Goal: Task Accomplishment & Management: Manage account settings

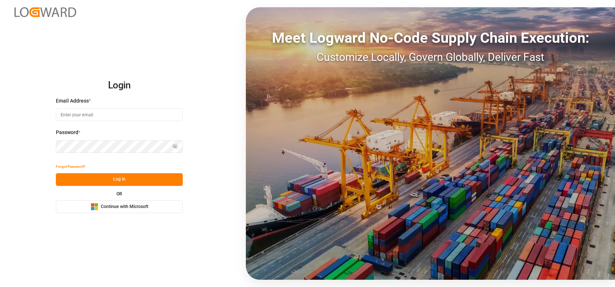
type input "[PERSON_NAME][EMAIL_ADDRESS][PERSON_NAME][DOMAIN_NAME]"
click at [74, 206] on button "Microsoft Logo Continue with Microsoft" at bounding box center [119, 206] width 127 height 13
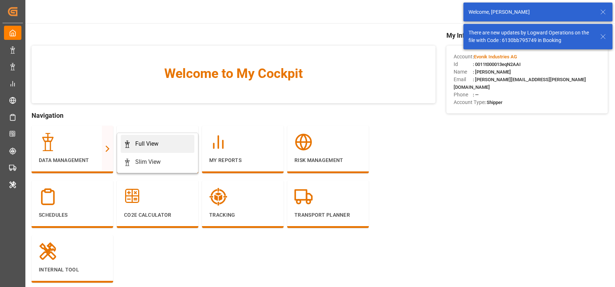
click at [135, 145] on div "Full View" at bounding box center [146, 144] width 23 height 9
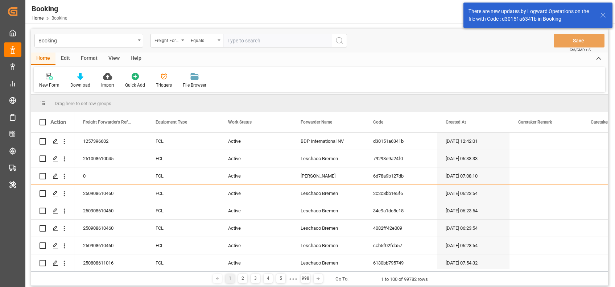
click at [87, 60] on div "Format" at bounding box center [89, 59] width 28 height 12
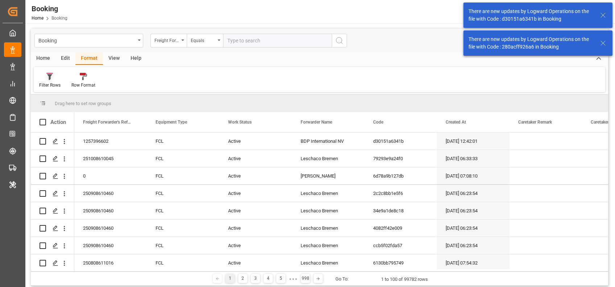
click at [44, 83] on div "Filter Rows" at bounding box center [49, 85] width 21 height 7
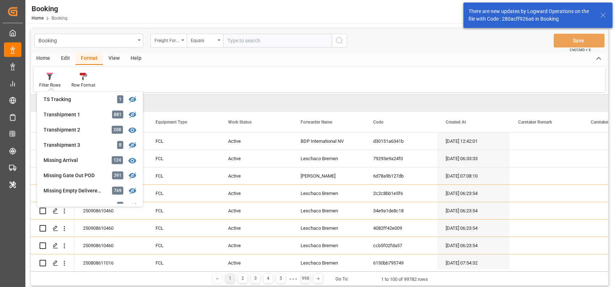
scroll to position [233, 0]
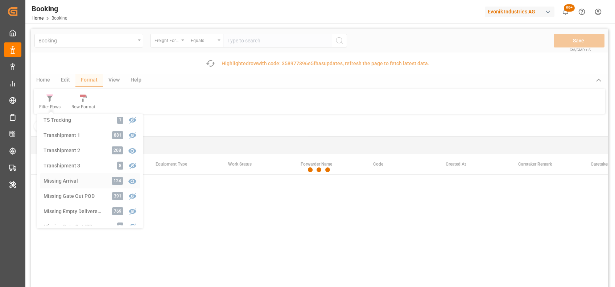
click at [71, 179] on div "Booking Freight Forwarder's Reference No. Equals Save Ctrl/CMD + S Fetch latest…" at bounding box center [319, 178] width 577 height 299
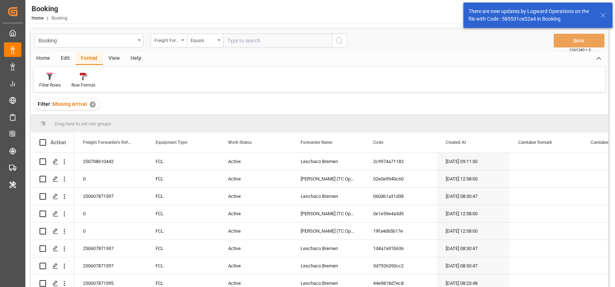
click at [115, 58] on div "View" at bounding box center [114, 59] width 22 height 12
click at [47, 81] on div "Default" at bounding box center [46, 80] width 25 height 16
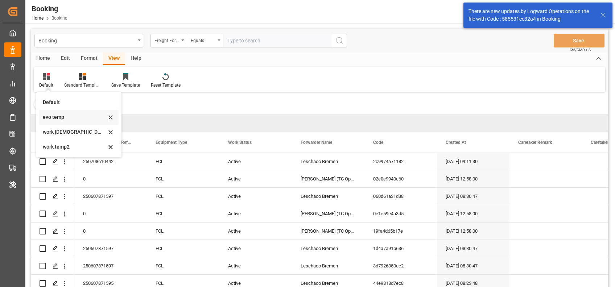
click at [54, 117] on div "evo temp" at bounding box center [74, 117] width 63 height 8
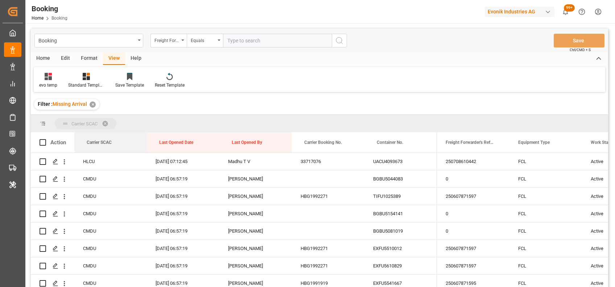
drag, startPoint x: 96, startPoint y: 143, endPoint x: 87, endPoint y: 124, distance: 21.1
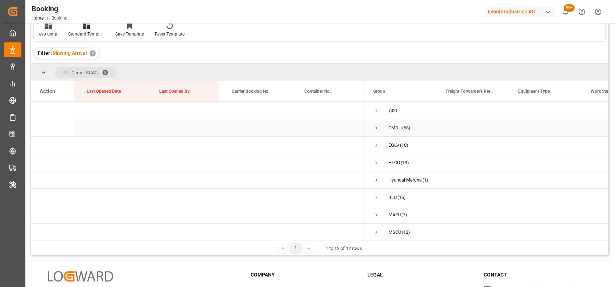
click at [376, 126] on span "Press SPACE to select this row." at bounding box center [376, 128] width 7 height 7
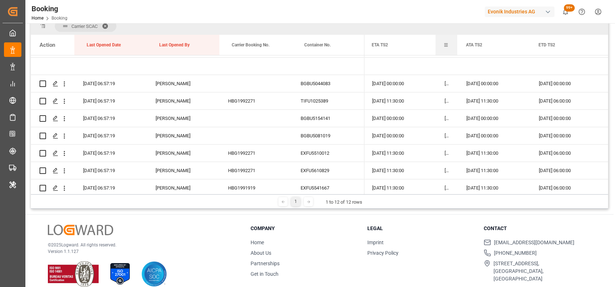
drag, startPoint x: 506, startPoint y: 41, endPoint x: 445, endPoint y: 41, distance: 60.5
click at [445, 41] on div "ITA TS2" at bounding box center [446, 45] width 22 height 20
drag, startPoint x: 527, startPoint y: 42, endPoint x: 509, endPoint y: 42, distance: 17.8
click at [509, 42] on div "ATA TS2" at bounding box center [493, 45] width 72 height 20
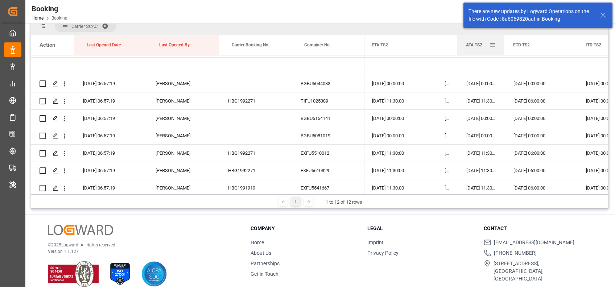
drag, startPoint x: 528, startPoint y: 45, endPoint x: 502, endPoint y: 43, distance: 25.4
click at [502, 43] on body "Created by potrace 1.15, written by Peter Selinger 2001-2017 Created by potrace…" at bounding box center [307, 143] width 615 height 287
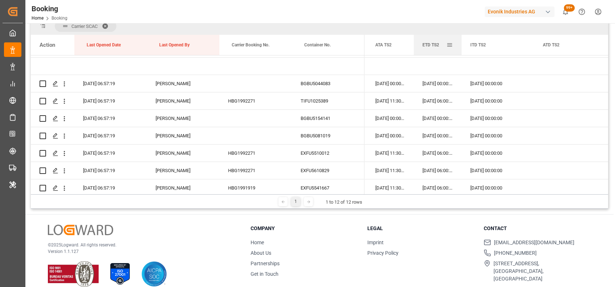
drag, startPoint x: 484, startPoint y: 42, endPoint x: 459, endPoint y: 41, distance: 24.7
click at [460, 41] on div at bounding box center [461, 45] width 3 height 20
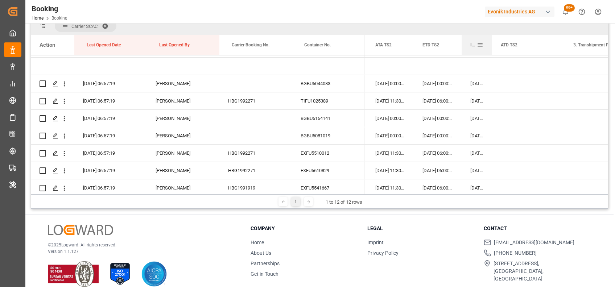
drag, startPoint x: 532, startPoint y: 42, endPoint x: 486, endPoint y: 51, distance: 46.5
click at [490, 51] on div at bounding box center [491, 45] width 3 height 20
drag, startPoint x: 487, startPoint y: 43, endPoint x: 471, endPoint y: 42, distance: 16.3
click at [471, 42] on div "ITD TS2" at bounding box center [471, 45] width 20 height 20
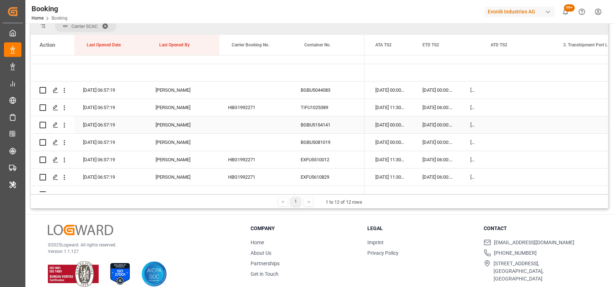
scroll to position [7, 0]
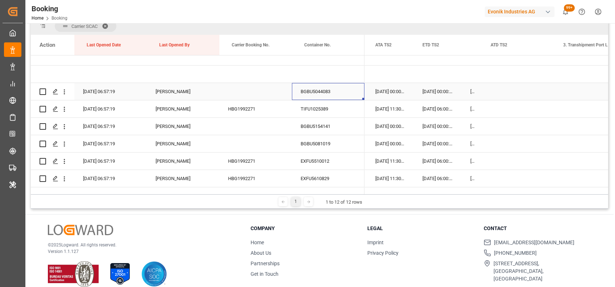
click at [303, 90] on div "BGBU5044083" at bounding box center [328, 91] width 72 height 17
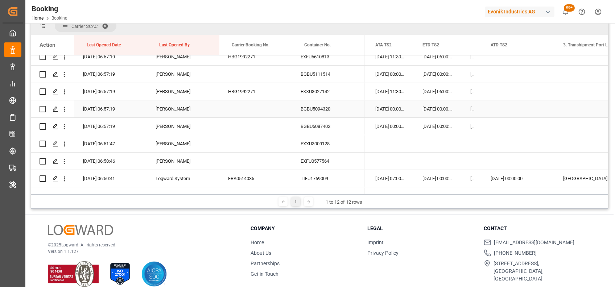
scroll to position [583, 0]
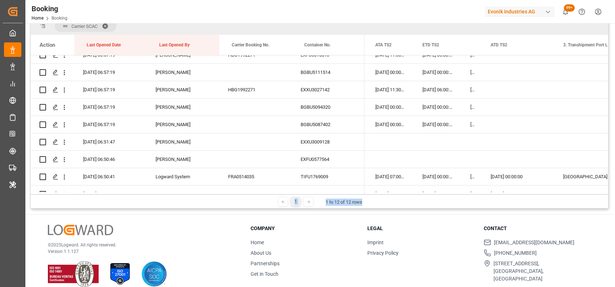
click at [462, 193] on div "Carrier SCAC Drag here to set column labels Action Last Opened Date Last Opened…" at bounding box center [319, 112] width 577 height 191
drag, startPoint x: 462, startPoint y: 193, endPoint x: 462, endPoint y: 199, distance: 6.5
click at [462, 199] on div "1 1 to 12 of 12 rows" at bounding box center [319, 201] width 577 height 14
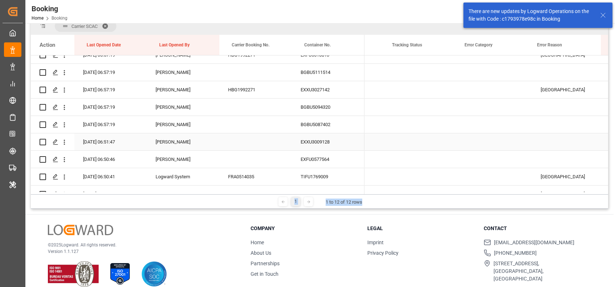
scroll to position [0, 10151]
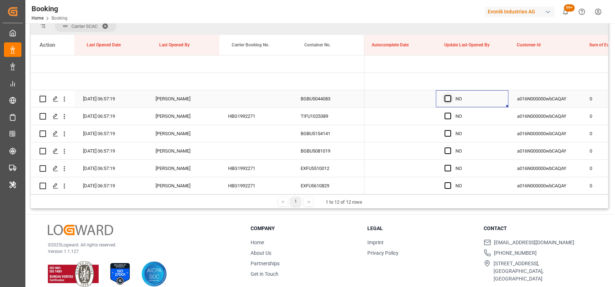
click at [447, 99] on span "Press SPACE to select this row." at bounding box center [447, 98] width 7 height 7
click at [450, 95] on input "Press SPACE to select this row." at bounding box center [450, 95] width 0 height 0
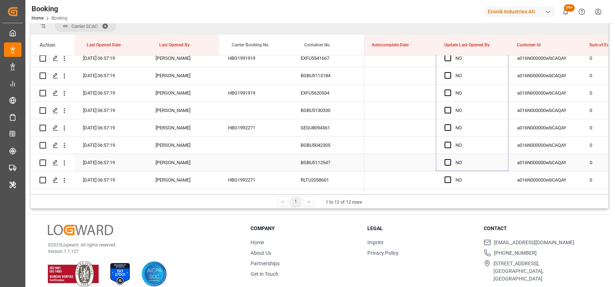
drag, startPoint x: 507, startPoint y: 107, endPoint x: 488, endPoint y: 155, distance: 51.7
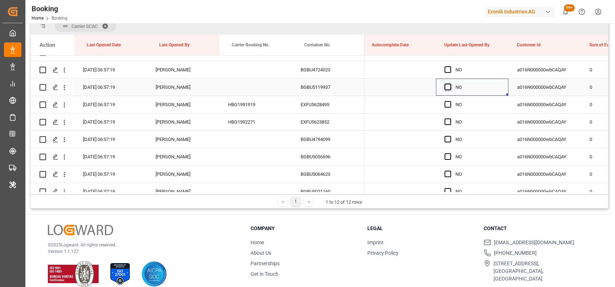
click at [447, 87] on span "Press SPACE to select this row." at bounding box center [447, 87] width 7 height 7
click at [450, 84] on input "Press SPACE to select this row." at bounding box center [450, 84] width 0 height 0
drag, startPoint x: 507, startPoint y: 94, endPoint x: 507, endPoint y: 189, distance: 94.6
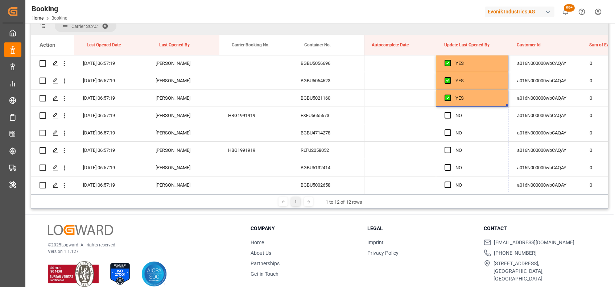
drag, startPoint x: 507, startPoint y: 104, endPoint x: 507, endPoint y: 207, distance: 102.2
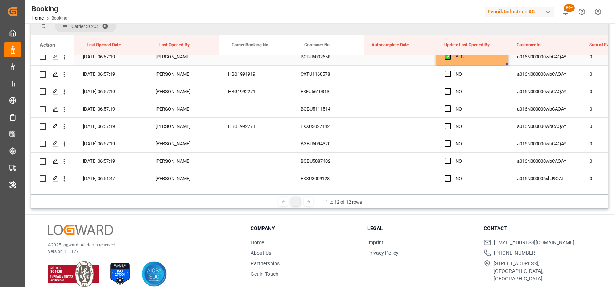
drag, startPoint x: 506, startPoint y: 64, endPoint x: 499, endPoint y: 159, distance: 95.6
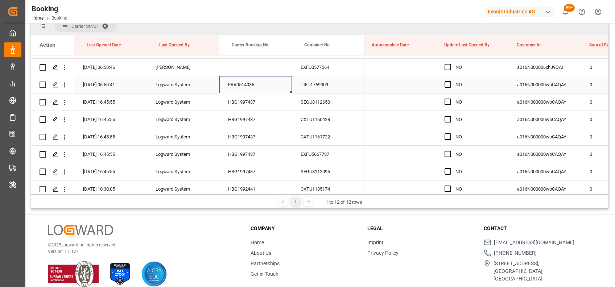
click at [248, 86] on div "FRA0514035" at bounding box center [255, 84] width 72 height 17
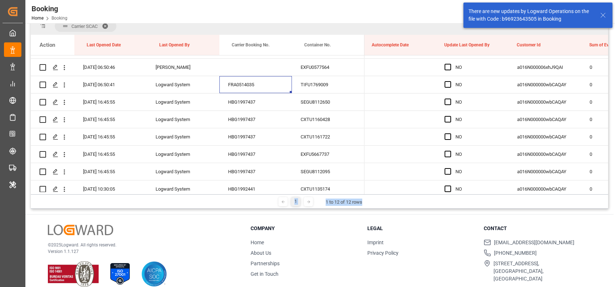
scroll to position [0, 5654]
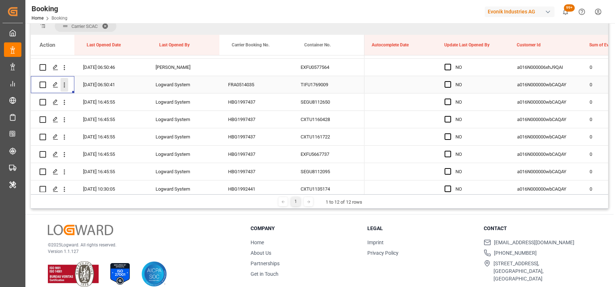
click at [63, 84] on icon "open menu" at bounding box center [65, 85] width 8 height 8
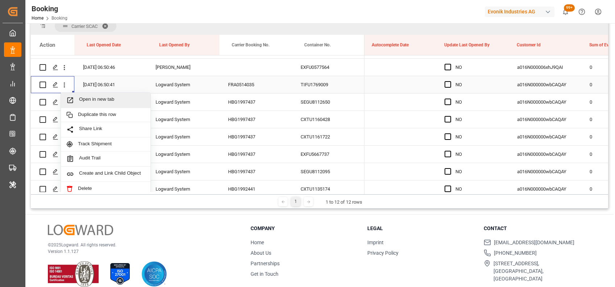
click at [87, 97] on span "Open in new tab" at bounding box center [112, 100] width 66 height 8
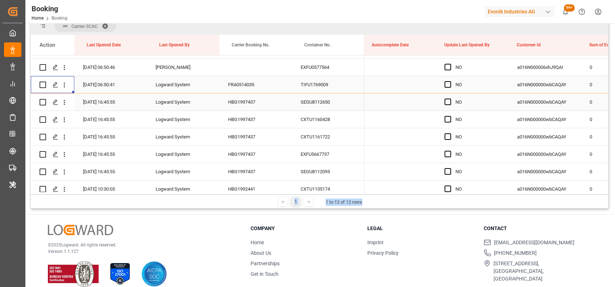
scroll to position [707, 0]
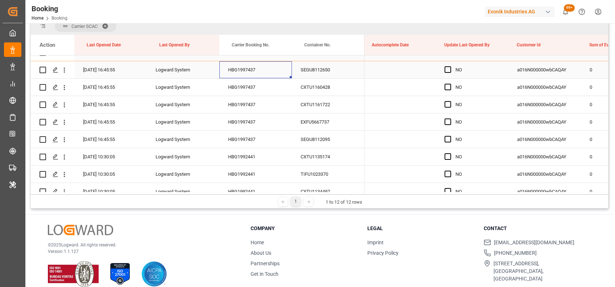
click at [240, 73] on div "HBG1997437" at bounding box center [255, 69] width 72 height 17
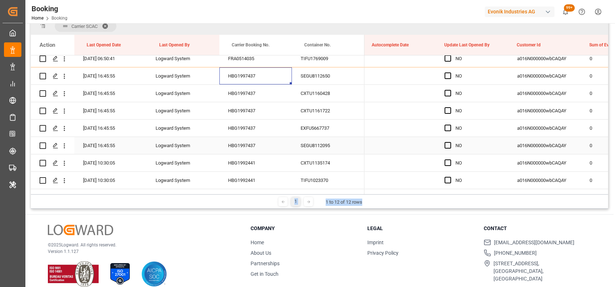
scroll to position [700, 0]
click at [65, 78] on icon "open menu" at bounding box center [65, 77] width 8 height 8
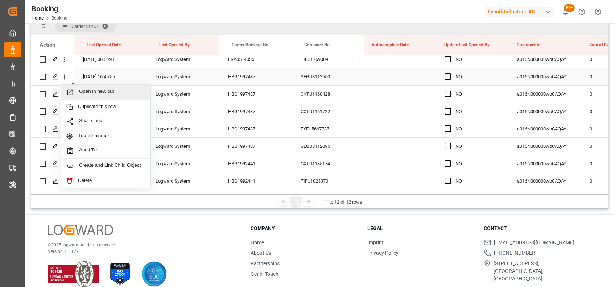
click at [96, 93] on span "Open in new tab" at bounding box center [112, 92] width 66 height 8
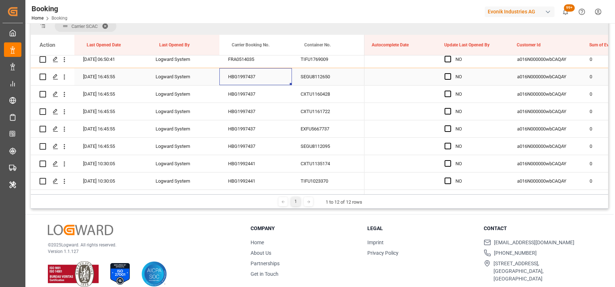
click at [242, 74] on div "HBG1997437" at bounding box center [255, 76] width 72 height 17
click at [446, 77] on span "Press SPACE to select this row." at bounding box center [447, 76] width 7 height 7
click at [450, 73] on input "Press SPACE to select this row." at bounding box center [450, 73] width 0 height 0
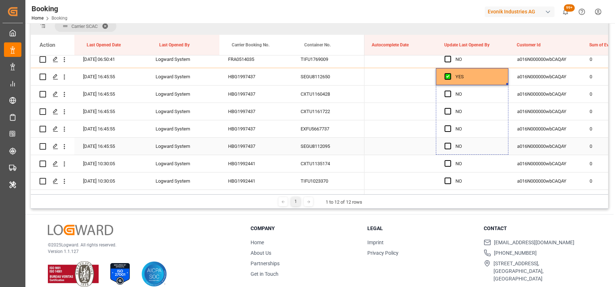
drag, startPoint x: 507, startPoint y: 84, endPoint x: 504, endPoint y: 150, distance: 66.7
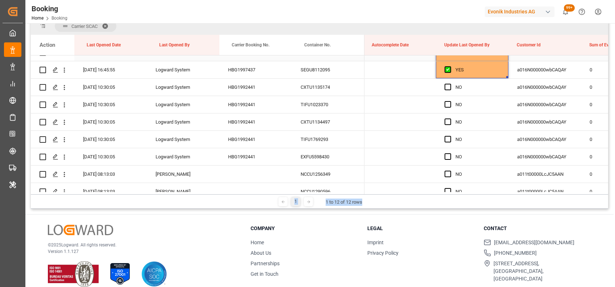
scroll to position [780, 0]
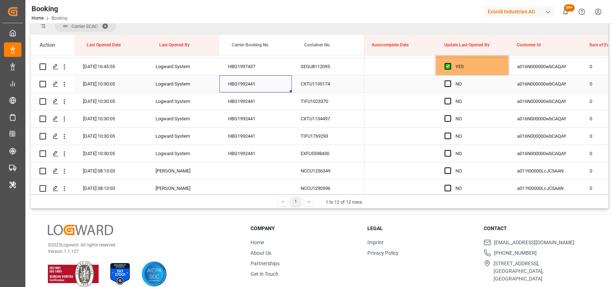
click at [248, 84] on div "HBG1992441" at bounding box center [255, 83] width 72 height 17
click at [64, 86] on icon "open menu" at bounding box center [64, 84] width 1 height 5
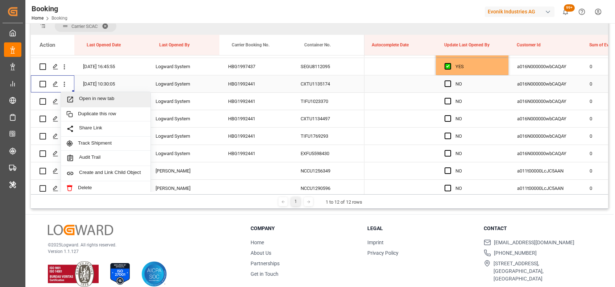
click at [87, 95] on div "Open in new tab" at bounding box center [106, 99] width 90 height 15
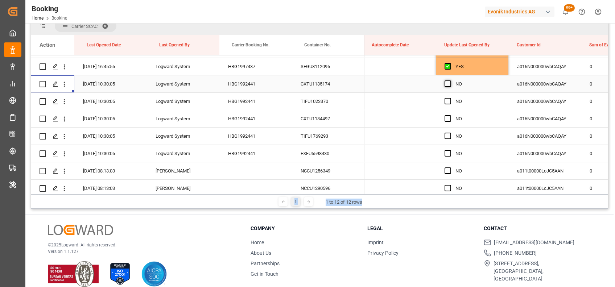
click at [446, 82] on span "Press SPACE to select this row." at bounding box center [447, 83] width 7 height 7
click at [450, 80] on input "Press SPACE to select this row." at bounding box center [450, 80] width 0 height 0
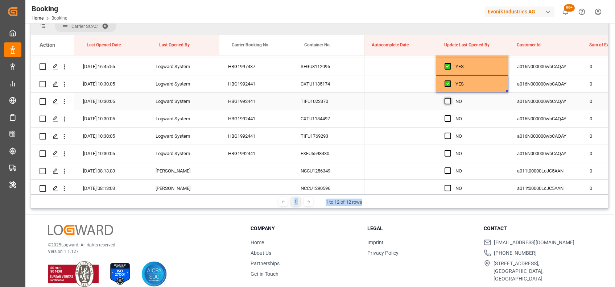
click at [446, 99] on span "Press SPACE to select this row." at bounding box center [447, 101] width 7 height 7
click at [450, 98] on input "Press SPACE to select this row." at bounding box center [450, 98] width 0 height 0
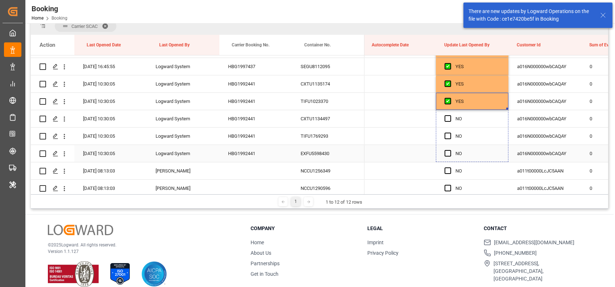
drag, startPoint x: 507, startPoint y: 108, endPoint x: 506, endPoint y: 154, distance: 45.7
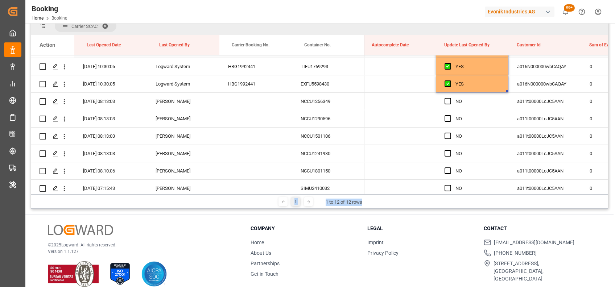
scroll to position [851, 0]
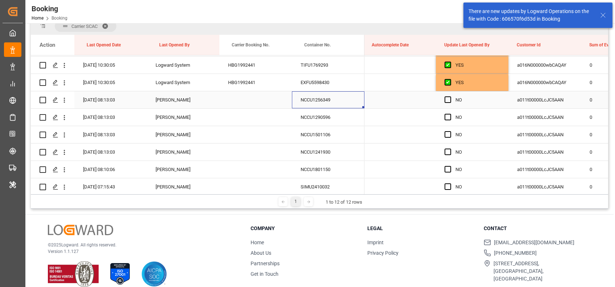
click at [307, 101] on div "NCCU1256349" at bounding box center [328, 99] width 72 height 17
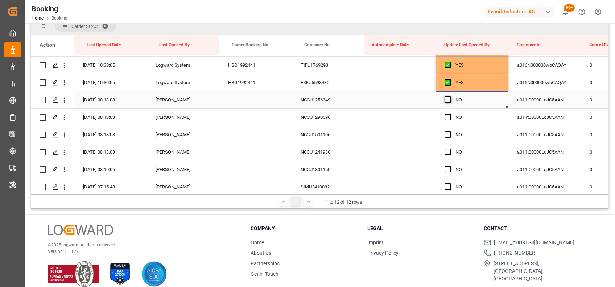
click at [448, 101] on span "Press SPACE to select this row." at bounding box center [447, 99] width 7 height 7
click at [450, 96] on input "Press SPACE to select this row." at bounding box center [450, 96] width 0 height 0
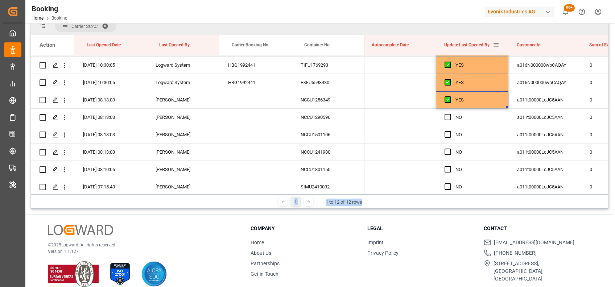
click at [498, 43] on div "Update Last Opened By" at bounding box center [471, 45] width 72 height 20
click at [498, 43] on span at bounding box center [495, 45] width 7 height 7
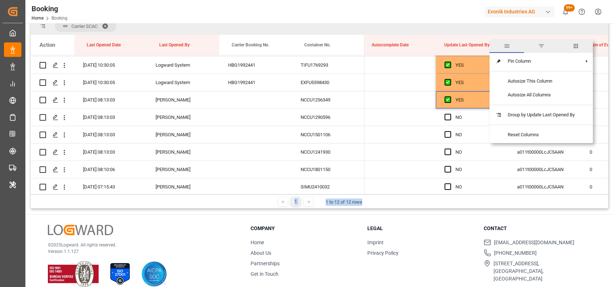
click at [498, 43] on span "general" at bounding box center [506, 46] width 34 height 13
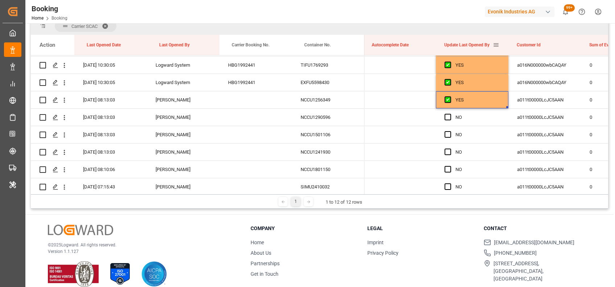
click at [498, 43] on span at bounding box center [495, 45] width 7 height 7
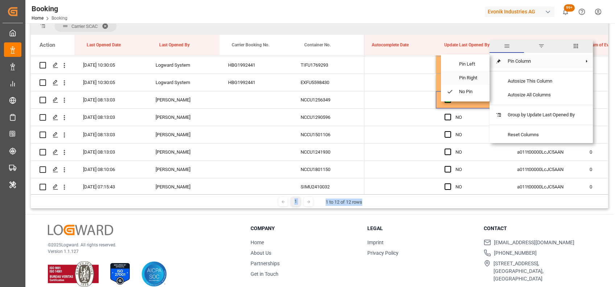
click at [469, 75] on span "Pin Right" at bounding box center [468, 78] width 30 height 14
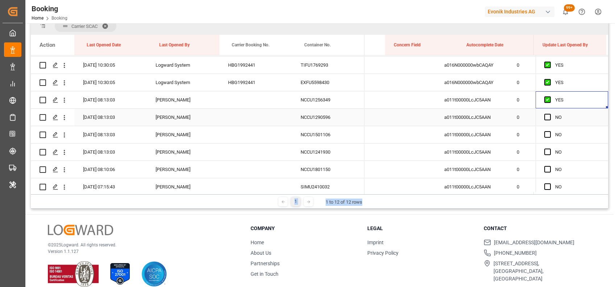
scroll to position [0, 5558]
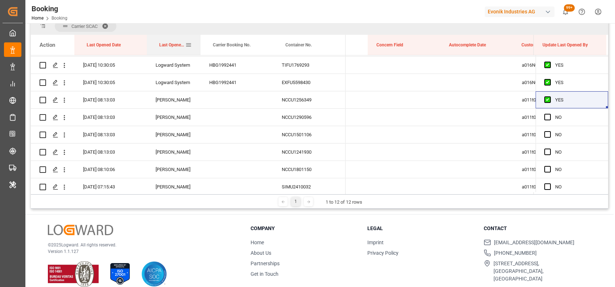
drag, startPoint x: 219, startPoint y: 48, endPoint x: 200, endPoint y: 47, distance: 18.9
click at [200, 47] on div at bounding box center [200, 45] width 3 height 20
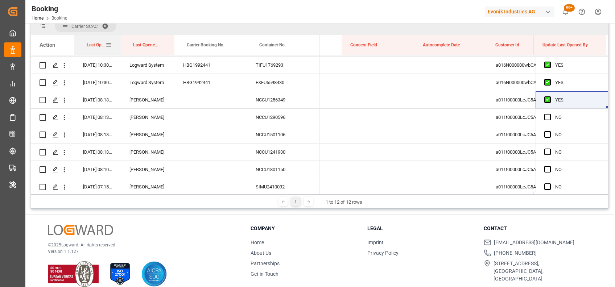
drag, startPoint x: 146, startPoint y: 44, endPoint x: 120, endPoint y: 44, distance: 26.1
click at [120, 44] on div at bounding box center [120, 45] width 3 height 20
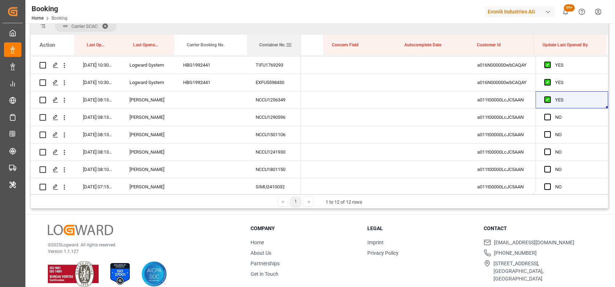
drag, startPoint x: 319, startPoint y: 49, endPoint x: 299, endPoint y: 50, distance: 19.2
click at [299, 50] on div at bounding box center [300, 45] width 3 height 20
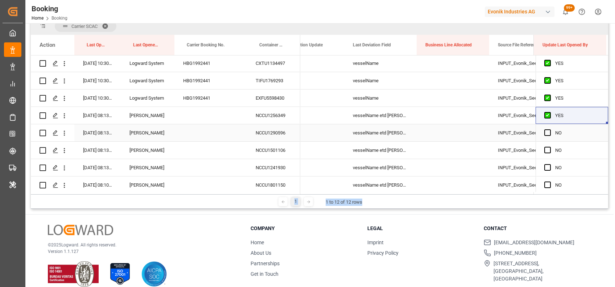
scroll to position [0, 4231]
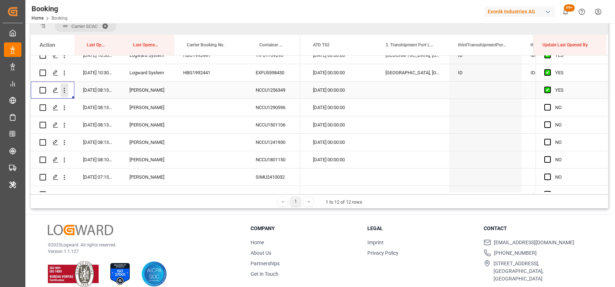
click at [64, 94] on icon "open menu" at bounding box center [65, 91] width 8 height 8
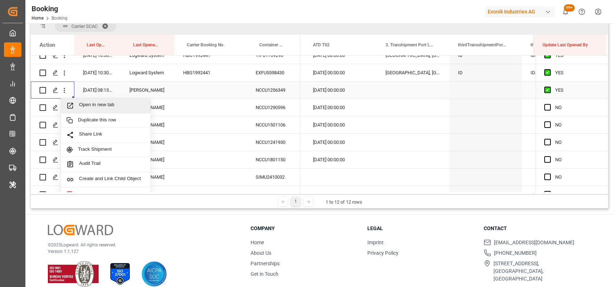
click at [96, 105] on span "Open in new tab" at bounding box center [112, 106] width 66 height 8
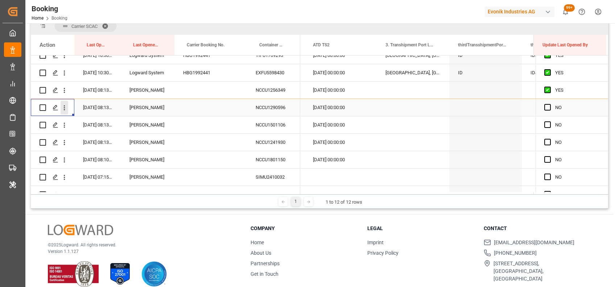
click at [62, 110] on icon "open menu" at bounding box center [65, 108] width 8 height 8
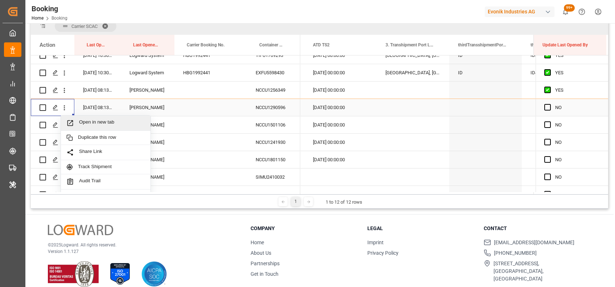
click at [93, 119] on span "Open in new tab" at bounding box center [112, 123] width 66 height 8
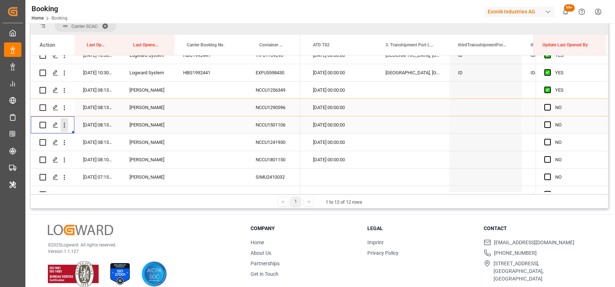
click at [67, 125] on icon "open menu" at bounding box center [65, 125] width 8 height 8
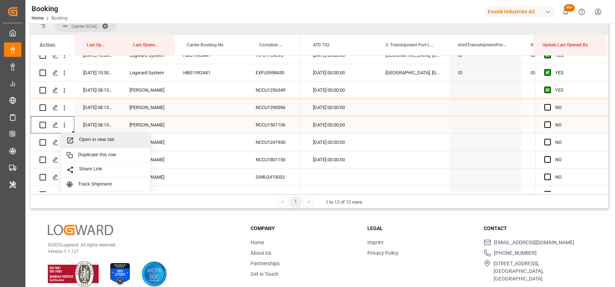
click at [88, 139] on span "Open in new tab" at bounding box center [112, 141] width 66 height 8
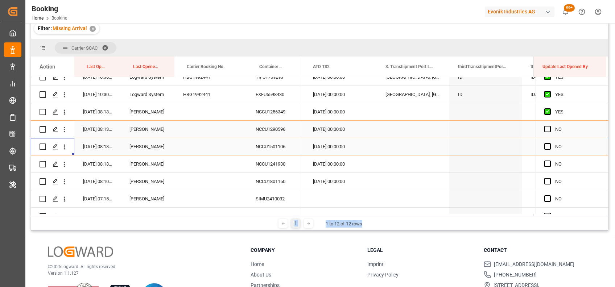
scroll to position [119, 0]
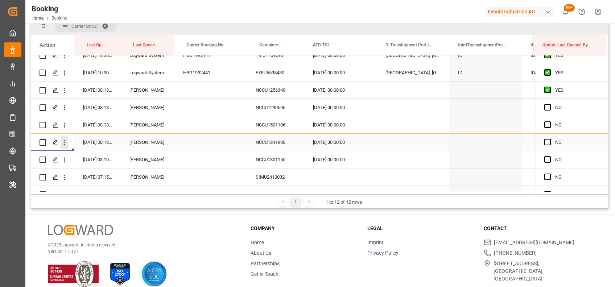
click at [65, 144] on icon "open menu" at bounding box center [65, 143] width 8 height 8
click at [100, 159] on span "Open in new tab" at bounding box center [112, 158] width 66 height 8
click at [65, 161] on icon "open menu" at bounding box center [65, 160] width 8 height 8
click at [93, 174] on span "Open in new tab" at bounding box center [112, 175] width 66 height 8
click at [545, 160] on span "Press SPACE to select this row." at bounding box center [547, 159] width 7 height 7
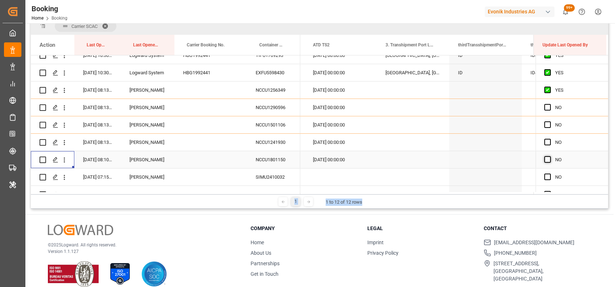
click at [549, 156] on input "Press SPACE to select this row." at bounding box center [549, 156] width 0 height 0
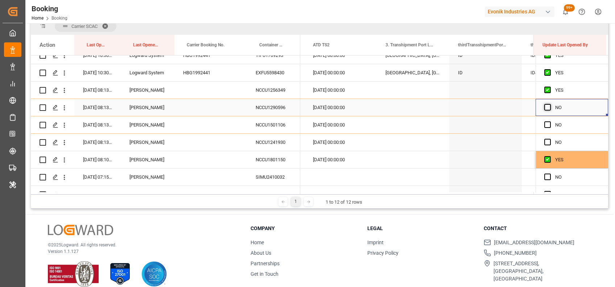
click at [544, 109] on span "Press SPACE to select this row." at bounding box center [547, 107] width 7 height 7
click at [549, 104] on input "Press SPACE to select this row." at bounding box center [549, 104] width 0 height 0
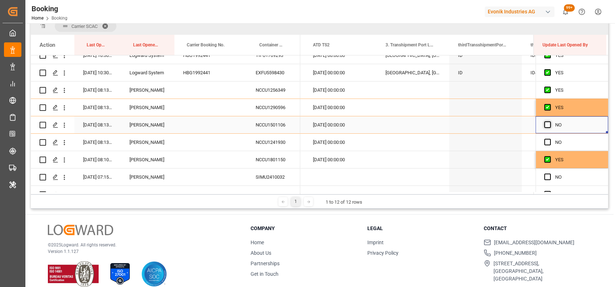
click at [545, 122] on span "Press SPACE to select this row." at bounding box center [547, 124] width 7 height 7
click at [549, 121] on input "Press SPACE to select this row." at bounding box center [549, 121] width 0 height 0
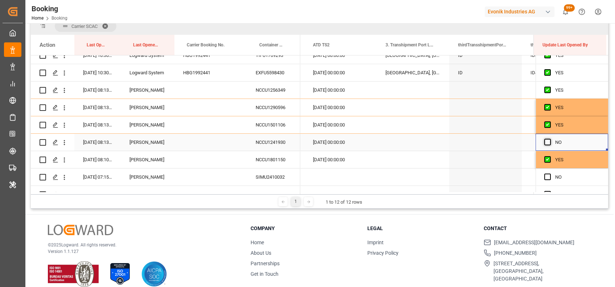
click at [545, 140] on span "Press SPACE to select this row." at bounding box center [547, 142] width 7 height 7
click at [549, 139] on input "Press SPACE to select this row." at bounding box center [549, 139] width 0 height 0
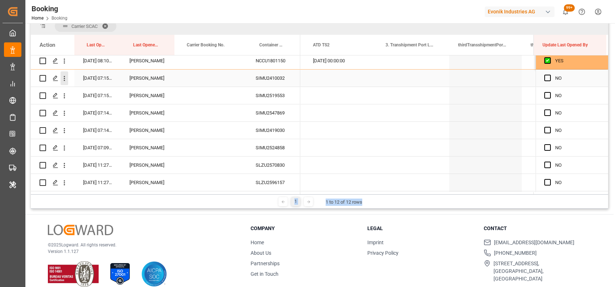
click at [68, 80] on icon "open menu" at bounding box center [65, 79] width 8 height 8
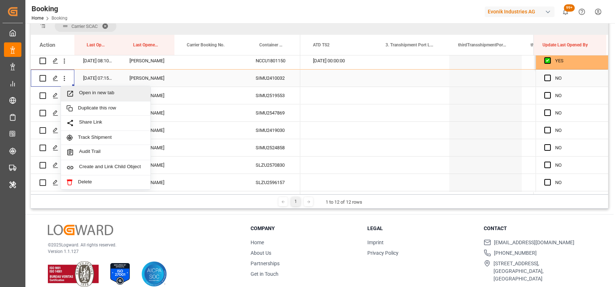
click at [92, 93] on span "Open in new tab" at bounding box center [112, 94] width 66 height 8
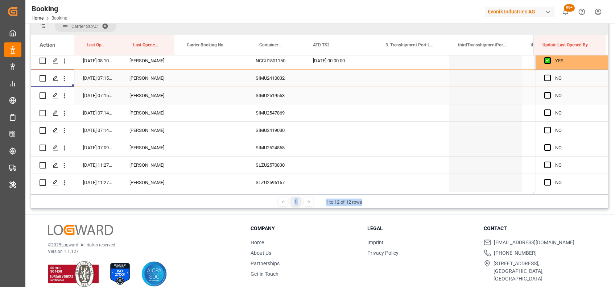
click at [267, 95] on div "SIMU2519553" at bounding box center [273, 95] width 53 height 17
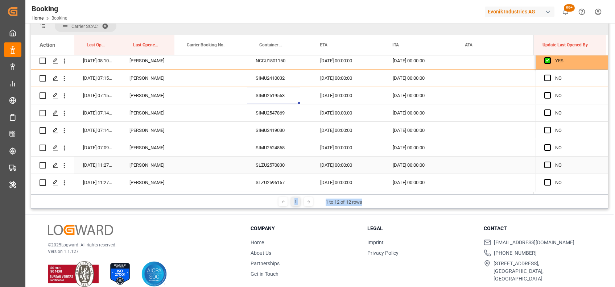
scroll to position [0, 7163]
click at [473, 95] on div "Press SPACE to select this row." at bounding box center [493, 95] width 72 height 17
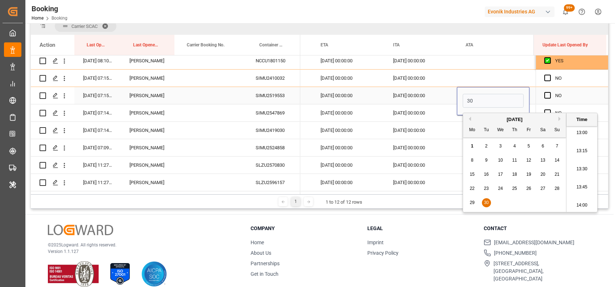
type input "[DATE] 00:00"
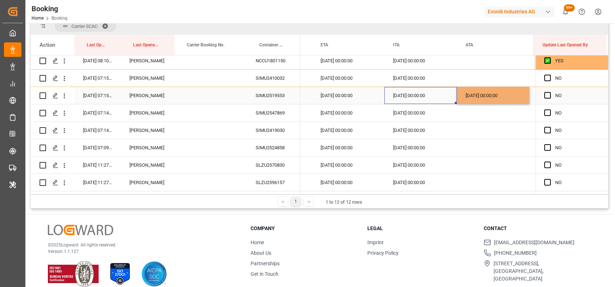
click at [426, 91] on div "[DATE] 00:00:00" at bounding box center [420, 95] width 72 height 17
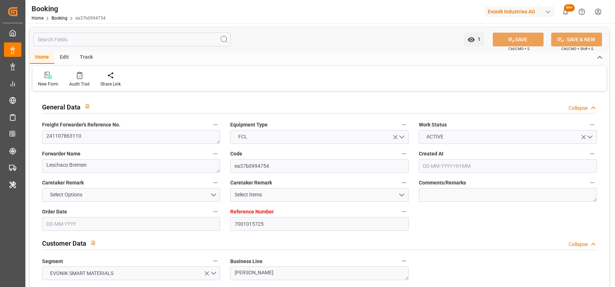
type input "7001015725"
type input "9839131"
type input "9649598"
type input "CMACGM"
type input "CMA CGM Group"
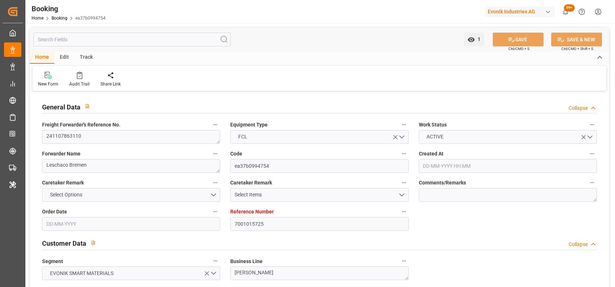
type input "NLRTM"
type input "IDBDJ"
type input "MYPKG"
type input "IDJKT"
type input "SGSIN"
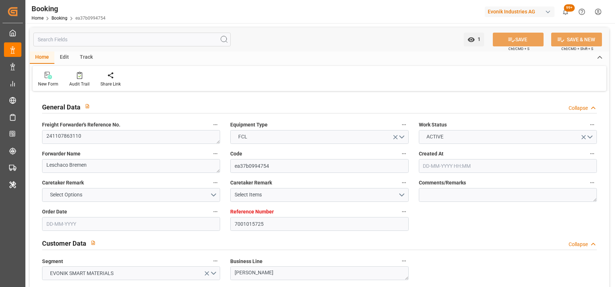
type input "49"
type input "0"
type input "-112"
type input "NLRTM"
type input "9871476"
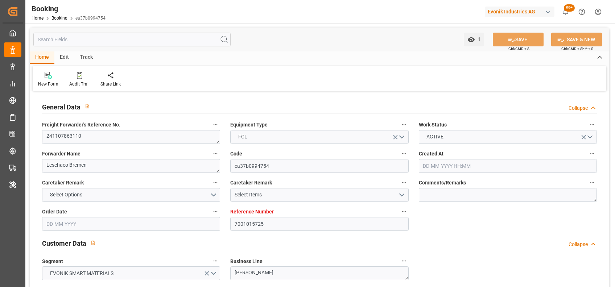
type input "9351141"
type input "9795646"
type input "GRPIR"
type input "28-11-2024 07:49"
type input "28-11-2024"
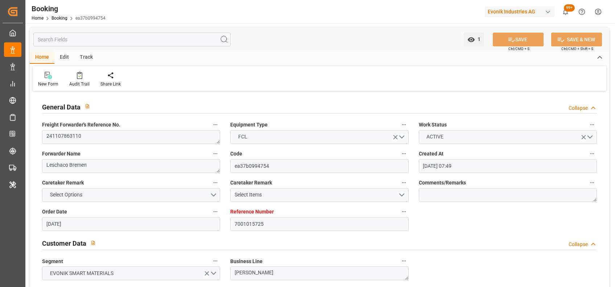
type input "03-01-2025"
type input "28-11-2024"
type input "26-11-2024 00:00"
type input "28-11-2024 00:00"
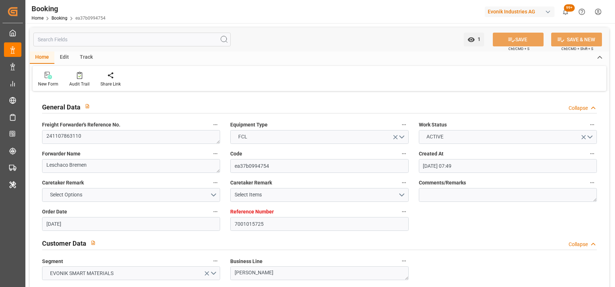
type input "02-12-2024 20:08"
type input "02-12-2024 00:00"
type input "01-12-2024"
type input "02-12-2024 21:08"
type input "28-11-2024 17:08"
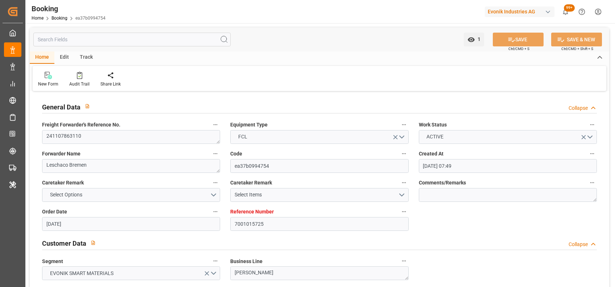
type input "24-05-2025 00:00"
type input "20-01-2025 00:00"
type input "24-03-2025"
type input "08-01-2025 00:00"
type input "07-01-2025 00:00"
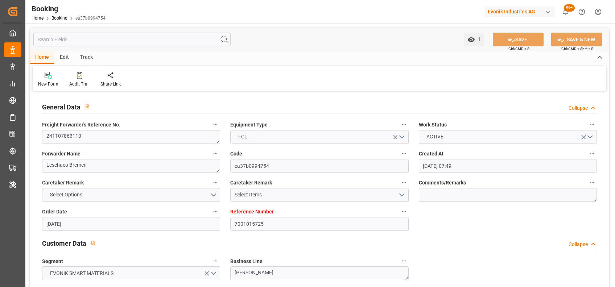
type input "19-01-2025 09:55"
type input "22-01-2025 00:00"
type input "10-01-2025 00:00"
type input "26-01-2025 05:42"
type input "29-01-2025 00:00"
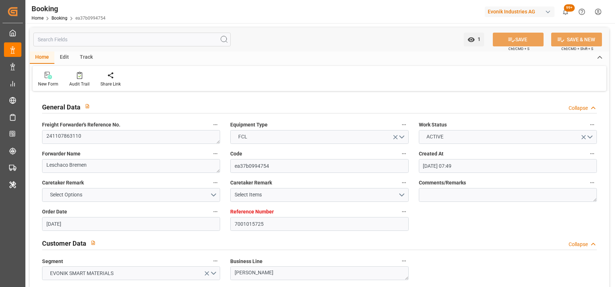
type input "10-01-2025 00:00"
type input "29-01-2025 07:00"
type input "09-02-2025 00:00"
type input "13-01-2025 00:00"
type input "13-03-2025 00:00"
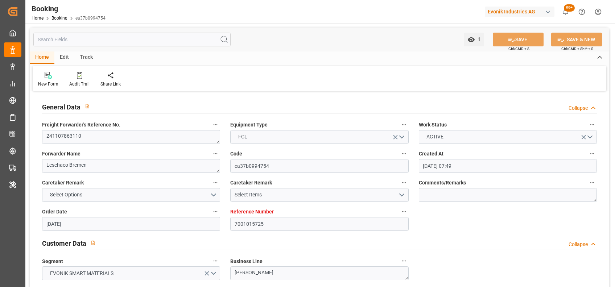
type input "15-03-2025 00:00"
type input "19-03-2025 00:00"
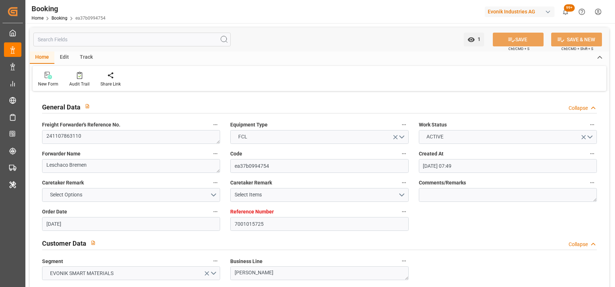
type input "19-03-2025 00:00"
type input "13-05-2025"
type input "01-09-2025 06:50"
type input "01-09-2025"
type input "02-12-2024"
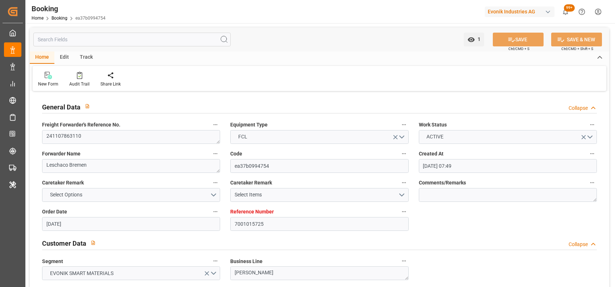
type input "02-02-2025"
type input "02-12-2024 22:44"
type input "19-01-2025 09:12"
type input "26-01-2025 05:46"
type input "29-01-2025 06:37"
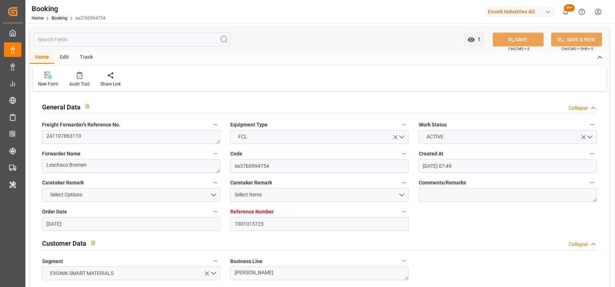
type input "13-03-2025 08:56"
type input "13-03-2025 17:09"
type input "15-03-2025 12:52"
type input "15-03-2025 23:34"
type input "19-03-2025 12:01"
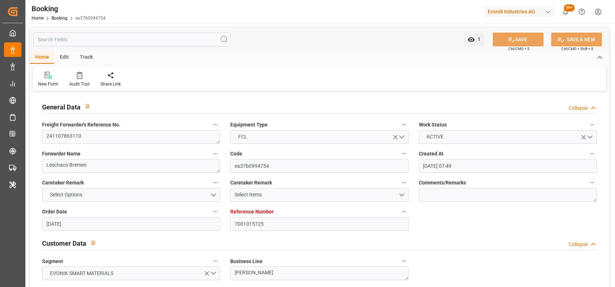
type input "19-03-2025 17:10"
type input "30-04-2025 07:30"
type input "03-05-2025 04:17"
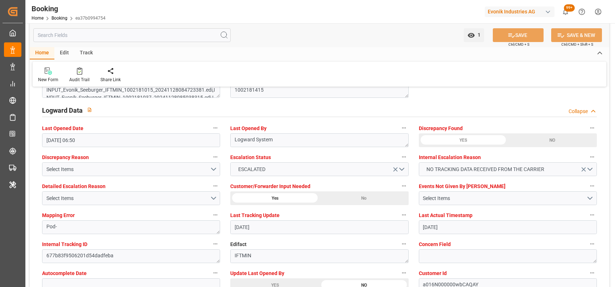
scroll to position [1377, 0]
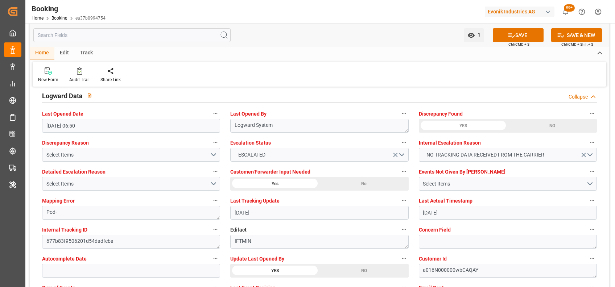
scroll to position [1314, 0]
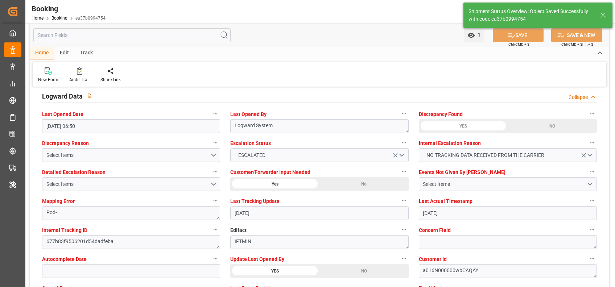
type textarea "shaini ghorai"
type input "01-09-2025 07:27"
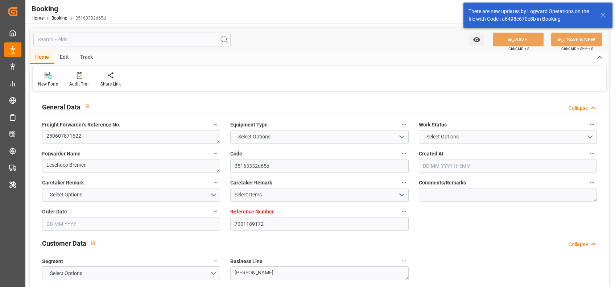
type input "7001189172"
type input "9776420"
type input "CMACGM"
type input "CMA CGM Group"
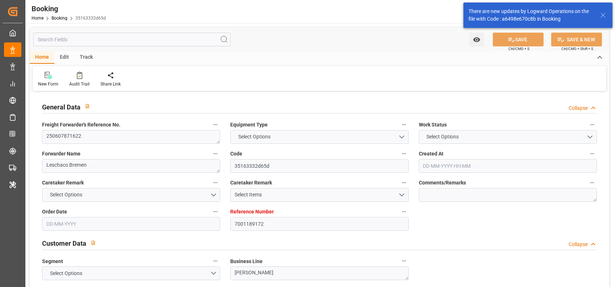
type input "NLRTM"
type input "IDBDJ"
type input "MYPKG"
type input "IDJKT"
type input "49"
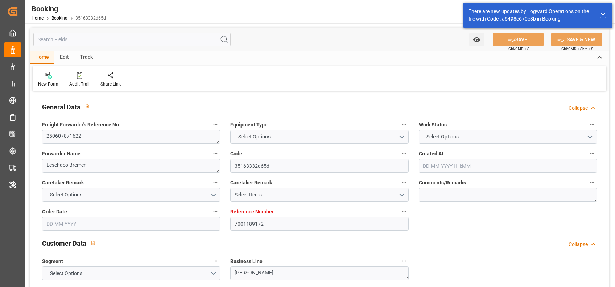
type input "0"
type input "NLRTM"
type input "IDBDJ"
type input "9983425"
type input "9709300"
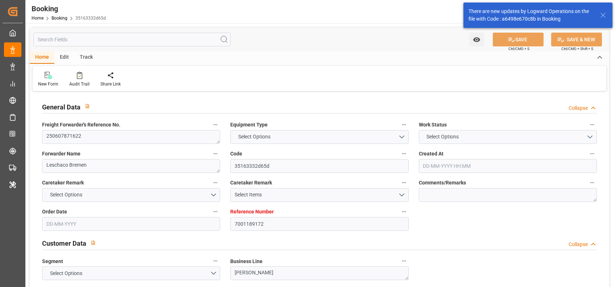
type input "9709300"
type input "[DATE] 07:30"
type input "[DATE]"
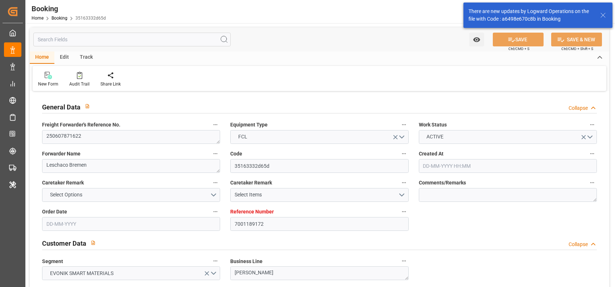
type input "[DATE]"
type input "[DATE] 00:00"
type input "[DATE] 15:39"
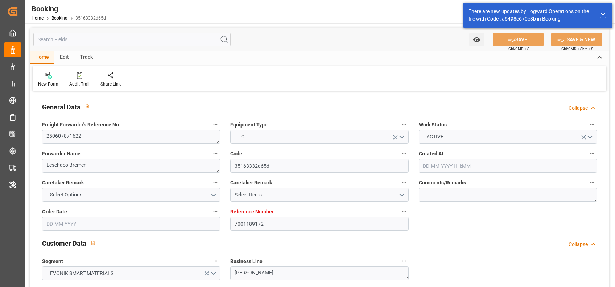
type input "[DATE] 17:10"
type input "[DATE] 07:00"
type input "[DATE] 00:00"
type input "[DATE] 19:00"
type input "[DATE] 00:00"
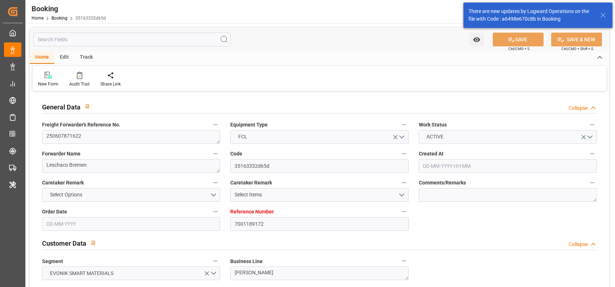
type input "[DATE] 02:56"
type input "[DATE] 05:54"
type input "[DATE] 00:00"
type input "[DATE] 07:18"
type input "[DATE] 22:00"
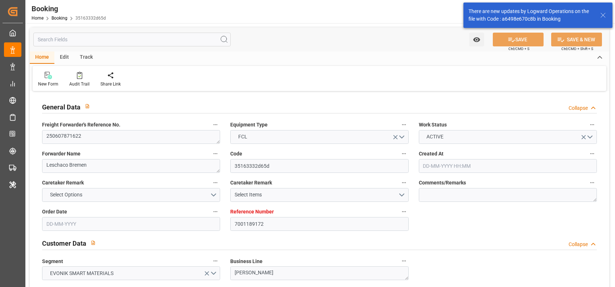
type input "[DATE] 00:00"
type input "[DATE] 05:00"
type input "[DATE] 14:00"
type input "[DATE] 00:00"
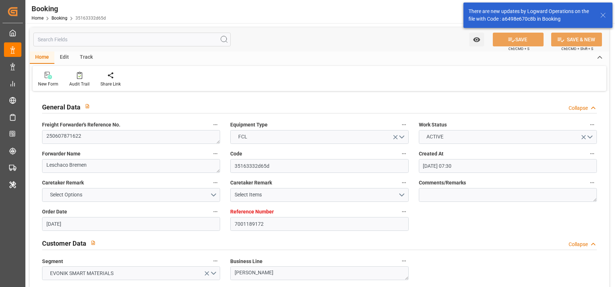
type input "[DATE]"
type input "[DATE] 16:45"
type input "[DATE]"
type input "[DATE] 15:31"
type input "[DATE] 14:57"
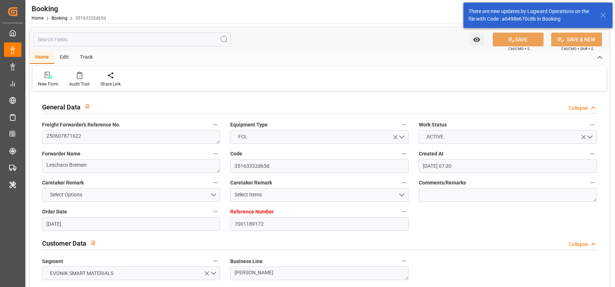
type input "[DATE] 19:00"
type input "[DATE] 18:48"
type input "[DATE] 04:02"
type input "[DATE] 13:29"
type input "[DATE] 18:14"
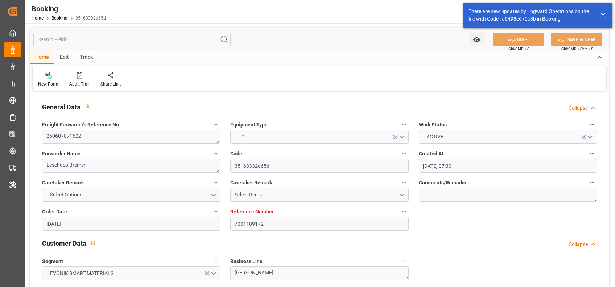
type input "[DATE] 01:00"
type input "[DATE] 23:28"
type input "[DATE] 22:00"
type input "[DATE] 21:57"
type input "[DATE] 09:13"
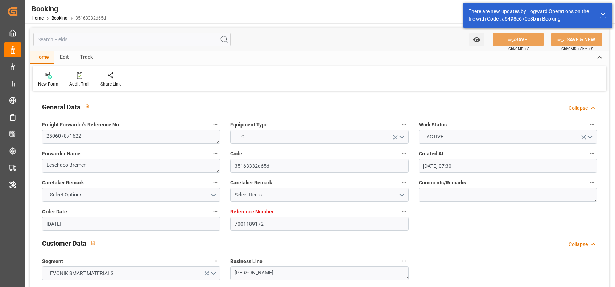
type input "[DATE] 08:53"
type input "[DATE] 05:40"
type input "[DATE] 14:00"
type input "[DATE] 18:11"
type input "[DATE] 21:51"
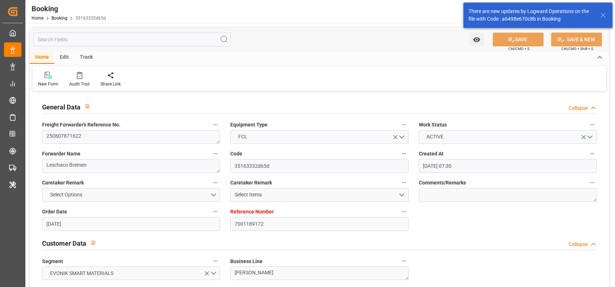
type input "[DATE] 07:00"
type input "[DATE] 01:24"
type input "[DATE] 08:04"
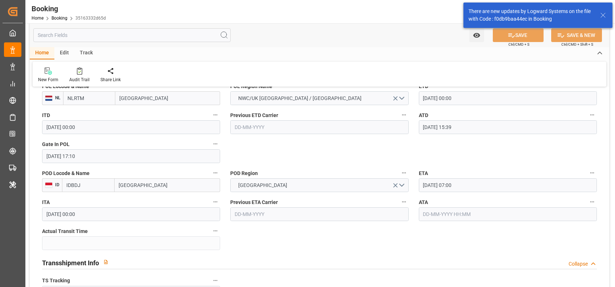
scroll to position [462, 0]
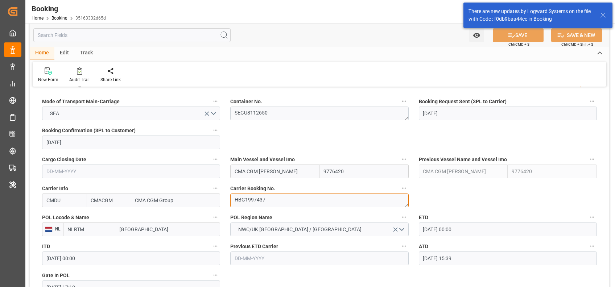
click at [263, 203] on textarea "HBG1997437" at bounding box center [319, 201] width 178 height 14
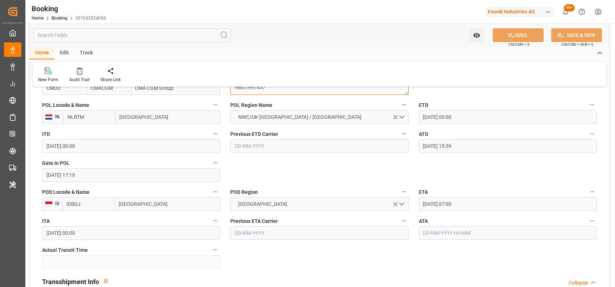
scroll to position [573, 0]
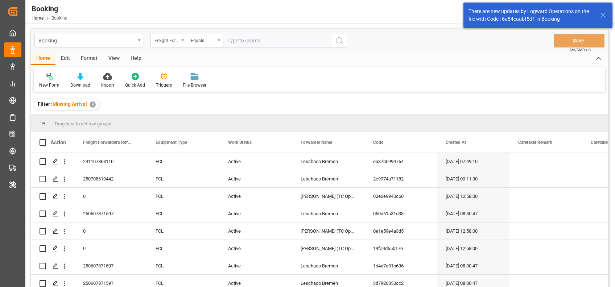
click at [180, 43] on div "Freight Forwarder's Reference No." at bounding box center [168, 41] width 36 height 14
type input "booki"
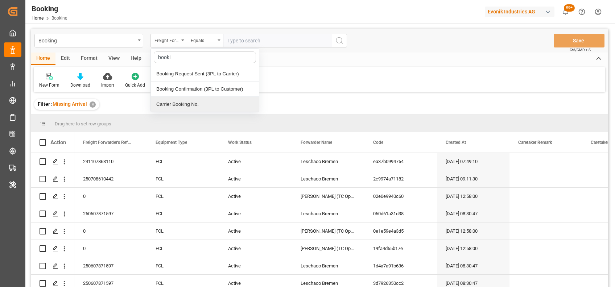
click at [187, 105] on div "Carrier Booking No." at bounding box center [205, 104] width 108 height 15
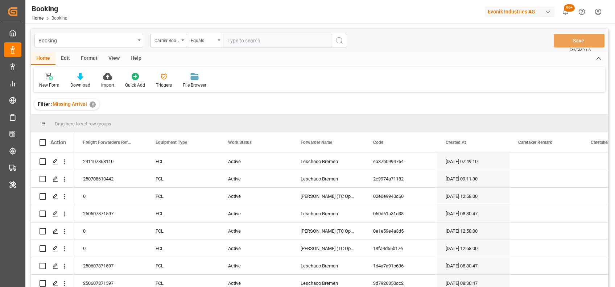
click at [253, 42] on input "text" at bounding box center [277, 41] width 109 height 14
paste input "HBG1997437"
type input "HBG1997437"
click at [337, 38] on icon "search button" at bounding box center [339, 40] width 9 height 9
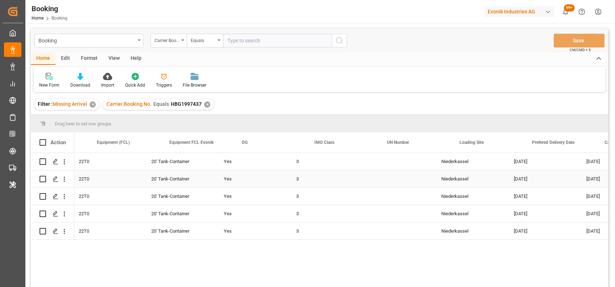
scroll to position [0, 1530]
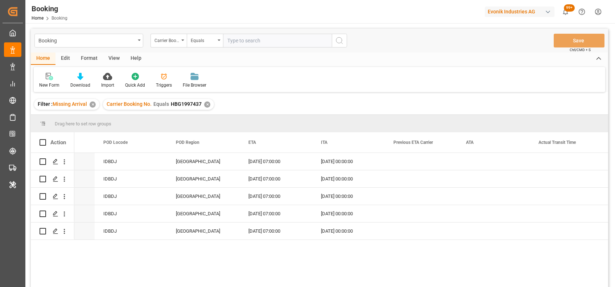
click at [556, 75] on div "New Form Download Import Quick Add Triggers File Browser" at bounding box center [319, 79] width 571 height 25
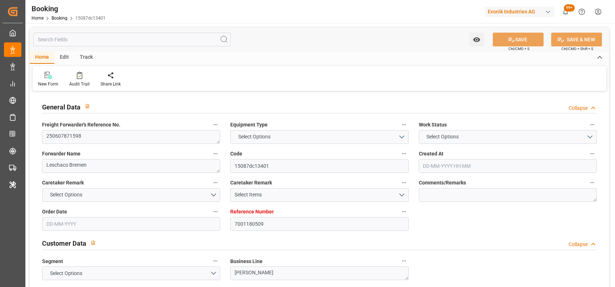
type input "7001180509"
type input "9839193"
type input "CMACGM"
type input "CMA CGM Group"
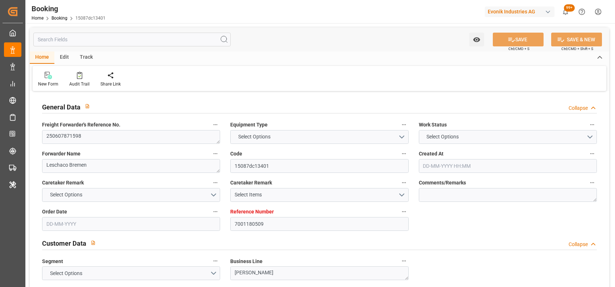
type input "NLRTM"
type input "IDBDJ"
type input "MYPKG"
type input "IDJKT"
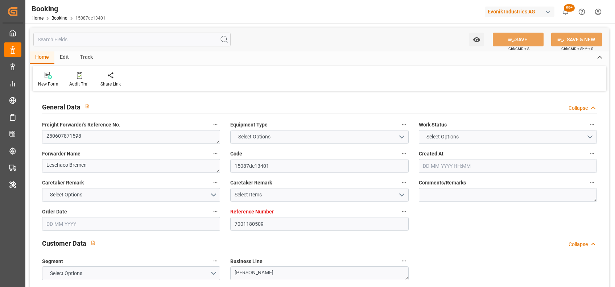
type input "49"
type input "0"
type input "-59"
type input "NLRTM"
type input "IDBDJ"
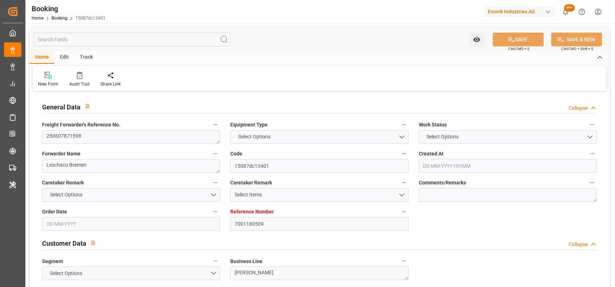
type input "9332884"
type input "9649598"
type input "27-05-2025 10:12"
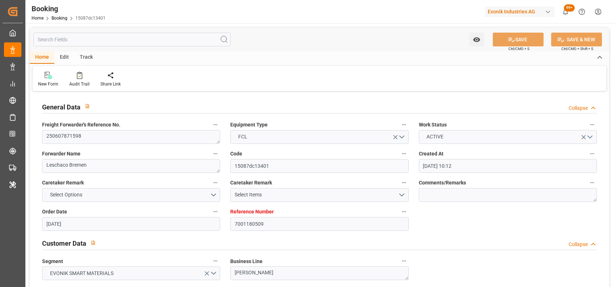
type input "27-05-2025"
type input "12-08-2025"
type input "16-06-2025"
type input "05-06-2025 00:00"
type input "16-06-2025 00:00"
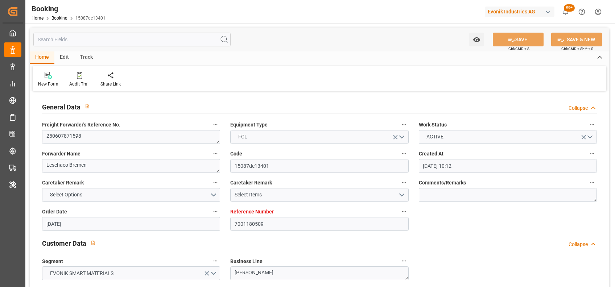
type input "28-05-2025"
type input "14-06-2025 00:00"
type input "14-06-2025 07:57"
type input "05-06-2025 17:19"
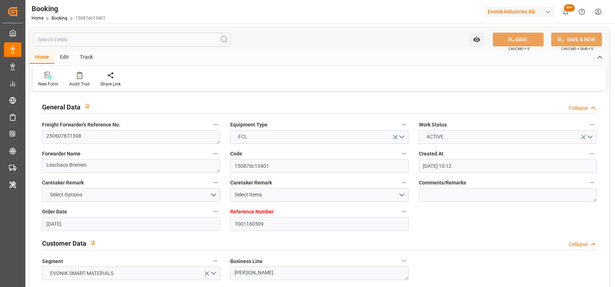
type input "19-08-2025 16:00"
type input "12-08-2025 00:00"
type input "12-08-2025"
type input "30-07-2025 00:00"
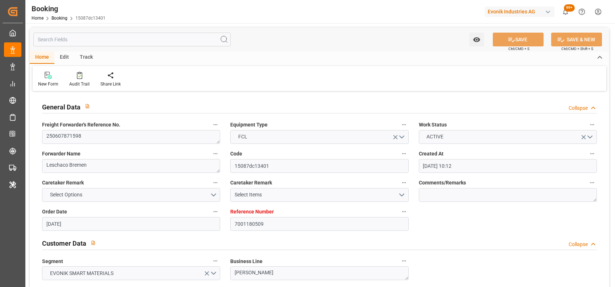
type input "30-07-2025 00:30"
type input "31-07-2025 00:00"
type input "31-07-2025 21:17"
type input "07-08-2025 00:01"
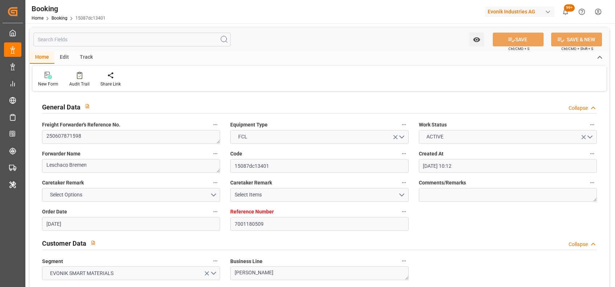
type input "07-08-2025 00:00"
type input "07-08-2025 04:25"
type input "16-08-2025 11:00"
type input "[DATE] 00:00"
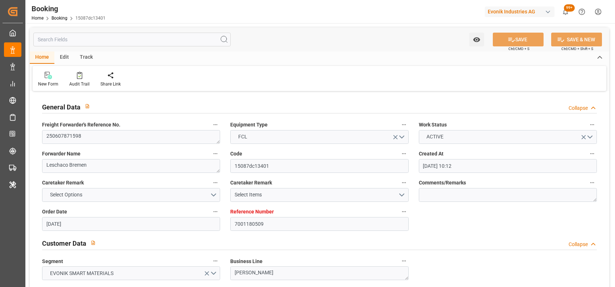
type input "16-08-2025 11:00"
type input "05-06-2025"
type input "31-08-2025 10:30"
type input "31-08-2025"
type input "13-06-2025 09:27"
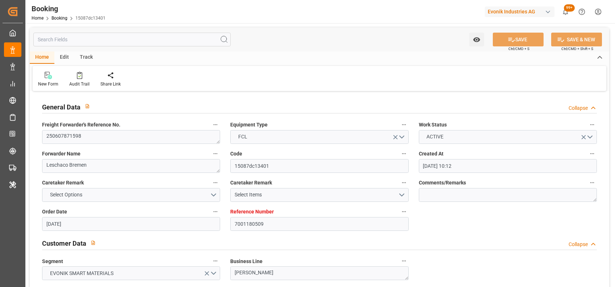
type input "14-06-2025 09:18"
type input "29-07-2025 23:49"
type input "30-07-2025 17:57"
type input "31-07-2025 07:50"
type input "31-07-2025 13:35"
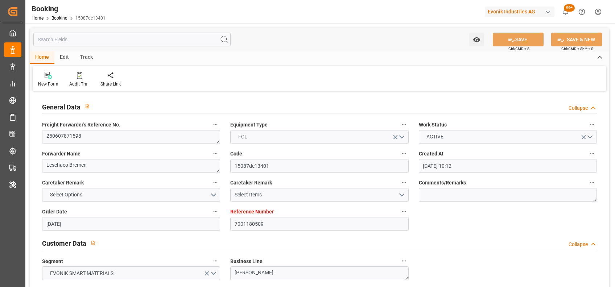
type input "07-08-2025 00:01"
type input "06-08-2025 20:02"
type input "07-08-2025 10:52"
type input "07-08-2025 04:22"
type input "16-08-2025 11:00"
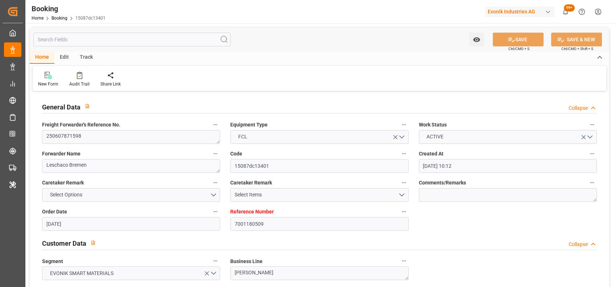
type input "14-08-2025 12:00"
type input "17-08-2025 03:58"
type input "19-08-2025 16:00"
type input "20-08-2025 04:12"
type input "19-08-2025 17:13"
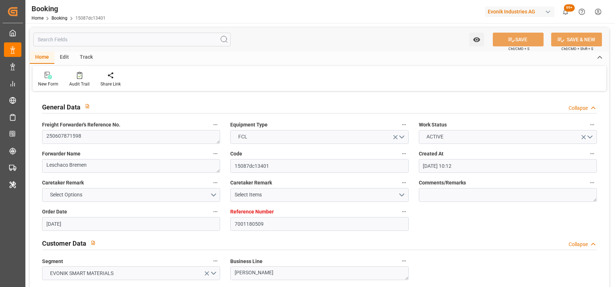
type input "23-08-2025 17:13"
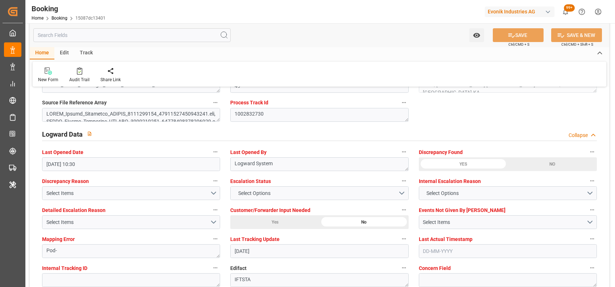
scroll to position [1276, 0]
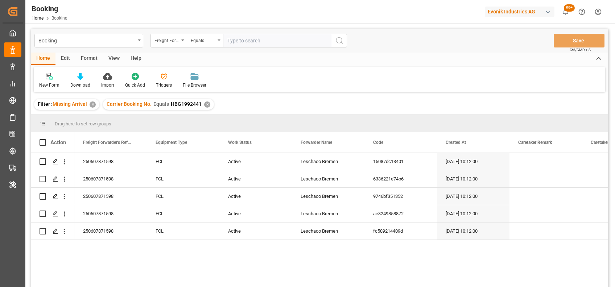
click at [592, 113] on div "Filter : Missing Arrival ✕ Carrier Booking No. Equals HBG1992441 ✕" at bounding box center [319, 104] width 577 height 20
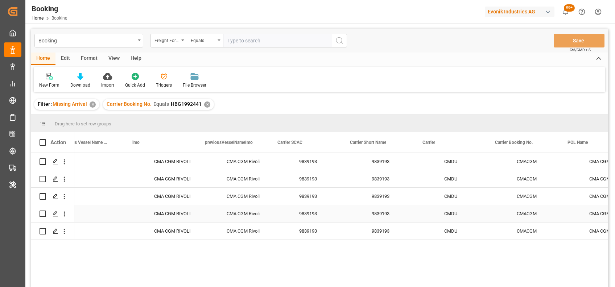
scroll to position [0, 2963]
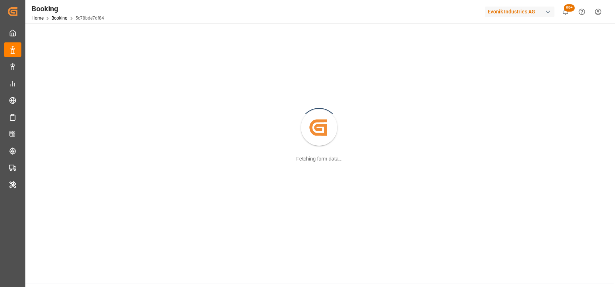
scroll to position [78, 0]
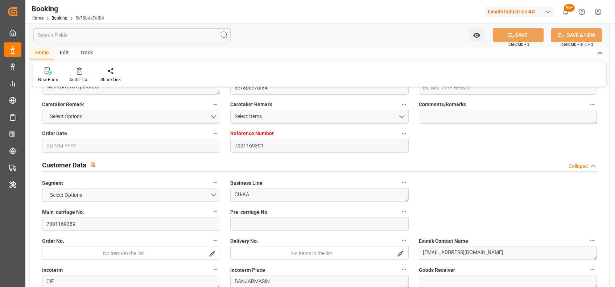
type input "7001169391"
type input "9776420"
type input "CMACGM"
type input "CMA CGM Group"
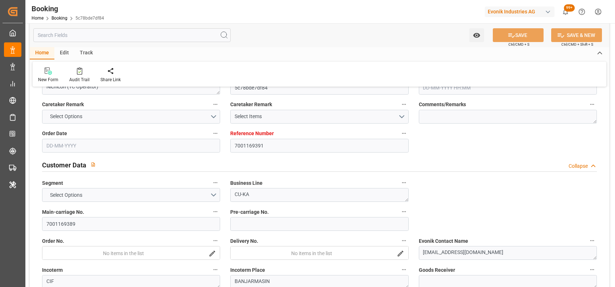
type input "NLRTM"
type input "IDBDJ"
type input "MYPKG"
type input "IDJKT"
type input "0"
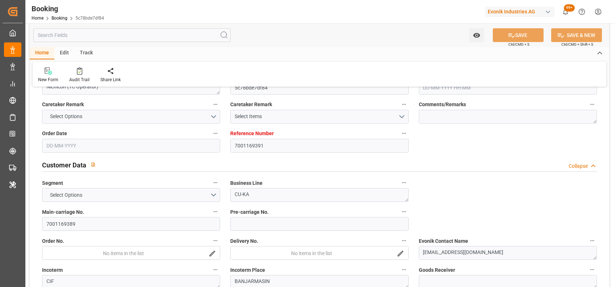
type input "-34"
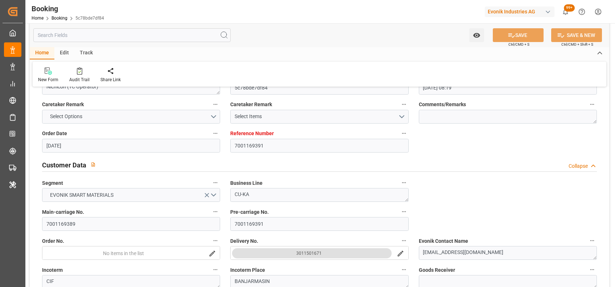
type input "[DATE] 08:19"
type input "[DATE]"
type input "[DATE] 00:00"
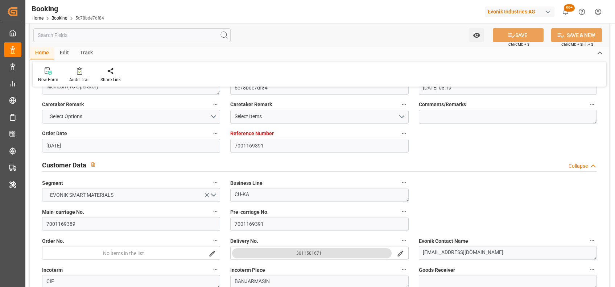
type input "[DATE] 00:00"
type input "27-06-2025 00:00"
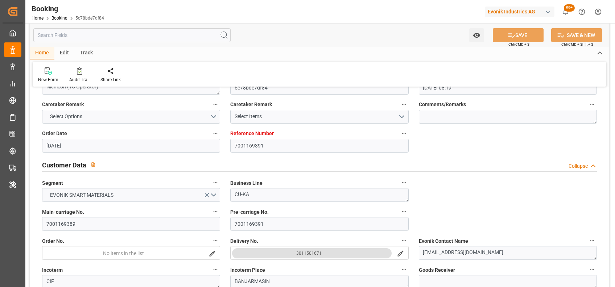
type input "[DATE] 00:00"
type input "[DATE]"
type input "[DATE] 00:00"
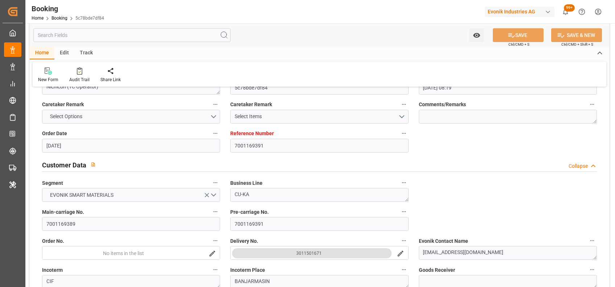
type input "[DATE] 00:00"
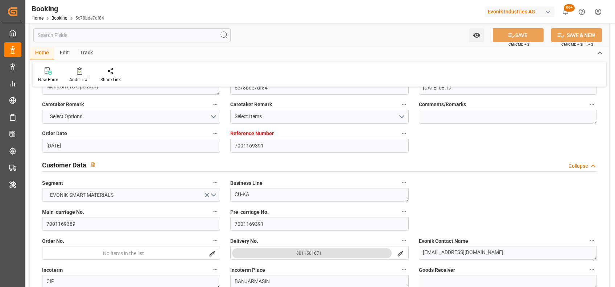
type input "[DATE] 00:00"
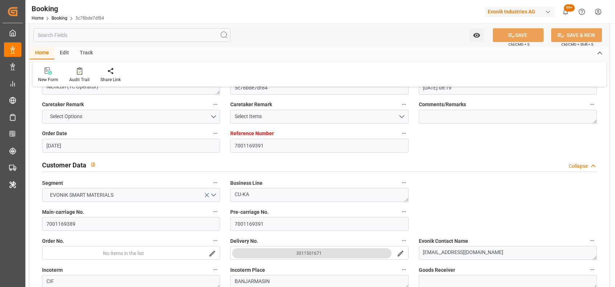
type input "[DATE]"
type input "[DATE] 08:13"
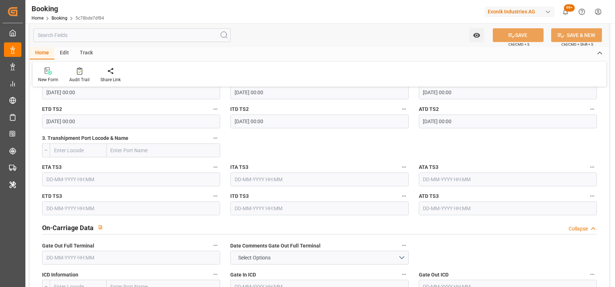
scroll to position [854, 0]
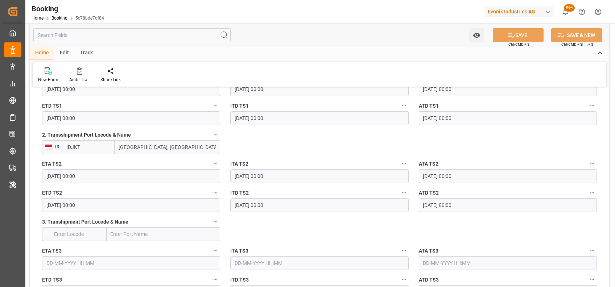
click at [330, 158] on div "ITA TS2 27-08-2025 00:00" at bounding box center [319, 171] width 188 height 29
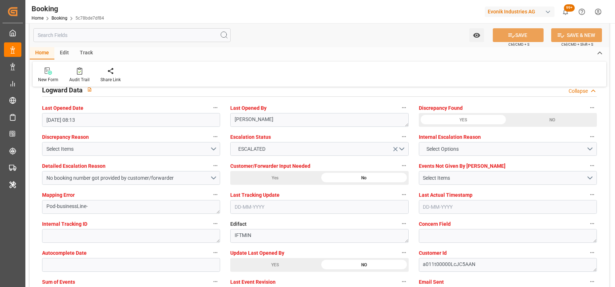
scroll to position [1372, 0]
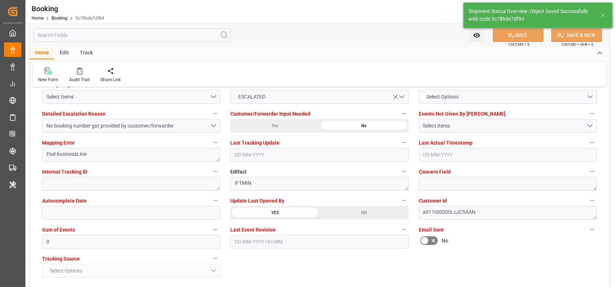
type textarea "[PERSON_NAME]"
type input "01-09-2025 07:54"
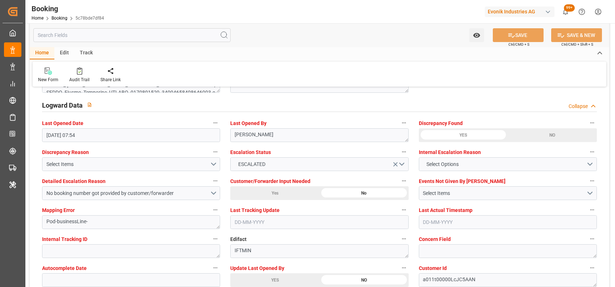
scroll to position [1305, 0]
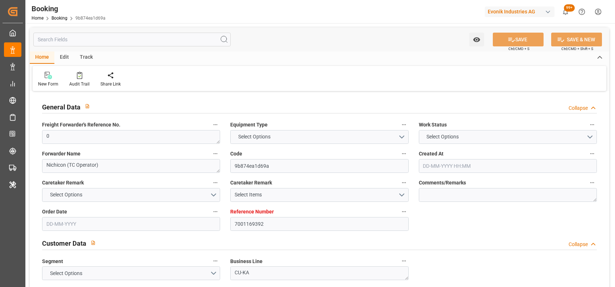
type input "7001169392"
type input "9776420"
type input "CMACGM"
type input "CMA CGM Group"
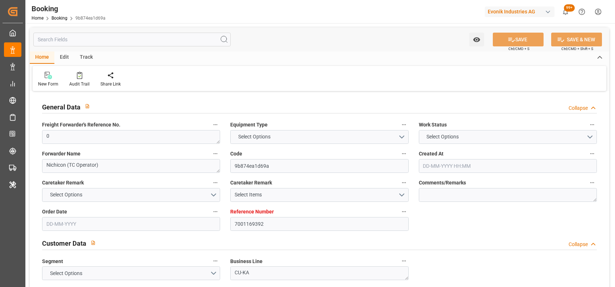
type input "NLRTM"
type input "IDBDJ"
type input "MYPKG"
type input "IDJKT"
type input "0"
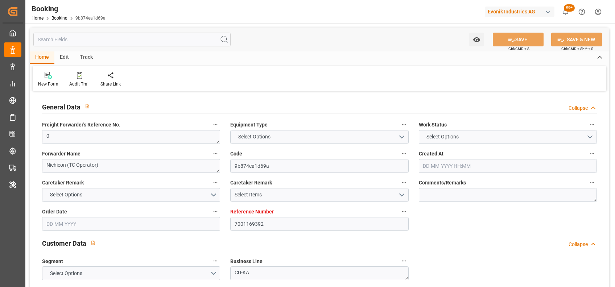
type input "-34"
type input "[DATE] 08:19"
type input "[DATE]"
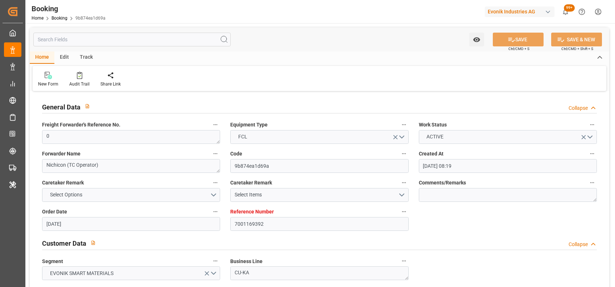
type input "[DATE] 00:00"
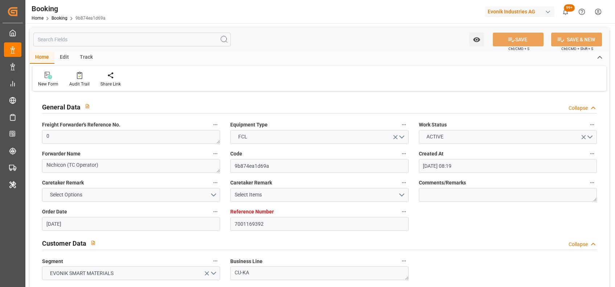
type input "[DATE] 00:00"
type input "[DATE]"
type input "[DATE] 00:00"
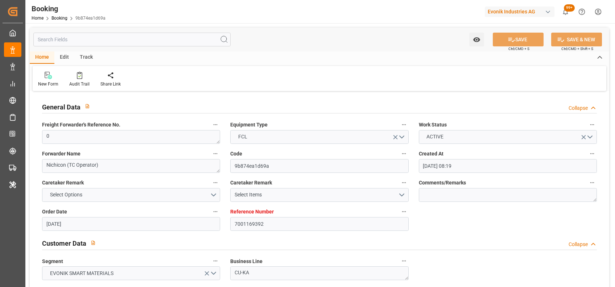
type input "[DATE] 00:00"
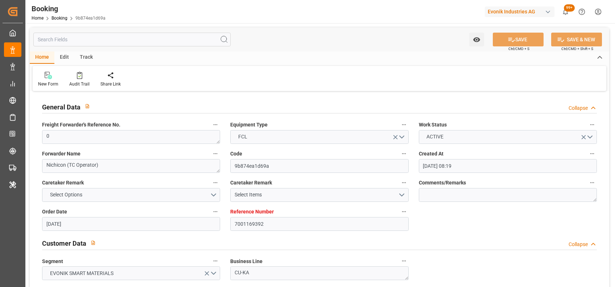
type input "[DATE] 00:00"
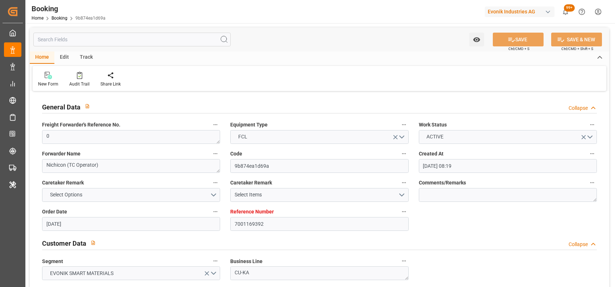
type input "[DATE] 00:00"
type input "[DATE]"
type input "[DATE] 08:13"
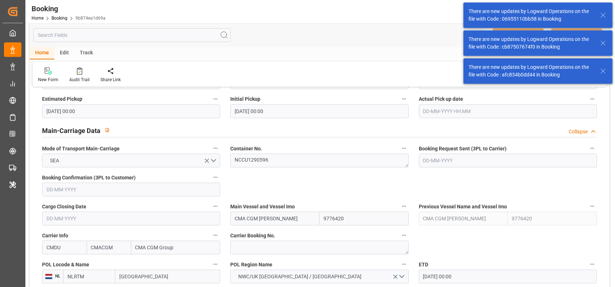
scroll to position [455, 0]
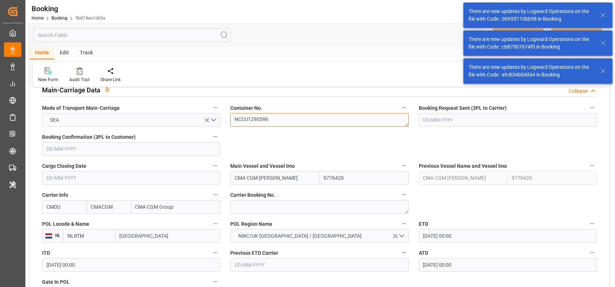
click at [254, 121] on textarea "NCCU1290596" at bounding box center [319, 120] width 178 height 14
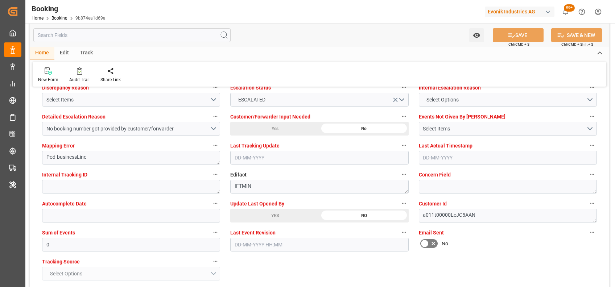
scroll to position [1370, 0]
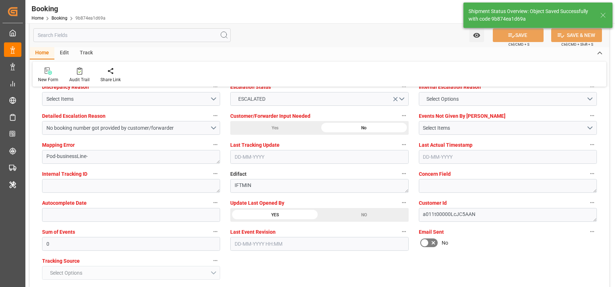
type textarea "[PERSON_NAME]"
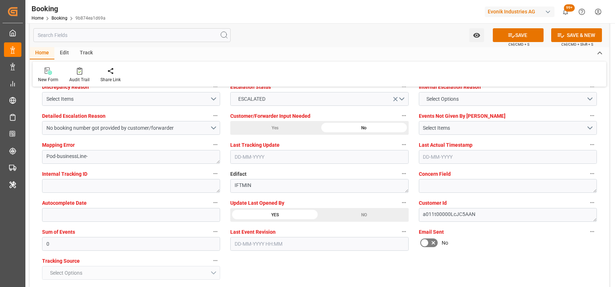
scroll to position [1297, 0]
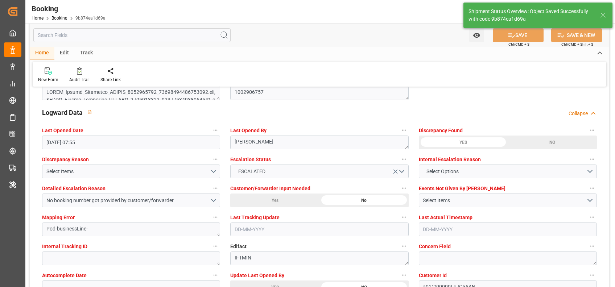
type input "01-09-2025 07:56"
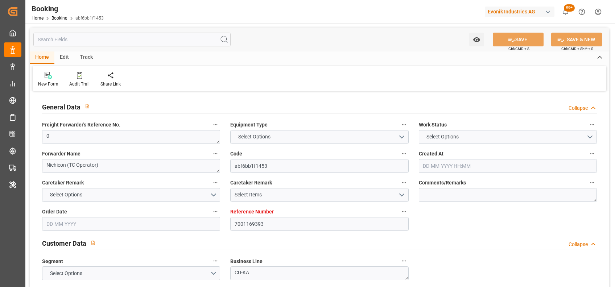
type input "7001169393"
type input "9776420"
type input "CMACGM"
type input "CMA CGM Group"
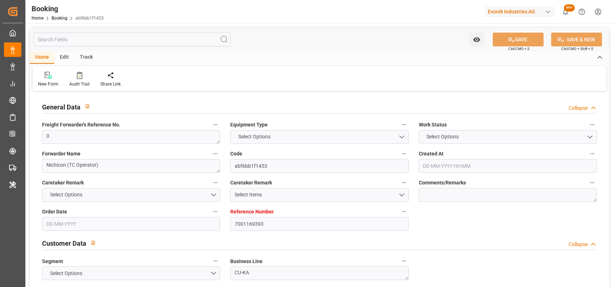
type input "NLRTM"
type input "IDBDJ"
type input "MYPKG"
type input "IDJKT"
type input "0"
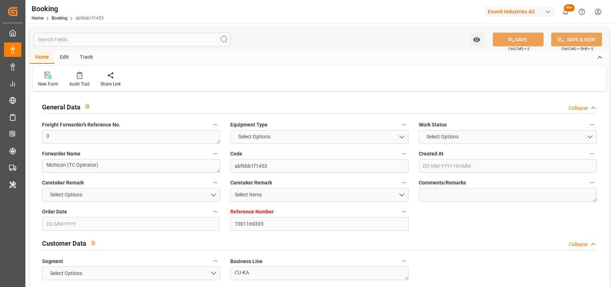
type input "-34"
type input "[DATE] 08:19"
type input "[DATE]"
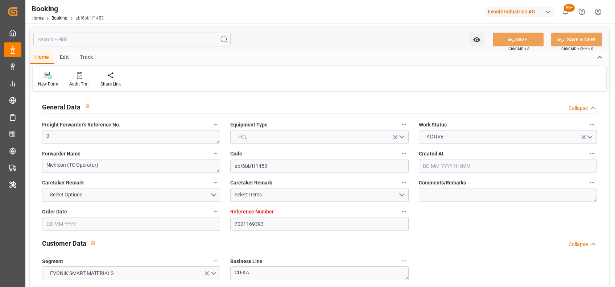
type input "[DATE] 00:00"
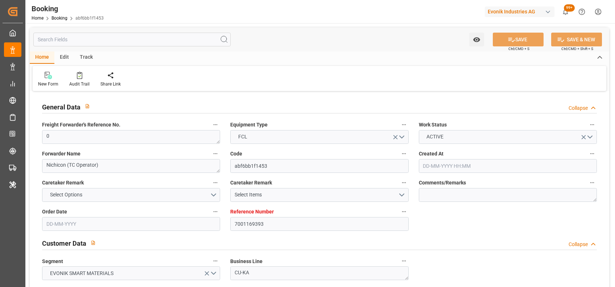
type input "[DATE] 00:00"
type input "[DATE]"
type input "[DATE] 00:00"
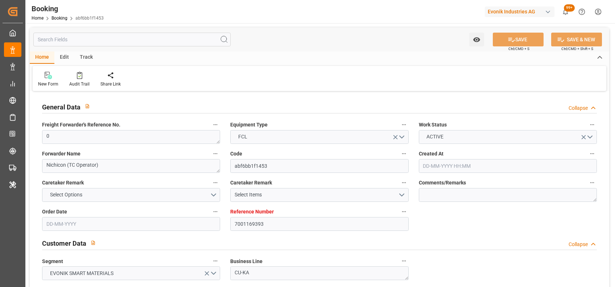
type input "[DATE] 00:00"
type input "31-08-2025 00:00"
type input "[DATE] 00:00"
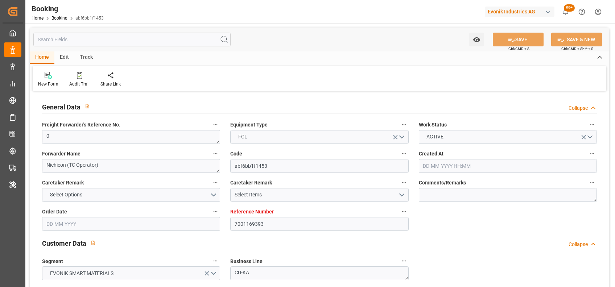
type input "29-08-2025 00:00"
type input "[DATE] 00:00"
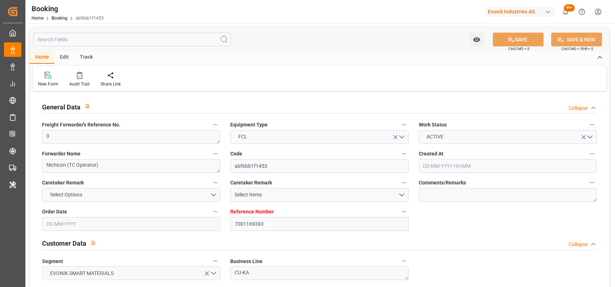
type input "[DATE] 00:00"
type input "[DATE]"
type input "29-08-2025 08:13"
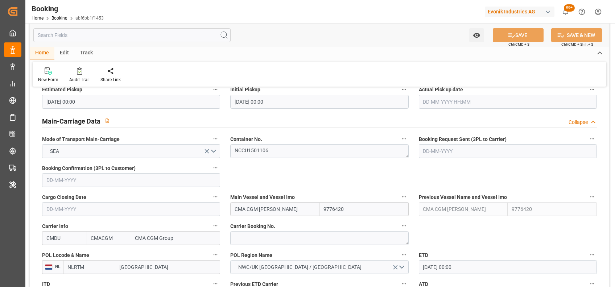
scroll to position [571, 0]
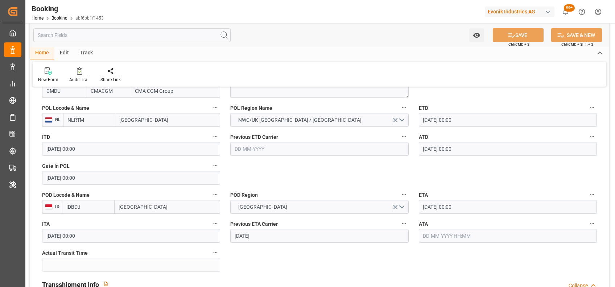
click at [561, 81] on div "New Form Audit Trail Share Link" at bounding box center [319, 74] width 573 height 25
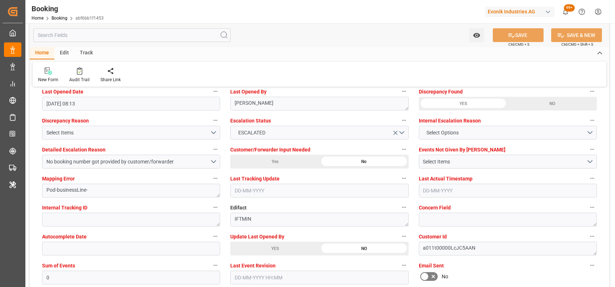
scroll to position [1345, 0]
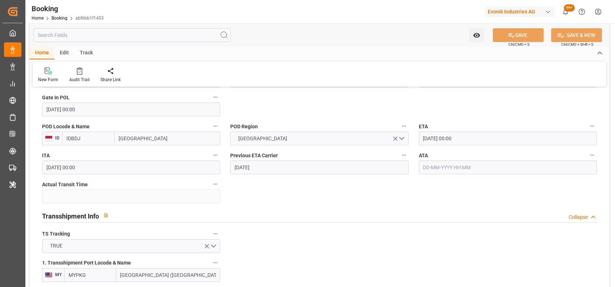
scroll to position [639, 0]
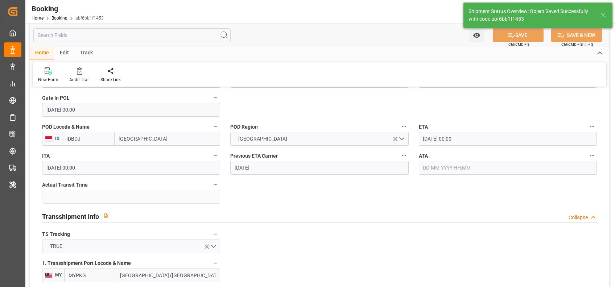
type textarea "[PERSON_NAME]"
type input "01-09-2025 07:59"
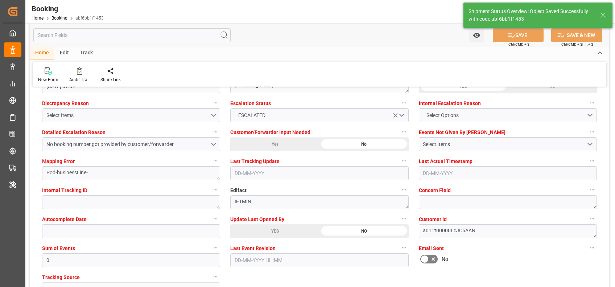
scroll to position [1295, 0]
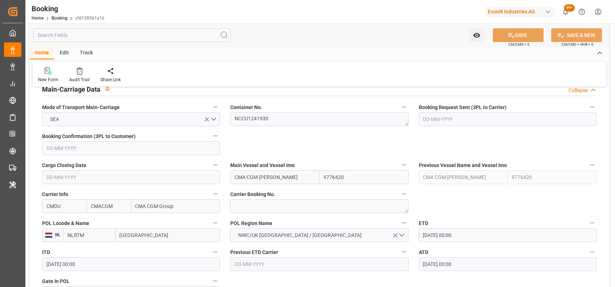
scroll to position [457, 0]
click at [267, 124] on textarea "NCCU1241930" at bounding box center [319, 119] width 178 height 14
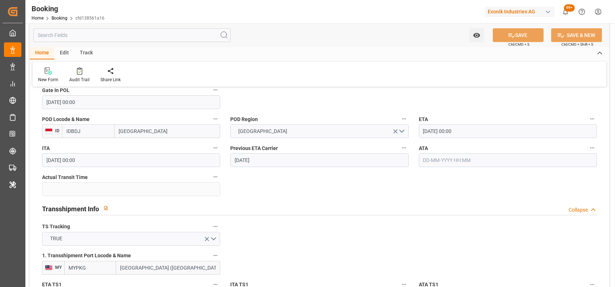
scroll to position [647, 0]
click at [532, 82] on div "New Form Audit Trail Share Link" at bounding box center [319, 74] width 573 height 25
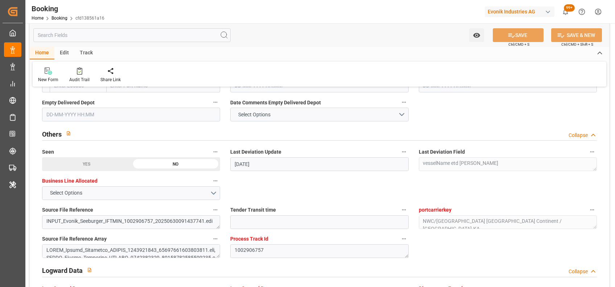
scroll to position [1306, 0]
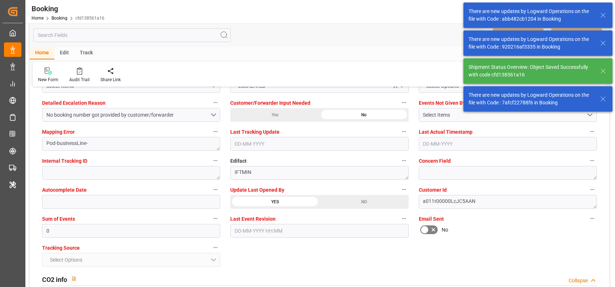
type textarea "[PERSON_NAME]"
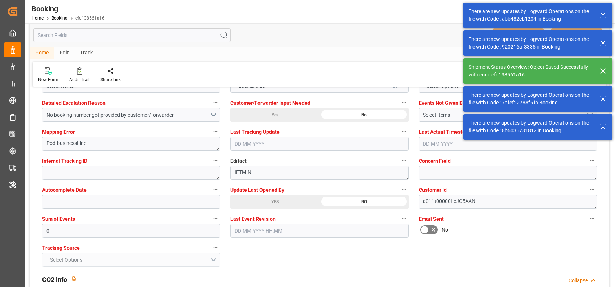
type input "01-09-2025 08:01"
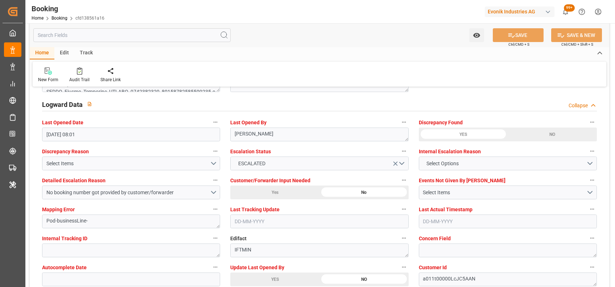
scroll to position [1305, 0]
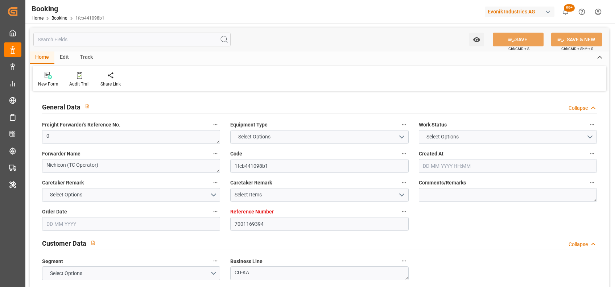
type input "7001169394"
type input "9776420"
type input "CMACGM"
type input "CMA CGM Group"
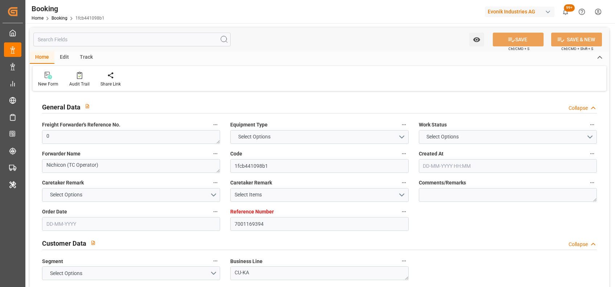
type input "NLRTM"
type input "IDBDJ"
type input "MYPKG"
type input "IDJKT"
type input "0"
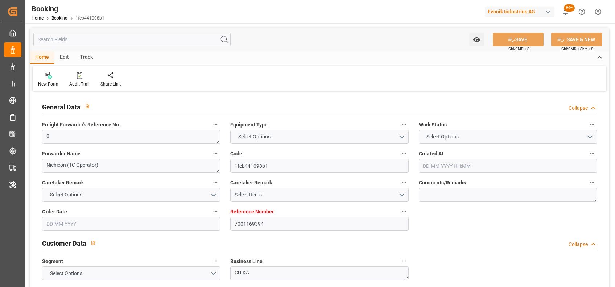
type input "-34"
type input "[DATE] 08:19"
type input "[DATE]"
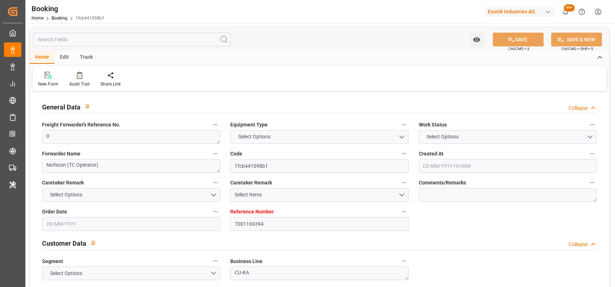
type input "[DATE] 00:00"
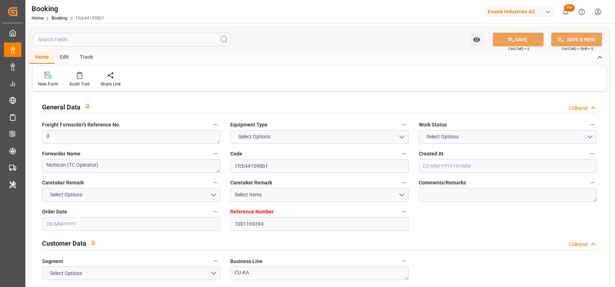
type input "[DATE] 00:00"
type input "[DATE]"
type input "[DATE] 00:00"
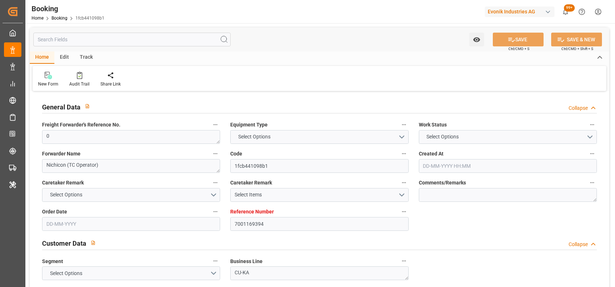
type input "[DATE] 00:00"
type input "16-08-2025 00:00"
type input "25-08-2025 00:00"
type input "16-08-2025 00:00"
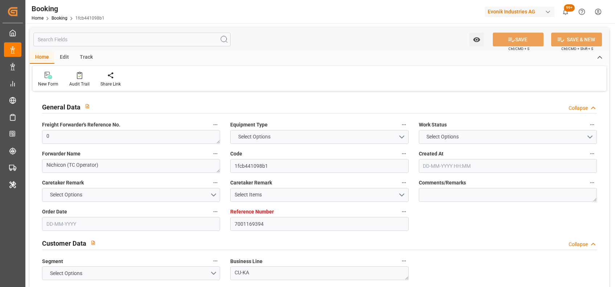
type input "19-08-2025 00:00"
type input "27-08-2025 00:00"
type input "20-08-2025 00:00"
type input "26-08-2025 00:00"
type input "08-10-2025 00:00"
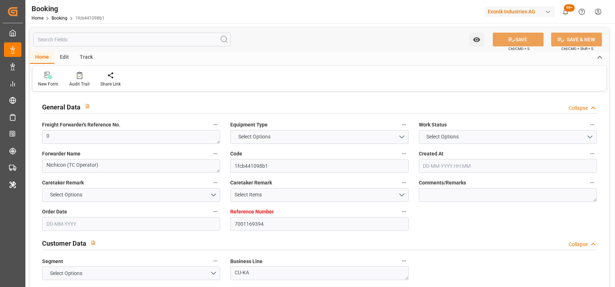
type input "27-08-2025 00:00"
type input "30-06-2025"
type input "29-08-2025 08:10"
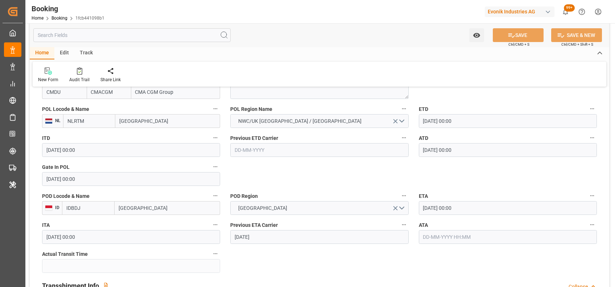
scroll to position [571, 0]
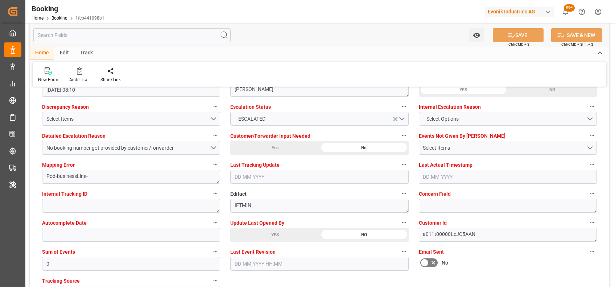
scroll to position [1351, 0]
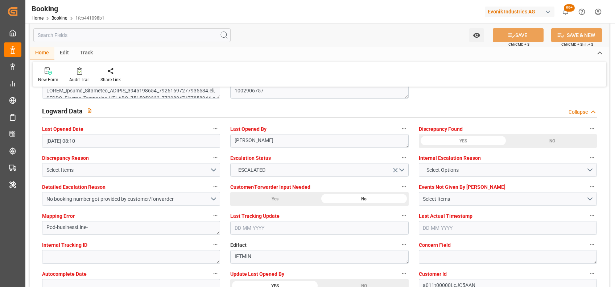
scroll to position [1298, 0]
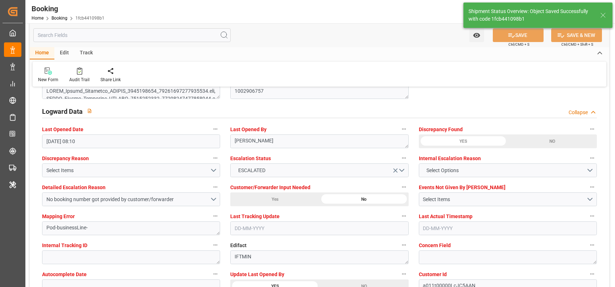
type textarea "shaini ghorai"
type input "01-09-2025 08:02"
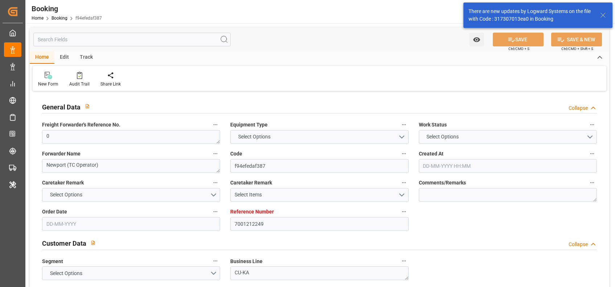
type input "7001212249"
type input "9631967"
type input "CMACGM"
type input "CMA CGM Group"
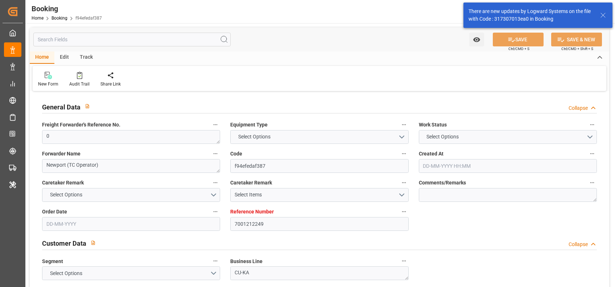
type input "NLRTM"
type input "MYPKG"
type input "0"
type input "03-07-2025 09:04"
type input "03-07-2025"
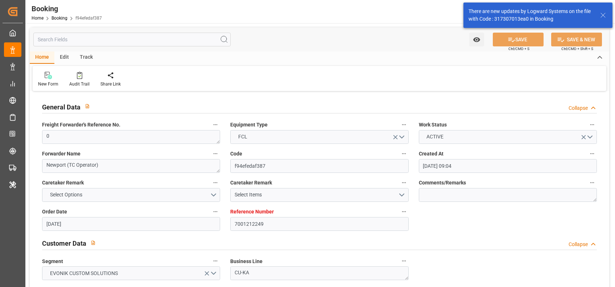
type input "05-09-2025"
type input "16-07-2025"
type input "20-07-2025 00:00"
type input "21-07-2025 00:00"
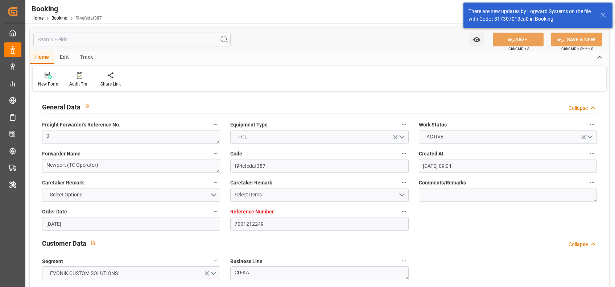
type input "15-07-2025 00:00"
type input "[DATE] 00:00"
type input "29-08-2025 00:00"
type input "05-08-2025"
type input "28-08-2025 07:15"
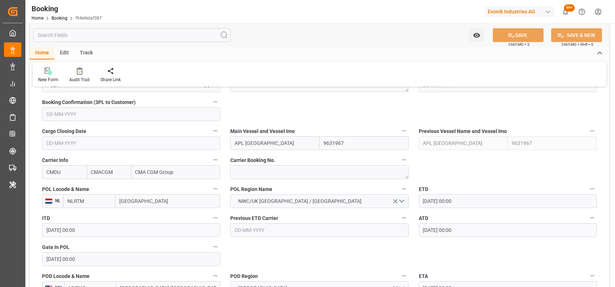
scroll to position [470, 0]
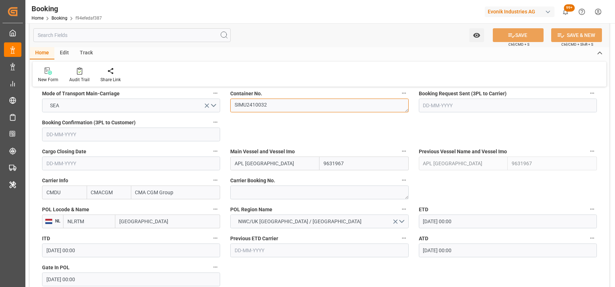
click at [271, 107] on textarea "SIMU2410032" at bounding box center [319, 106] width 178 height 14
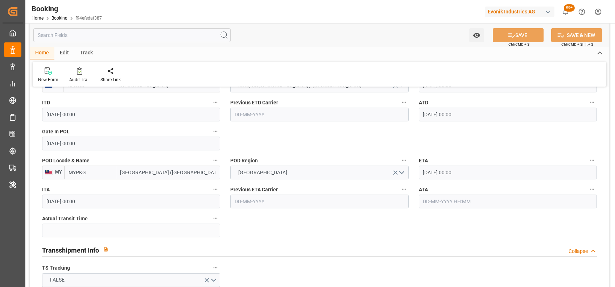
scroll to position [606, 0]
click at [459, 206] on input "text" at bounding box center [508, 201] width 178 height 14
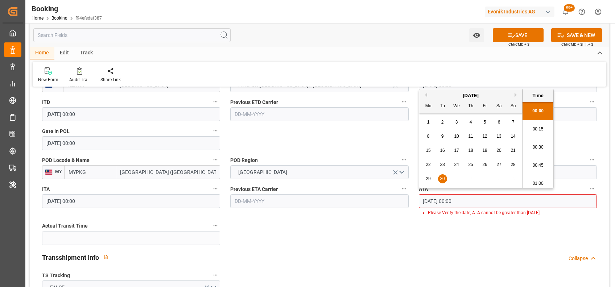
click at [435, 198] on input "30-09-2025 00:00" at bounding box center [508, 201] width 178 height 14
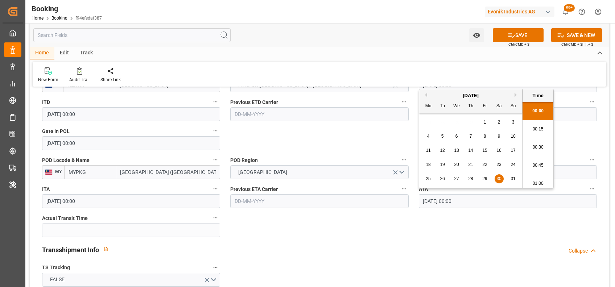
type input "30-08-2025 00:00"
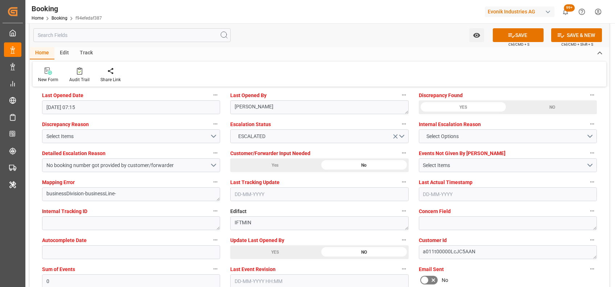
scroll to position [1333, 0]
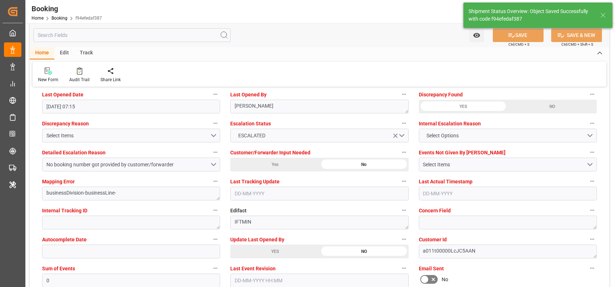
type textarea "[PERSON_NAME]"
type input "40"
type input "01-09-2025 08:05"
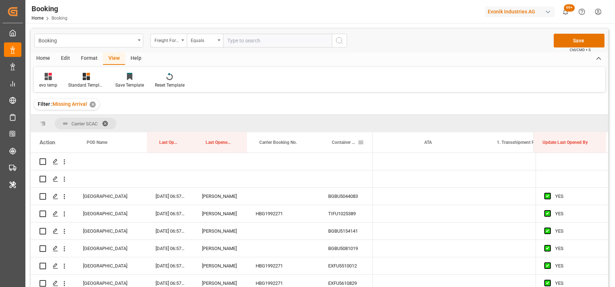
scroll to position [0, 7204]
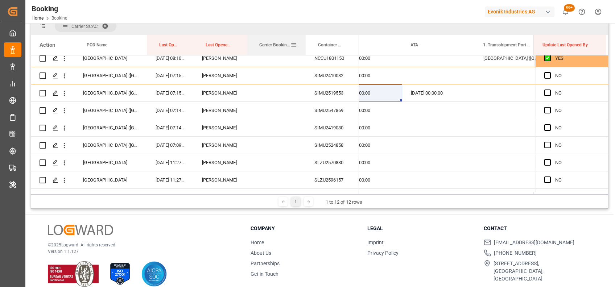
drag, startPoint x: 319, startPoint y: 43, endPoint x: 305, endPoint y: 43, distance: 13.8
click at [305, 43] on div at bounding box center [305, 45] width 3 height 20
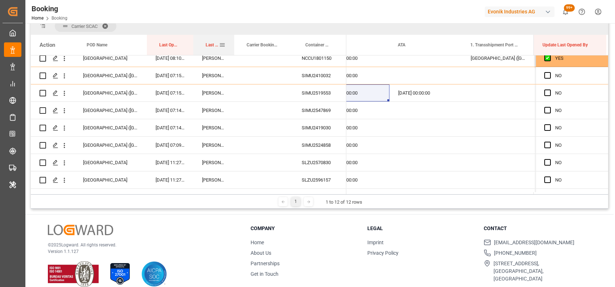
drag, startPoint x: 246, startPoint y: 41, endPoint x: 234, endPoint y: 42, distance: 12.7
click at [234, 42] on div at bounding box center [234, 45] width 3 height 20
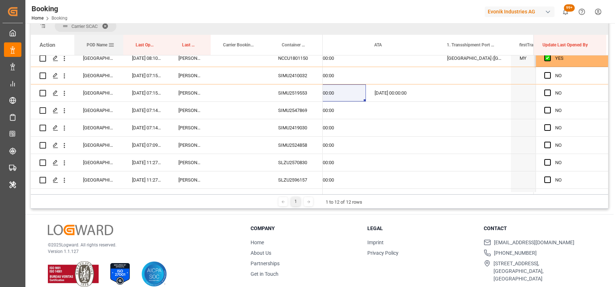
drag, startPoint x: 146, startPoint y: 46, endPoint x: 120, endPoint y: 45, distance: 26.5
click at [122, 45] on div at bounding box center [123, 45] width 3 height 20
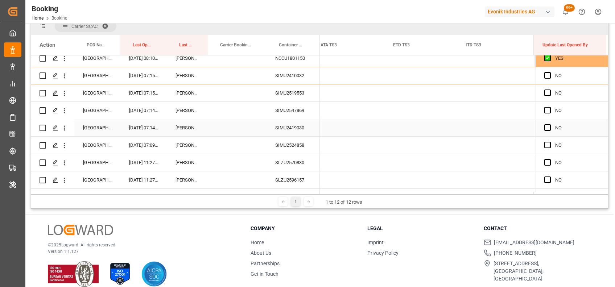
scroll to position [0, 0]
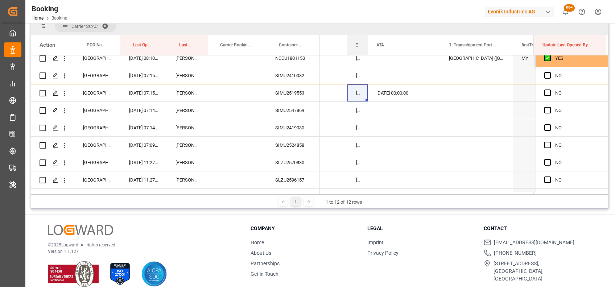
drag, startPoint x: 418, startPoint y: 39, endPoint x: 349, endPoint y: 41, distance: 69.2
click at [349, 41] on div "ITA" at bounding box center [357, 45] width 20 height 20
drag, startPoint x: 366, startPoint y: 46, endPoint x: 355, endPoint y: 47, distance: 10.2
click at [355, 47] on div "ITA" at bounding box center [357, 45] width 20 height 20
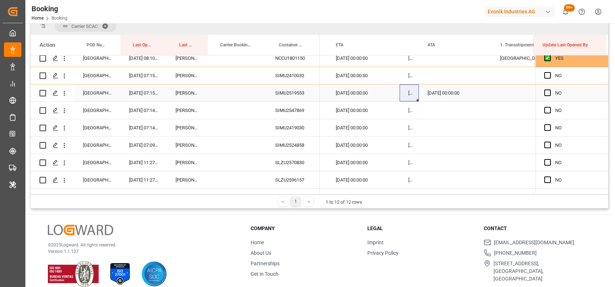
click at [440, 93] on div "30-09-2025 00:00:00" at bounding box center [455, 92] width 72 height 17
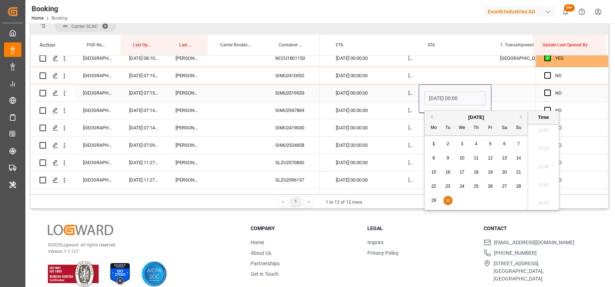
click at [440, 99] on input "30-09-2025 00:00" at bounding box center [454, 98] width 61 height 14
type input "30-08-2025 00:00"
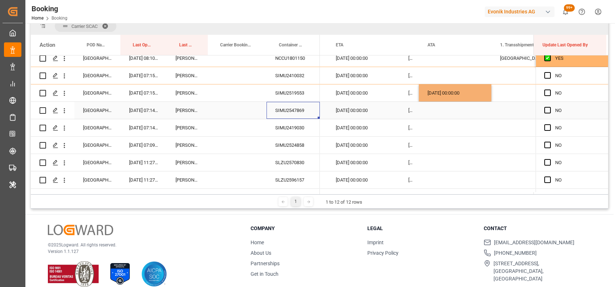
click at [295, 112] on div "SIMU2547869" at bounding box center [292, 110] width 53 height 17
click at [442, 104] on div "Press SPACE to select this row." at bounding box center [455, 110] width 72 height 17
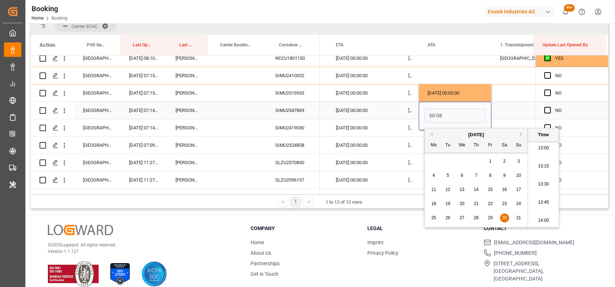
type input "[DATE] 00:00"
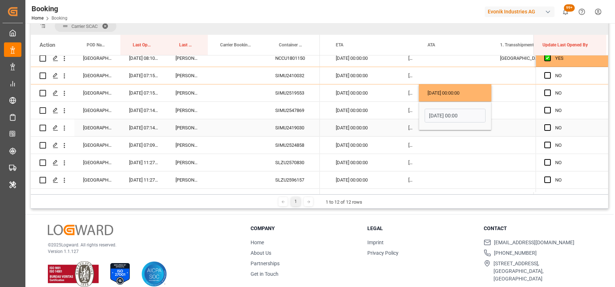
click at [300, 125] on div "SIMU2419030" at bounding box center [292, 127] width 53 height 17
click at [437, 132] on div "Press SPACE to select this row." at bounding box center [455, 127] width 72 height 17
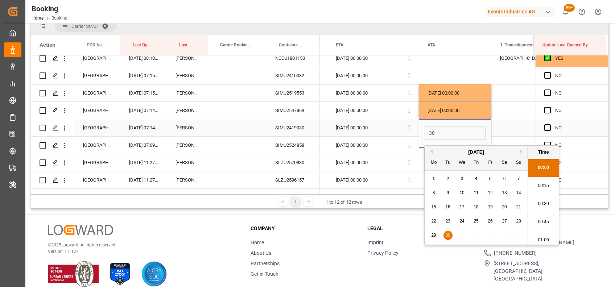
scroll to position [944, 0]
type input "30-08-2025 00:00"
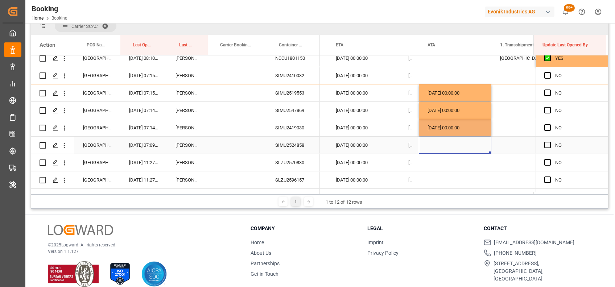
click at [432, 148] on div "Press SPACE to select this row." at bounding box center [455, 145] width 72 height 17
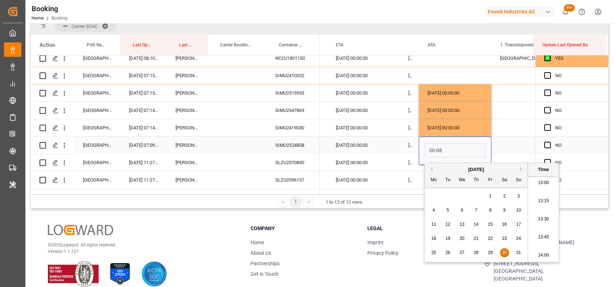
type input "30-08-2025 00:00"
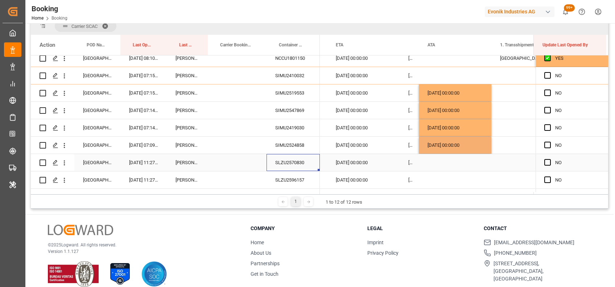
click at [287, 156] on div "SLZU2570830" at bounding box center [292, 162] width 53 height 17
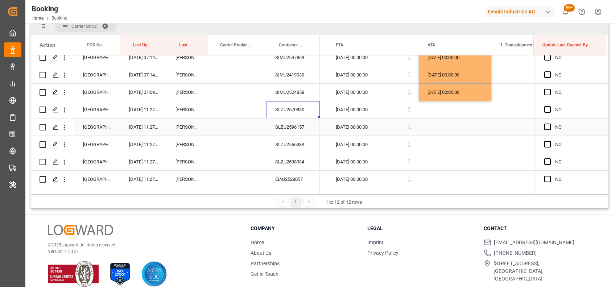
scroll to position [1016, 0]
click at [65, 111] on icon "open menu" at bounding box center [64, 109] width 1 height 5
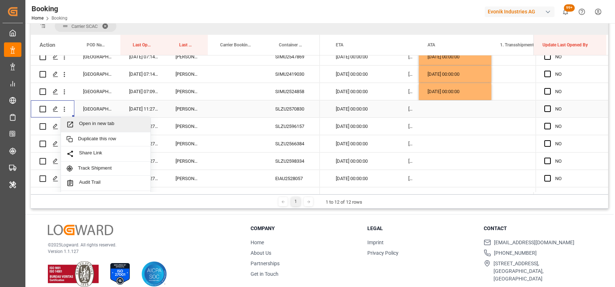
click at [95, 122] on span "Open in new tab" at bounding box center [112, 125] width 66 height 8
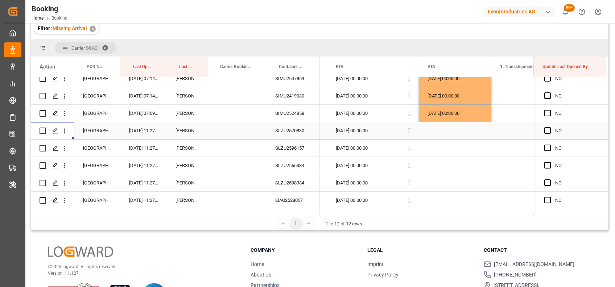
scroll to position [119, 0]
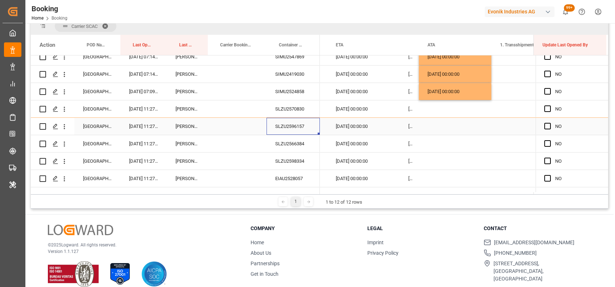
click at [296, 123] on div "SLZU2596157" at bounding box center [292, 126] width 53 height 17
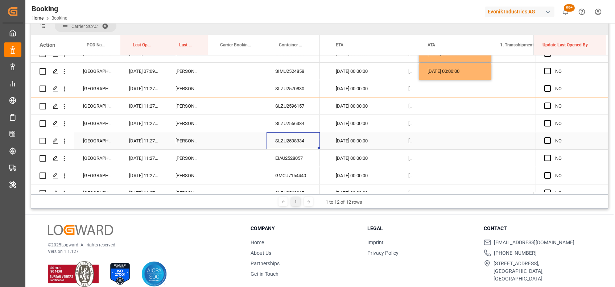
click at [294, 141] on div "SLZU2598334" at bounding box center [292, 140] width 53 height 17
click at [292, 152] on div "EIAU2528057" at bounding box center [292, 158] width 53 height 17
click at [444, 159] on div "Press SPACE to select this row." at bounding box center [455, 158] width 72 height 17
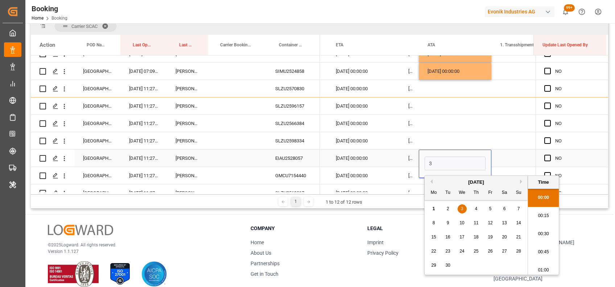
scroll to position [944, 0]
type input "30-08-2025 00:00"
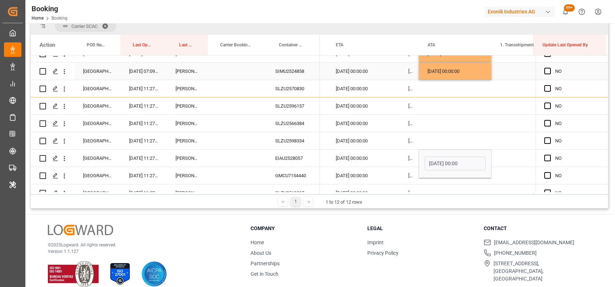
click at [436, 74] on div "30-08-2025 00:00:00" at bounding box center [455, 71] width 72 height 17
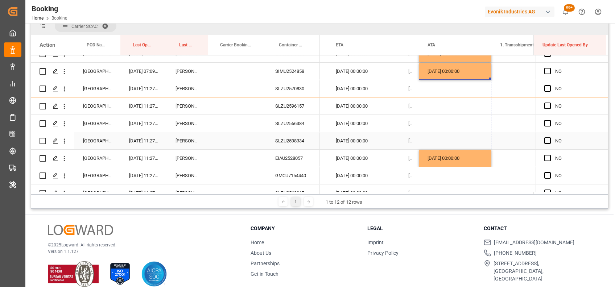
drag, startPoint x: 488, startPoint y: 78, endPoint x: 489, endPoint y: 148, distance: 70.3
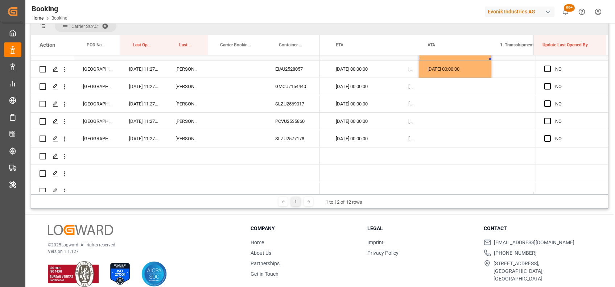
scroll to position [1127, 0]
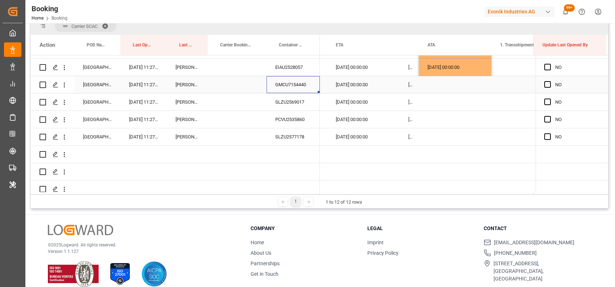
click at [294, 87] on div "GMCU7154440" at bounding box center [292, 84] width 53 height 17
click at [444, 82] on div "Press SPACE to select this row." at bounding box center [455, 84] width 72 height 17
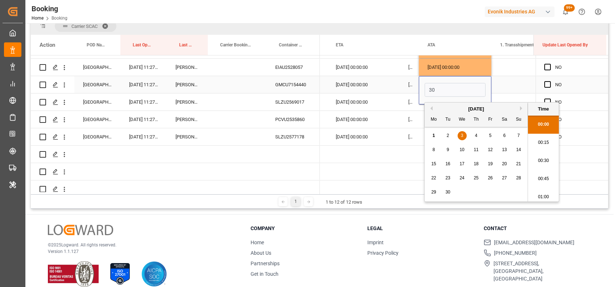
scroll to position [944, 0]
type input "30-08-2025 00:00"
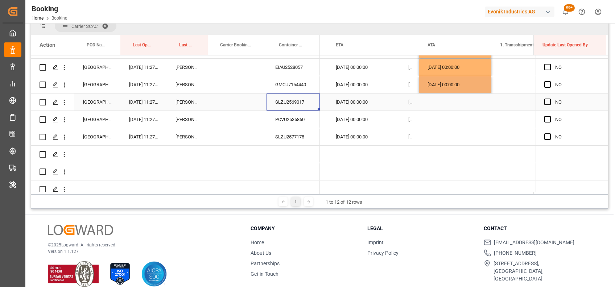
click at [299, 103] on div "SLZU2569017" at bounding box center [292, 101] width 53 height 17
click at [425, 102] on div "Press SPACE to select this row." at bounding box center [455, 101] width 72 height 17
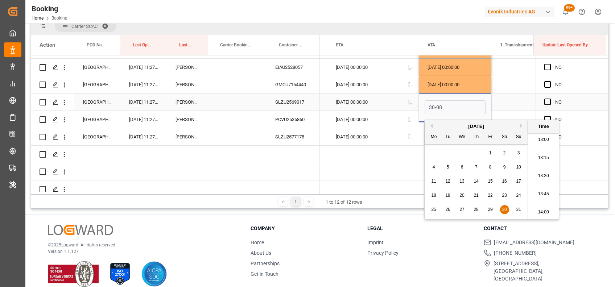
type input "30-08-2025 00:00"
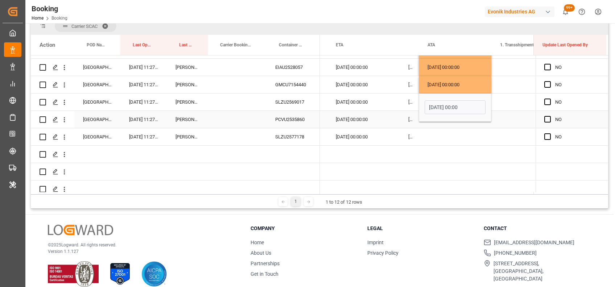
click at [305, 116] on div "PCVU2535860" at bounding box center [292, 119] width 53 height 17
click at [423, 118] on div "Press SPACE to select this row." at bounding box center [455, 119] width 72 height 17
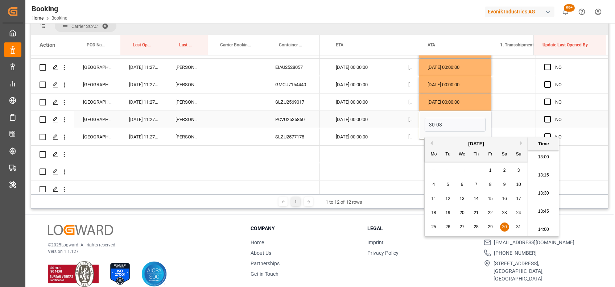
type input "30-08-2025 00:00"
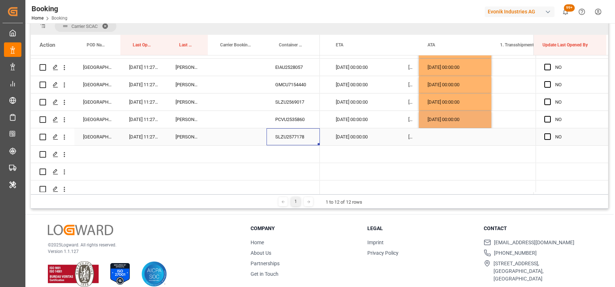
click at [294, 136] on div "SLZU2577178" at bounding box center [292, 136] width 53 height 17
click at [436, 131] on div "Press SPACE to select this row." at bounding box center [455, 136] width 72 height 17
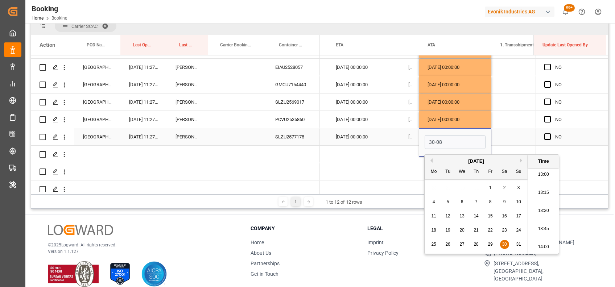
type input "30-08-2025 00:00"
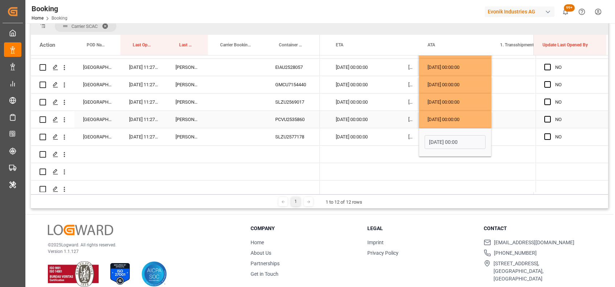
click at [397, 126] on div "31-08-2025 00:00:00" at bounding box center [363, 119] width 72 height 17
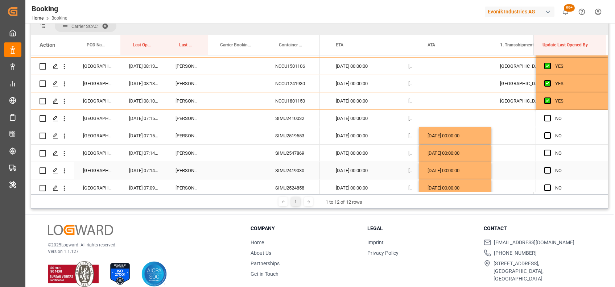
scroll to position [919, 0]
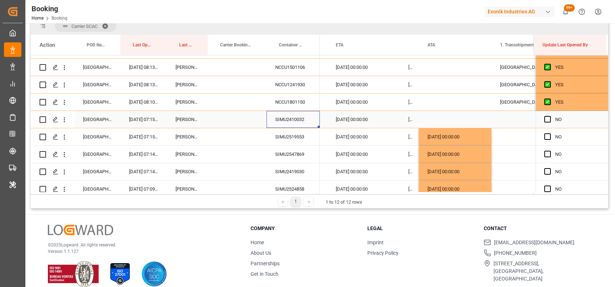
click at [288, 121] on div "SIMU2410032" at bounding box center [292, 119] width 53 height 17
click at [435, 118] on div "Press SPACE to select this row." at bounding box center [455, 119] width 72 height 17
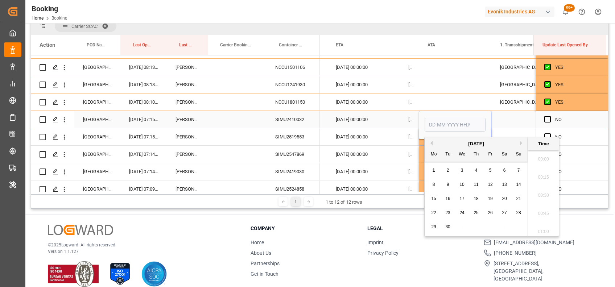
scroll to position [962, 0]
type input "30-08-2025 00:00"
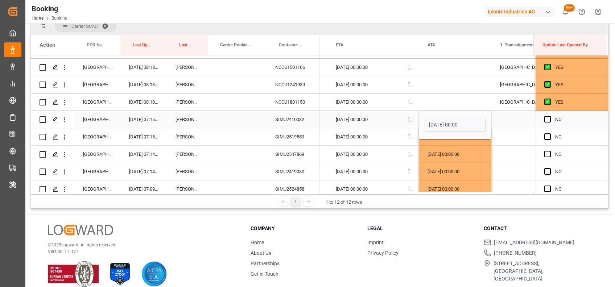
click at [500, 120] on div "Press SPACE to select this row." at bounding box center [527, 119] width 72 height 17
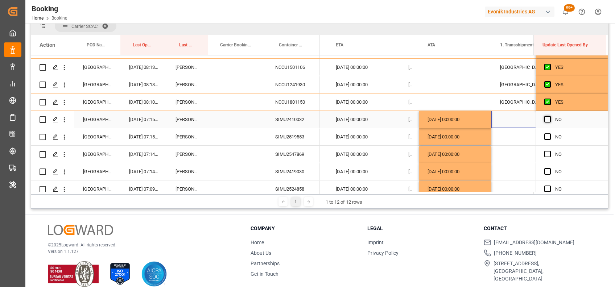
click at [545, 122] on span "Press SPACE to select this row." at bounding box center [547, 119] width 7 height 7
click at [549, 116] on input "Press SPACE to select this row." at bounding box center [549, 116] width 0 height 0
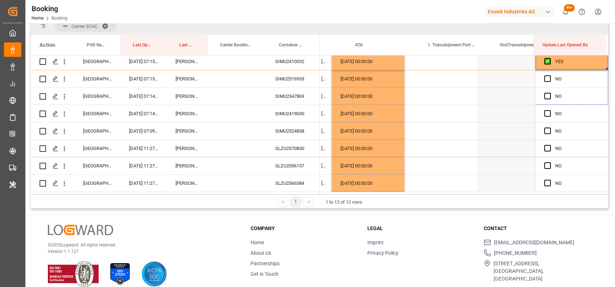
scroll to position [0, 7211]
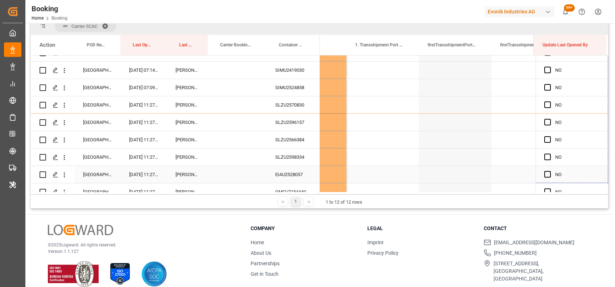
drag, startPoint x: 604, startPoint y: 126, endPoint x: 595, endPoint y: 171, distance: 45.4
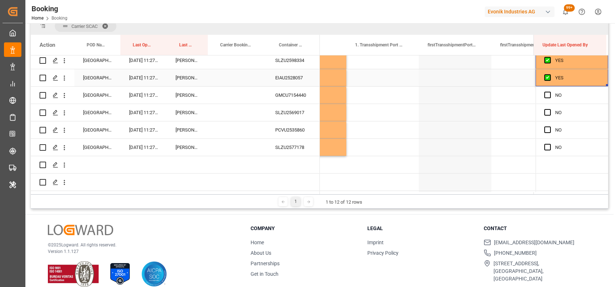
scroll to position [1119, 0]
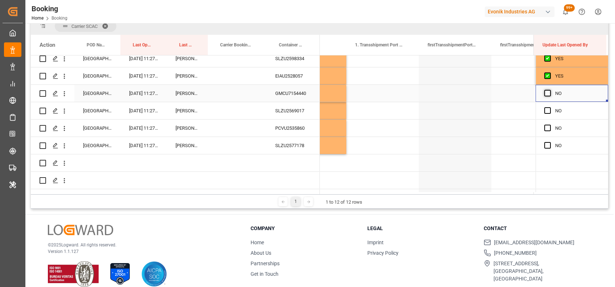
click at [546, 96] on span "Press SPACE to select this row." at bounding box center [547, 93] width 7 height 7
click at [549, 90] on input "Press SPACE to select this row." at bounding box center [549, 90] width 0 height 0
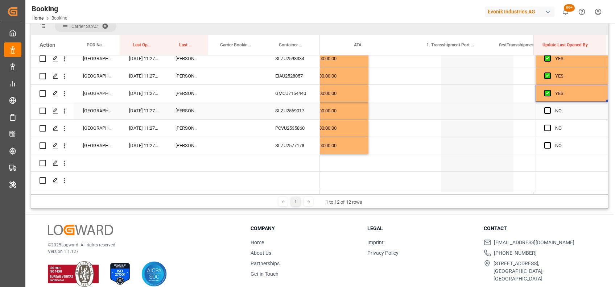
scroll to position [0, 7166]
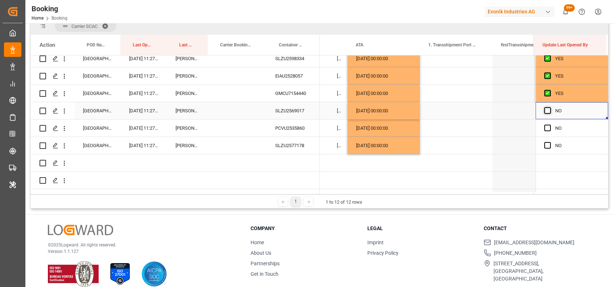
click at [547, 108] on span "Press SPACE to select this row." at bounding box center [547, 110] width 7 height 7
click at [549, 107] on input "Press SPACE to select this row." at bounding box center [549, 107] width 0 height 0
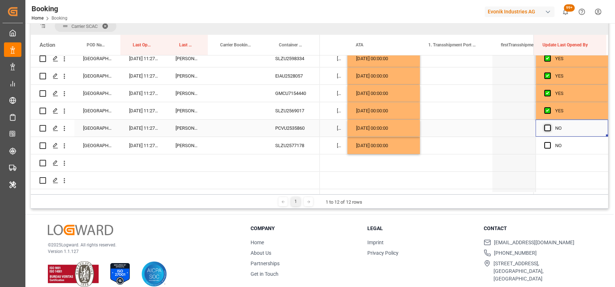
click at [544, 128] on span "Press SPACE to select this row." at bounding box center [547, 128] width 7 height 7
click at [549, 125] on input "Press SPACE to select this row." at bounding box center [549, 125] width 0 height 0
click at [547, 145] on span "Press SPACE to select this row." at bounding box center [547, 145] width 7 height 7
click at [549, 142] on input "Press SPACE to select this row." at bounding box center [549, 142] width 0 height 0
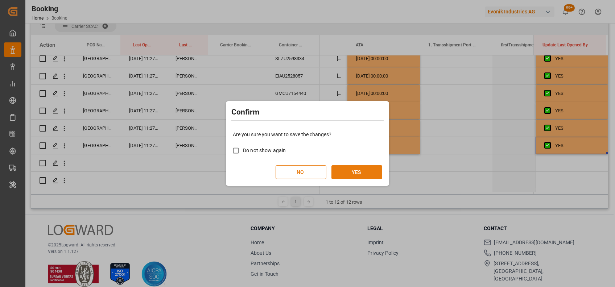
click at [354, 172] on button "YES" at bounding box center [356, 172] width 51 height 14
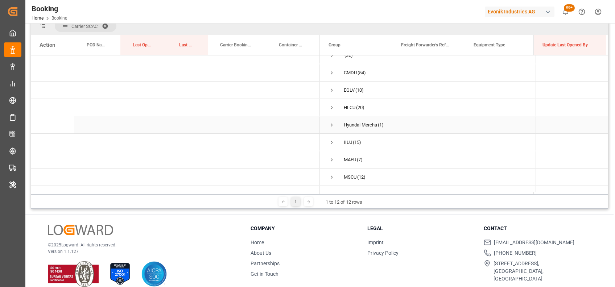
scroll to position [0, 0]
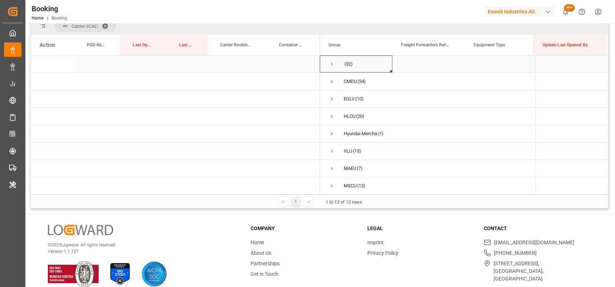
click at [330, 63] on span "Press SPACE to select this row." at bounding box center [331, 64] width 7 height 7
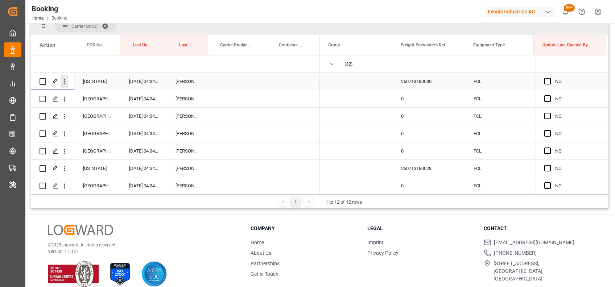
click at [66, 86] on button "open menu" at bounding box center [65, 82] width 8 height 14
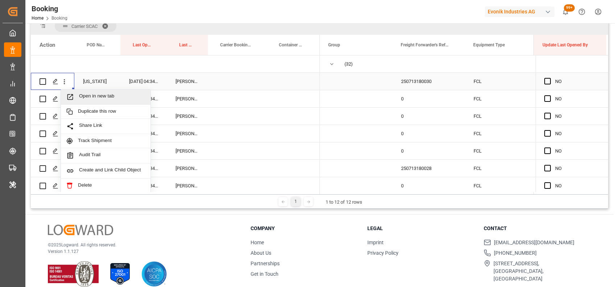
click at [90, 96] on span "Open in new tab" at bounding box center [112, 97] width 66 height 8
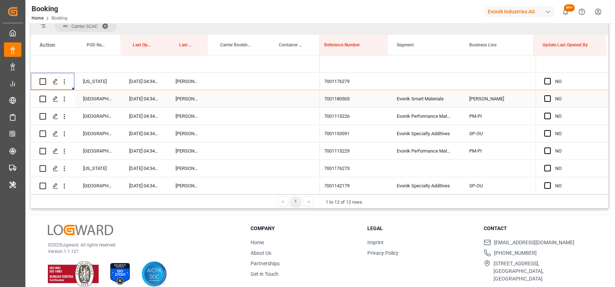
scroll to position [0, 765]
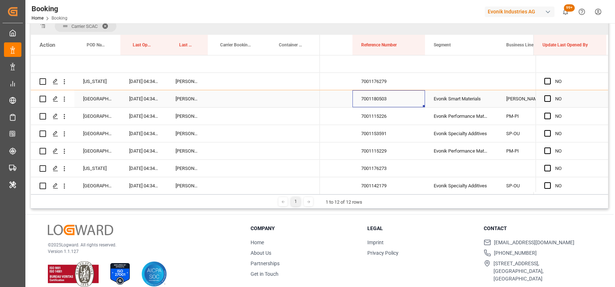
click at [382, 101] on div "7001180503" at bounding box center [388, 98] width 72 height 17
click at [369, 115] on div "7001115226" at bounding box center [388, 116] width 72 height 17
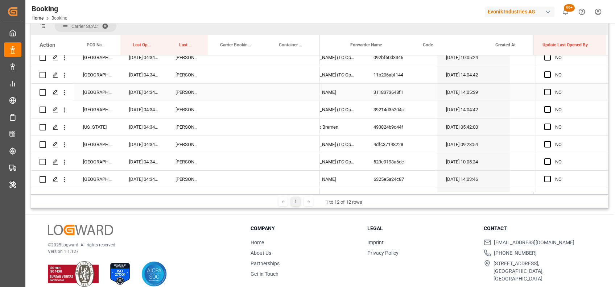
scroll to position [0, 0]
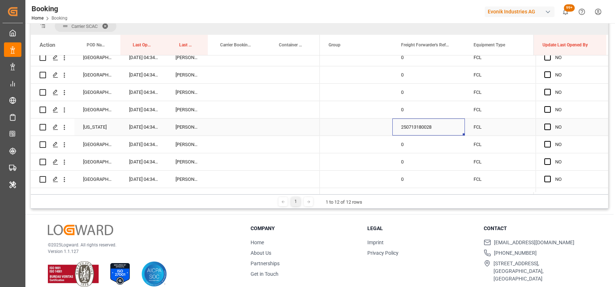
click at [420, 120] on div "250713180028" at bounding box center [428, 126] width 72 height 17
click at [544, 126] on span "Press SPACE to select this row." at bounding box center [547, 127] width 7 height 7
click at [549, 124] on input "Press SPACE to select this row." at bounding box center [549, 124] width 0 height 0
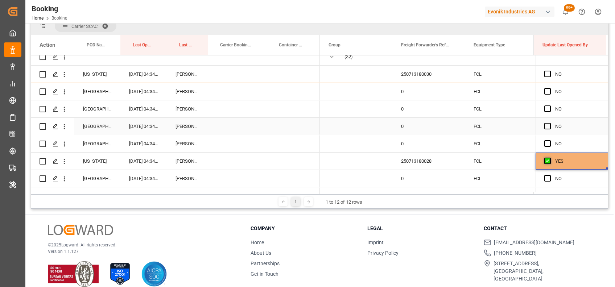
scroll to position [7, 0]
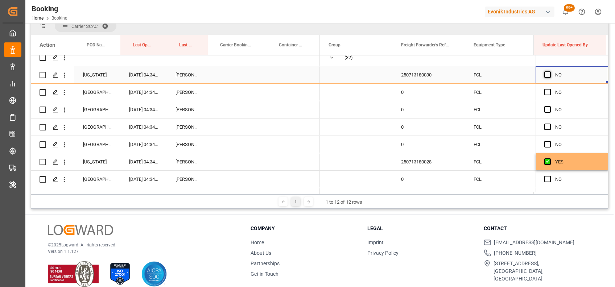
click at [544, 76] on span "Press SPACE to select this row." at bounding box center [547, 74] width 7 height 7
click at [549, 71] on input "Press SPACE to select this row." at bounding box center [549, 71] width 0 height 0
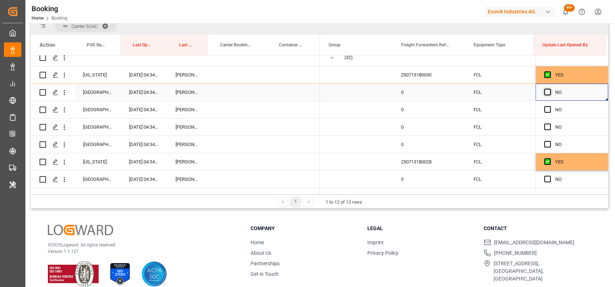
click at [545, 94] on span "Press SPACE to select this row." at bounding box center [547, 92] width 7 height 7
click at [549, 89] on input "Press SPACE to select this row." at bounding box center [549, 89] width 0 height 0
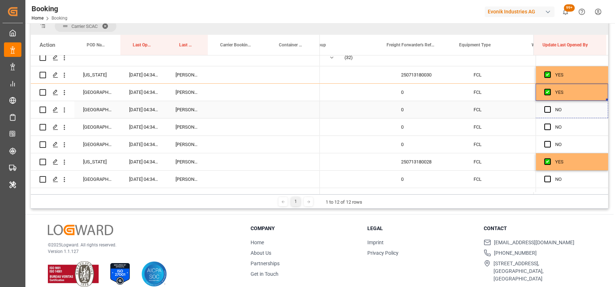
scroll to position [0, 29]
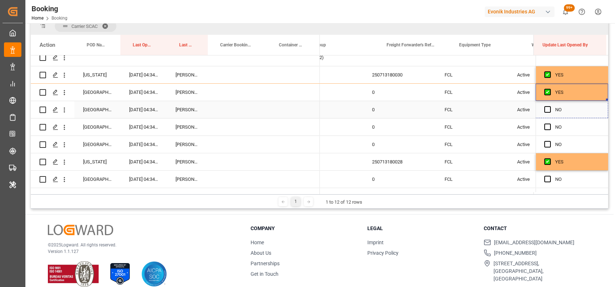
drag, startPoint x: 604, startPoint y: 99, endPoint x: 607, endPoint y: 149, distance: 49.7
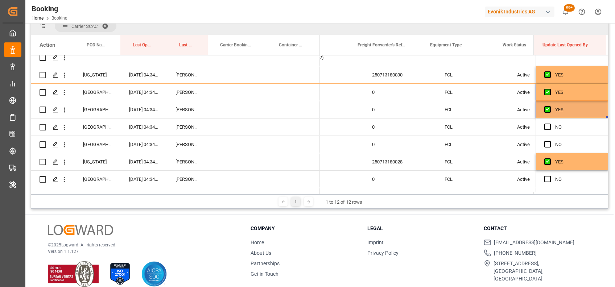
scroll to position [0, 43]
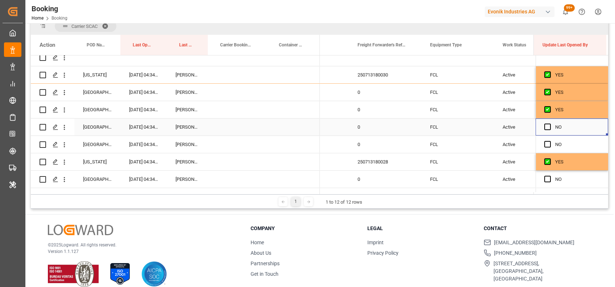
click at [544, 122] on div "Press SPACE to select this row." at bounding box center [549, 127] width 11 height 17
click at [545, 128] on span "Press SPACE to select this row." at bounding box center [547, 127] width 7 height 7
click at [549, 124] on input "Press SPACE to select this row." at bounding box center [549, 124] width 0 height 0
click at [548, 144] on div "Press SPACE to select this row." at bounding box center [549, 144] width 11 height 17
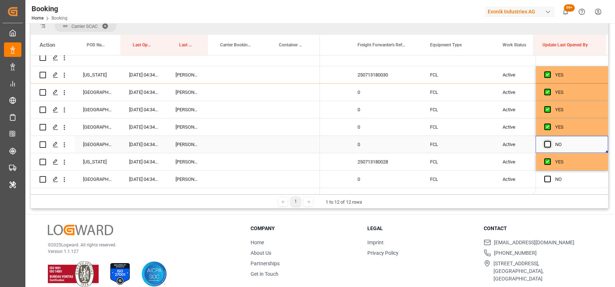
click at [544, 144] on span "Press SPACE to select this row." at bounding box center [547, 144] width 7 height 7
click at [549, 141] on input "Press SPACE to select this row." at bounding box center [549, 141] width 0 height 0
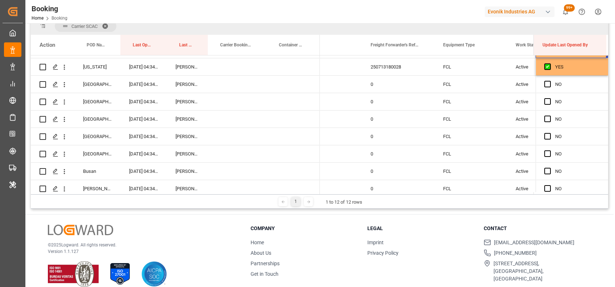
scroll to position [102, 0]
click at [546, 82] on span "Press SPACE to select this row." at bounding box center [547, 83] width 7 height 7
click at [549, 80] on input "Press SPACE to select this row." at bounding box center [549, 80] width 0 height 0
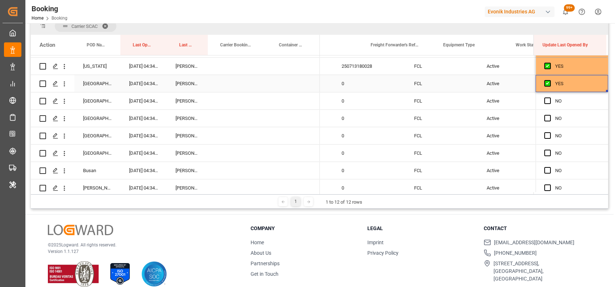
drag, startPoint x: 604, startPoint y: 91, endPoint x: 606, endPoint y: 187, distance: 96.4
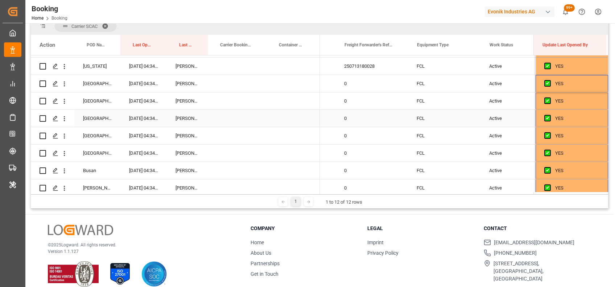
scroll to position [0, 57]
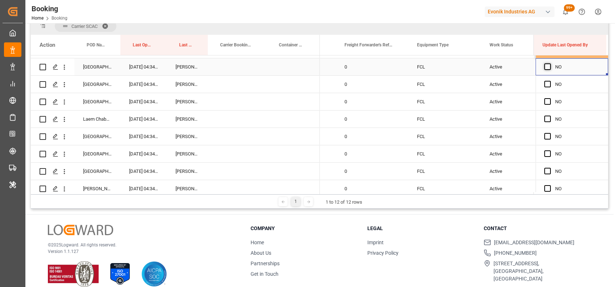
click at [546, 70] on span "Press SPACE to select this row." at bounding box center [547, 66] width 7 height 7
click at [549, 63] on input "Press SPACE to select this row." at bounding box center [549, 63] width 0 height 0
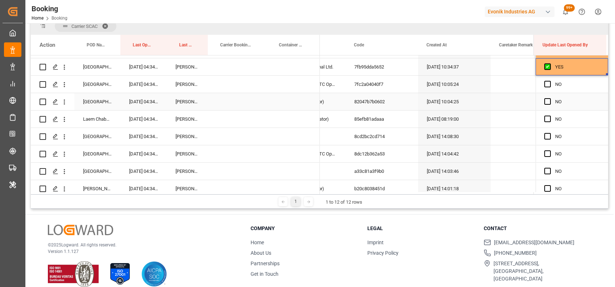
scroll to position [0, 540]
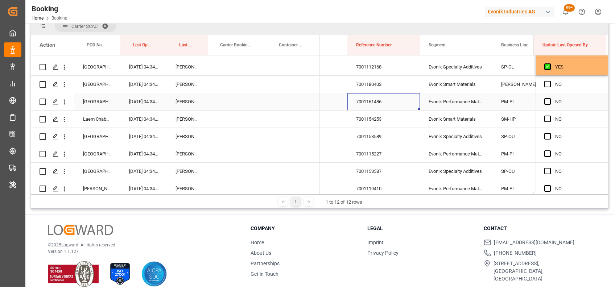
click at [358, 105] on div "7001161486" at bounding box center [383, 101] width 72 height 17
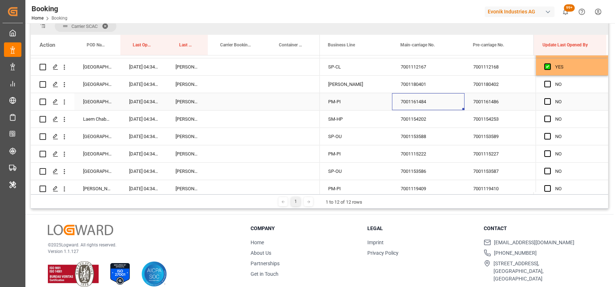
click at [425, 103] on div "7001161484" at bounding box center [428, 101] width 72 height 17
click at [407, 89] on div "7001180401" at bounding box center [428, 84] width 72 height 17
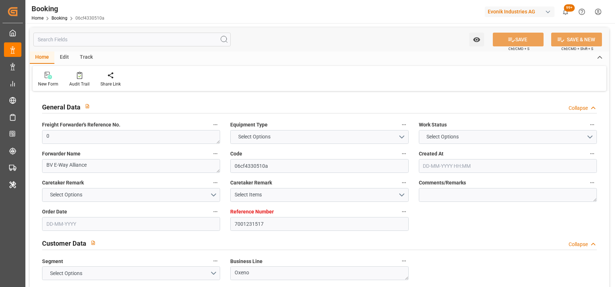
type input "7001231517"
type input "9976202"
type input "CMACGM"
type input "CMA CGM Group"
type input "BEANR"
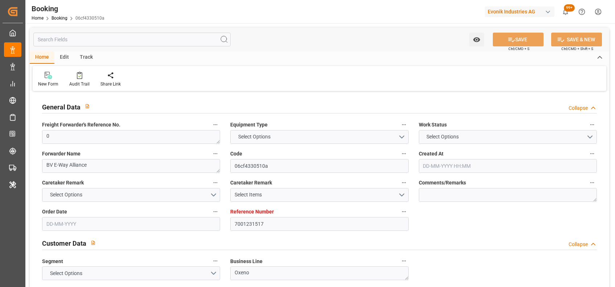
type input "MACAS"
type input "0"
type input "24-07-2025 11:05"
type input "24-07-2025"
type input "26-08-2025"
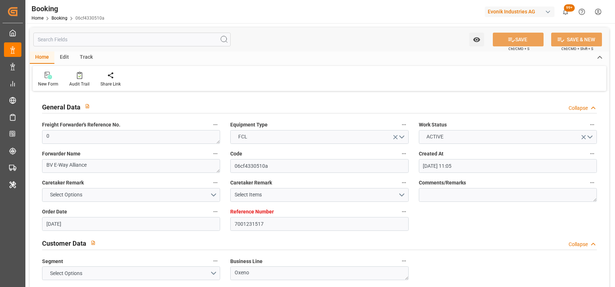
type input "11-08-2025"
type input "12-08-2025 00:00"
type input "18-08-2025 00:00"
type input "21-08-2025 00:00"
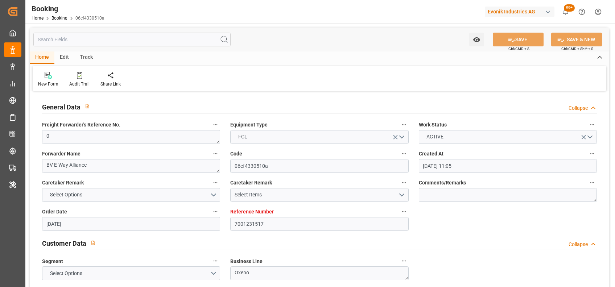
type input "19-08-2025 00:00"
type input "31-08-2025 00:00"
type input "26-08-2025 00:00"
type input "22-08-2025"
type input "25-08-2025 11:27"
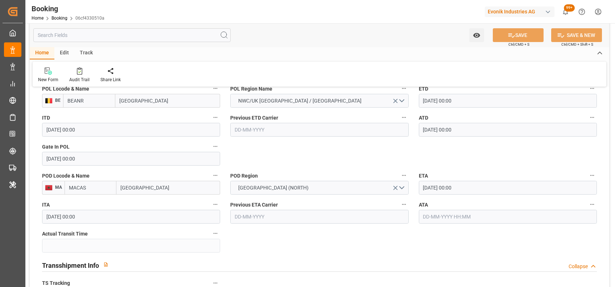
scroll to position [591, 0]
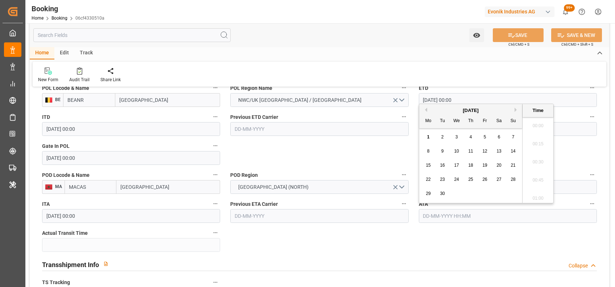
click at [452, 212] on input "text" at bounding box center [508, 216] width 178 height 14
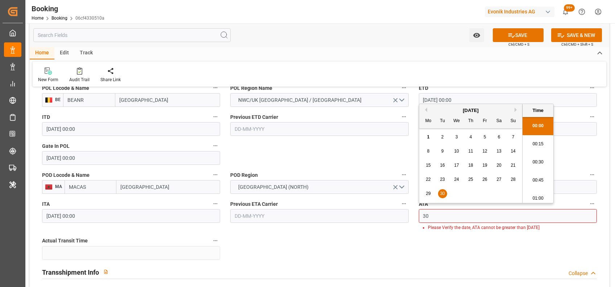
scroll to position [0, 0]
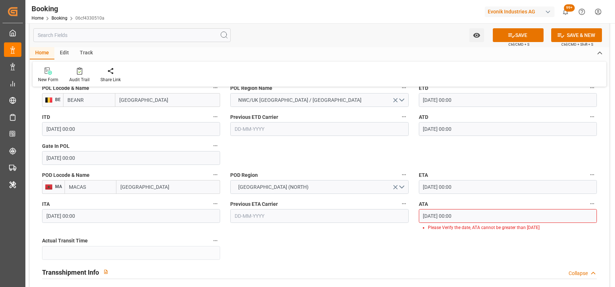
click at [437, 215] on input "30-09-2025 00:00" at bounding box center [508, 216] width 178 height 14
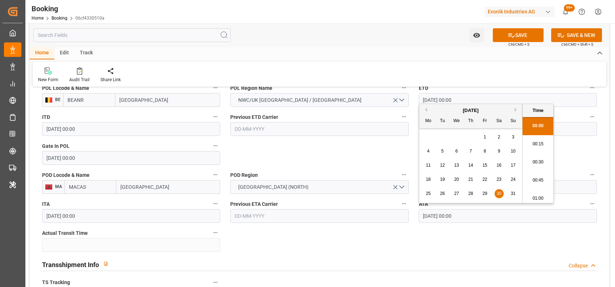
type input "30-08-2025 00:00"
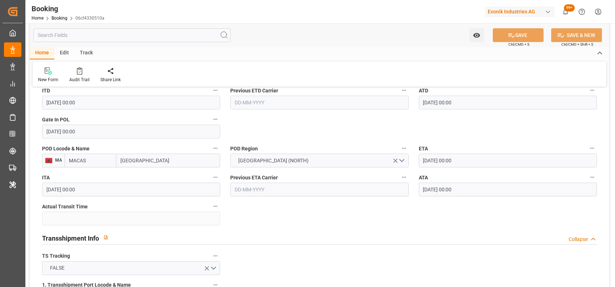
scroll to position [618, 0]
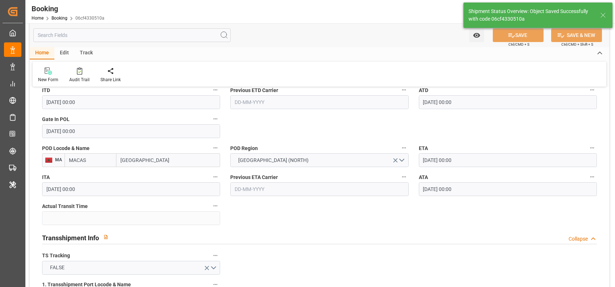
type textarea "shaini ghorai"
type input "9"
type input "01-09-2025 08:10"
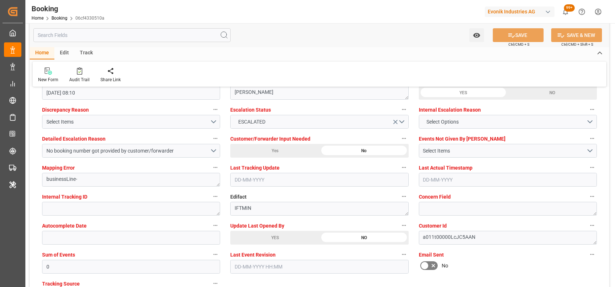
scroll to position [1357, 0]
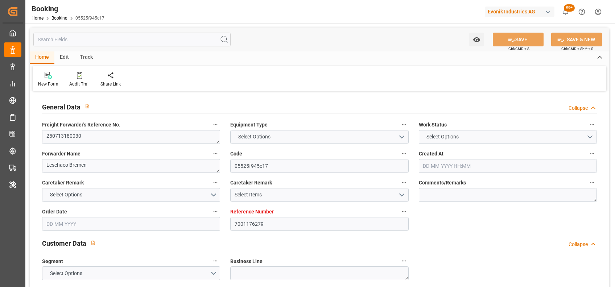
type input "7001176279"
type input "EUNWC"
type input "USNYC"
type input "[DATE] 05:41"
type input "[DATE]"
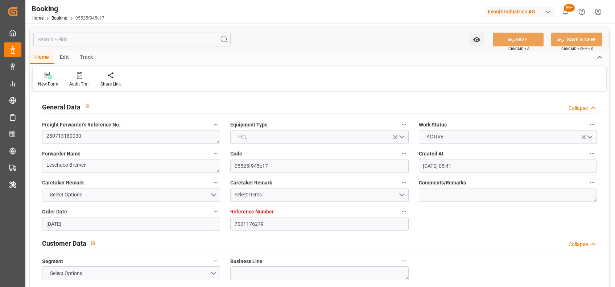
type input "[DATE] 00:00"
type input "[DATE]"
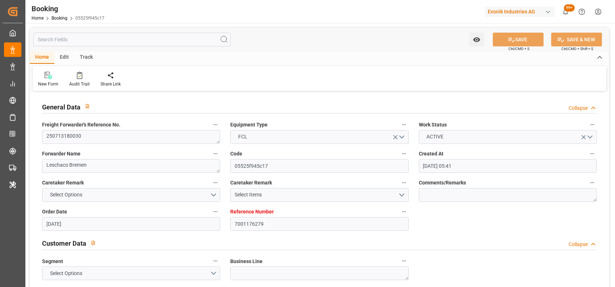
type input "[DATE] 04:34"
click at [107, 133] on textarea "250713180030" at bounding box center [131, 137] width 178 height 14
click at [281, 56] on div "Home Edit Track" at bounding box center [319, 57] width 579 height 12
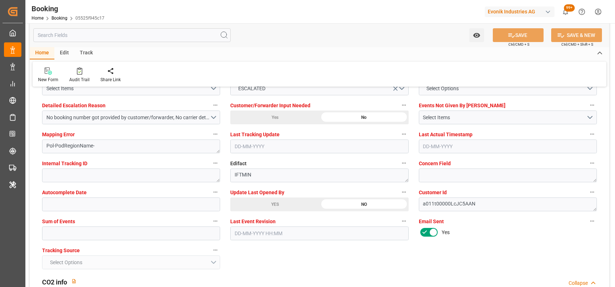
scroll to position [1381, 0]
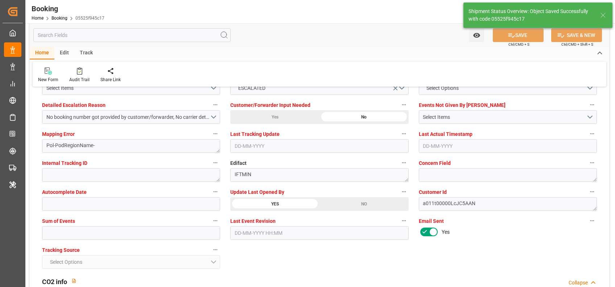
type textarea "[PERSON_NAME]"
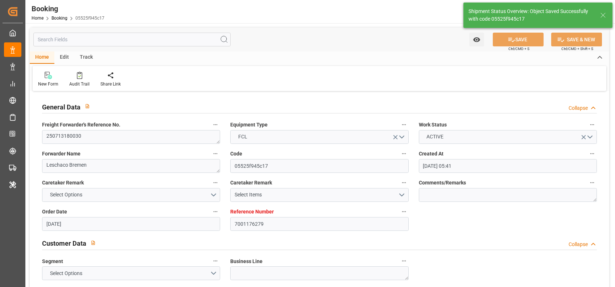
type input "[DATE] 08:18"
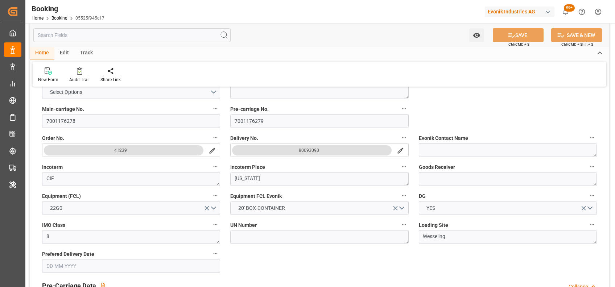
scroll to position [182, 0]
drag, startPoint x: 328, startPoint y: 148, endPoint x: 87, endPoint y: 120, distance: 243.0
click at [87, 120] on input "7001176278" at bounding box center [131, 121] width 178 height 14
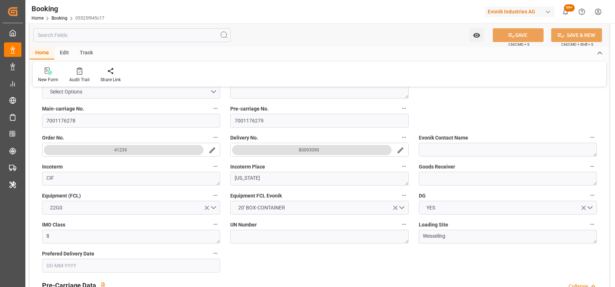
click at [308, 66] on div "New Form Audit Trail Share Link" at bounding box center [319, 74] width 573 height 25
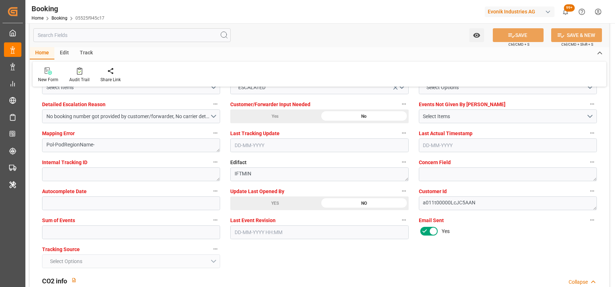
scroll to position [1383, 0]
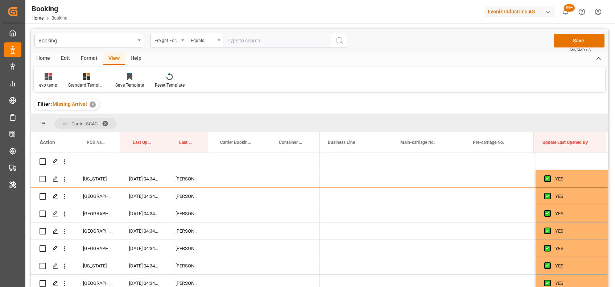
scroll to position [0, 943]
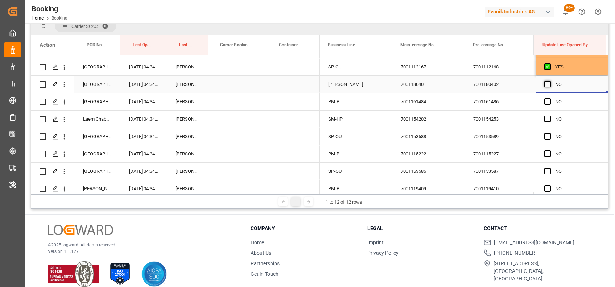
click at [548, 84] on span "Press SPACE to select this row." at bounding box center [547, 84] width 7 height 7
click at [549, 81] on input "Press SPACE to select this row." at bounding box center [549, 81] width 0 height 0
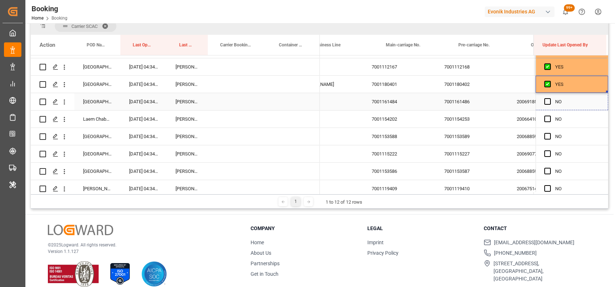
scroll to position [0, 971]
drag, startPoint x: 603, startPoint y: 90, endPoint x: 609, endPoint y: 186, distance: 95.5
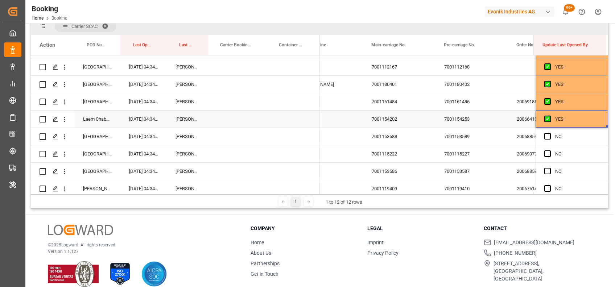
click at [603, 125] on div "YES" at bounding box center [571, 119] width 72 height 17
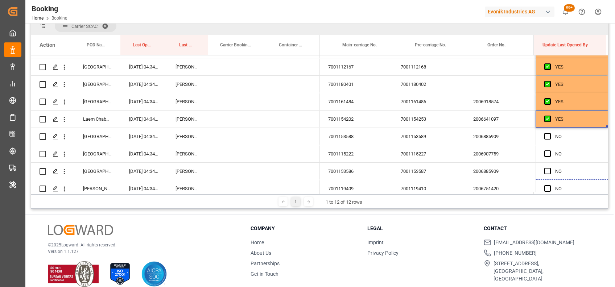
scroll to position [0, 1015]
drag, startPoint x: 604, startPoint y: 126, endPoint x: 607, endPoint y: 185, distance: 58.8
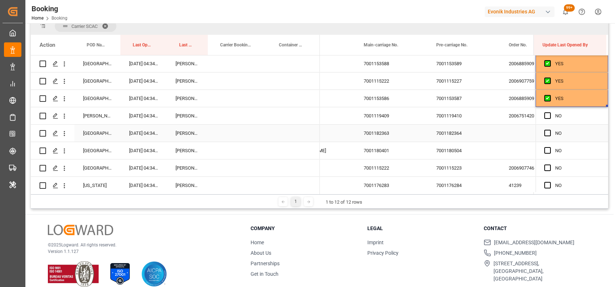
scroll to position [319, 0]
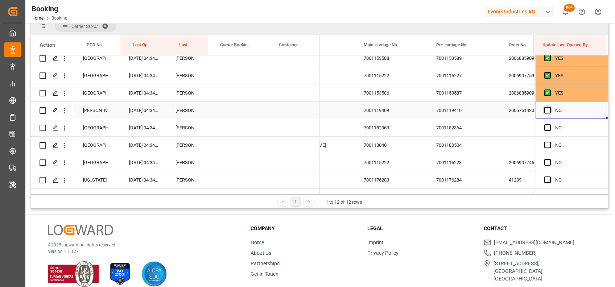
click at [546, 110] on span "Press SPACE to select this row." at bounding box center [547, 110] width 7 height 7
click at [549, 107] on input "Press SPACE to select this row." at bounding box center [549, 107] width 0 height 0
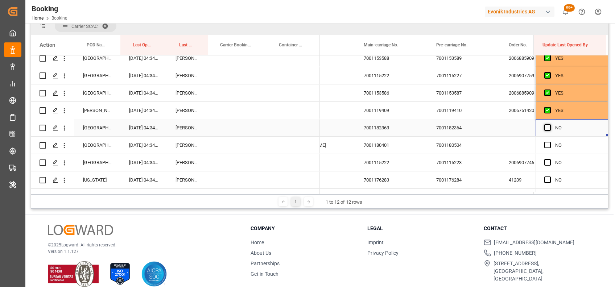
click at [544, 125] on span "Press SPACE to select this row." at bounding box center [547, 127] width 7 height 7
click at [549, 124] on input "Press SPACE to select this row." at bounding box center [549, 124] width 0 height 0
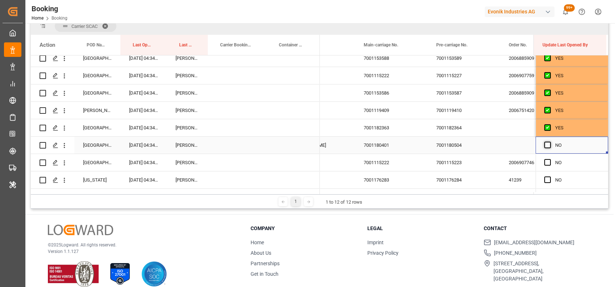
click at [545, 145] on span "Press SPACE to select this row." at bounding box center [547, 145] width 7 height 7
click at [549, 142] on input "Press SPACE to select this row." at bounding box center [549, 142] width 0 height 0
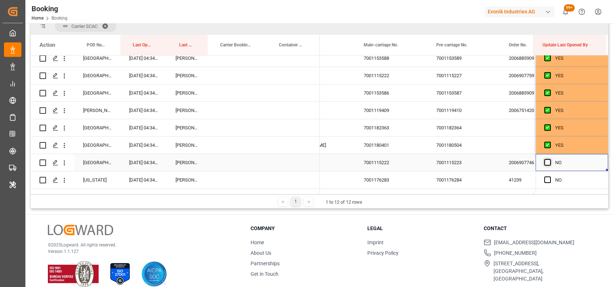
click at [545, 161] on span "Press SPACE to select this row." at bounding box center [547, 162] width 7 height 7
click at [549, 159] on input "Press SPACE to select this row." at bounding box center [549, 159] width 0 height 0
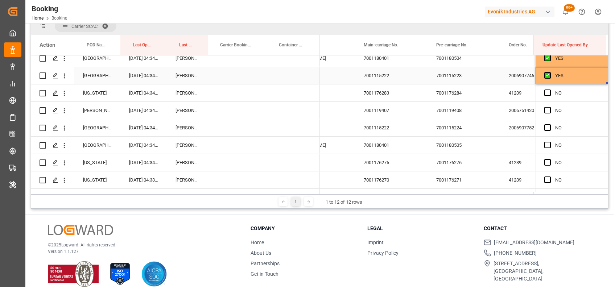
scroll to position [0, 1008]
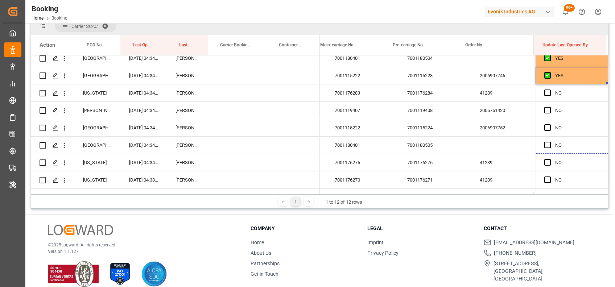
drag, startPoint x: 604, startPoint y: 83, endPoint x: 606, endPoint y: 180, distance: 97.5
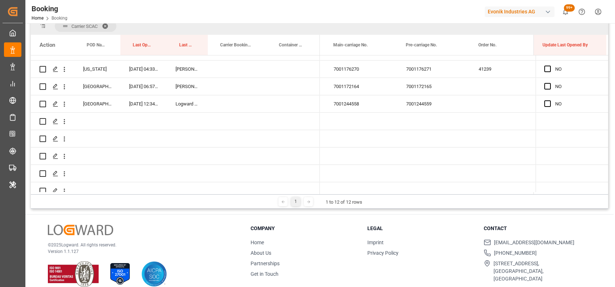
scroll to position [479, 0]
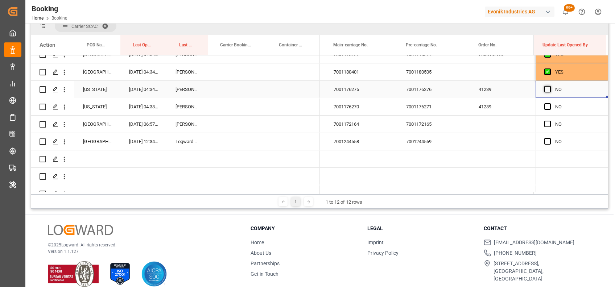
click at [544, 90] on span "Press SPACE to select this row." at bounding box center [547, 89] width 7 height 7
click at [549, 86] on input "Press SPACE to select this row." at bounding box center [549, 86] width 0 height 0
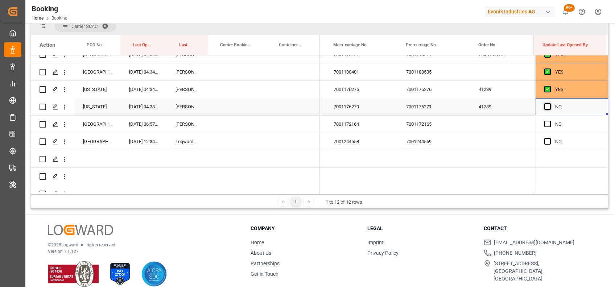
click at [547, 106] on span "Press SPACE to select this row." at bounding box center [547, 106] width 7 height 7
click at [549, 103] on input "Press SPACE to select this row." at bounding box center [549, 103] width 0 height 0
click at [67, 125] on icon "open menu" at bounding box center [65, 125] width 8 height 8
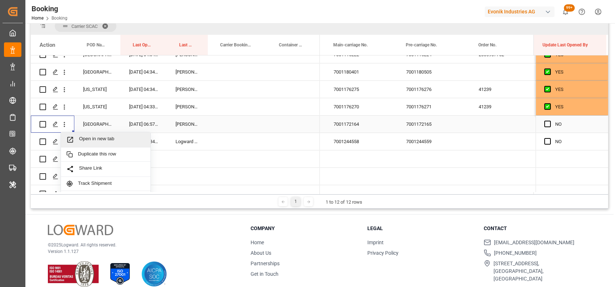
click at [90, 138] on span "Open in new tab" at bounding box center [112, 140] width 66 height 8
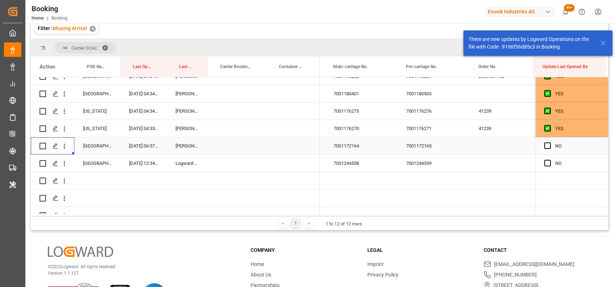
scroll to position [97, 0]
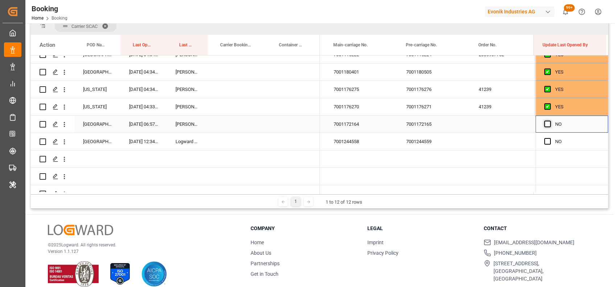
click at [544, 121] on span "Press SPACE to select this row." at bounding box center [547, 124] width 7 height 7
click at [549, 121] on input "Press SPACE to select this row." at bounding box center [549, 121] width 0 height 0
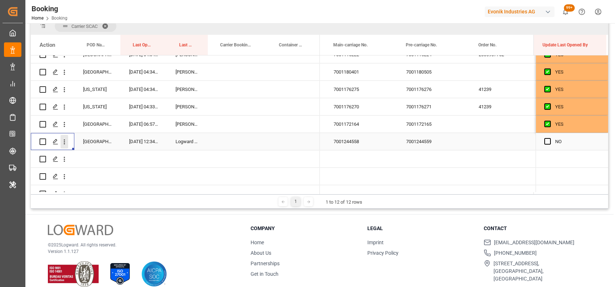
click at [66, 142] on icon "open menu" at bounding box center [65, 142] width 8 height 8
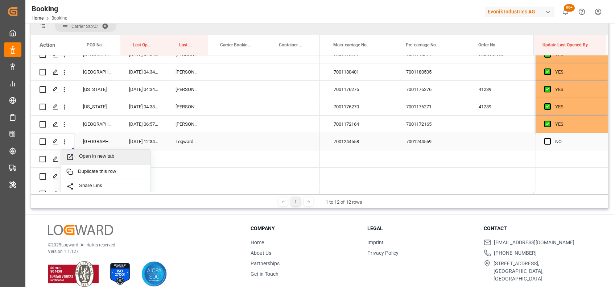
click at [98, 154] on span "Open in new tab" at bounding box center [112, 157] width 66 height 8
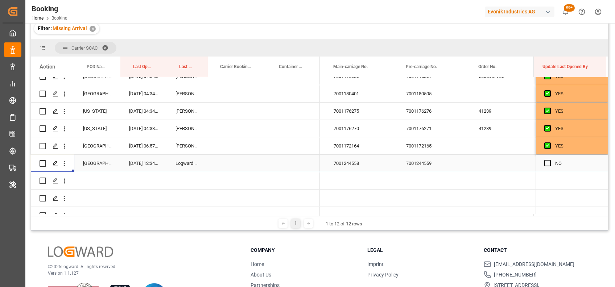
scroll to position [119, 0]
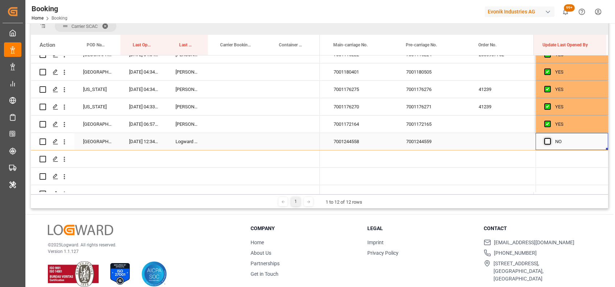
click at [545, 140] on span "Press SPACE to select this row." at bounding box center [547, 141] width 7 height 7
click at [549, 138] on input "Press SPACE to select this row." at bounding box center [549, 138] width 0 height 0
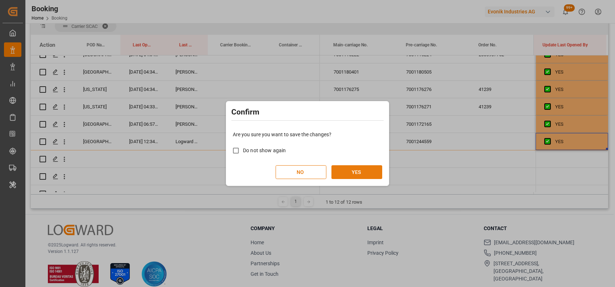
click at [360, 175] on button "YES" at bounding box center [356, 172] width 51 height 14
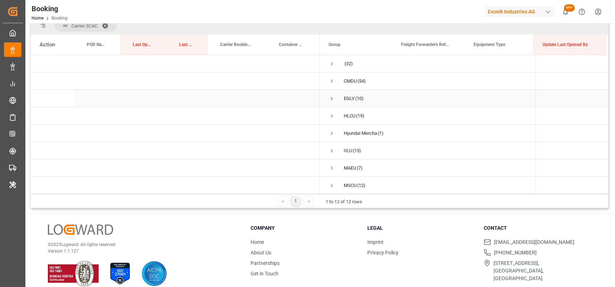
scroll to position [80, 0]
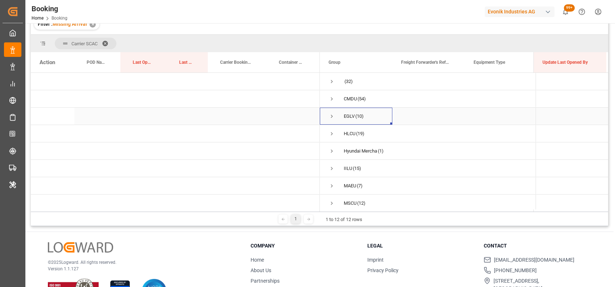
click at [330, 117] on span "Press SPACE to select this row." at bounding box center [331, 116] width 7 height 7
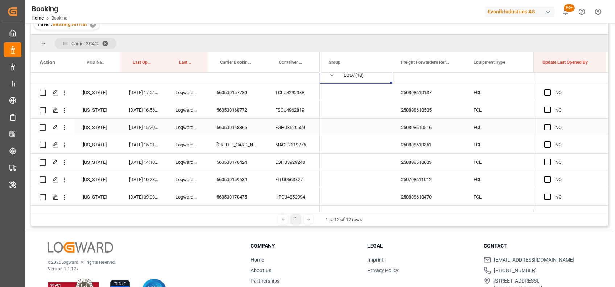
scroll to position [41, 0]
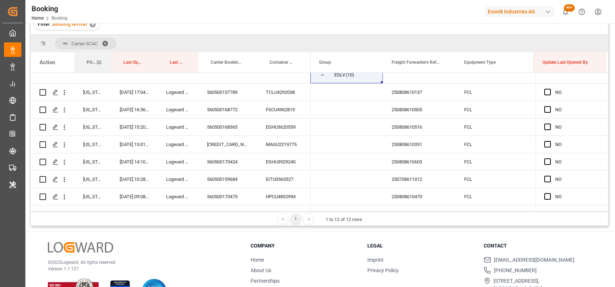
drag, startPoint x: 120, startPoint y: 64, endPoint x: 111, endPoint y: 64, distance: 9.4
click at [111, 64] on div at bounding box center [110, 62] width 3 height 20
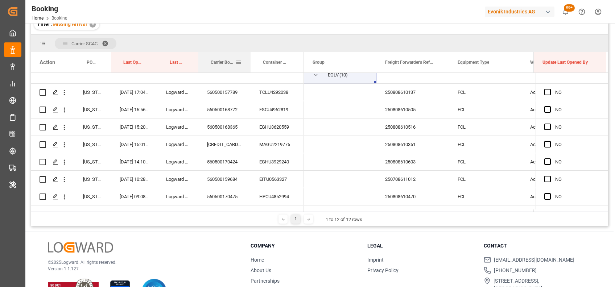
drag, startPoint x: 256, startPoint y: 60, endPoint x: 249, endPoint y: 59, distance: 6.6
click at [249, 59] on div at bounding box center [250, 62] width 3 height 20
click at [301, 60] on div at bounding box center [302, 62] width 3 height 20
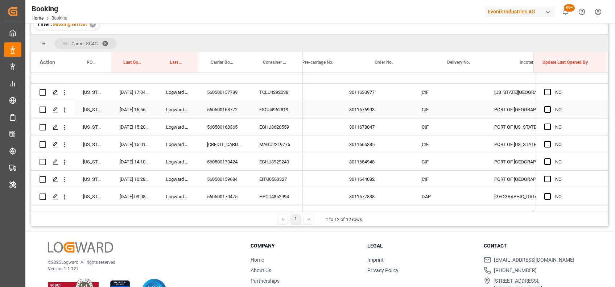
scroll to position [0, 0]
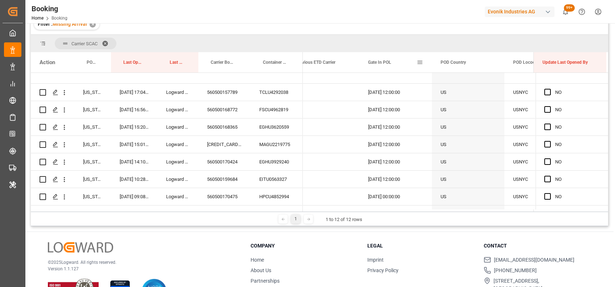
click at [420, 64] on span at bounding box center [419, 62] width 7 height 7
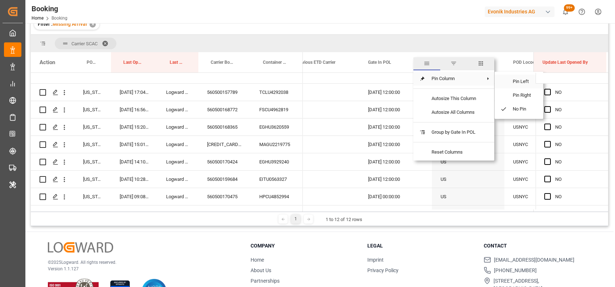
click at [513, 80] on span "Pin Left" at bounding box center [522, 82] width 30 height 14
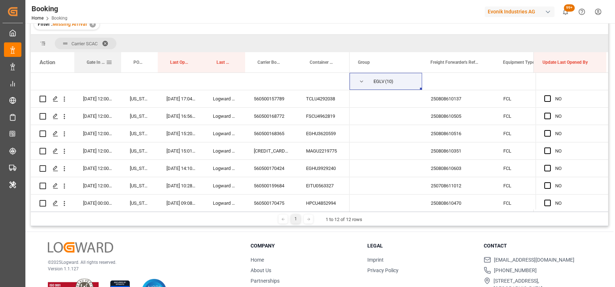
drag, startPoint x: 146, startPoint y: 62, endPoint x: 120, endPoint y: 55, distance: 26.5
click at [120, 55] on div at bounding box center [121, 62] width 3 height 20
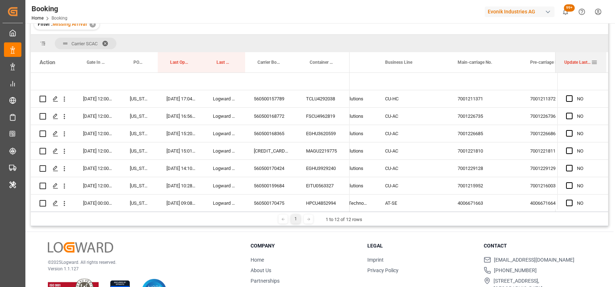
drag, startPoint x: 533, startPoint y: 70, endPoint x: 555, endPoint y: 70, distance: 21.7
click at [555, 70] on div at bounding box center [555, 62] width 3 height 20
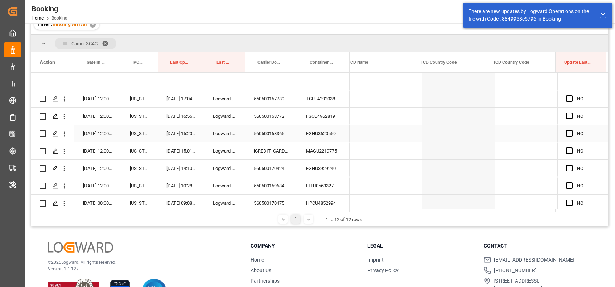
scroll to position [0, 3679]
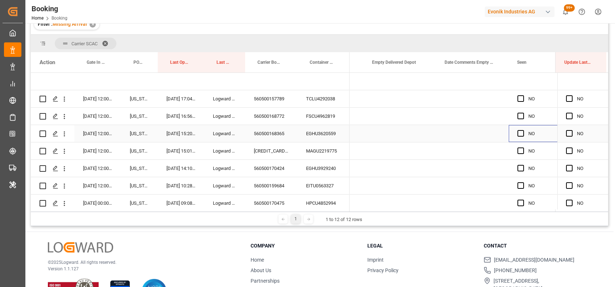
click at [534, 127] on div "NO" at bounding box center [550, 133] width 44 height 17
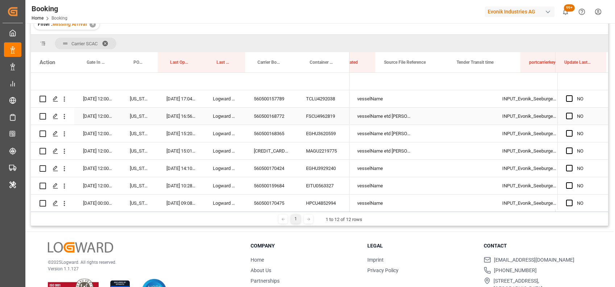
scroll to position [0, 4324]
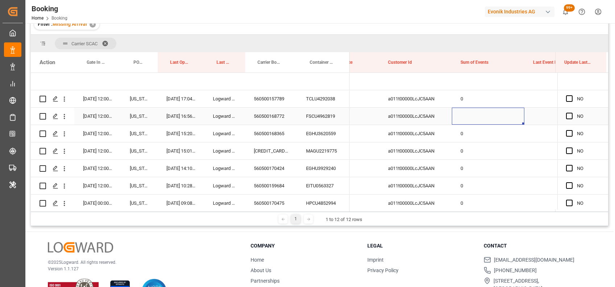
click at [457, 116] on div "Press SPACE to select this row." at bounding box center [488, 116] width 72 height 17
click at [461, 117] on input "Press SPACE to select this row." at bounding box center [487, 120] width 61 height 14
type input "0"
click at [494, 131] on div "0" at bounding box center [488, 120] width 72 height 25
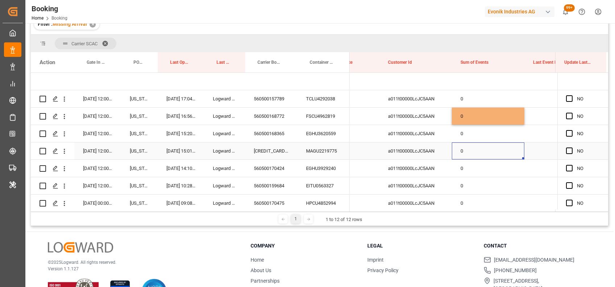
click at [492, 142] on div "0" at bounding box center [488, 150] width 72 height 17
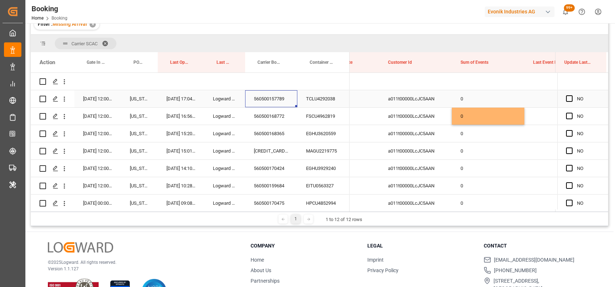
click at [270, 97] on div "560500157789" at bounding box center [271, 98] width 52 height 17
click at [63, 100] on icon "open menu" at bounding box center [65, 99] width 8 height 8
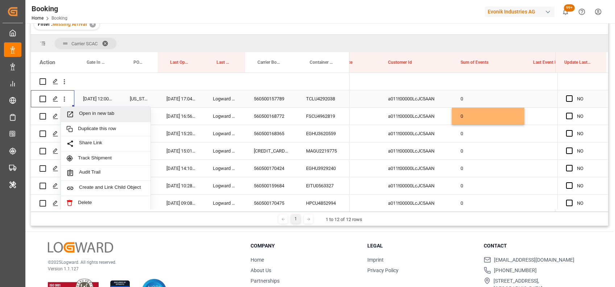
click at [93, 111] on span "Open in new tab" at bounding box center [112, 115] width 66 height 8
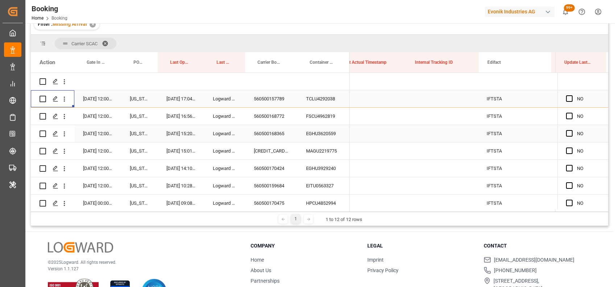
scroll to position [0, 5233]
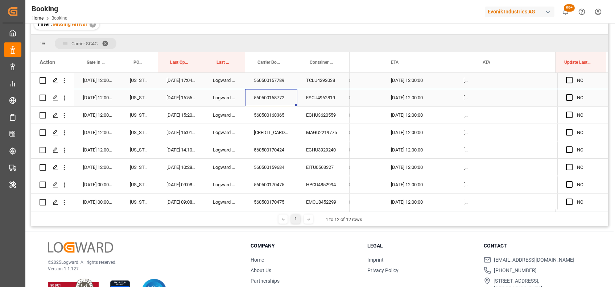
click at [282, 95] on div "560500168772" at bounding box center [271, 97] width 52 height 17
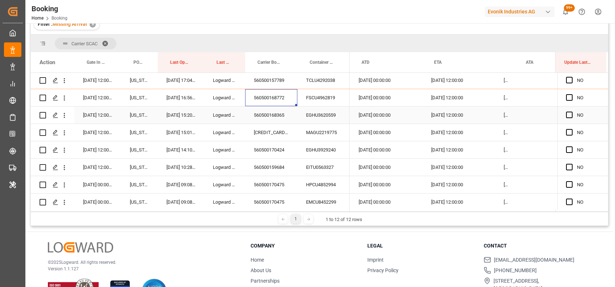
scroll to position [0, 6960]
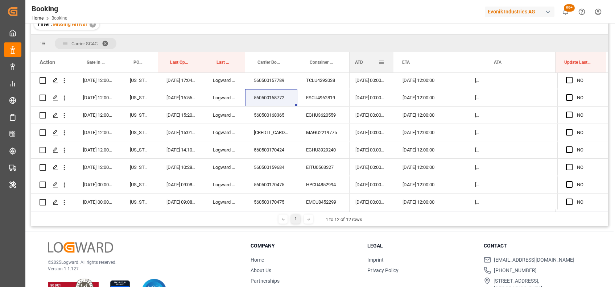
drag, startPoint x: 417, startPoint y: 62, endPoint x: 392, endPoint y: 58, distance: 25.6
click at [392, 58] on div at bounding box center [393, 62] width 3 height 20
drag, startPoint x: 465, startPoint y: 62, endPoint x: 440, endPoint y: 61, distance: 25.8
click at [440, 61] on div at bounding box center [439, 62] width 3 height 20
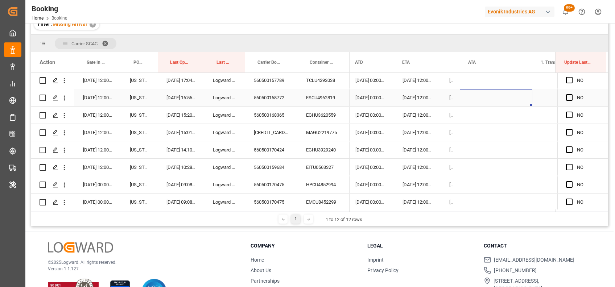
click at [470, 101] on div "Press SPACE to select this row." at bounding box center [495, 97] width 72 height 17
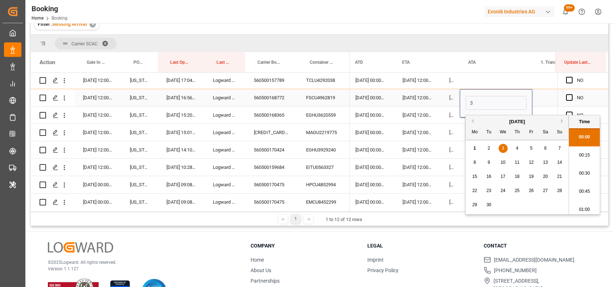
scroll to position [999, 0]
click at [482, 103] on input "30-09-2025 00:00" at bounding box center [495, 103] width 61 height 14
type input "30-08-2025 00:00"
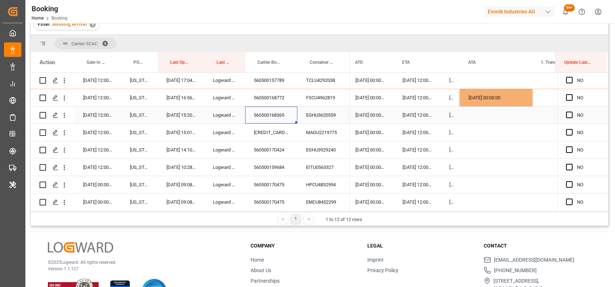
click at [283, 112] on div "560500168365" at bounding box center [271, 115] width 52 height 17
click at [66, 117] on icon "open menu" at bounding box center [65, 116] width 8 height 8
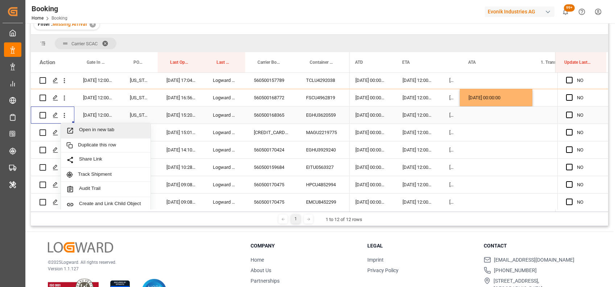
click at [103, 129] on span "Open in new tab" at bounding box center [112, 131] width 66 height 8
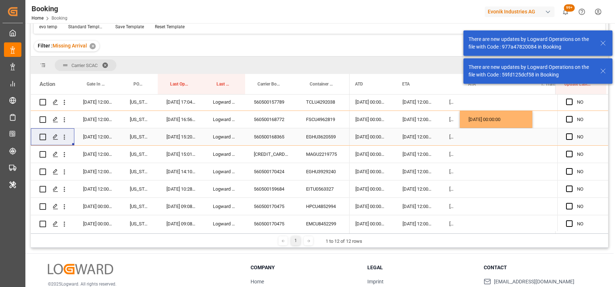
scroll to position [102, 0]
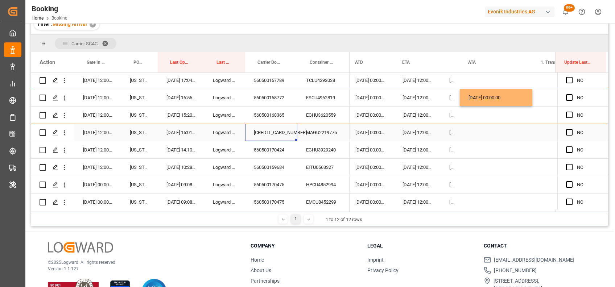
click at [276, 133] on div "560500164432" at bounding box center [271, 132] width 52 height 17
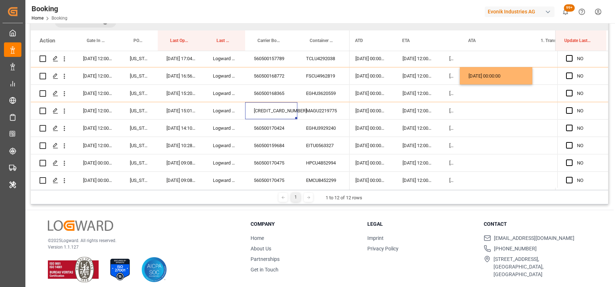
scroll to position [80, 0]
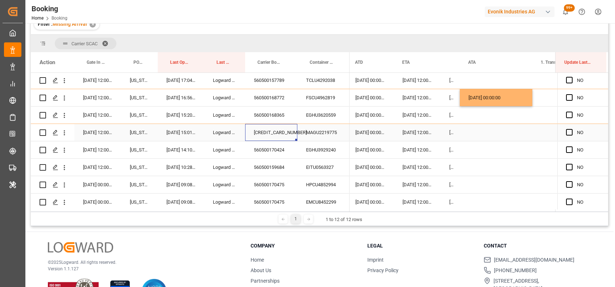
click at [479, 133] on div "Press SPACE to select this row." at bounding box center [495, 132] width 72 height 17
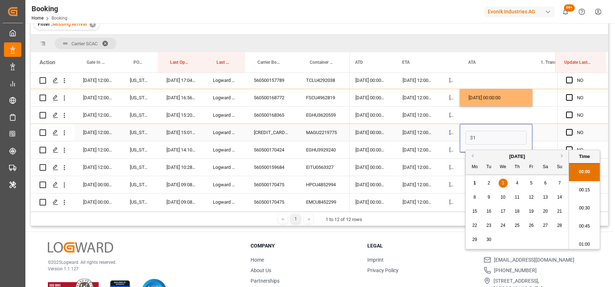
scroll to position [1017, 0]
type input "31-08-2025 00:00"
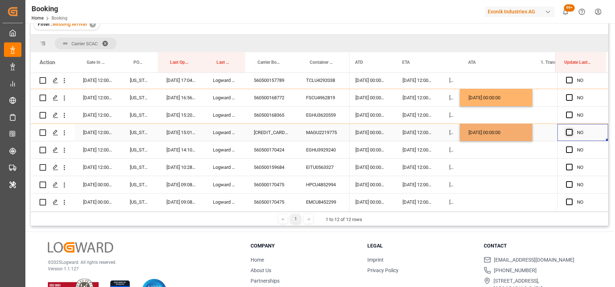
click at [568, 132] on span "Press SPACE to select this row." at bounding box center [569, 132] width 7 height 7
click at [571, 129] on input "Press SPACE to select this row." at bounding box center [571, 129] width 0 height 0
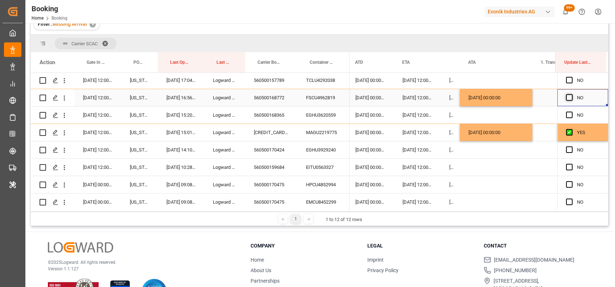
click at [567, 97] on span "Press SPACE to select this row." at bounding box center [569, 97] width 7 height 7
click at [571, 94] on input "Press SPACE to select this row." at bounding box center [571, 94] width 0 height 0
click at [567, 115] on span "Press SPACE to select this row." at bounding box center [569, 115] width 7 height 7
click at [571, 112] on input "Press SPACE to select this row." at bounding box center [571, 112] width 0 height 0
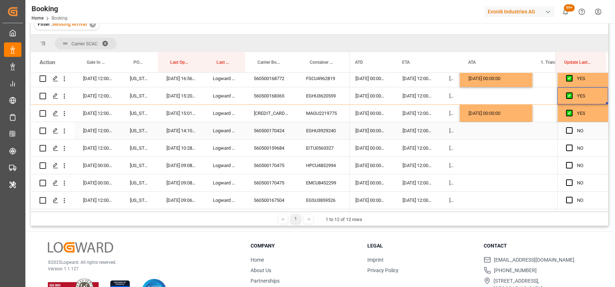
scroll to position [79, 0]
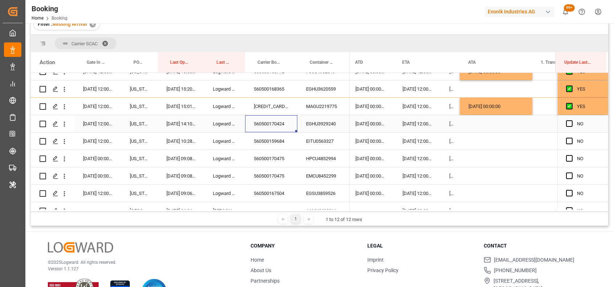
click at [267, 130] on div "560500170424" at bounding box center [271, 123] width 52 height 17
click at [489, 121] on div "Press SPACE to select this row." at bounding box center [495, 123] width 72 height 17
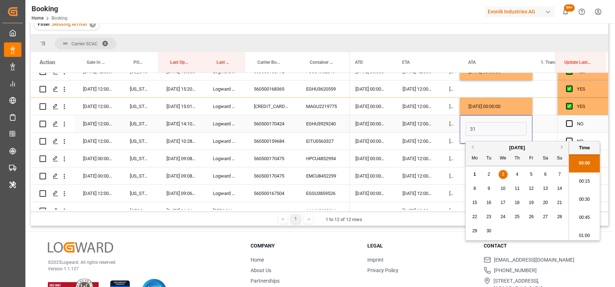
scroll to position [1017, 0]
type input "31-08-2025 00:00"
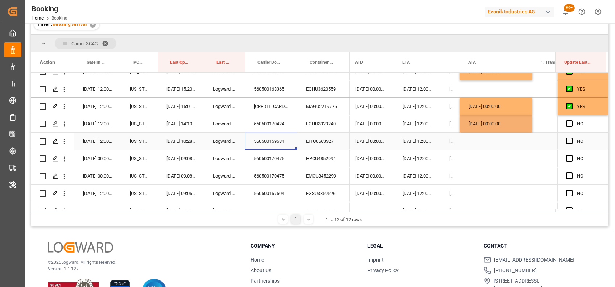
click at [285, 139] on div "560500159684" at bounding box center [271, 141] width 52 height 17
click at [468, 141] on div "Press SPACE to select this row." at bounding box center [495, 141] width 72 height 17
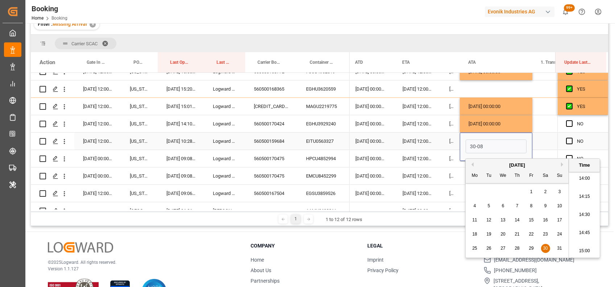
type input "[DATE] 00:00"
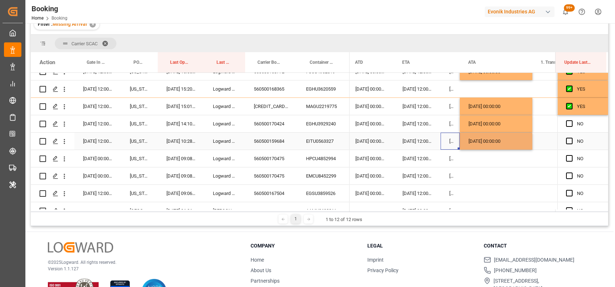
click at [442, 141] on div "18-08-2025 00:00:00" at bounding box center [449, 141] width 19 height 17
click at [274, 162] on div "560500170475" at bounding box center [271, 158] width 52 height 17
click at [464, 157] on div "Press SPACE to select this row." at bounding box center [495, 158] width 72 height 17
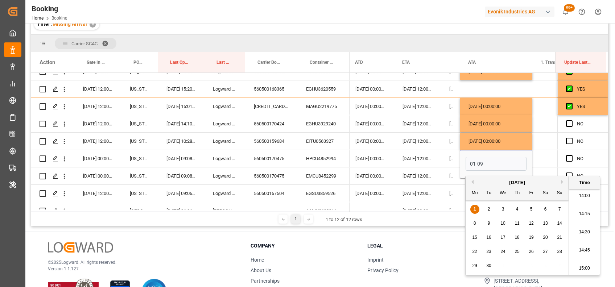
type input "01-09-2025 00:00"
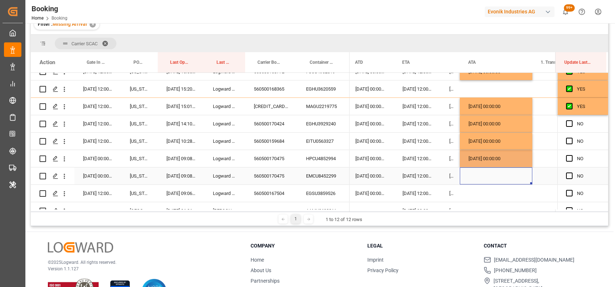
click at [471, 180] on div "Press SPACE to select this row." at bounding box center [495, 175] width 72 height 17
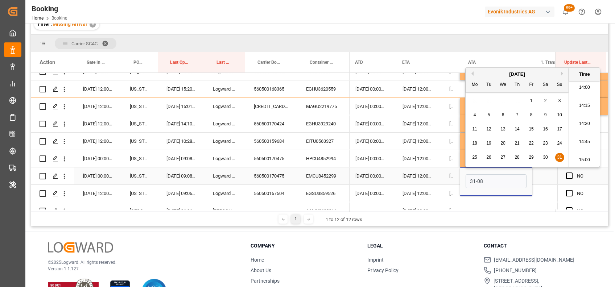
type input "31-08-2025 00:00"
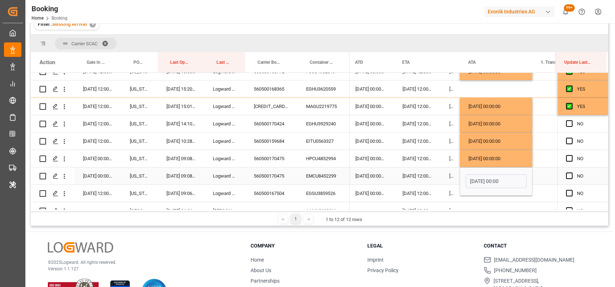
click at [428, 178] on div "27-08-2025 12:00:00" at bounding box center [417, 175] width 47 height 17
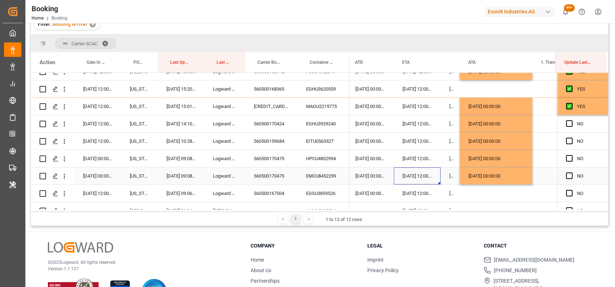
click at [448, 179] on div "27-08-2025 00:00:00" at bounding box center [449, 175] width 19 height 17
click at [481, 178] on div "31-08-2025 00:00:00" at bounding box center [495, 175] width 72 height 17
click at [285, 195] on div "560500167504" at bounding box center [271, 193] width 52 height 17
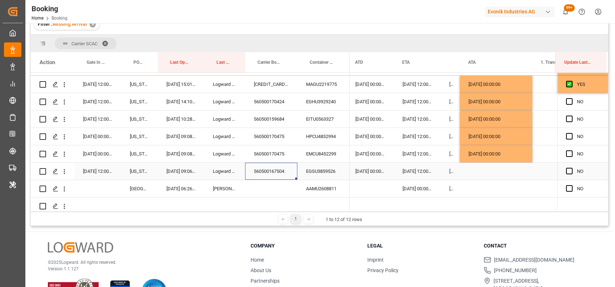
scroll to position [110, 0]
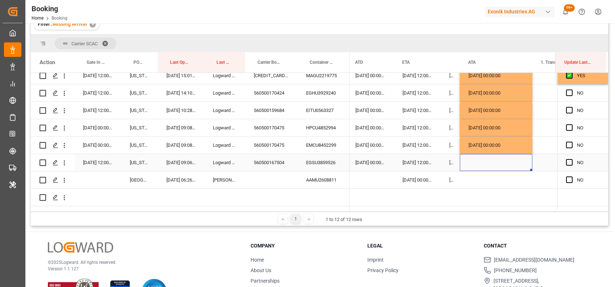
click at [483, 160] on div "Press SPACE to select this row." at bounding box center [495, 162] width 72 height 17
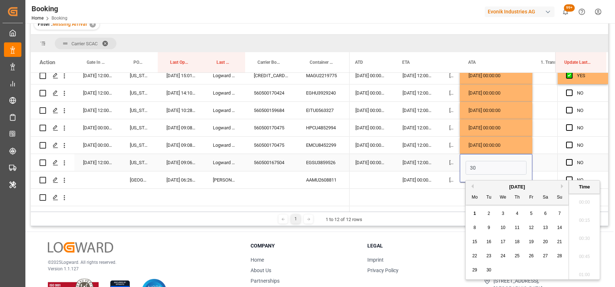
scroll to position [1017, 0]
type input "[DATE] 00:00"
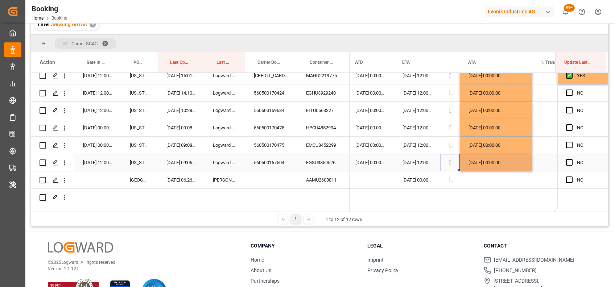
click at [451, 162] on div "25-08-2025 00:00:00" at bounding box center [449, 162] width 19 height 17
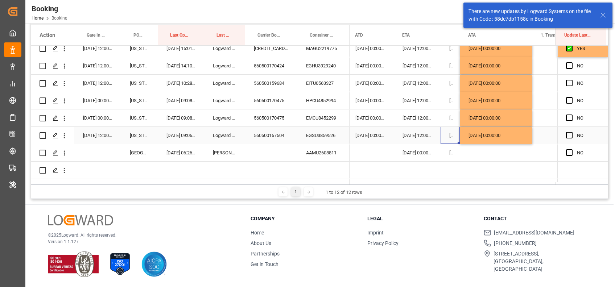
scroll to position [80, 0]
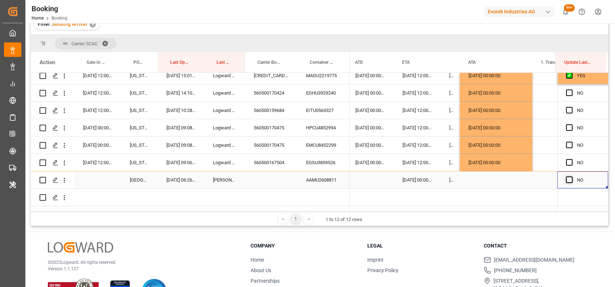
click at [567, 181] on span "Press SPACE to select this row." at bounding box center [569, 179] width 7 height 7
click at [571, 176] on input "Press SPACE to select this row." at bounding box center [571, 176] width 0 height 0
click at [568, 93] on span "Press SPACE to select this row." at bounding box center [569, 93] width 7 height 7
click at [571, 90] on input "Press SPACE to select this row." at bounding box center [571, 90] width 0 height 0
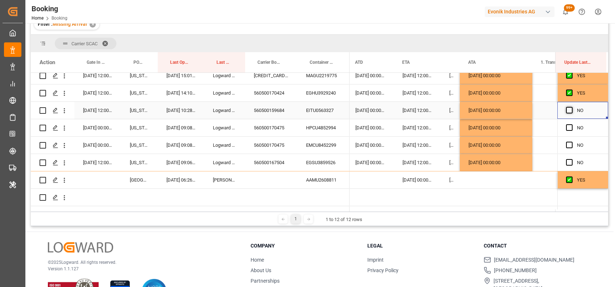
click at [568, 110] on span "Press SPACE to select this row." at bounding box center [569, 110] width 7 height 7
click at [571, 107] on input "Press SPACE to select this row." at bounding box center [571, 107] width 0 height 0
click at [568, 128] on span "Press SPACE to select this row." at bounding box center [569, 127] width 7 height 7
click at [571, 124] on input "Press SPACE to select this row." at bounding box center [571, 124] width 0 height 0
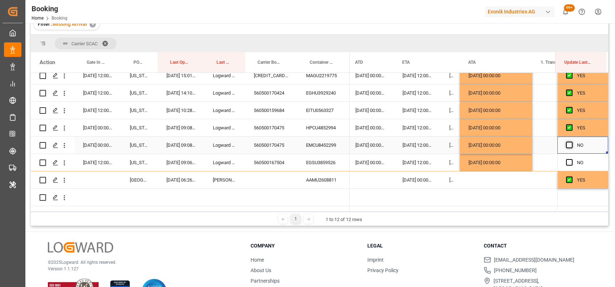
click at [567, 144] on span "Press SPACE to select this row." at bounding box center [569, 145] width 7 height 7
click at [571, 142] on input "Press SPACE to select this row." at bounding box center [571, 142] width 0 height 0
click at [567, 164] on span "Press SPACE to select this row." at bounding box center [569, 162] width 7 height 7
click at [571, 159] on input "Press SPACE to select this row." at bounding box center [571, 159] width 0 height 0
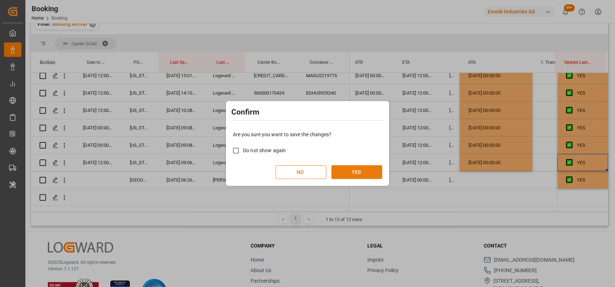
click at [363, 168] on button "YES" at bounding box center [356, 172] width 51 height 14
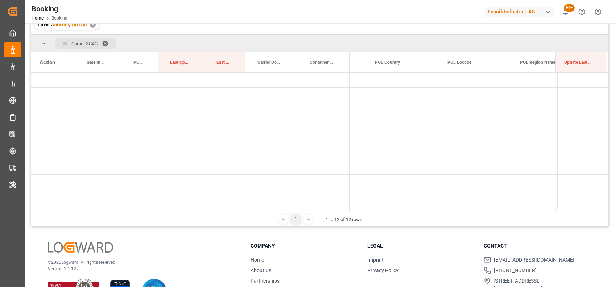
scroll to position [0, 0]
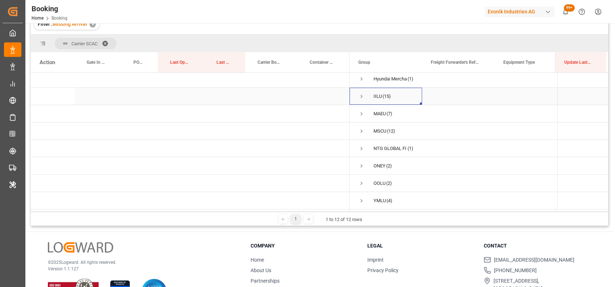
click at [360, 94] on span "Press SPACE to select this row." at bounding box center [361, 96] width 7 height 7
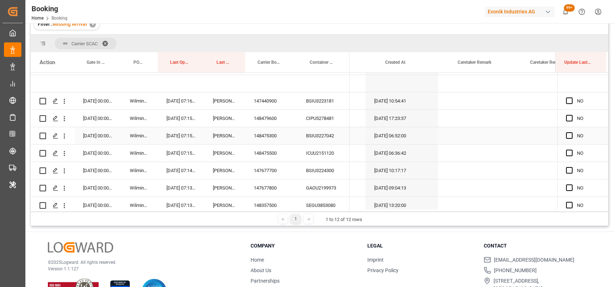
scroll to position [0, 777]
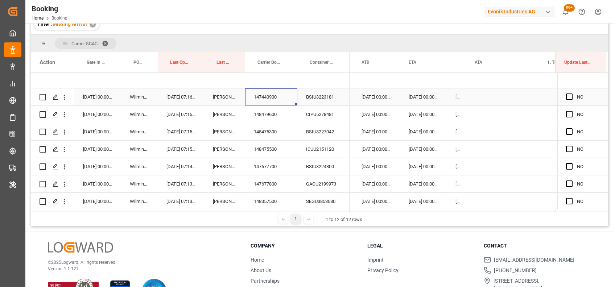
click at [270, 98] on div "147440900" at bounding box center [271, 96] width 52 height 17
click at [470, 97] on div "Press SPACE to select this row." at bounding box center [502, 96] width 72 height 17
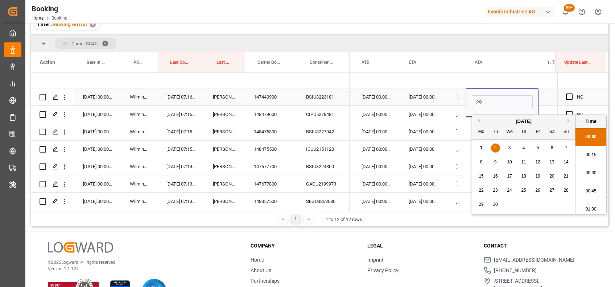
scroll to position [1017, 0]
type input "29-08-2025 00:00"
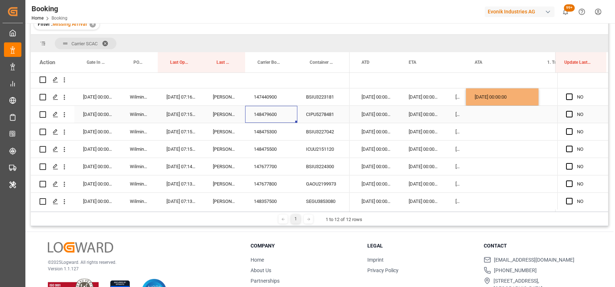
click at [269, 111] on div "148479600" at bounding box center [271, 114] width 52 height 17
click at [476, 115] on div "Press SPACE to select this row." at bounding box center [502, 114] width 72 height 17
click at [260, 132] on div "148475300" at bounding box center [271, 131] width 52 height 17
click at [272, 149] on div "148475500" at bounding box center [271, 149] width 52 height 17
click at [258, 166] on div "147677700" at bounding box center [271, 166] width 52 height 17
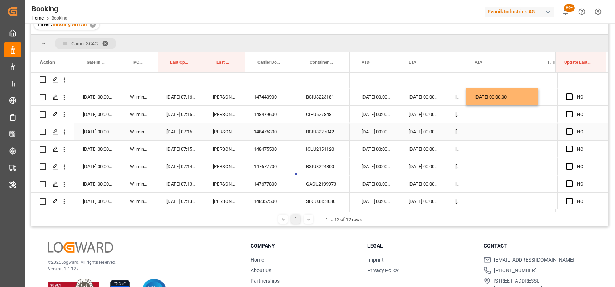
scroll to position [125, 0]
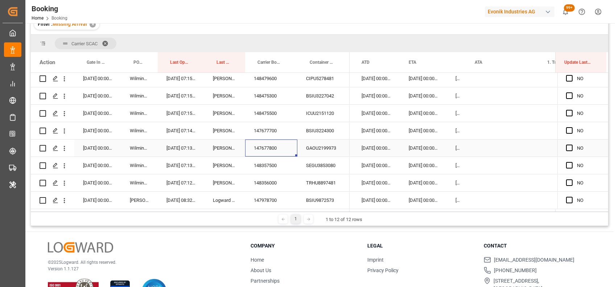
click at [275, 145] on div "147677800" at bounding box center [271, 148] width 52 height 17
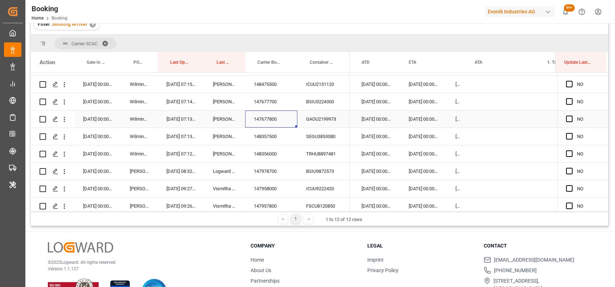
scroll to position [154, 0]
click at [270, 134] on div "148357500" at bounding box center [271, 136] width 52 height 17
click at [263, 157] on div "148356000" at bounding box center [271, 153] width 52 height 17
click at [271, 173] on div "147978700" at bounding box center [271, 171] width 52 height 17
click at [65, 174] on icon "open menu" at bounding box center [65, 172] width 8 height 8
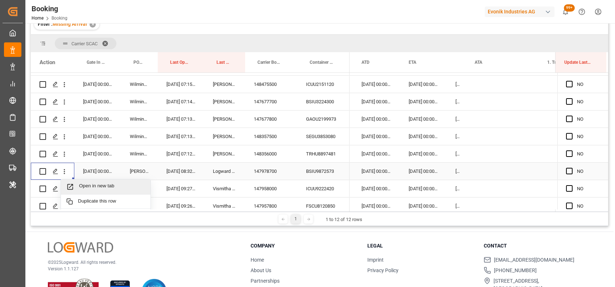
click at [89, 183] on span "Open in new tab" at bounding box center [112, 187] width 66 height 8
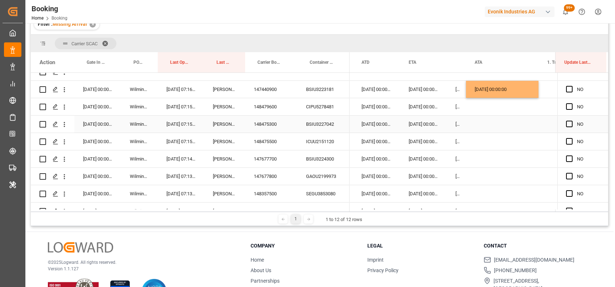
scroll to position [96, 0]
click at [502, 95] on div "29-08-2025 00:00:00" at bounding box center [502, 90] width 72 height 17
drag, startPoint x: 537, startPoint y: 97, endPoint x: 543, endPoint y: 194, distance: 97.0
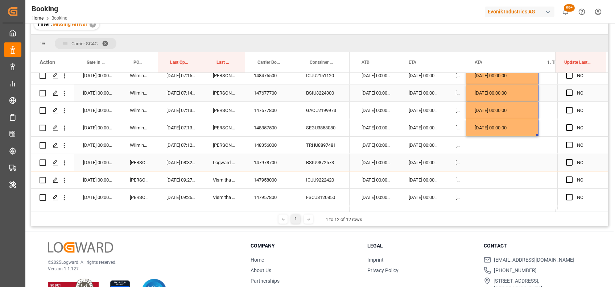
scroll to position [168, 0]
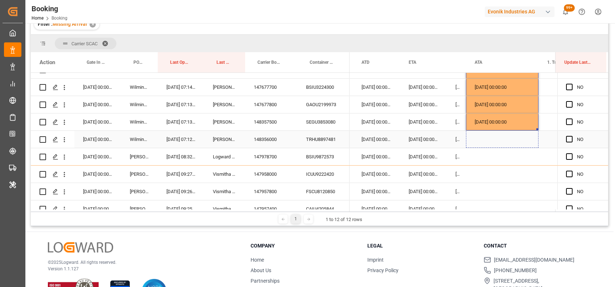
drag, startPoint x: 537, startPoint y: 128, endPoint x: 534, endPoint y: 146, distance: 17.6
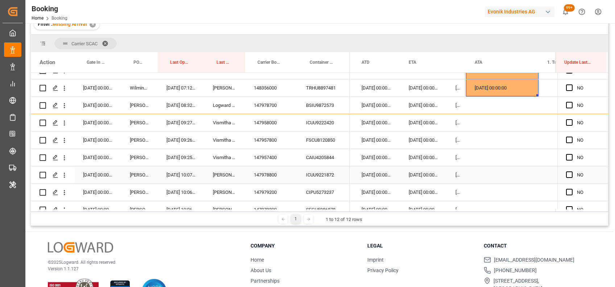
scroll to position [219, 0]
click at [274, 122] on div "147958000" at bounding box center [271, 123] width 52 height 17
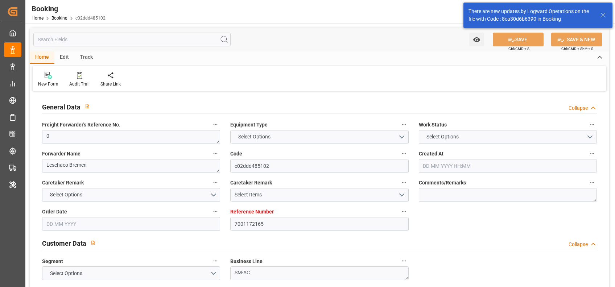
type textarea "0"
type textarea "Leschaco Bremen"
type input "c02ddd485102"
type input "7001172165"
type textarea "SM-AC"
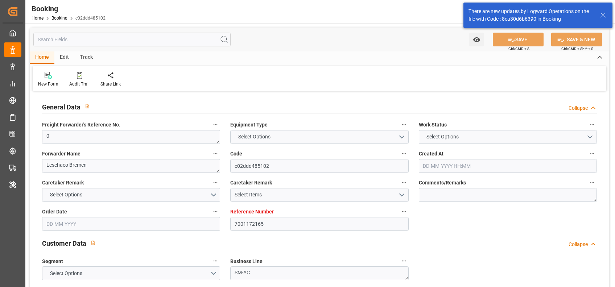
type input "7001172164"
type textarea "[PERSON_NAME][EMAIL_ADDRESS][PERSON_NAME][DOMAIN_NAME]"
type textarea "CIF"
type textarea "SHANGHAI PORT"
type textarea "Marl"
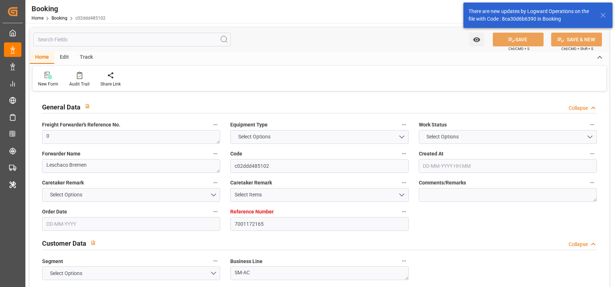
type input "NWC / EU"
type input "[GEOGRAPHIC_DATA]"
type textarea "INPUT_Evonik_Seeburger_IFTMIN_1002780424_20250520111730058.edi"
type textarea "INPUT_Evonik_Seeburger_IFTMIN_1002775551_20250519110029422.edi,INPUT_Evonik_See…"
type textarea "1002780424"
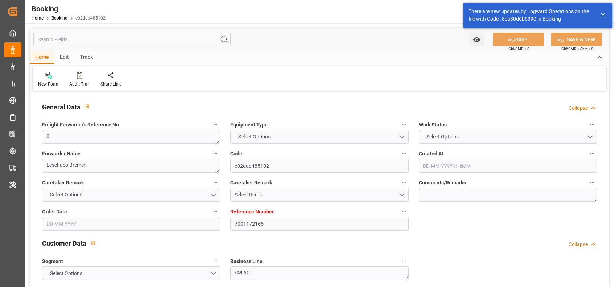
type textarea "[PERSON_NAME]"
type textarea "Pol-PodRegionName-"
type textarea "IFTMIN"
type textarea "a016N000000wbCAQAY"
type textarea "No"
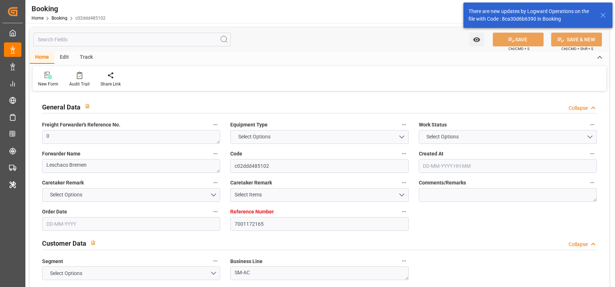
type input "7001172165"
type input "EUNWC"
type input "CNSHA"
type input "19-05-2025 09:02"
type input "19-05-2025"
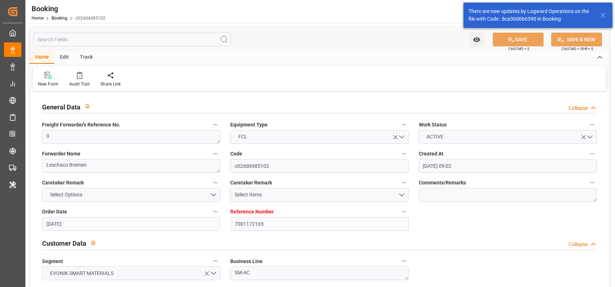
type input "02-08-2025"
type input "06-06-2025"
type input "06-06-2025 00:00"
type input "02-08-2025 00:00"
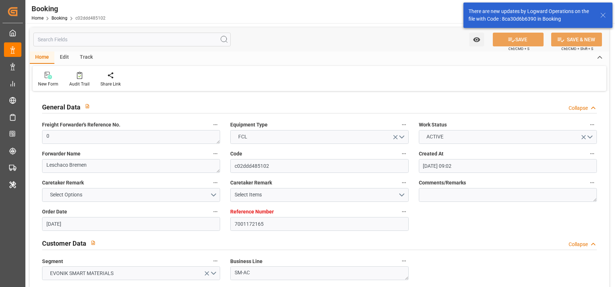
type input "02-08-2025 00:00"
type input "28-08-2025 06:57"
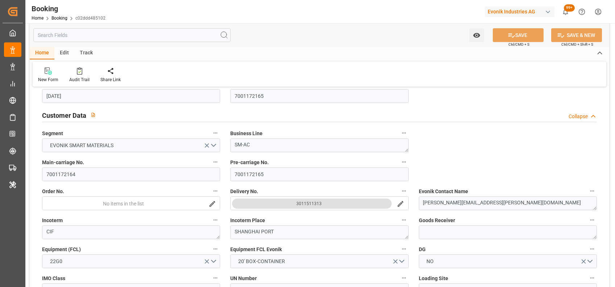
scroll to position [128, 0]
click at [153, 178] on input "7001172164" at bounding box center [131, 174] width 178 height 14
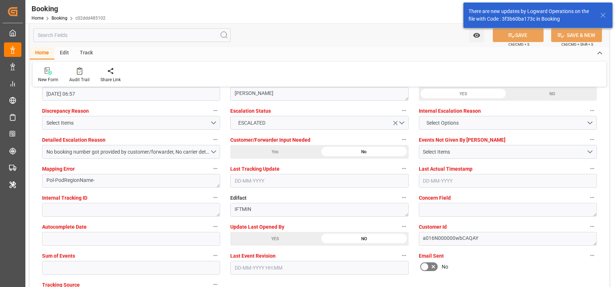
scroll to position [1376, 0]
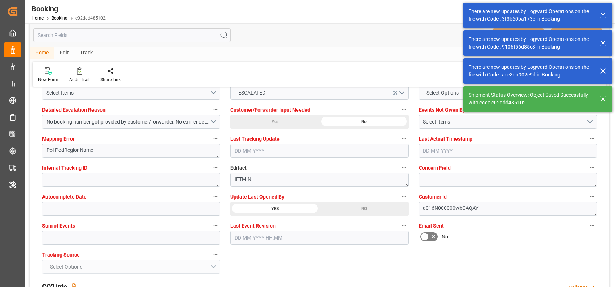
type textarea "[PERSON_NAME]"
type input "01-09-2025 08:25"
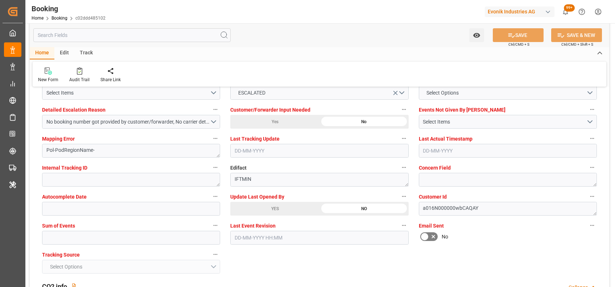
scroll to position [1322, 0]
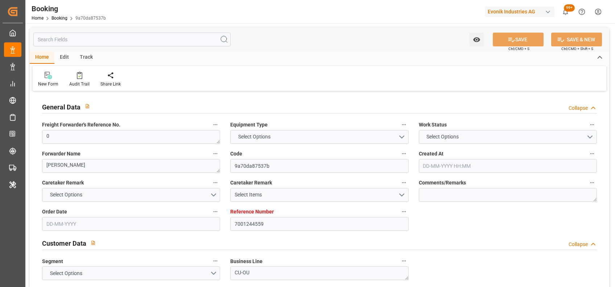
type input "7001244559"
type input "EUNWC"
type input "USPZH"
type input "[DATE] 13:31"
type input "[DATE]"
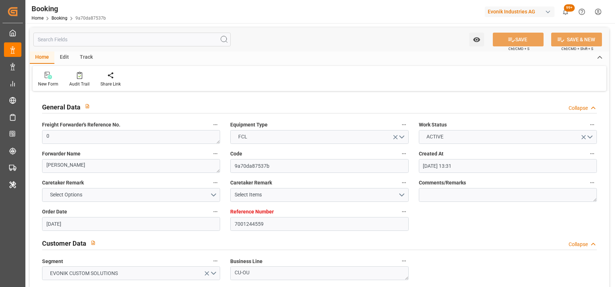
type input "[DATE]"
type input "[DATE] 00:00"
type input "[DATE]"
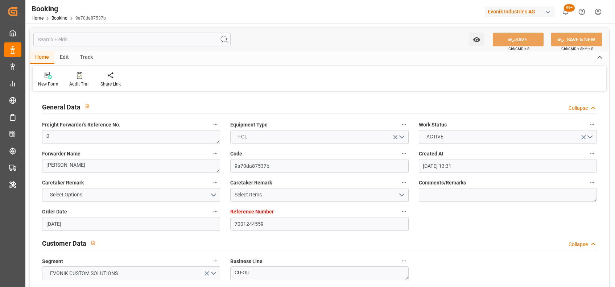
type input "[DATE] 12:34"
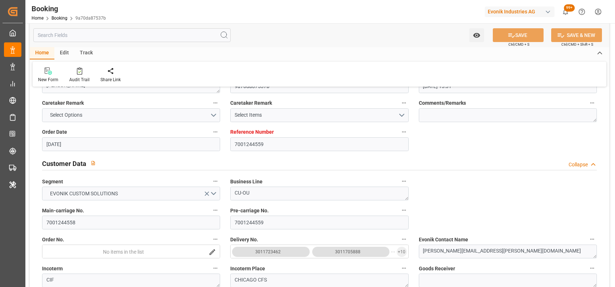
scroll to position [80, 0]
click at [74, 222] on input "7001244558" at bounding box center [131, 222] width 178 height 14
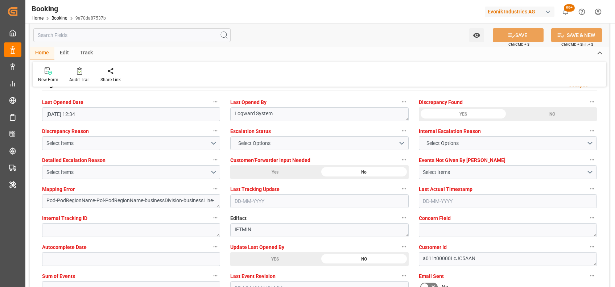
scroll to position [1325, 0]
click at [264, 146] on span "Select Options" at bounding box center [253, 144] width 39 height 8
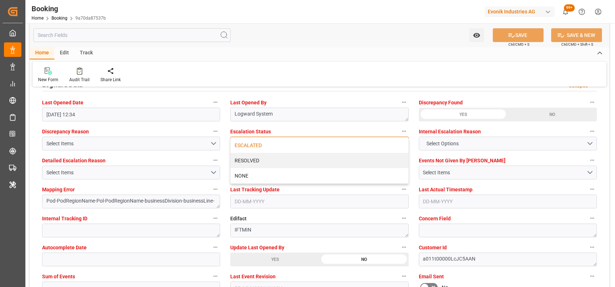
click at [253, 145] on div "ESCALATED" at bounding box center [318, 145] width 177 height 15
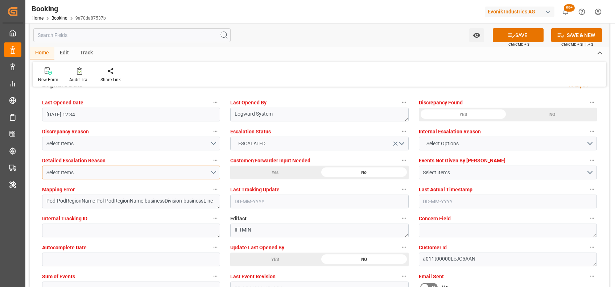
click at [102, 175] on div "Select Items" at bounding box center [127, 173] width 163 height 8
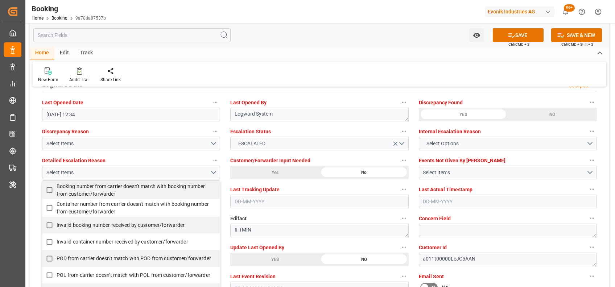
scroll to position [5, 0]
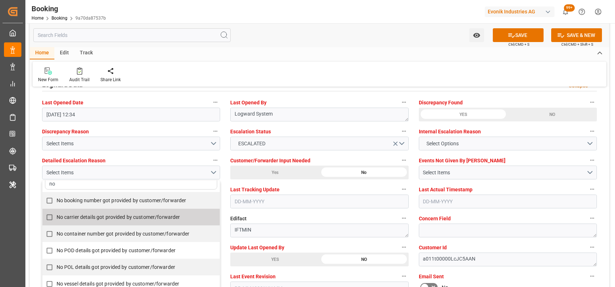
type input "no"
click at [88, 225] on div "No container number got provided by customer/forwarder" at bounding box center [130, 233] width 177 height 17
click at [73, 217] on span "No carrier details got provided by customer/forwarder" at bounding box center [119, 217] width 124 height 6
checkbox input "true"
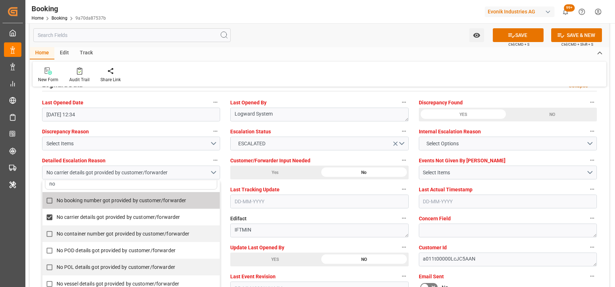
click at [80, 201] on span "No booking number got provided by customer/forwarder" at bounding box center [122, 200] width 130 height 6
checkbox input "true"
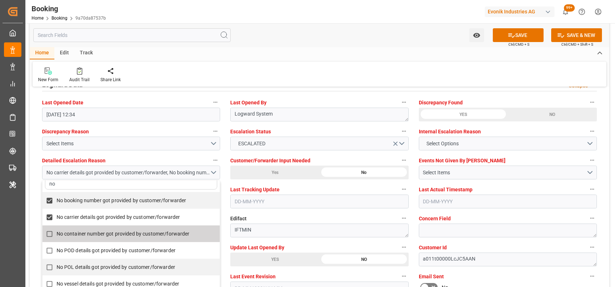
click at [111, 236] on span "No container number got provided by customer/forwarder" at bounding box center [123, 234] width 133 height 6
checkbox input "true"
click at [296, 71] on div "New Form Audit Trail Share Link" at bounding box center [319, 74] width 573 height 25
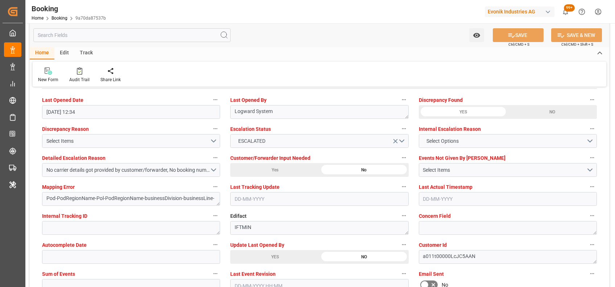
scroll to position [1327, 0]
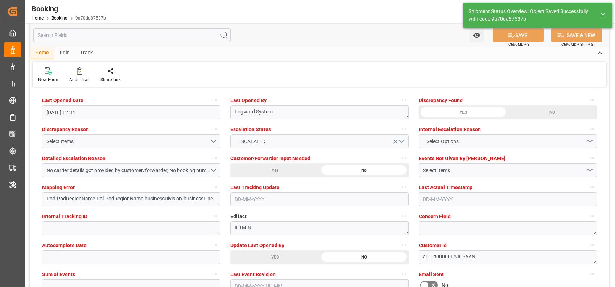
type textarea "[PERSON_NAME]"
type input "01-09-2025 08:33"
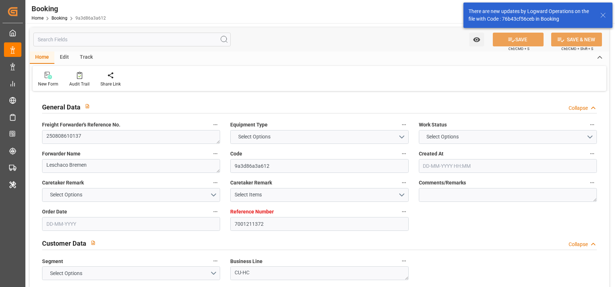
type input "7001211372"
type input "9417244"
type input "Evergreen"
type input "Evergreen Marine Corp."
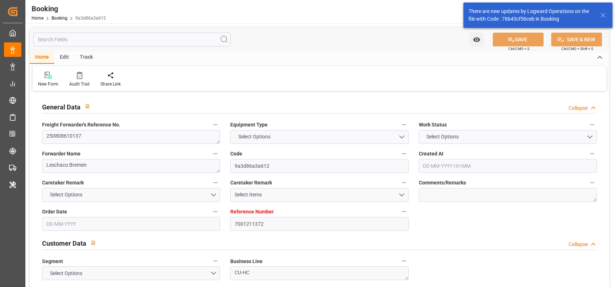
type input "NLRTM"
type input "USNYC"
type input "0"
type input "NLRTM"
type input "USNYC"
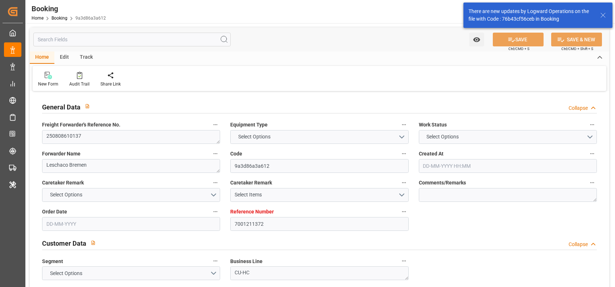
type input "9417244"
type input "[DATE] 12:58"
type input "[DATE]"
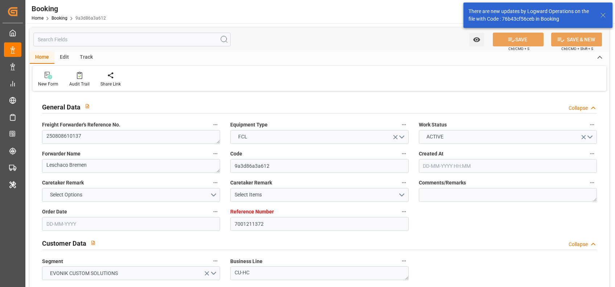
type input "[DATE]"
type input "[DATE] 00:01"
type input "[DATE] 00:00"
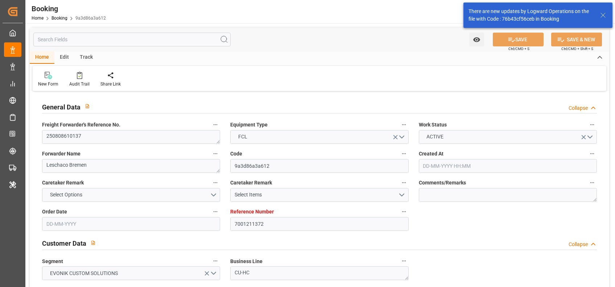
type input "[DATE] 12:00"
type input "[DATE] 00:00"
type input "[DATE]"
type input "[DATE] 17:04"
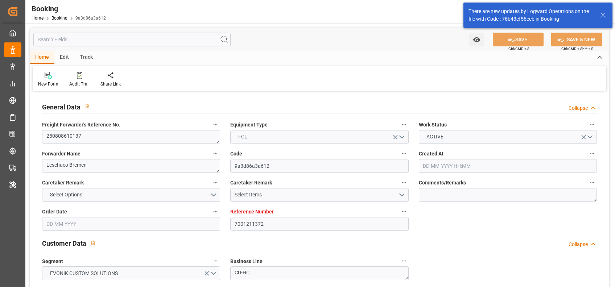
type input "[DATE]"
type input "[DATE] 12:00"
type input "[DATE] 00:02"
type input "[DATE] 00:01"
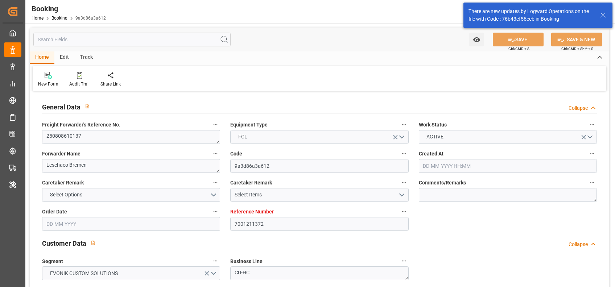
type input "[DATE] 00:01"
type input "[DATE] 12:03"
type input "[DATE] 12:00"
type input "01-09-2025 06:22"
type input "05-09-2025 06:22"
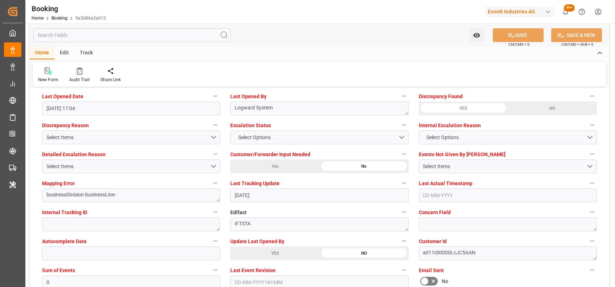
scroll to position [1332, 0]
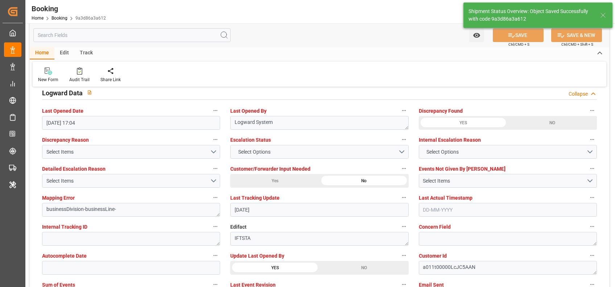
type textarea "[PERSON_NAME]"
type input "01-09-2025 08:54"
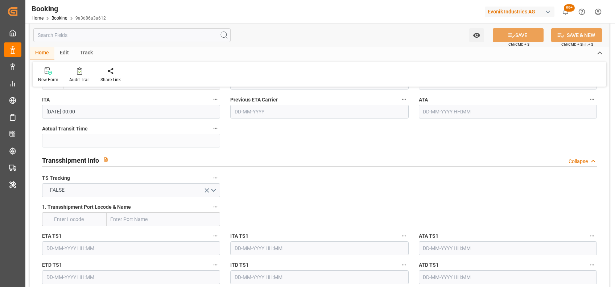
scroll to position [625, 0]
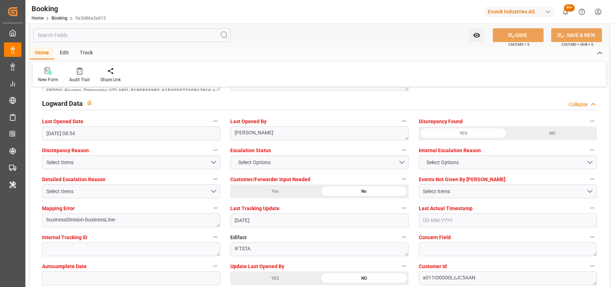
scroll to position [1307, 0]
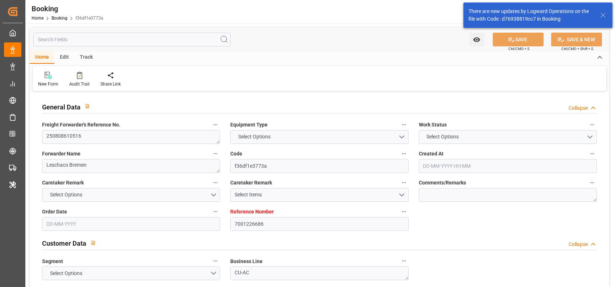
type input "7001226686"
type input "9417244"
type input "Evergreen"
type input "Evergreen Marine Corp."
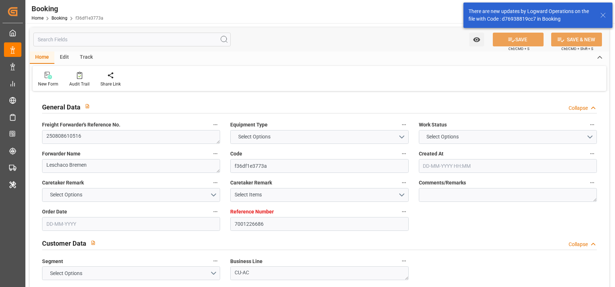
type input "NLRTM"
type input "USNYC"
type input "0"
type input "NLRTM"
type input "USNYC"
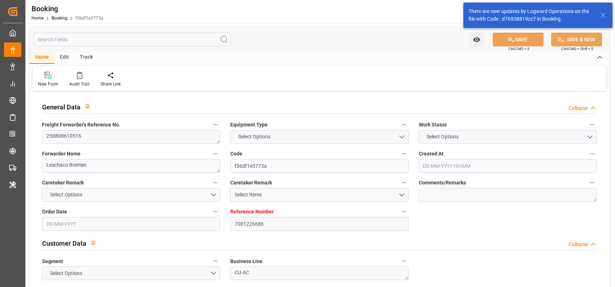
type input "9417244"
type input "[DATE] 12:27"
type input "[DATE]"
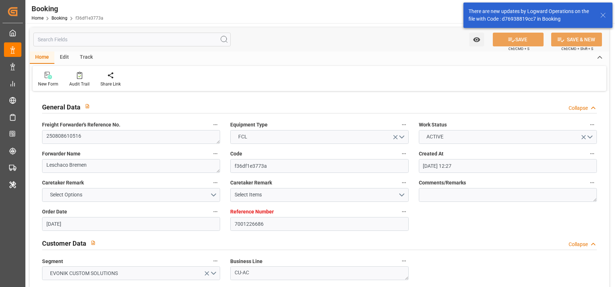
type input "[DATE]"
type input "[DATE] 00:01"
type input "[DATE] 00:00"
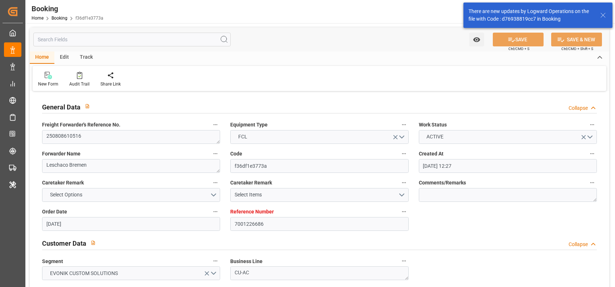
type input "[DATE] 12:00"
type input "[DATE] 00:00"
type input "[DATE]"
type input "[DATE] 15:20"
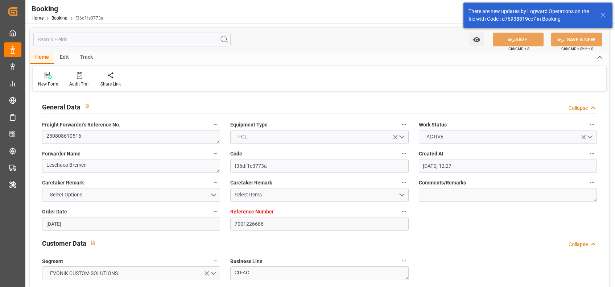
type input "[DATE]"
type input "[DATE] 12:00"
type input "[DATE] 00:02"
type input "12-08-2025 00:01"
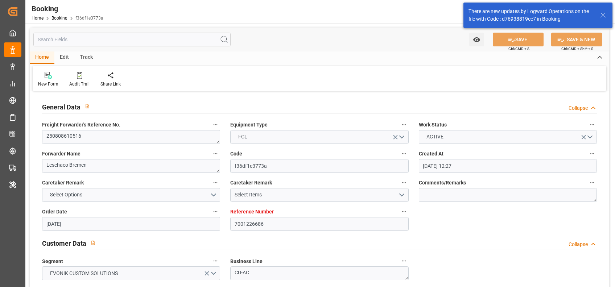
type input "13-08-2025 00:01"
type input "12-08-2025 12:03"
type input "31-08-2025 12:00"
type input "31-08-2025 03:09"
type input "31-08-2025 21:32"
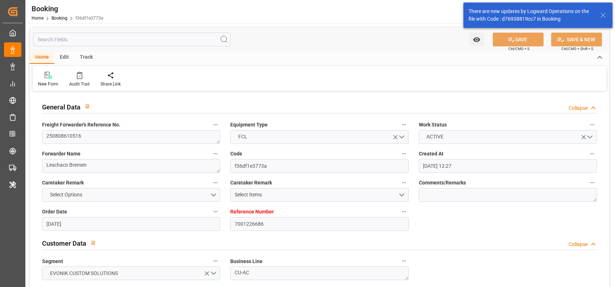
type input "04-09-2025 21:32"
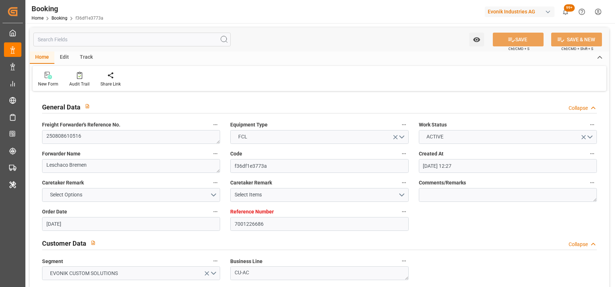
click at [537, 80] on div "New Form Audit Trail Share Link" at bounding box center [319, 78] width 573 height 25
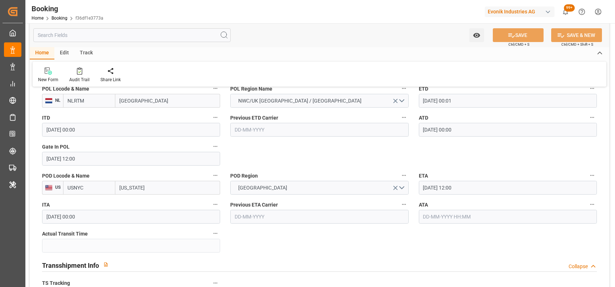
scroll to position [591, 0]
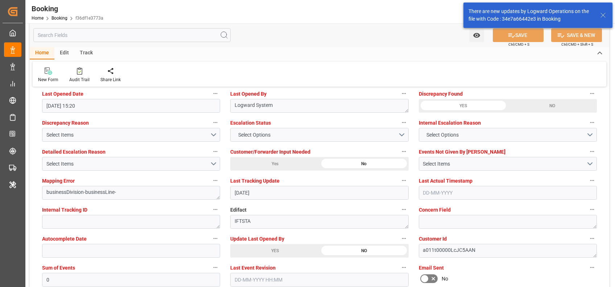
scroll to position [1421, 0]
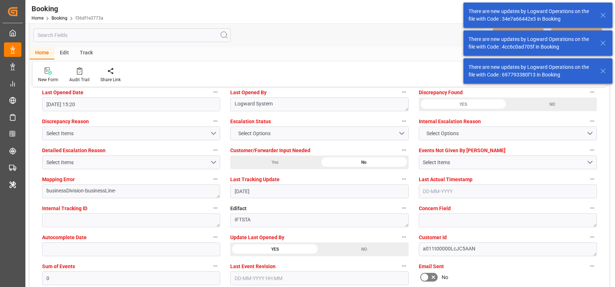
scroll to position [1317, 0]
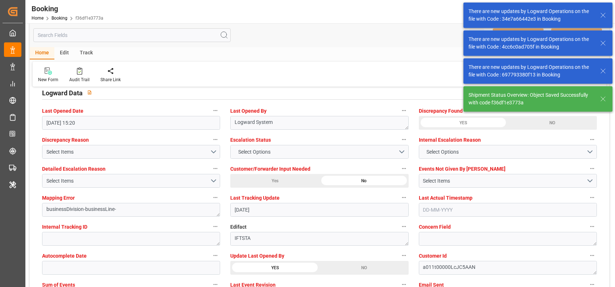
type textarea "[PERSON_NAME]"
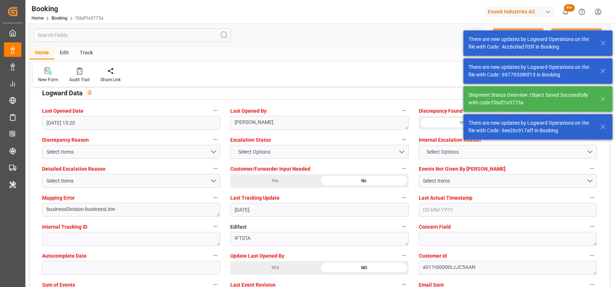
type input "01-09-2025 08:59"
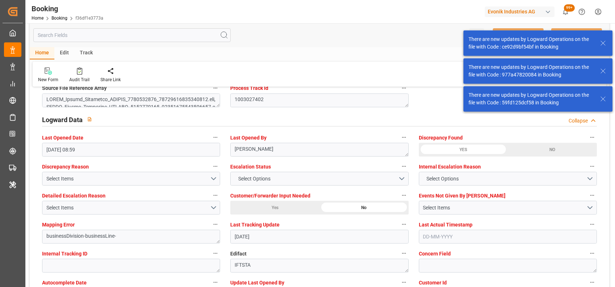
scroll to position [1288, 0]
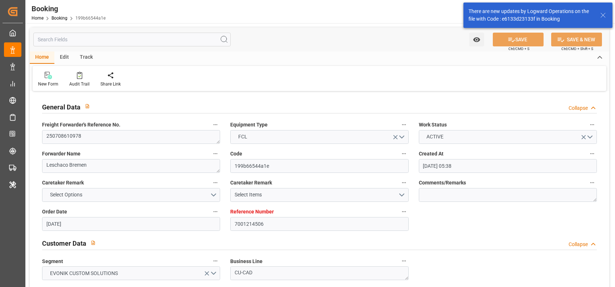
scroll to position [578, 0]
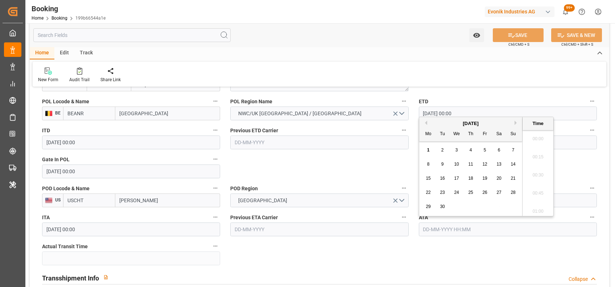
click at [454, 229] on input "text" at bounding box center [508, 229] width 178 height 14
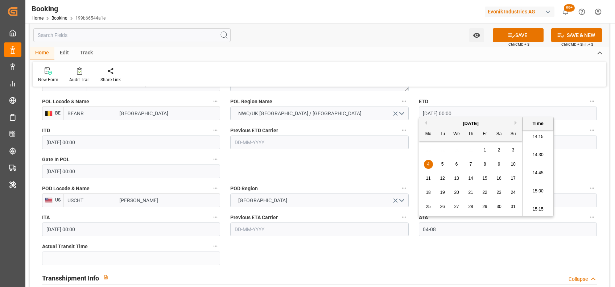
type input "[DATE] 00:00"
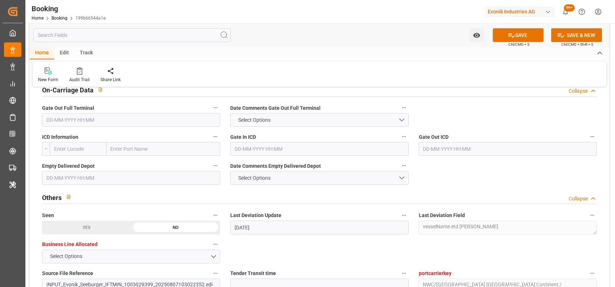
scroll to position [1076, 0]
click at [116, 122] on input "text" at bounding box center [131, 120] width 178 height 14
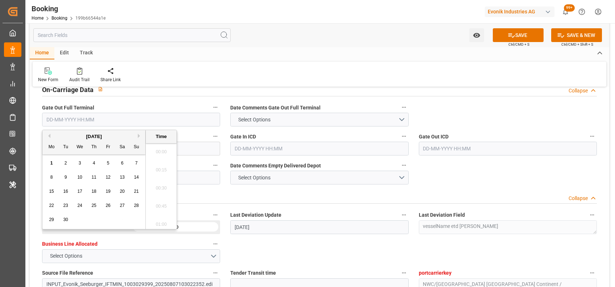
scroll to position [1035, 0]
type input "[DATE] 00:00"
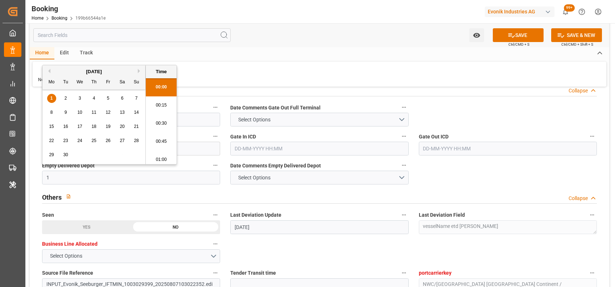
click at [99, 174] on input "1" at bounding box center [131, 178] width 178 height 14
click at [61, 178] on input "13-09-2025 00:00" at bounding box center [131, 178] width 178 height 14
type input "13-08-2025 00:00"
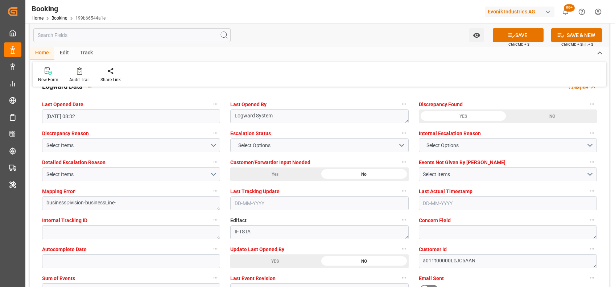
scroll to position [1324, 0]
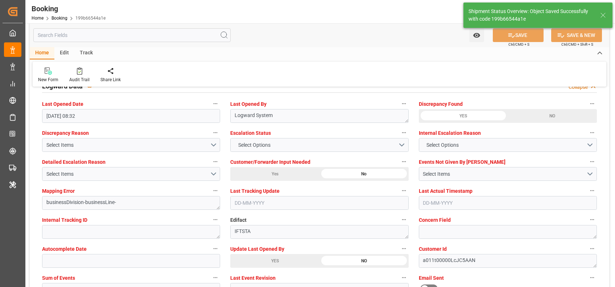
type textarea "[PERSON_NAME]"
type input "12"
type input "01-09-2025 09:17"
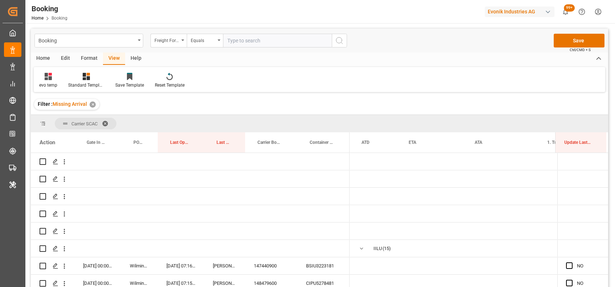
scroll to position [0, 6954]
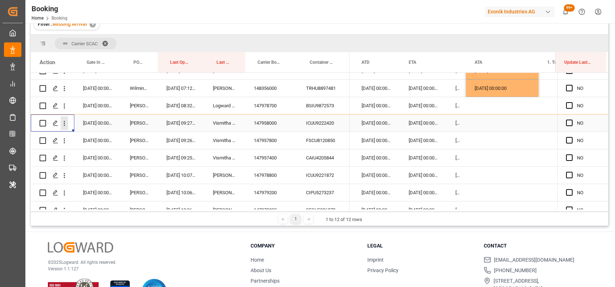
click at [65, 125] on icon "open menu" at bounding box center [65, 124] width 8 height 8
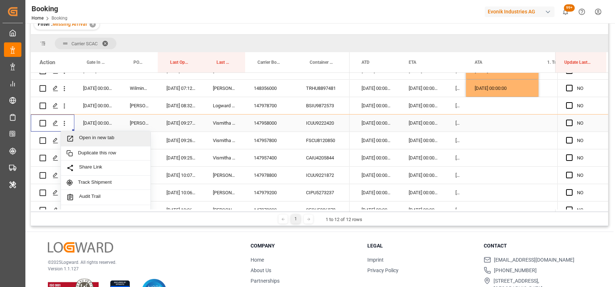
click at [93, 139] on span "Open in new tab" at bounding box center [112, 139] width 66 height 8
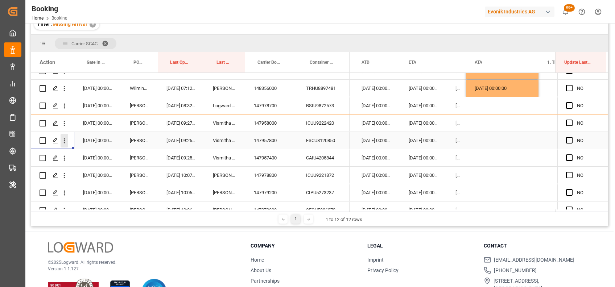
click at [67, 140] on icon "open menu" at bounding box center [65, 141] width 8 height 8
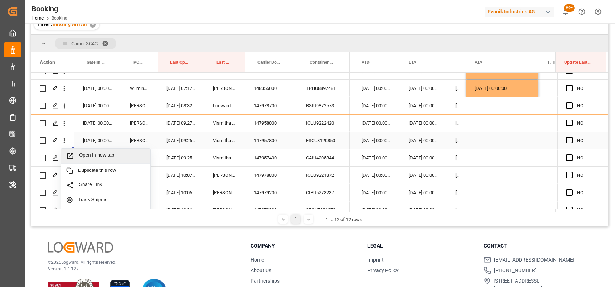
click at [106, 157] on span "Open in new tab" at bounding box center [112, 156] width 66 height 8
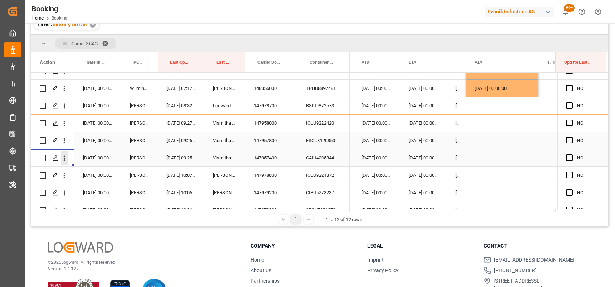
click at [67, 162] on button "open menu" at bounding box center [65, 158] width 8 height 14
click at [81, 168] on div "Open in new tab" at bounding box center [106, 173] width 90 height 15
click at [67, 177] on icon "open menu" at bounding box center [65, 176] width 8 height 8
click at [83, 187] on span "Open in new tab" at bounding box center [112, 191] width 66 height 8
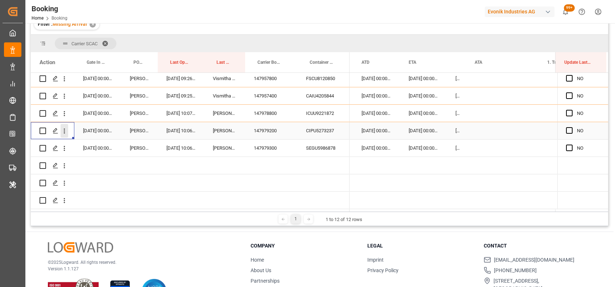
click at [66, 135] on button "open menu" at bounding box center [65, 131] width 8 height 14
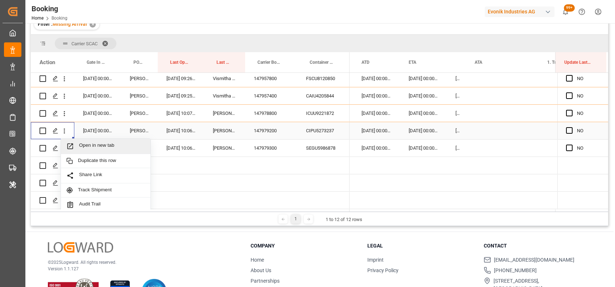
click at [87, 142] on div "Open in new tab" at bounding box center [106, 146] width 90 height 15
click at [65, 152] on icon "open menu" at bounding box center [65, 149] width 8 height 8
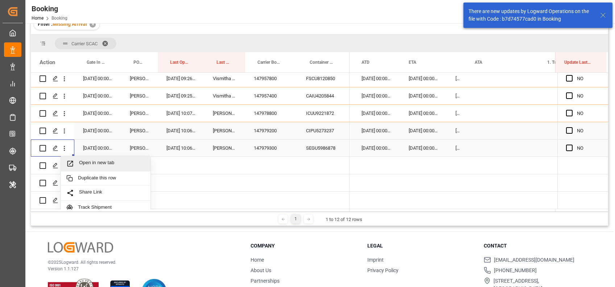
click at [95, 165] on span "Open in new tab" at bounding box center [112, 164] width 66 height 8
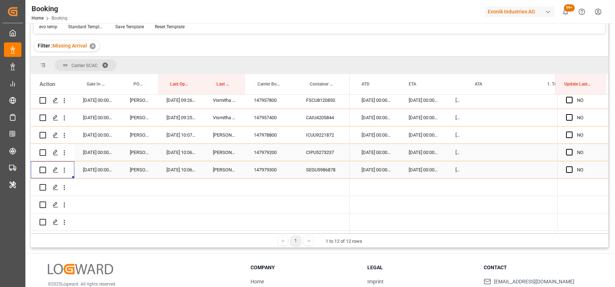
scroll to position [102, 0]
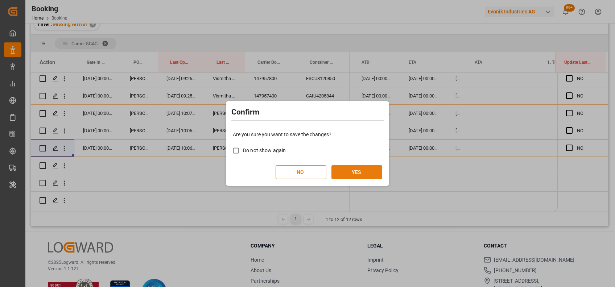
click at [359, 174] on button "YES" at bounding box center [356, 172] width 51 height 14
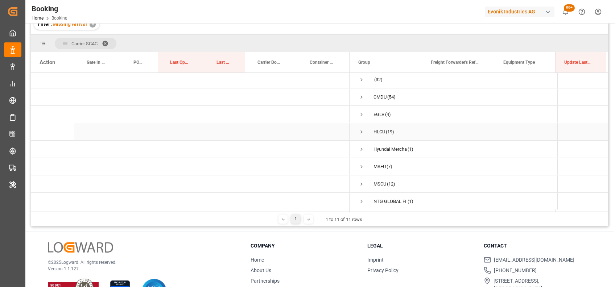
scroll to position [0, 0]
click at [361, 116] on span "Press SPACE to select this row." at bounding box center [361, 116] width 7 height 7
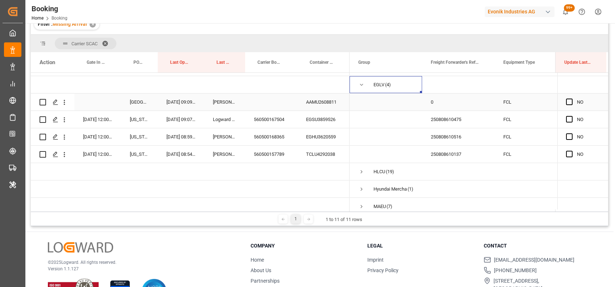
scroll to position [33, 0]
click at [566, 118] on span "Press SPACE to select this row." at bounding box center [569, 118] width 7 height 7
click at [571, 115] on input "Press SPACE to select this row." at bounding box center [571, 115] width 0 height 0
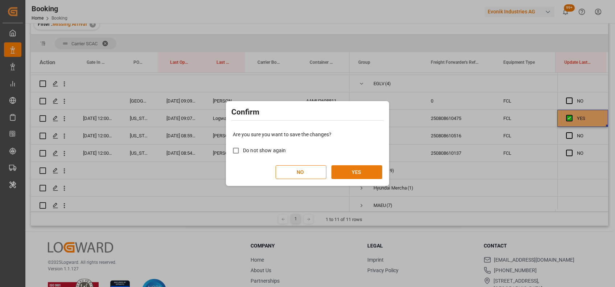
click at [369, 171] on button "YES" at bounding box center [356, 172] width 51 height 14
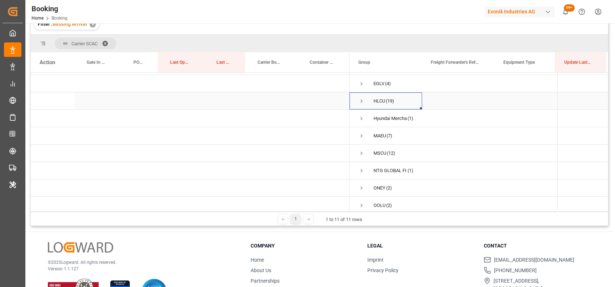
click at [359, 103] on span "Press SPACE to select this row." at bounding box center [361, 101] width 7 height 7
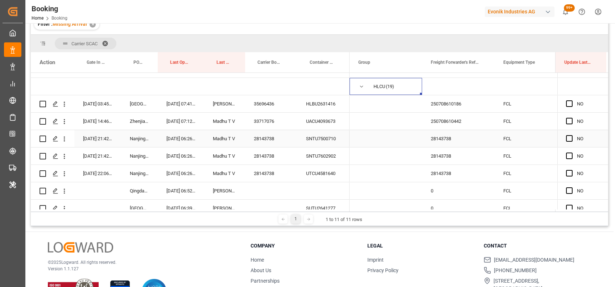
scroll to position [47, 0]
click at [265, 106] on div "35696436" at bounding box center [271, 104] width 52 height 17
click at [569, 104] on span "Press SPACE to select this row." at bounding box center [569, 104] width 7 height 7
click at [571, 101] on input "Press SPACE to select this row." at bounding box center [571, 101] width 0 height 0
drag, startPoint x: 604, startPoint y: 111, endPoint x: 612, endPoint y: 215, distance: 103.6
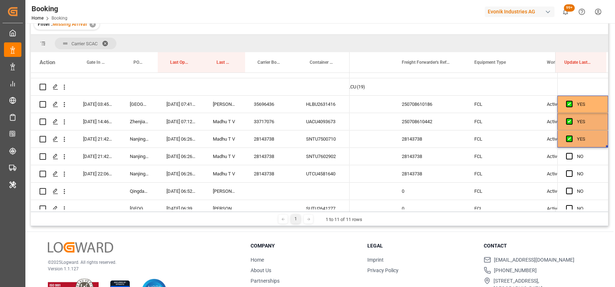
scroll to position [61, 0]
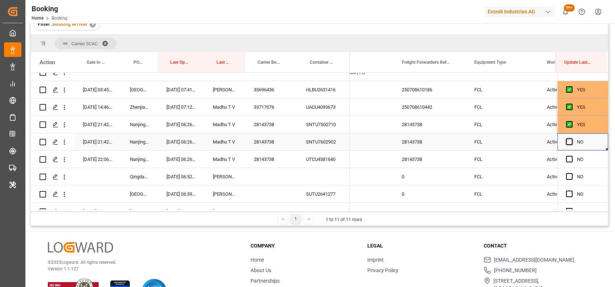
click at [566, 143] on span "Press SPACE to select this row." at bounding box center [569, 141] width 7 height 7
click at [571, 138] on input "Press SPACE to select this row." at bounding box center [571, 138] width 0 height 0
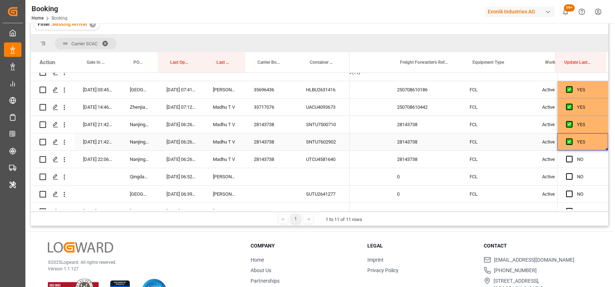
scroll to position [0, 34]
click at [272, 125] on div "28143738" at bounding box center [271, 124] width 52 height 17
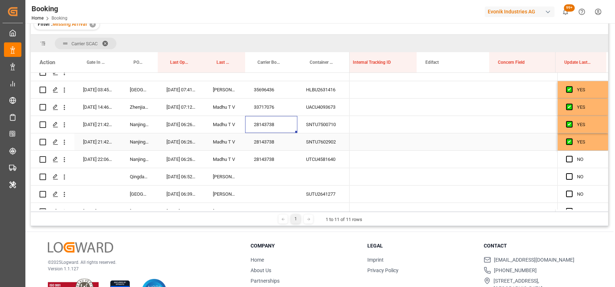
scroll to position [0, 5378]
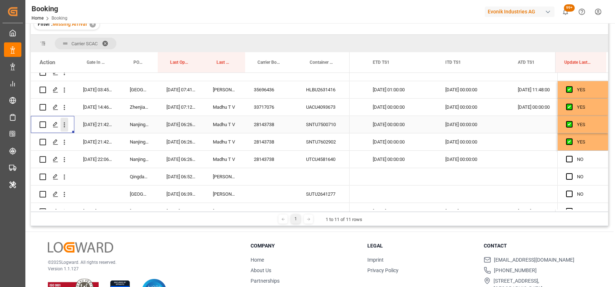
click at [66, 125] on icon "open menu" at bounding box center [65, 125] width 8 height 8
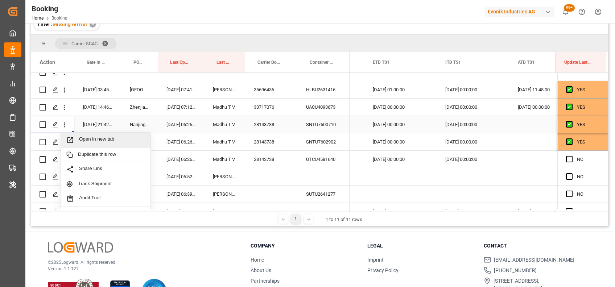
click at [90, 138] on span "Open in new tab" at bounding box center [112, 140] width 66 height 8
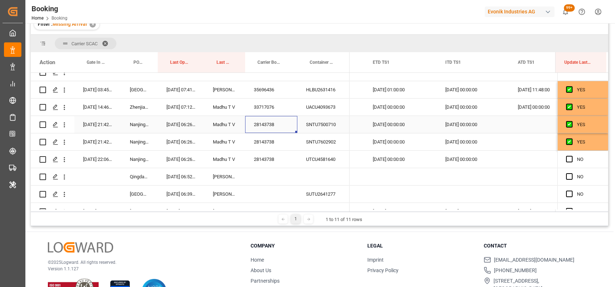
click at [269, 125] on div "28143738" at bounding box center [271, 124] width 52 height 17
click at [567, 158] on span "Press SPACE to select this row." at bounding box center [569, 159] width 7 height 7
click at [571, 156] on input "Press SPACE to select this row." at bounding box center [571, 156] width 0 height 0
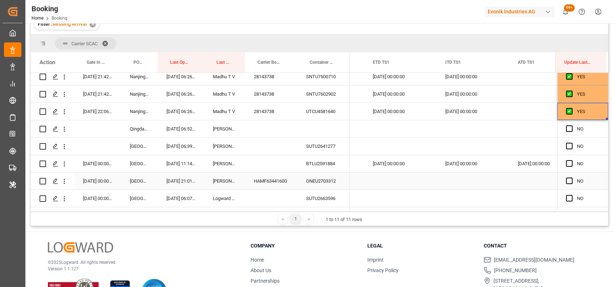
scroll to position [131, 0]
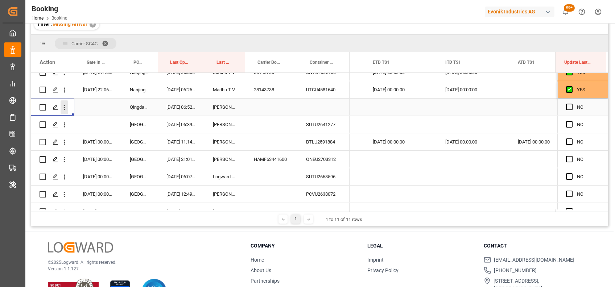
click at [65, 110] on icon "open menu" at bounding box center [65, 108] width 8 height 8
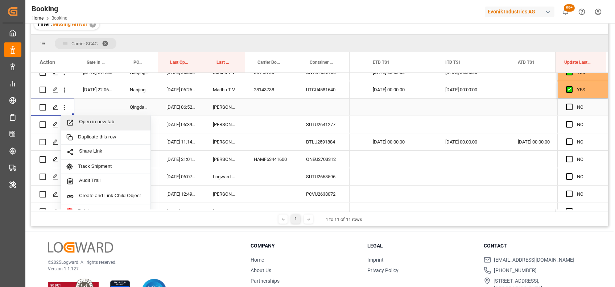
click at [89, 121] on span "Open in new tab" at bounding box center [112, 123] width 66 height 8
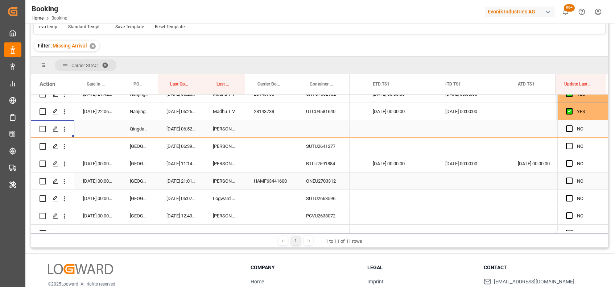
scroll to position [102, 0]
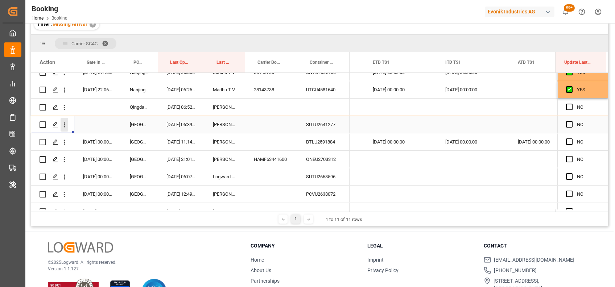
click at [66, 126] on icon "open menu" at bounding box center [65, 125] width 8 height 8
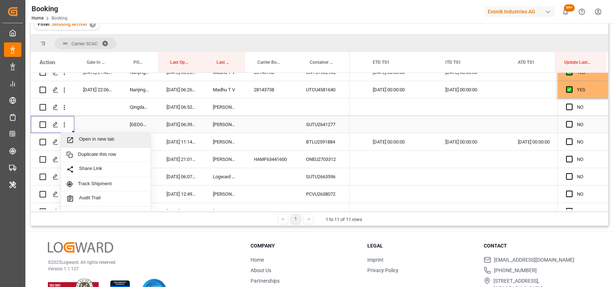
click at [87, 138] on span "Open in new tab" at bounding box center [112, 140] width 66 height 8
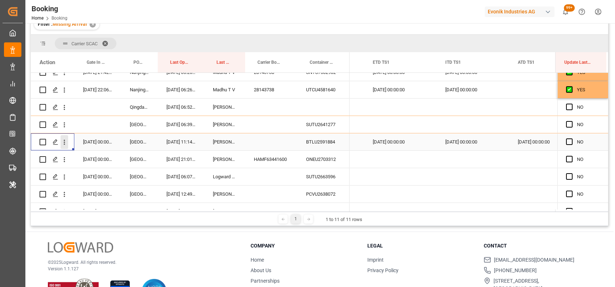
click at [67, 141] on icon "open menu" at bounding box center [65, 142] width 8 height 8
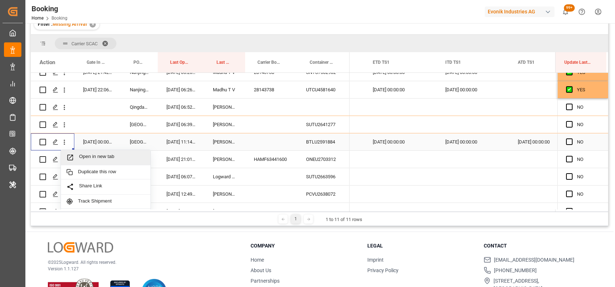
click at [84, 150] on div "Open in new tab" at bounding box center [106, 157] width 90 height 15
click at [67, 161] on icon "open menu" at bounding box center [65, 160] width 8 height 8
click at [86, 172] on span "Open in new tab" at bounding box center [112, 175] width 66 height 8
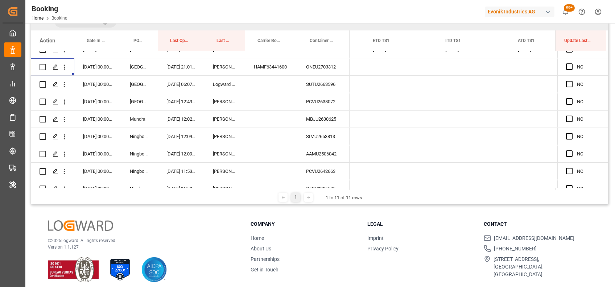
scroll to position [80, 0]
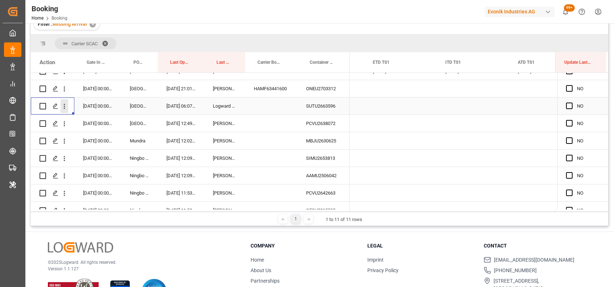
click at [63, 110] on button "open menu" at bounding box center [65, 106] width 8 height 14
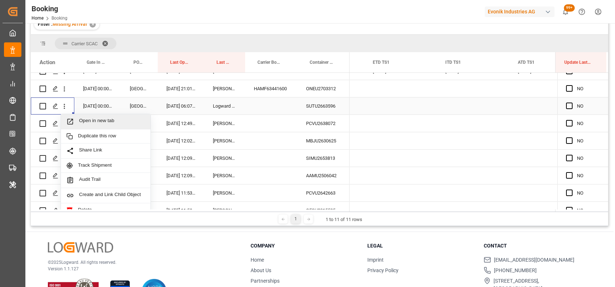
click at [96, 125] on div "Open in new tab" at bounding box center [106, 121] width 90 height 15
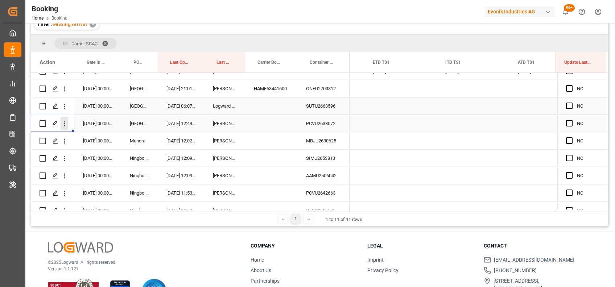
click at [66, 125] on icon "open menu" at bounding box center [65, 124] width 8 height 8
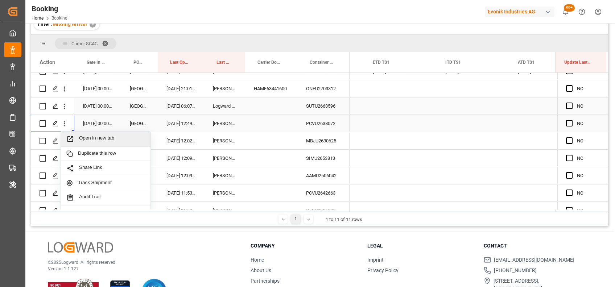
click at [94, 138] on span "Open in new tab" at bounding box center [112, 139] width 66 height 8
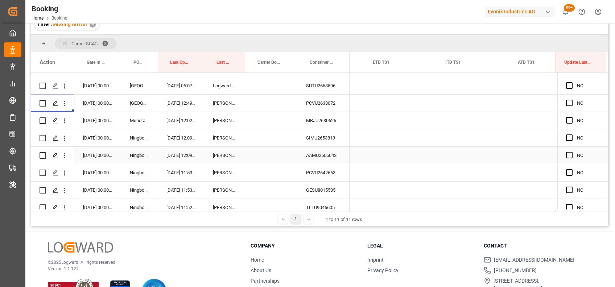
scroll to position [222, 0]
click at [66, 123] on icon "open menu" at bounding box center [65, 121] width 8 height 8
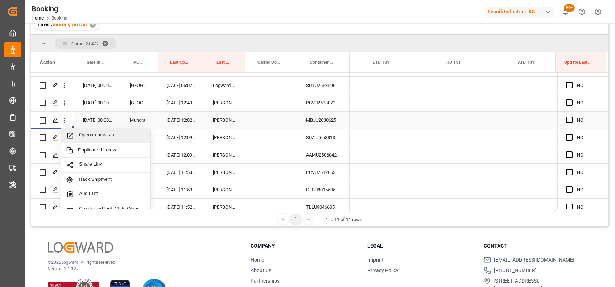
click at [88, 129] on div "Open in new tab" at bounding box center [106, 135] width 90 height 15
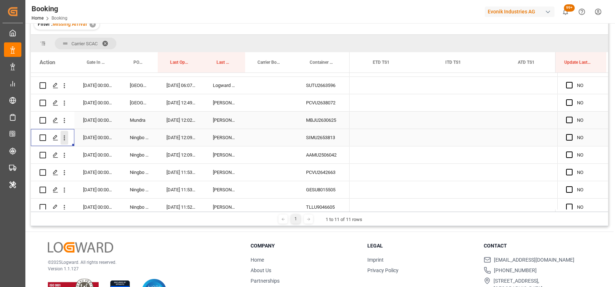
click at [63, 139] on icon "open menu" at bounding box center [65, 138] width 8 height 8
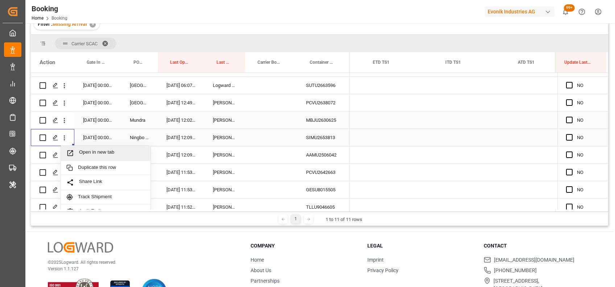
click at [86, 154] on span "Open in new tab" at bounding box center [112, 153] width 66 height 8
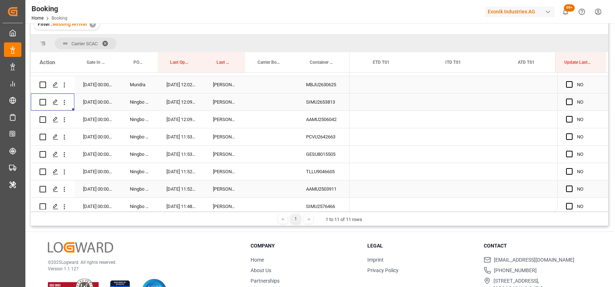
scroll to position [257, 0]
click at [317, 99] on div "SIMU2653813" at bounding box center [323, 102] width 52 height 17
click at [316, 119] on div "AAMU2506042" at bounding box center [323, 120] width 52 height 17
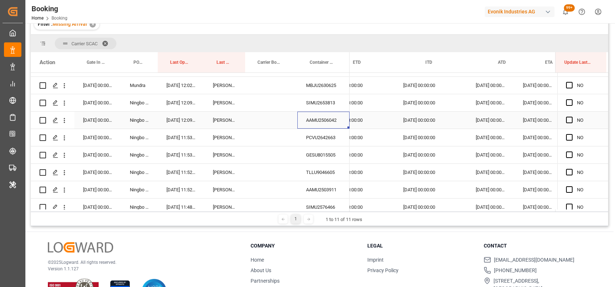
scroll to position [0, 6845]
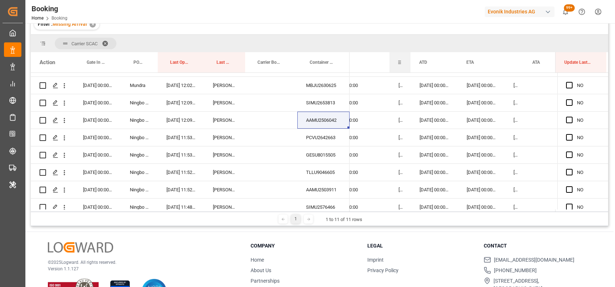
drag, startPoint x: 461, startPoint y: 57, endPoint x: 399, endPoint y: 58, distance: 61.2
click at [399, 58] on div "ITD" at bounding box center [399, 62] width 21 height 20
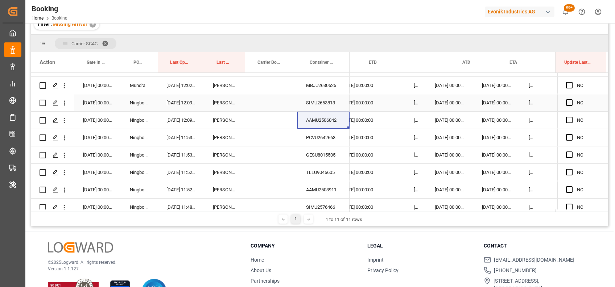
scroll to position [0, 6798]
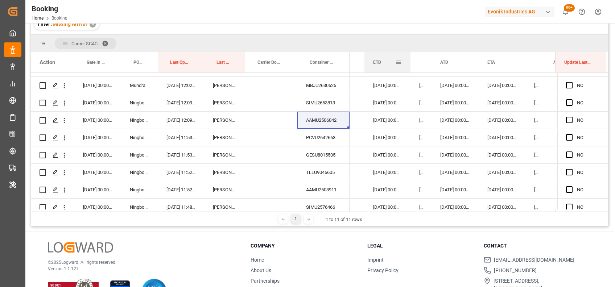
drag, startPoint x: 436, startPoint y: 58, endPoint x: 410, endPoint y: 56, distance: 26.6
click at [410, 56] on div at bounding box center [410, 62] width 3 height 20
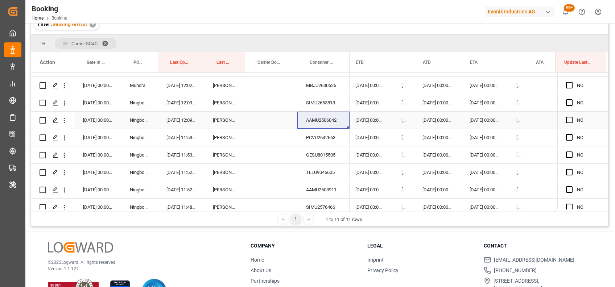
scroll to position [0, 6813]
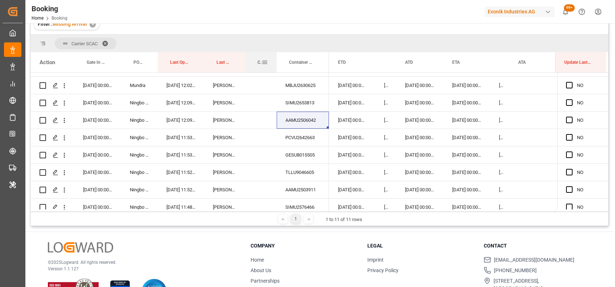
drag, startPoint x: 296, startPoint y: 64, endPoint x: 275, endPoint y: 61, distance: 21.2
click at [275, 61] on div at bounding box center [276, 62] width 3 height 20
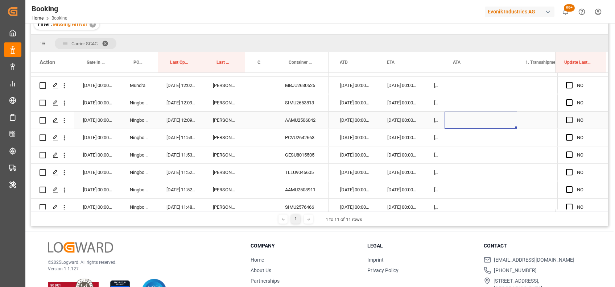
click at [464, 120] on div "Press SPACE to select this row." at bounding box center [480, 120] width 72 height 17
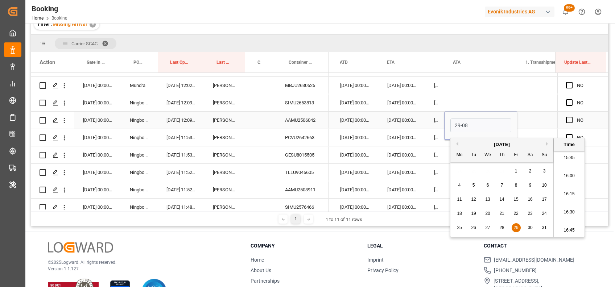
type input "29-08-2025 00:00"
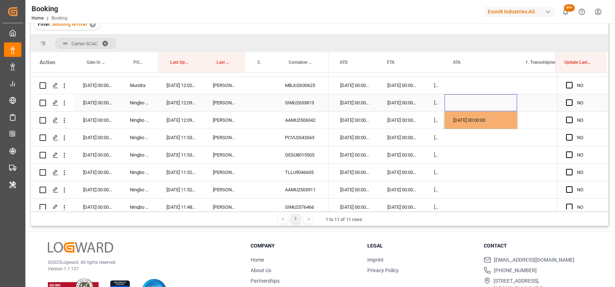
click at [454, 104] on div "Press SPACE to select this row." at bounding box center [480, 102] width 72 height 17
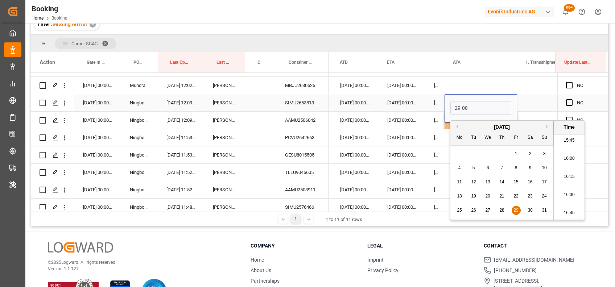
type input "29-08-2025 00:00"
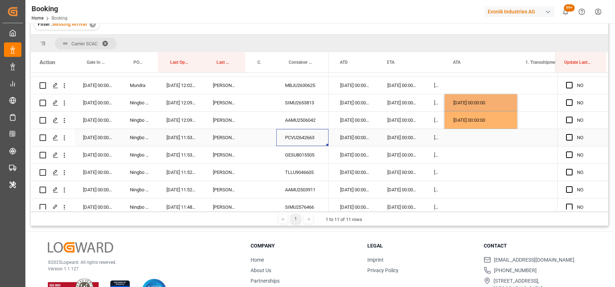
click at [312, 131] on div "PCVU2642663" at bounding box center [302, 137] width 52 height 17
click at [456, 138] on div "Press SPACE to select this row." at bounding box center [480, 137] width 72 height 17
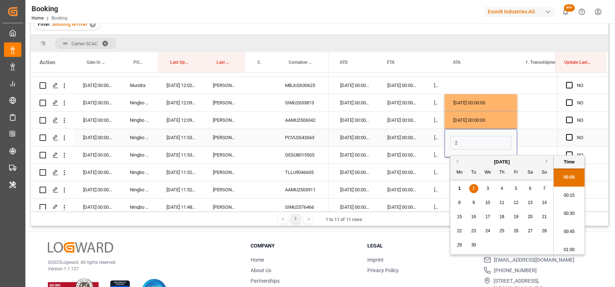
scroll to position [1144, 0]
type input "29-08-2025 00:00"
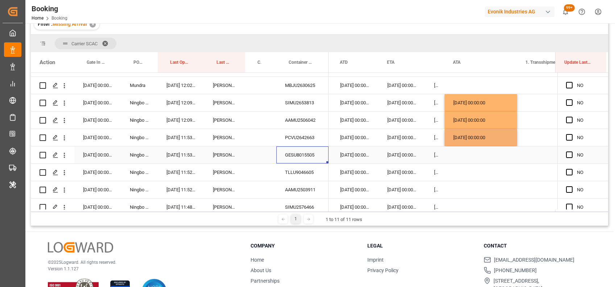
click at [293, 153] on div "GESU8015505" at bounding box center [302, 154] width 52 height 17
click at [471, 151] on div "Press SPACE to select this row." at bounding box center [480, 154] width 72 height 17
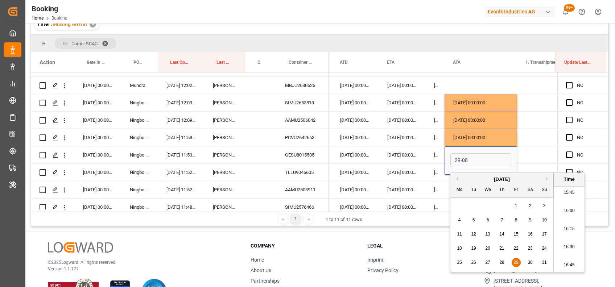
type input "29-08-2025 00:00"
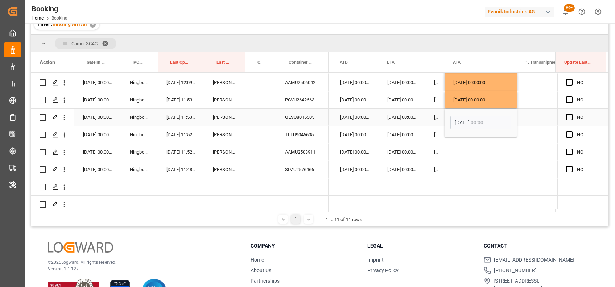
scroll to position [297, 0]
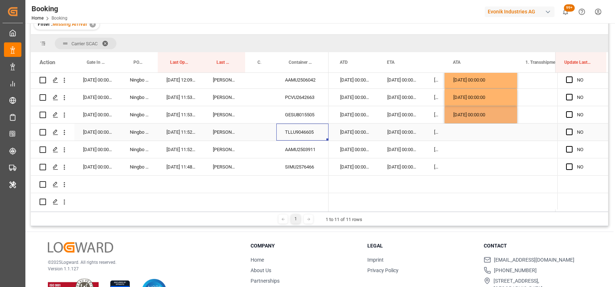
click at [305, 134] on div "TLLU9046605" at bounding box center [302, 132] width 52 height 17
click at [467, 136] on div "Press SPACE to select this row." at bounding box center [480, 132] width 72 height 17
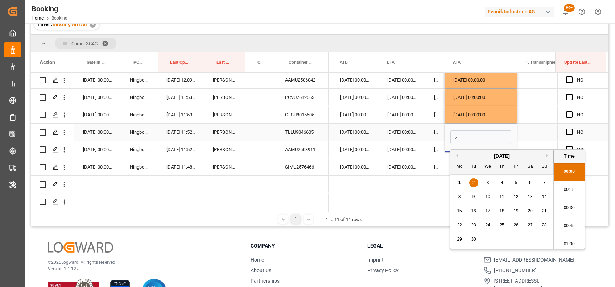
scroll to position [1144, 0]
type input "29-08-2025 00:00"
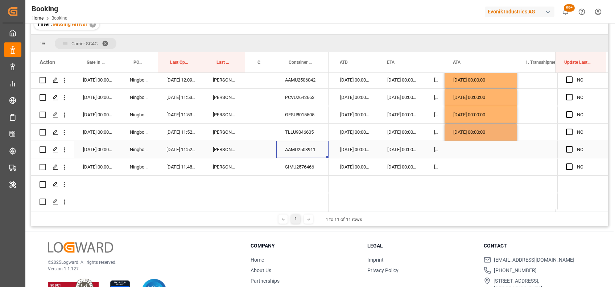
click at [311, 147] on div "AAMU2503911" at bounding box center [302, 149] width 52 height 17
click at [461, 150] on div "Press SPACE to select this row." at bounding box center [480, 149] width 72 height 17
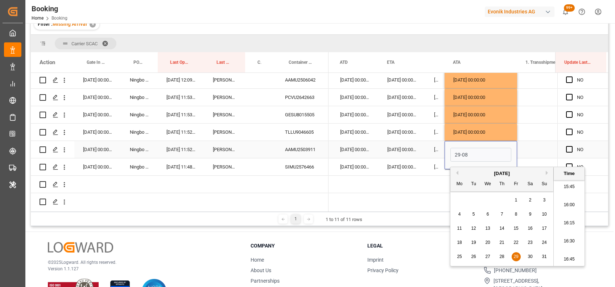
type input "29-08-2025 00:00"
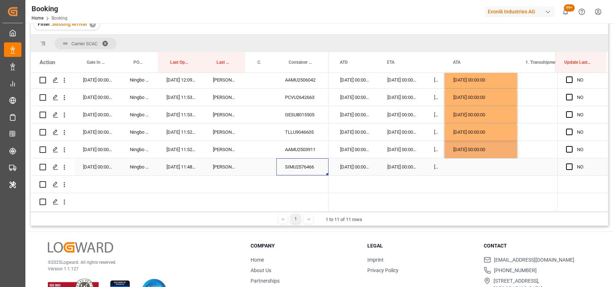
click at [307, 165] on div "SIMU2576466" at bounding box center [302, 166] width 52 height 17
click at [450, 165] on div "Press SPACE to select this row." at bounding box center [480, 166] width 72 height 17
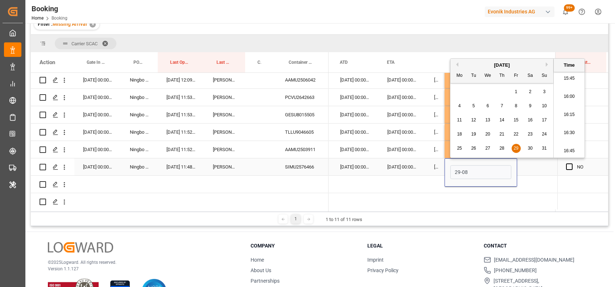
type input "29-08-2025 00:00"
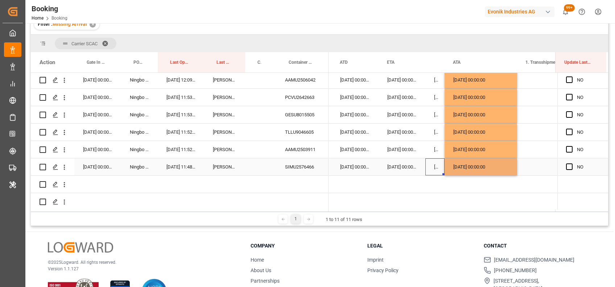
click at [433, 164] on div "30-08-2025 00:00:00" at bounding box center [434, 166] width 19 height 17
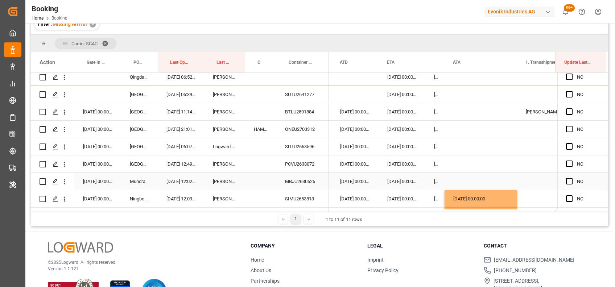
scroll to position [151, 0]
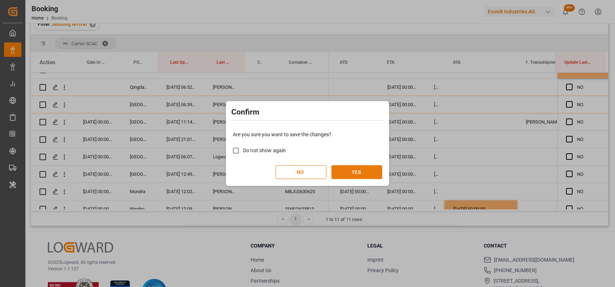
click at [359, 173] on button "YES" at bounding box center [356, 172] width 51 height 14
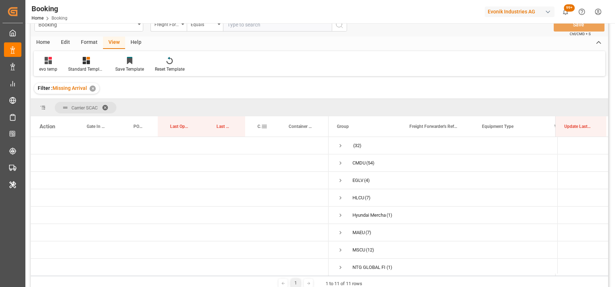
scroll to position [15, 0]
drag, startPoint x: 174, startPoint y: 126, endPoint x: 164, endPoint y: 110, distance: 19.5
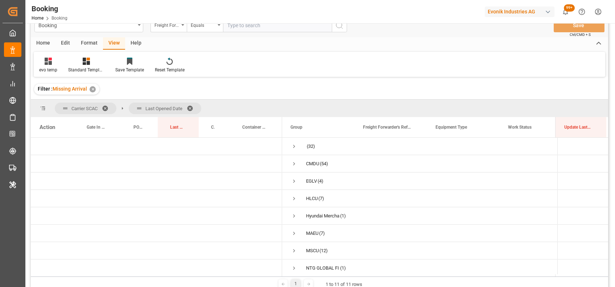
click at [107, 107] on span at bounding box center [108, 108] width 12 height 7
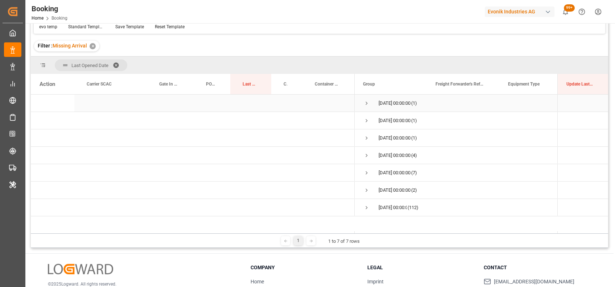
scroll to position [60, 0]
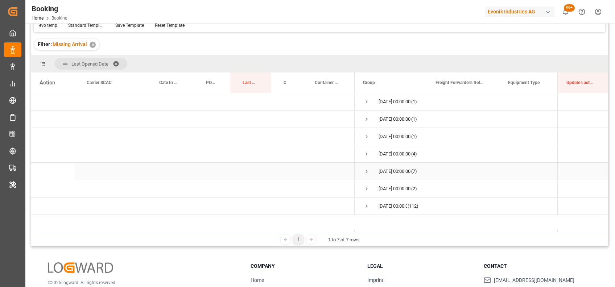
click at [366, 171] on span "Press SPACE to select this row." at bounding box center [366, 171] width 7 height 7
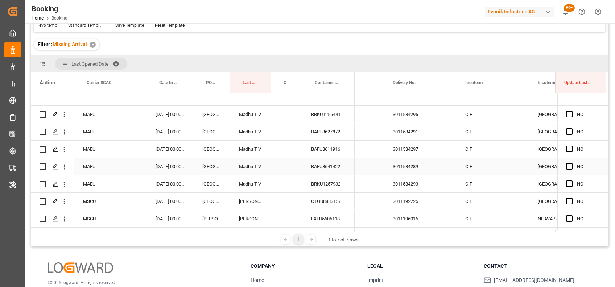
scroll to position [0, 1204]
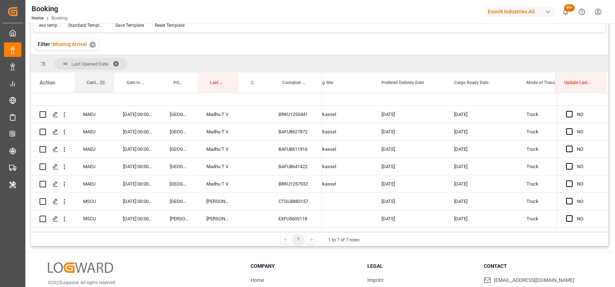
drag, startPoint x: 146, startPoint y: 79, endPoint x: 113, endPoint y: 75, distance: 32.9
click at [113, 75] on div at bounding box center [114, 82] width 3 height 20
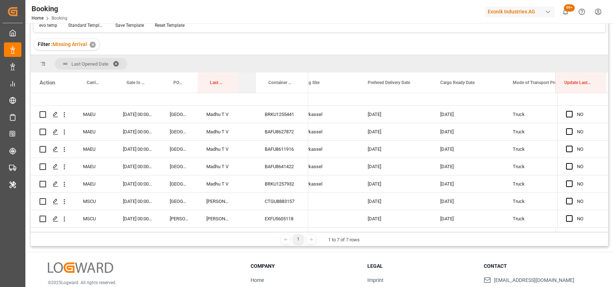
drag, startPoint x: 269, startPoint y: 81, endPoint x: 252, endPoint y: 78, distance: 16.9
click at [252, 78] on div "Carrier Booking No." at bounding box center [246, 82] width 17 height 20
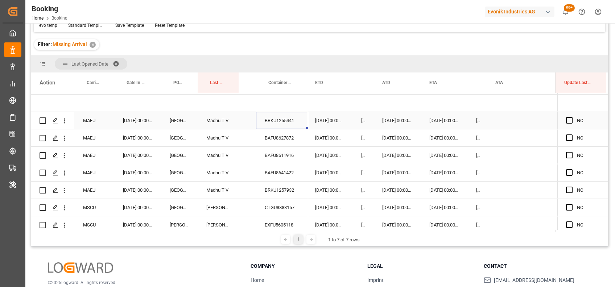
click at [271, 119] on div "BRKU1255441" at bounding box center [282, 120] width 52 height 17
click at [61, 125] on button "open menu" at bounding box center [65, 121] width 8 height 14
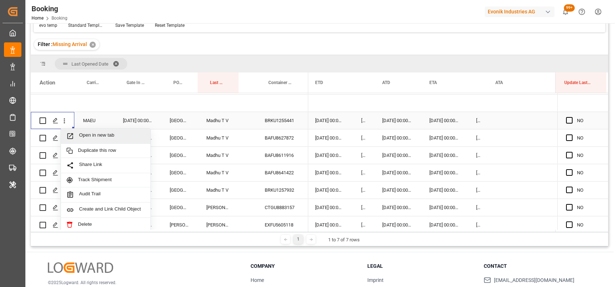
click at [86, 134] on span "Open in new tab" at bounding box center [112, 136] width 66 height 8
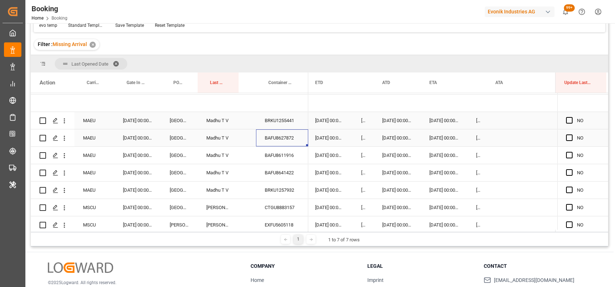
click at [272, 142] on div "BAFU8627872" at bounding box center [282, 137] width 52 height 17
click at [491, 139] on div "Press SPACE to select this row." at bounding box center [522, 137] width 72 height 17
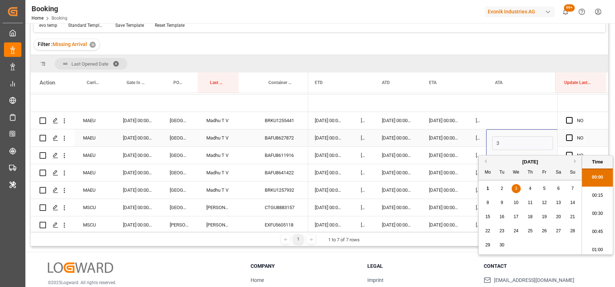
scroll to position [1144, 0]
type input "31-08-2025 00:00"
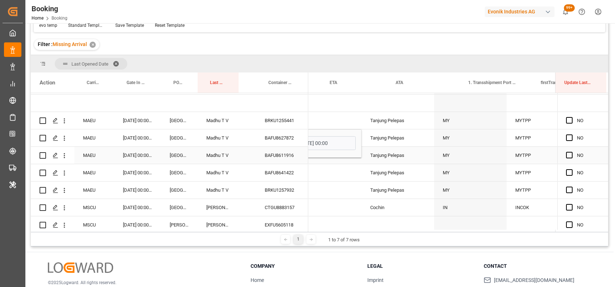
scroll to position [0, 6910]
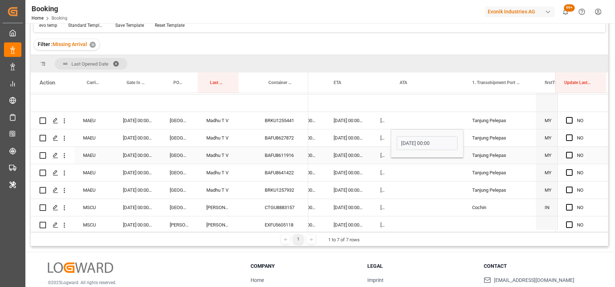
click at [284, 155] on div "BAFU8611916" at bounding box center [282, 155] width 52 height 17
click at [407, 155] on div "Press SPACE to select this row." at bounding box center [427, 155] width 72 height 17
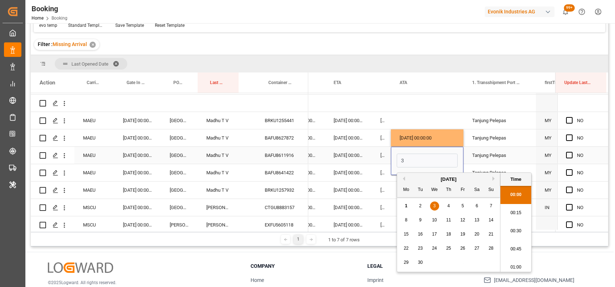
scroll to position [1162, 0]
type input "31-08-2025 00:00"
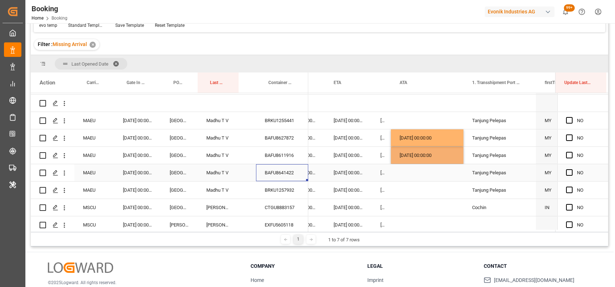
click at [294, 171] on div "BAFU8641422" at bounding box center [282, 172] width 52 height 17
click at [423, 169] on div "Press SPACE to select this row." at bounding box center [427, 172] width 72 height 17
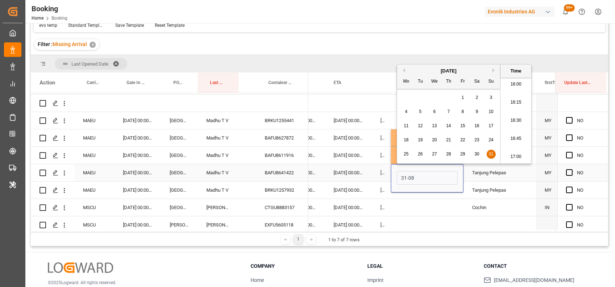
type input "31-08-2025 00:00"
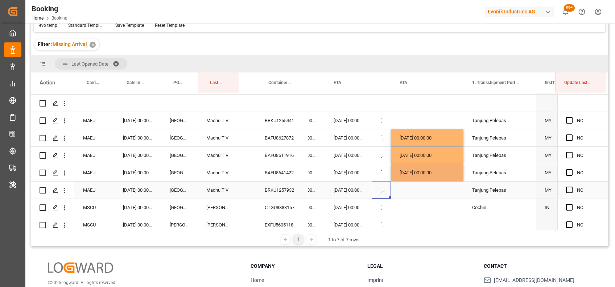
click at [374, 195] on div "15-09-2025 00:00:00" at bounding box center [380, 190] width 19 height 17
click at [400, 192] on div "Press SPACE to select this row." at bounding box center [427, 190] width 72 height 17
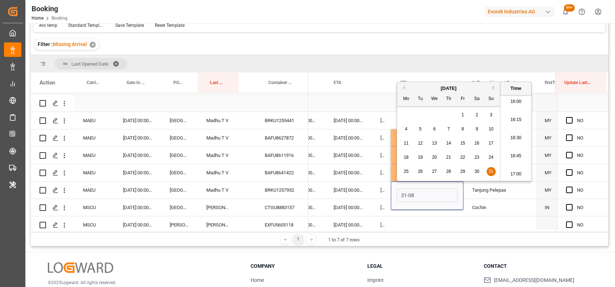
type input "31-08-2025 00:00"
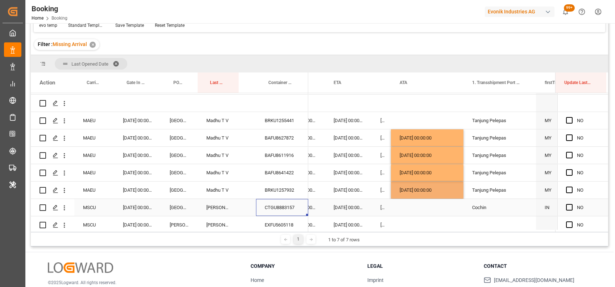
click at [273, 205] on div "CTGU8883157" at bounding box center [282, 207] width 52 height 17
click at [66, 208] on icon "open menu" at bounding box center [65, 208] width 8 height 8
click at [93, 220] on span "Open in new tab" at bounding box center [112, 223] width 66 height 8
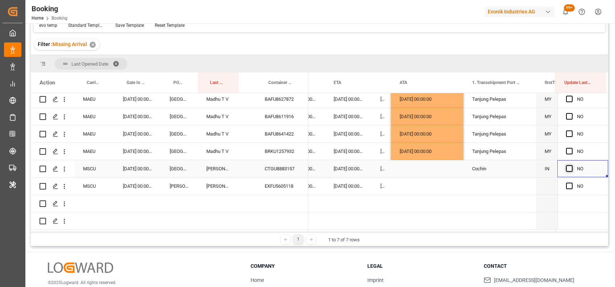
click at [566, 165] on span "Press SPACE to select this row." at bounding box center [569, 168] width 7 height 7
click at [571, 165] on input "Press SPACE to select this row." at bounding box center [571, 165] width 0 height 0
click at [266, 187] on div "EXFU5605118" at bounding box center [282, 186] width 52 height 17
click at [566, 183] on span "Press SPACE to select this row." at bounding box center [569, 186] width 7 height 7
click at [571, 183] on input "Press SPACE to select this row." at bounding box center [571, 183] width 0 height 0
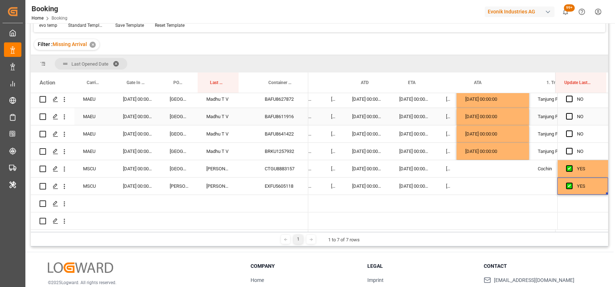
scroll to position [0, 6830]
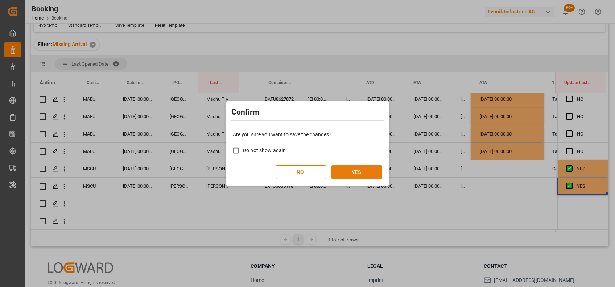
click at [354, 173] on button "YES" at bounding box center [356, 172] width 51 height 14
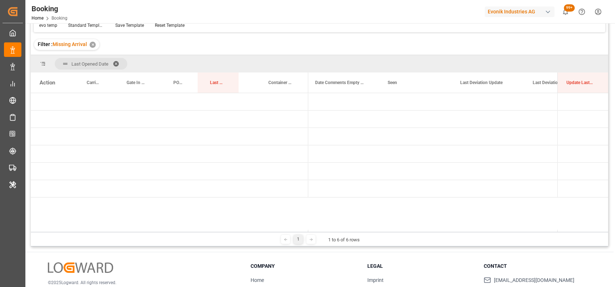
scroll to position [0, 0]
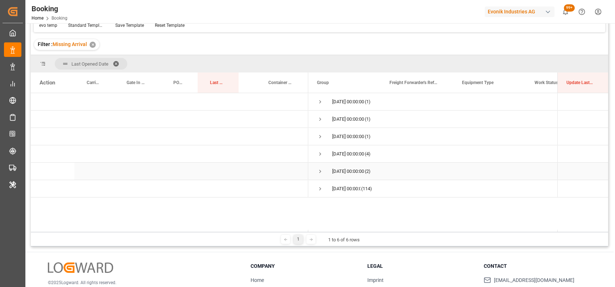
click at [319, 170] on span "Press SPACE to select this row." at bounding box center [320, 171] width 7 height 7
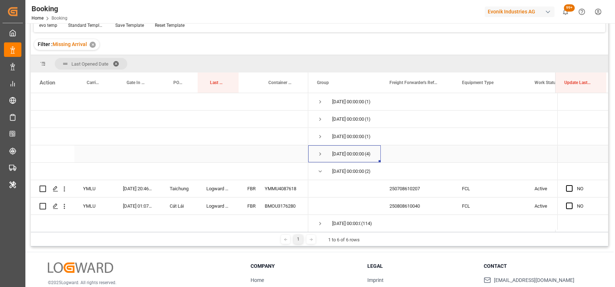
click at [319, 154] on span "Press SPACE to select this row." at bounding box center [320, 154] width 7 height 7
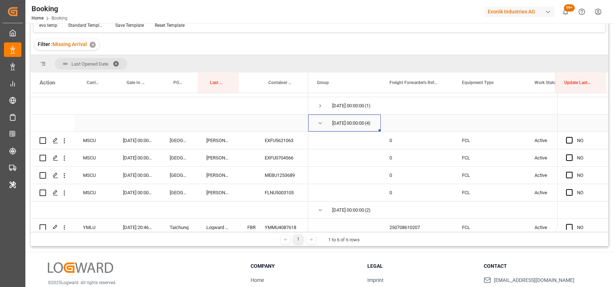
scroll to position [30, 0]
click at [267, 141] on div "EXFU5621063" at bounding box center [282, 140] width 52 height 17
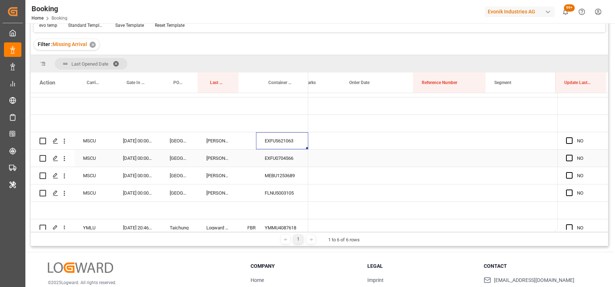
scroll to position [0, 732]
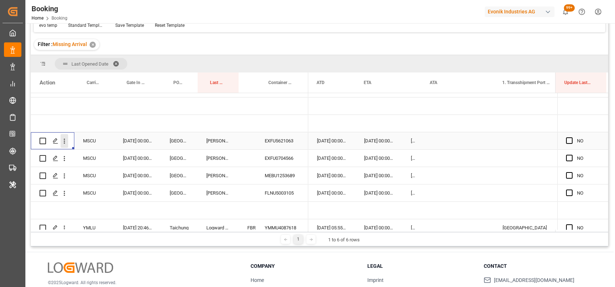
click at [66, 143] on icon "open menu" at bounding box center [65, 141] width 8 height 8
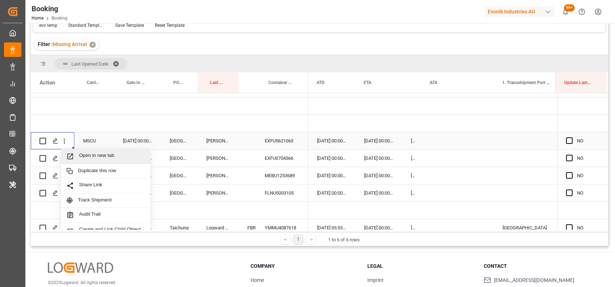
click at [87, 153] on span "Open in new tab" at bounding box center [112, 157] width 66 height 8
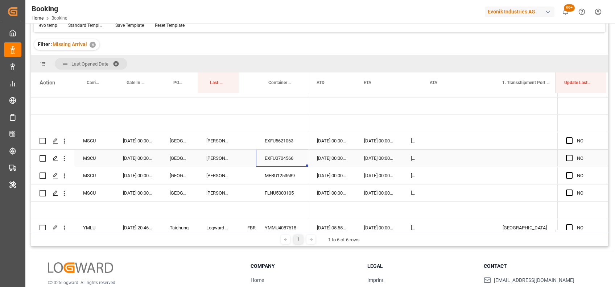
click at [281, 155] on div "EXFU0704566" at bounding box center [282, 158] width 52 height 17
click at [372, 158] on div "31-08-2025 00:00:00" at bounding box center [378, 158] width 47 height 17
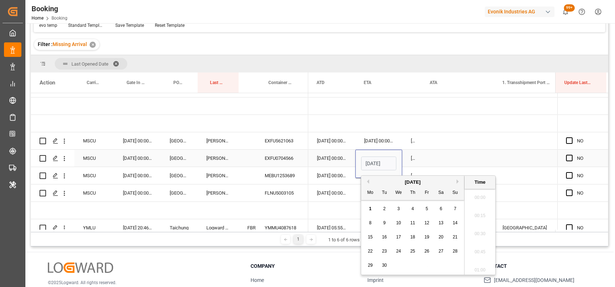
scroll to position [1162, 0]
click at [384, 209] on span "2" at bounding box center [384, 208] width 3 height 5
type input "02-09-2025 00:00"
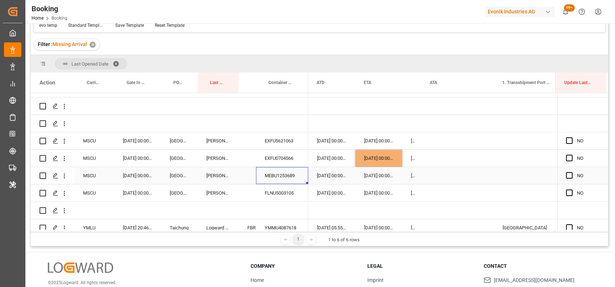
click at [286, 171] on div "MEBU1253689" at bounding box center [282, 175] width 52 height 17
click at [386, 157] on div "02-09-2025 00:00:00" at bounding box center [378, 158] width 47 height 17
drag, startPoint x: 400, startPoint y: 165, endPoint x: 400, endPoint y: 176, distance: 11.6
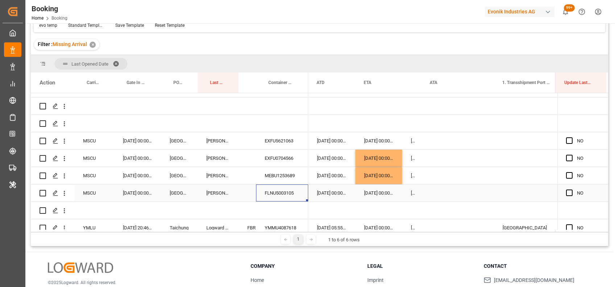
click at [283, 193] on div "FLNU5003105" at bounding box center [282, 192] width 52 height 17
click at [371, 176] on div "02-09-2025 00:00:00" at bounding box center [378, 175] width 47 height 17
drag, startPoint x: 400, startPoint y: 183, endPoint x: 399, endPoint y: 194, distance: 11.6
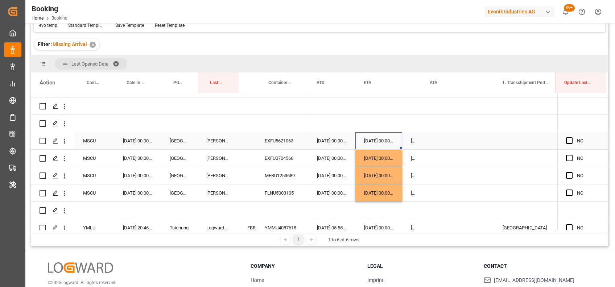
click at [373, 140] on div "31-08-2025 00:00:00" at bounding box center [378, 140] width 47 height 17
click at [379, 159] on div "02-09-2025 00:00:00" at bounding box center [378, 158] width 47 height 17
click at [285, 191] on div "FLNU5003105" at bounding box center [282, 192] width 52 height 17
click at [284, 140] on div "EXFU5621063" at bounding box center [282, 140] width 52 height 17
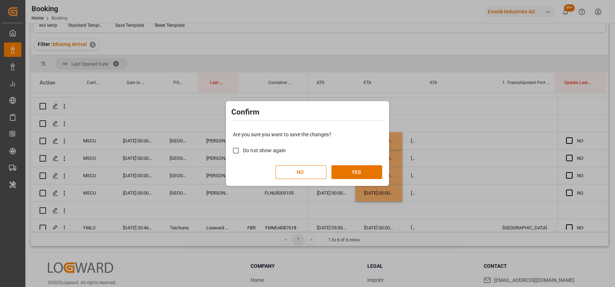
click at [406, 154] on div "Confirm Are you sure you want to save the changes? Do not show again NO YES" at bounding box center [307, 143] width 615 height 287
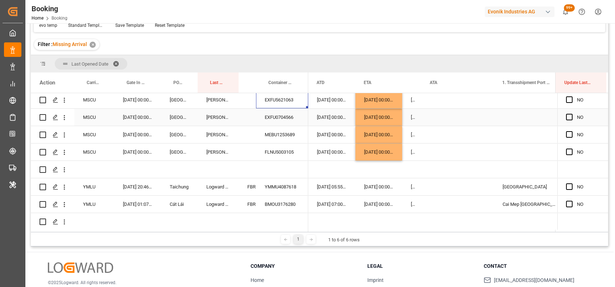
scroll to position [74, 0]
click at [243, 182] on div "FBRE0063127" at bounding box center [246, 186] width 17 height 17
click at [566, 183] on span "Press SPACE to select this row." at bounding box center [569, 186] width 7 height 7
click at [571, 183] on input "Press SPACE to select this row." at bounding box center [571, 183] width 0 height 0
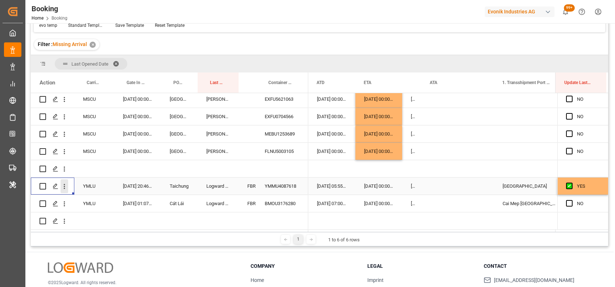
click at [66, 186] on icon "open menu" at bounding box center [65, 187] width 8 height 8
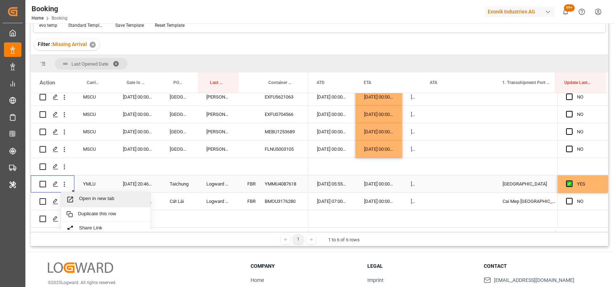
click at [83, 196] on span "Open in new tab" at bounding box center [112, 200] width 66 height 8
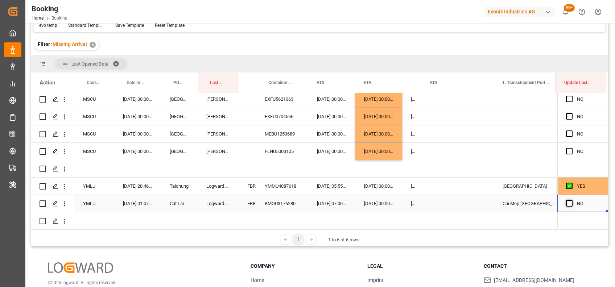
click at [567, 202] on span "Press SPACE to select this row." at bounding box center [569, 203] width 7 height 7
click at [571, 200] on input "Press SPACE to select this row." at bounding box center [571, 200] width 0 height 0
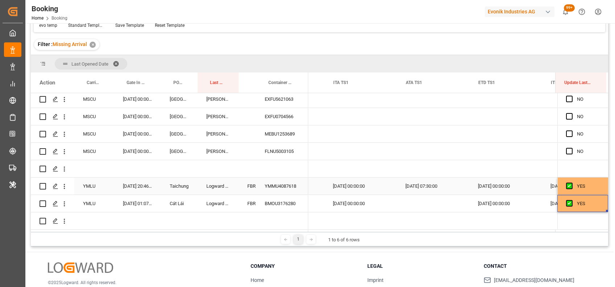
scroll to position [0, 7339]
click at [62, 203] on icon "open menu" at bounding box center [65, 204] width 8 height 8
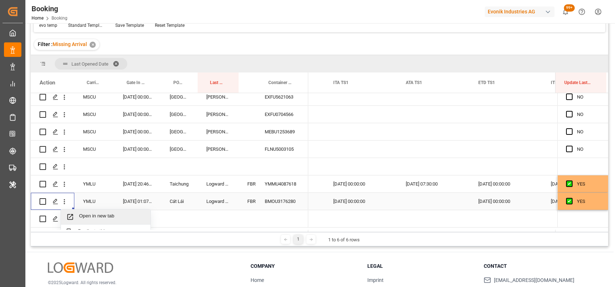
click at [92, 214] on span "Open in new tab" at bounding box center [112, 217] width 66 height 8
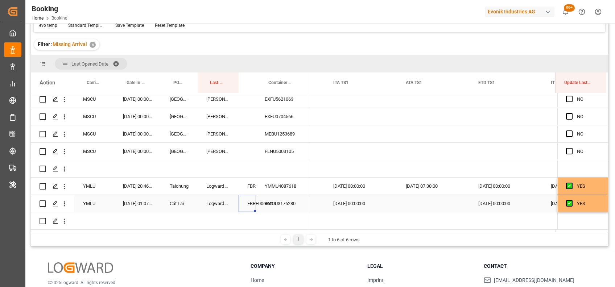
click at [252, 203] on div "FBRE0063314" at bounding box center [246, 203] width 17 height 17
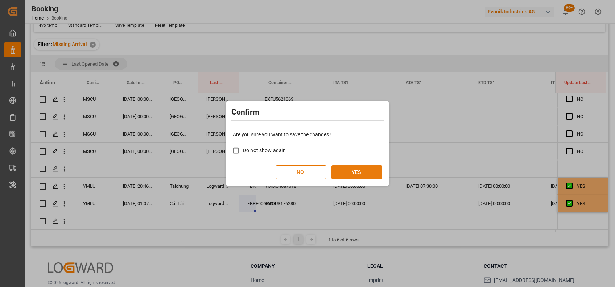
click at [358, 174] on button "YES" at bounding box center [356, 172] width 51 height 14
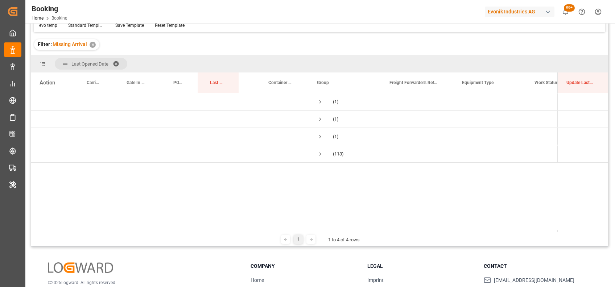
scroll to position [0, 0]
click at [317, 137] on span "Press SPACE to select this row." at bounding box center [320, 136] width 7 height 7
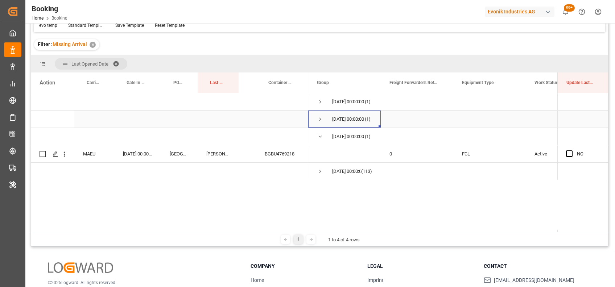
click at [320, 119] on span "Press SPACE to select this row." at bounding box center [320, 119] width 7 height 7
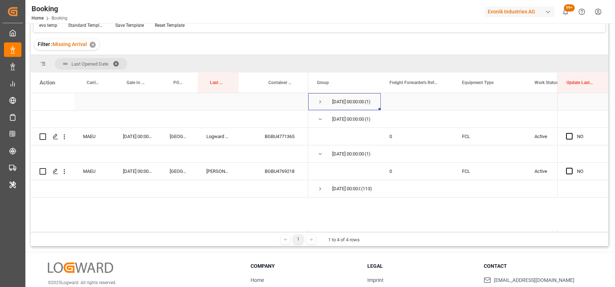
click at [319, 100] on span "Press SPACE to select this row." at bounding box center [320, 102] width 7 height 7
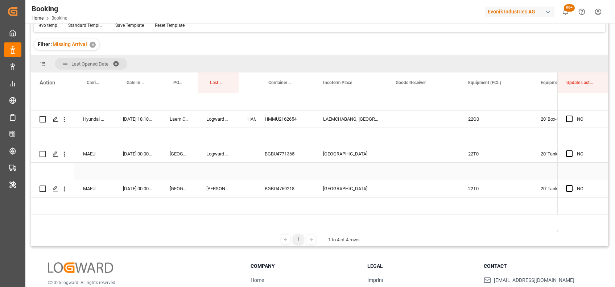
scroll to position [0, 1378]
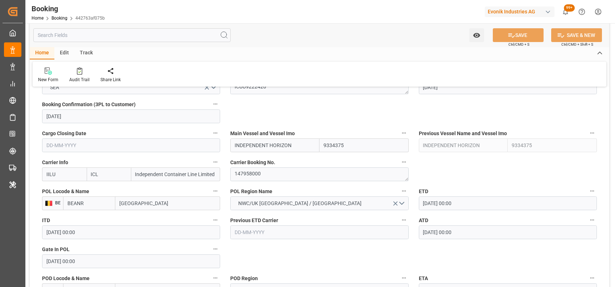
scroll to position [471, 0]
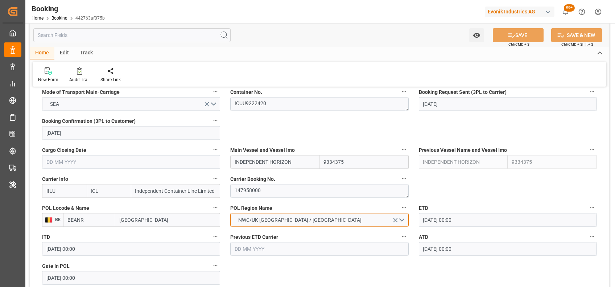
click at [301, 215] on button "NWC/UK [GEOGRAPHIC_DATA] / [GEOGRAPHIC_DATA]" at bounding box center [319, 220] width 178 height 14
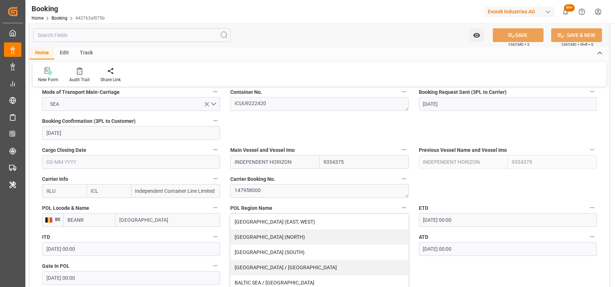
click at [313, 55] on div "Home Edit Track" at bounding box center [319, 53] width 579 height 12
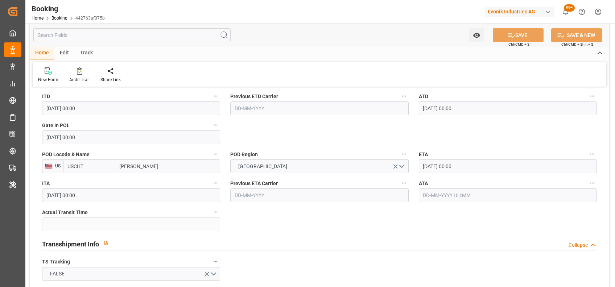
scroll to position [614, 0]
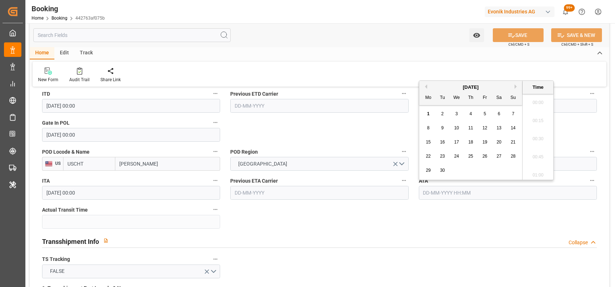
click at [487, 195] on input "text" at bounding box center [508, 193] width 178 height 14
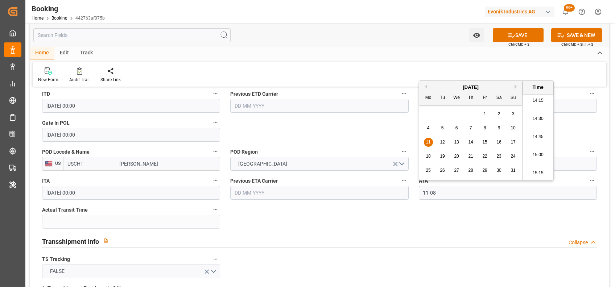
type input "[DATE] 00:00"
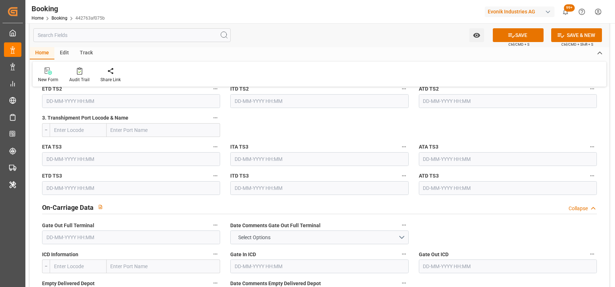
scroll to position [1047, 0]
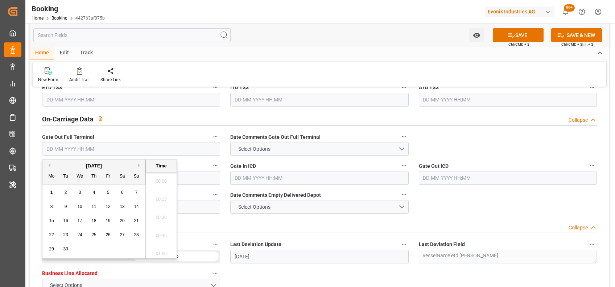
click at [109, 153] on input "text" at bounding box center [131, 149] width 178 height 14
type input "[DATE] 00:00"
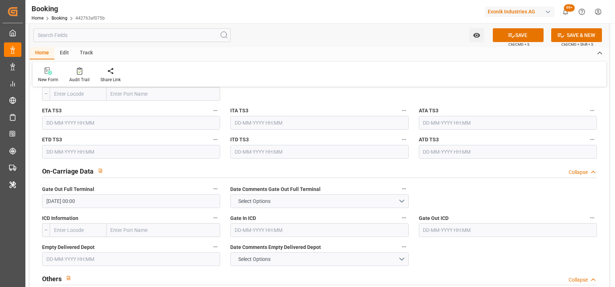
scroll to position [995, 0]
click at [92, 255] on input "text" at bounding box center [131, 259] width 178 height 14
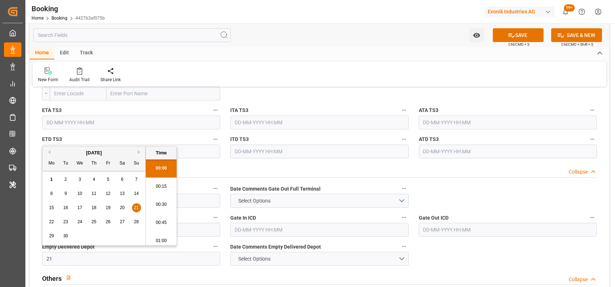
scroll to position [1035, 0]
type input "[DATE] 00:00"
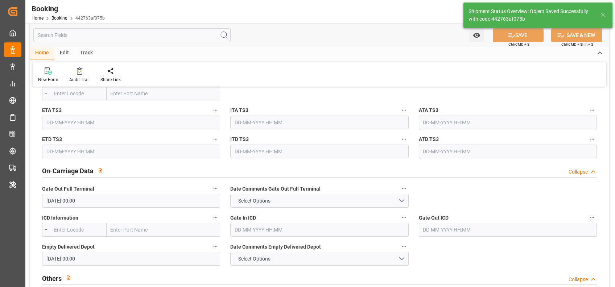
type textarea "[PERSON_NAME]"
type input "11"
type input "[DATE] 09:28"
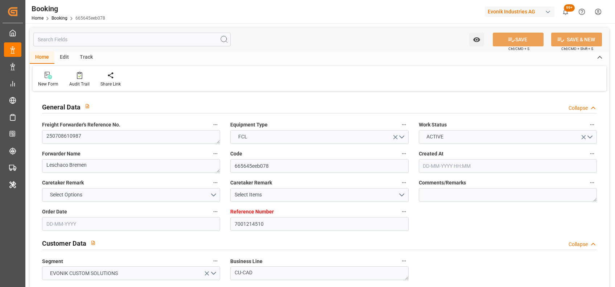
type input "[DATE] 05:39"
type input "[DATE]"
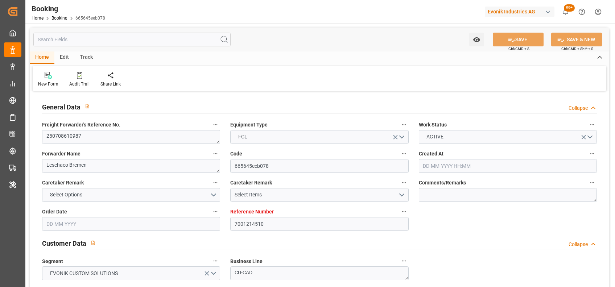
type input "[DATE]"
type input "[DATE] 00:00"
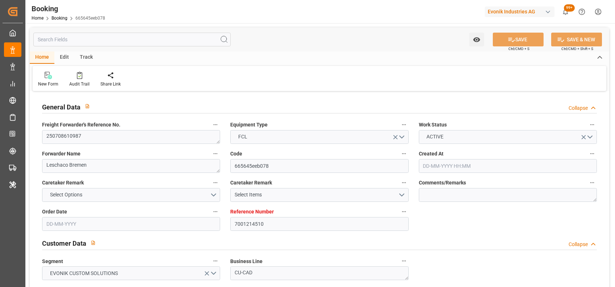
type input "[DATE] 00:00"
type input "[DATE]"
type input "[DATE] 09:26"
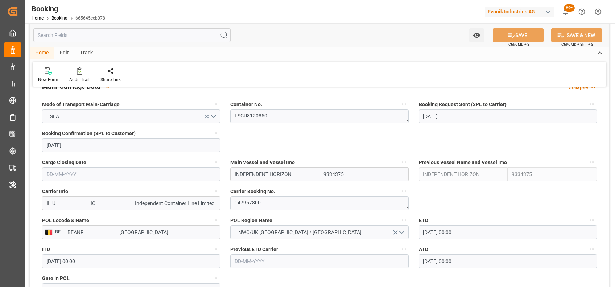
scroll to position [459, 0]
click at [254, 209] on textarea "147957800" at bounding box center [319, 203] width 178 height 14
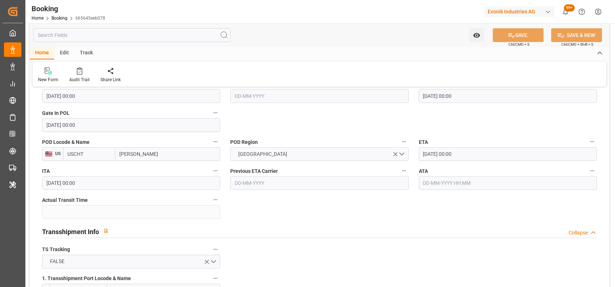
scroll to position [626, 0]
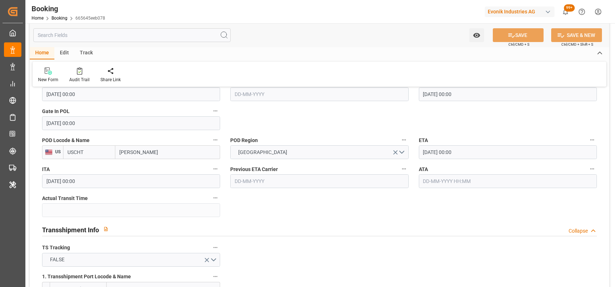
click at [481, 179] on input "text" at bounding box center [508, 181] width 178 height 14
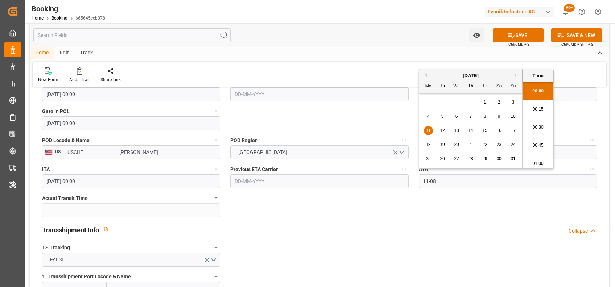
type input "[DATE] 00:00"
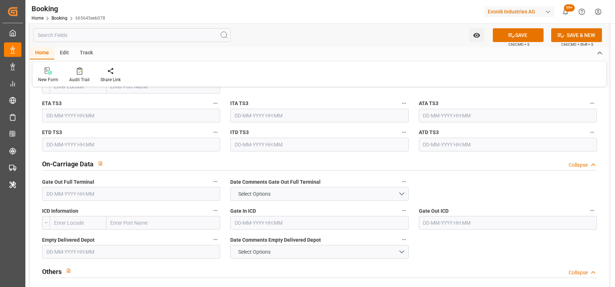
scroll to position [1011, 0]
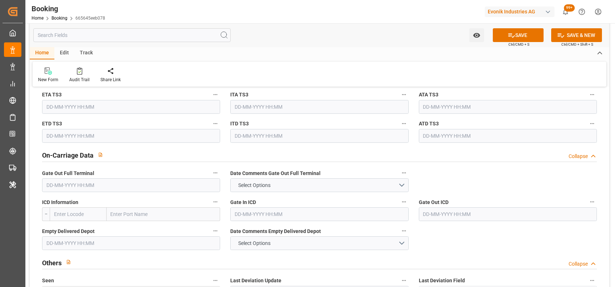
click at [194, 183] on input "text" at bounding box center [131, 185] width 178 height 14
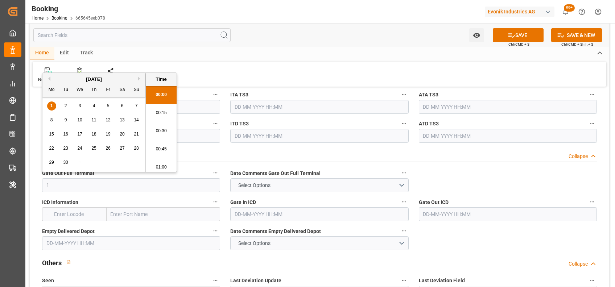
scroll to position [1053, 0]
type input "[DATE] 00:00"
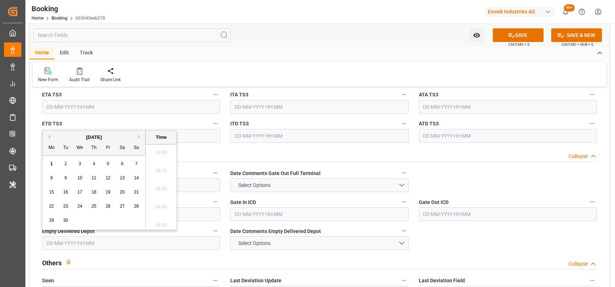
click at [140, 249] on input "text" at bounding box center [131, 243] width 178 height 14
type input "[DATE] 00:00"
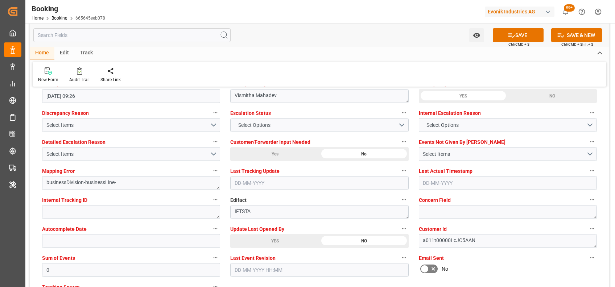
scroll to position [1343, 0]
type textarea "[PERSON_NAME]"
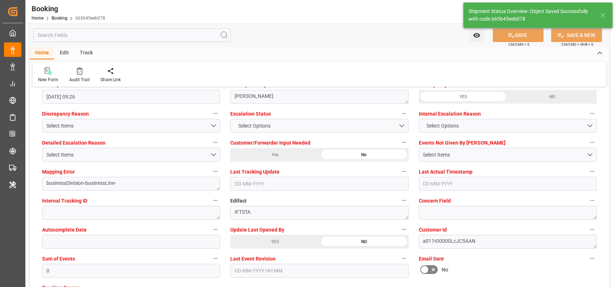
type input "11"
type input "01-09-2025 09:32"
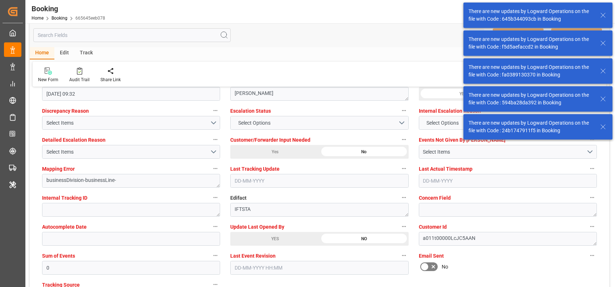
scroll to position [1316, 0]
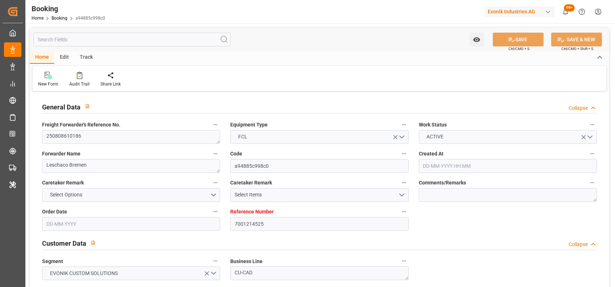
type input "7001214525"
type input "9334375"
type input "ICL"
type input "Independent Container Line Limited"
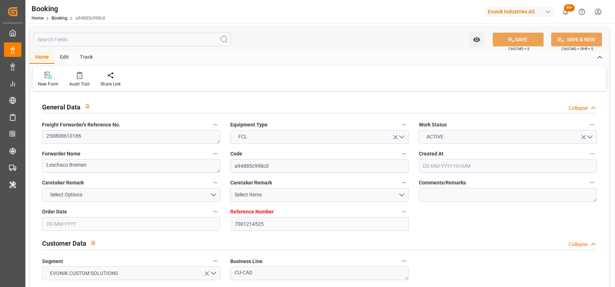
type input "BEANR"
type input "USCHT"
type input "0"
type input "[DATE] 05:43"
type input "[DATE]"
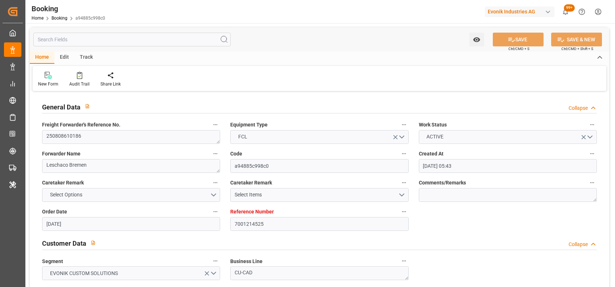
type input "[DATE]"
type input "[DATE] 00:00"
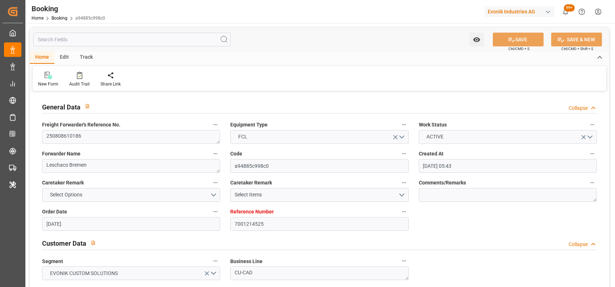
type input "[DATE] 00:00"
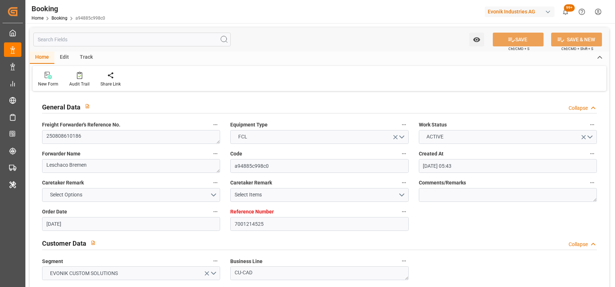
type input "[DATE]"
type input "[DATE] 09:25"
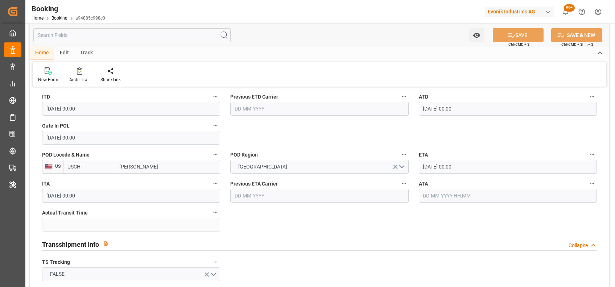
scroll to position [615, 0]
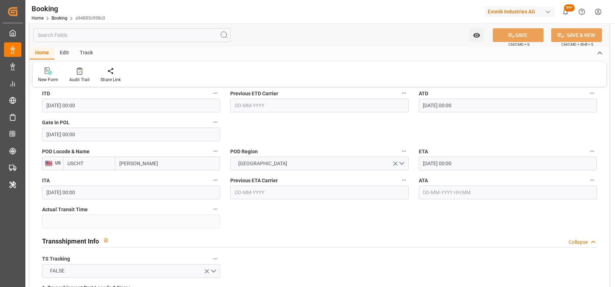
click at [460, 191] on input "text" at bounding box center [508, 193] width 178 height 14
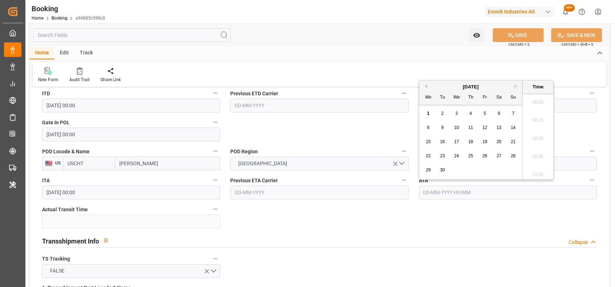
scroll to position [1053, 0]
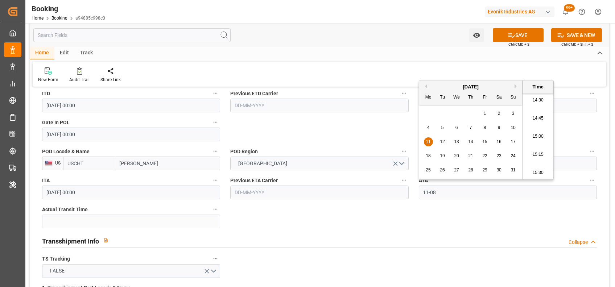
type input "11-08-2025 00:00"
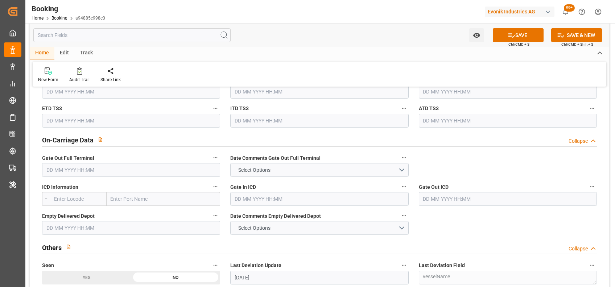
scroll to position [1026, 0]
click at [78, 171] on input "text" at bounding box center [131, 170] width 178 height 14
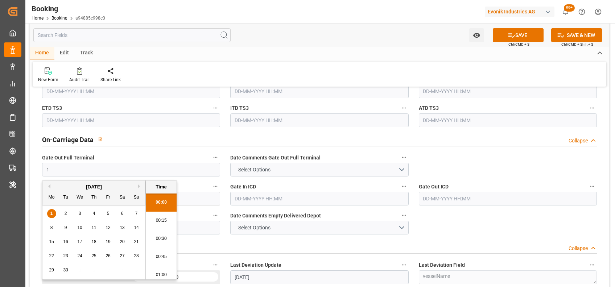
scroll to position [1071, 0]
type input "14-08-2025 00:00"
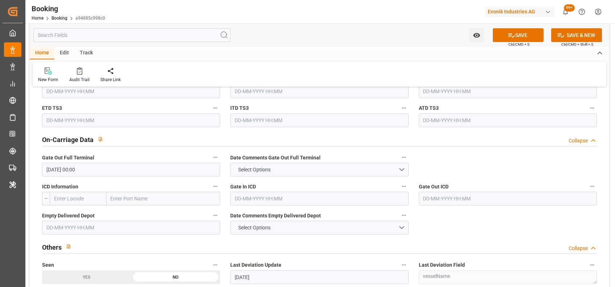
click at [64, 224] on input "text" at bounding box center [131, 228] width 178 height 14
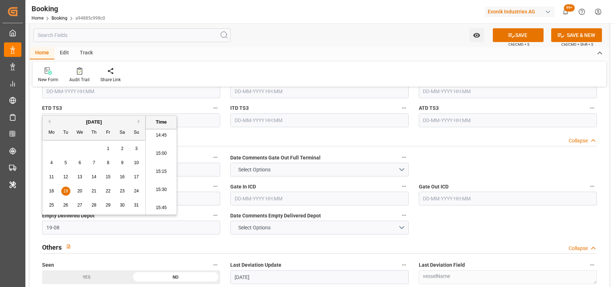
type input "19-08-2025 00:00"
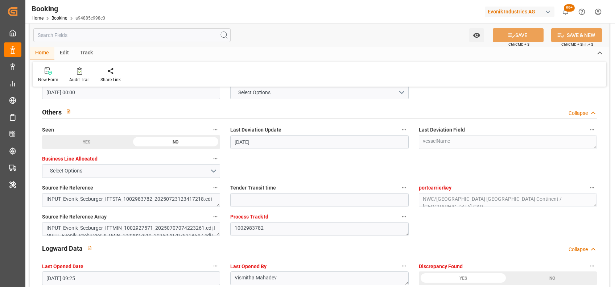
scroll to position [1174, 0]
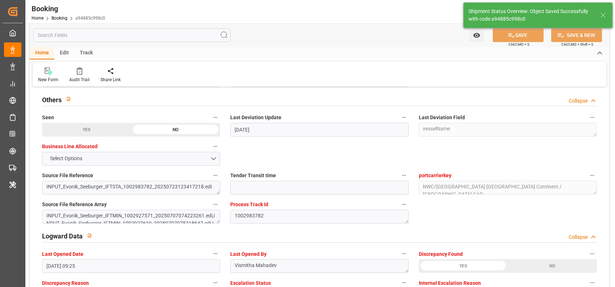
type textarea "[PERSON_NAME]"
type input "11"
type input "01-09-2025 09:45"
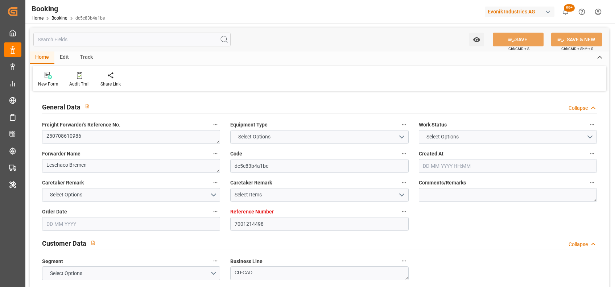
type textarea "250708610986"
type textarea "Leschaco Bremen"
type input "dc5c83b4a1be"
type input "7001214498"
type textarea "CU-CAD"
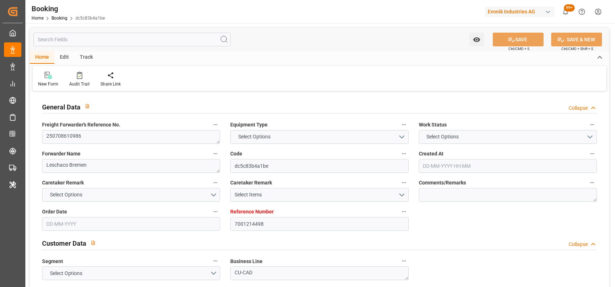
type input "7001214497"
type textarea "[PERSON_NAME][EMAIL_ADDRESS][PERSON_NAME][DOMAIN_NAME]"
type textarea "DAP"
type textarea "[GEOGRAPHIC_DATA]"
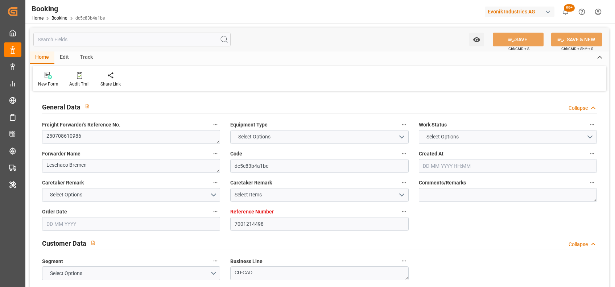
type textarea "ICUU9221872"
type input "INDEPENDENT PRIMERO"
type input "IILU"
type textarea "147978800"
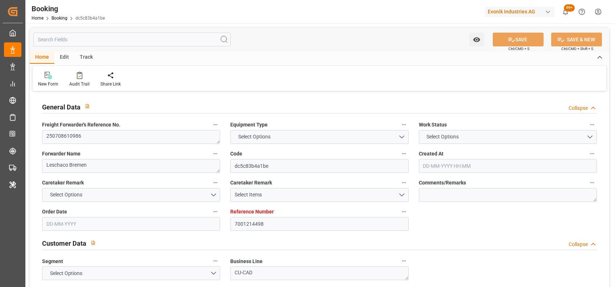
type input "[GEOGRAPHIC_DATA]"
type input "[PERSON_NAME]"
type textarea "vesselName etd [PERSON_NAME]"
type textarea "INPUT_Evonik_Seeburger_IFTMIN_1002970067_20250718213229710.edi"
type textarea "NWC/[GEOGRAPHIC_DATA] [GEOGRAPHIC_DATA] Continent / [GEOGRAPHIC_DATA]-CAD"
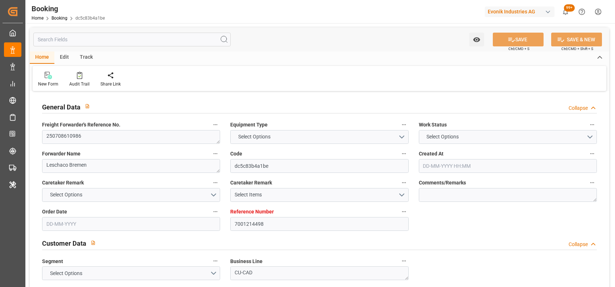
type textarea "INPUT_Evonik_Seeburger_IFTMIN_1002927545_20250707073410565.edi,INPUT_Evonik_See…"
type textarea "1002970067"
type textarea "[PERSON_NAME]"
type textarea "businessDivision-businessLine-"
type textarea "IFTSTA"
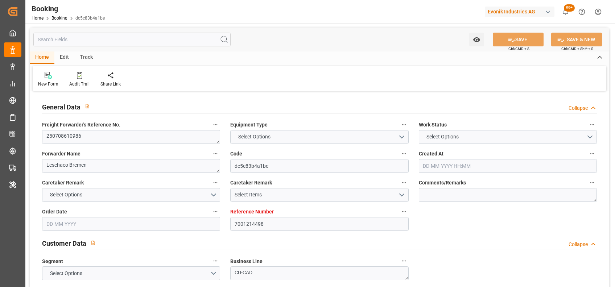
type textarea "a011t00000LcJC5AAN"
type textarea "No"
type input "Validation Errors"
type textarea "INVALID_INPUT"
type textarea "Carrier_booking_reference can't be used for the chosen carrier."
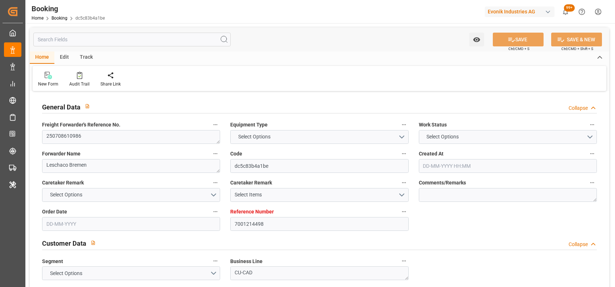
type input "7001214498"
type input "9298636"
type input "ICL"
type input "Independent Container Line Limited"
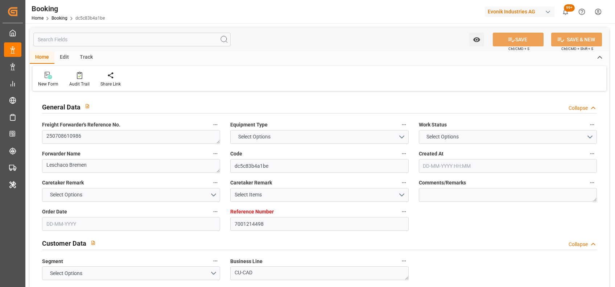
type input "BEANR"
type input "USCHT"
type input "0"
type input "[DATE] 05:34"
type input "[DATE]"
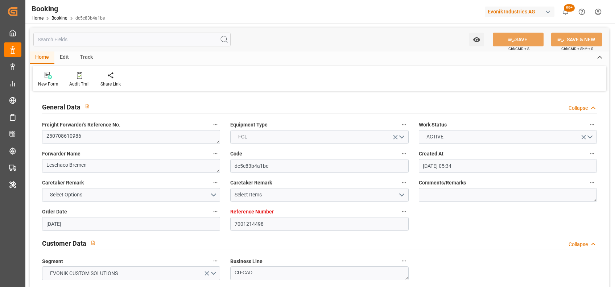
type input "[DATE]"
type input "18-07-2025"
type input "[DATE]"
type input "10-07-2025"
type input "[DATE] 00:00"
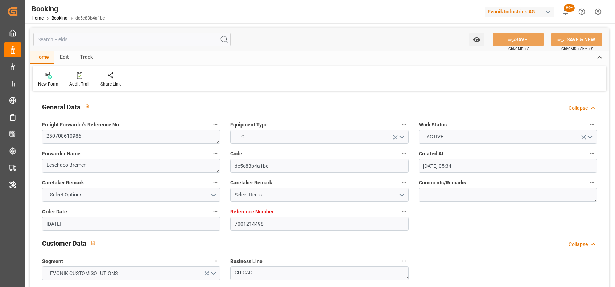
type input "[DATE] 00:00"
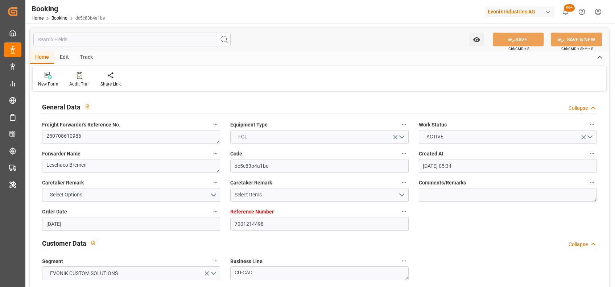
type input "18-07-2025"
type input "24-07-2025 10:07"
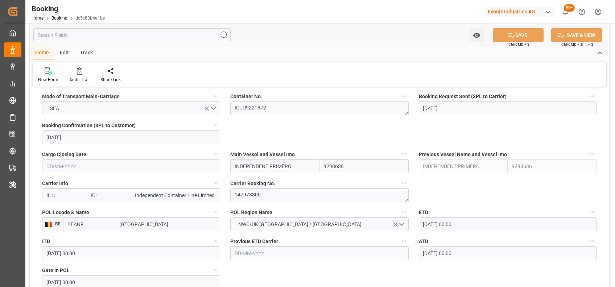
scroll to position [477, 0]
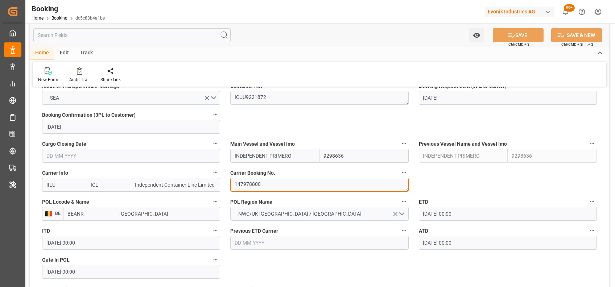
click at [242, 186] on textarea "147978800" at bounding box center [319, 185] width 178 height 14
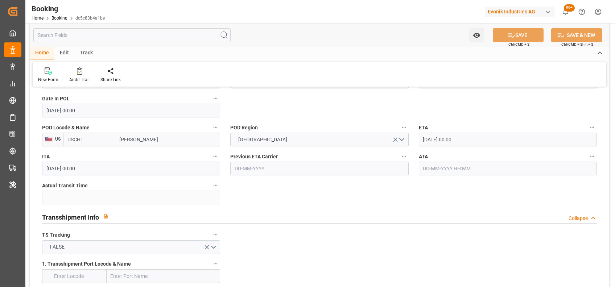
scroll to position [640, 0]
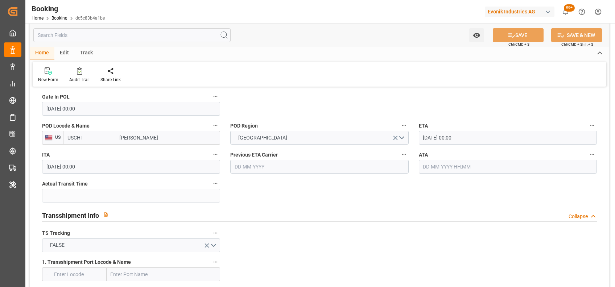
click at [455, 170] on input "text" at bounding box center [508, 167] width 178 height 14
type input "[DATE] 00:00"
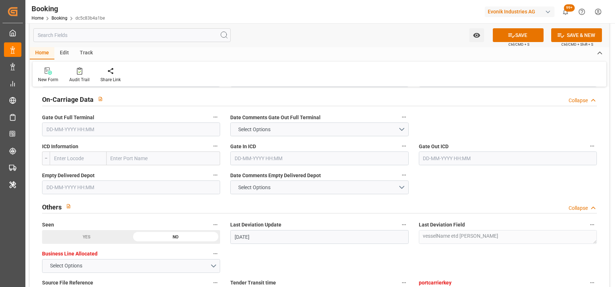
scroll to position [1067, 0]
click at [57, 125] on input "text" at bounding box center [131, 129] width 178 height 14
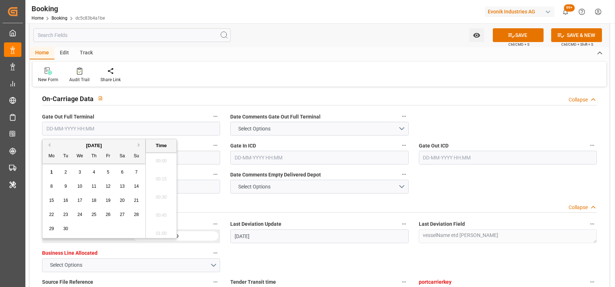
scroll to position [1071, 0]
type input "08-08-2025 00:00"
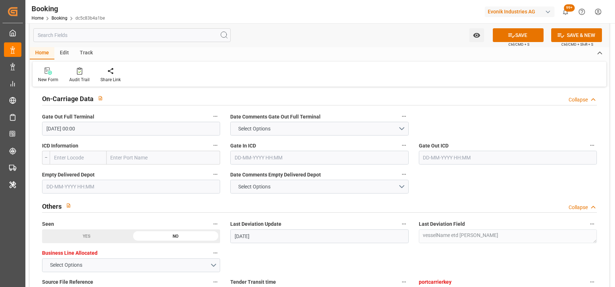
click at [55, 189] on input "text" at bounding box center [131, 187] width 178 height 14
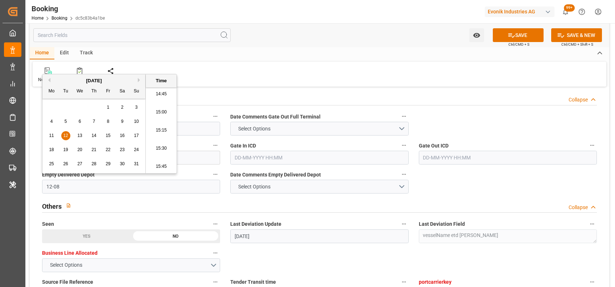
type input "[DATE] 00:00"
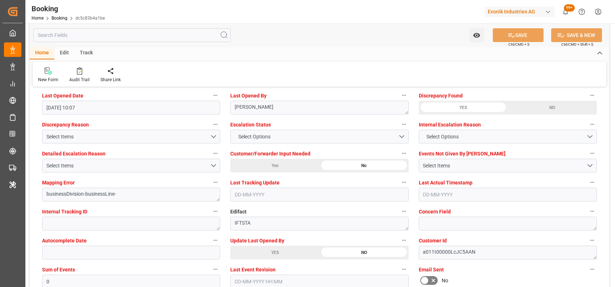
scroll to position [1321, 0]
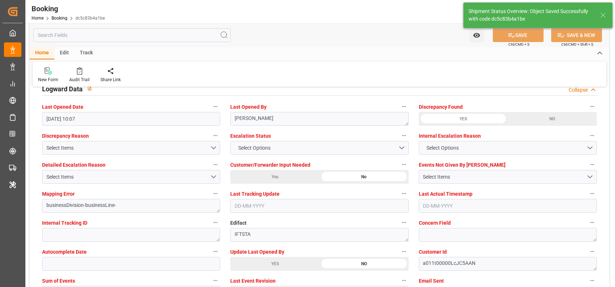
type textarea "[PERSON_NAME]"
type input "12"
type input "01-09-2025 09:48"
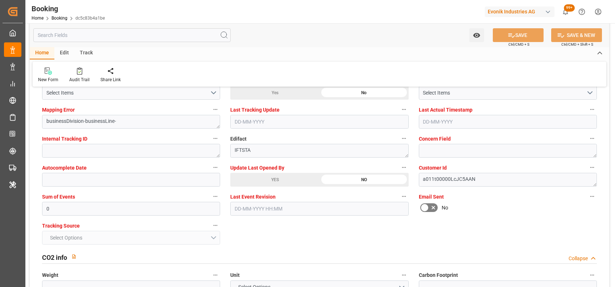
scroll to position [1406, 0]
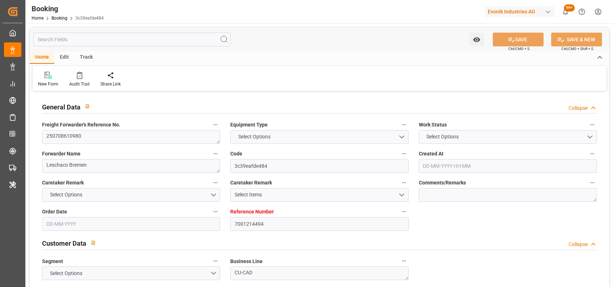
type input "7001214494"
type input "9298636"
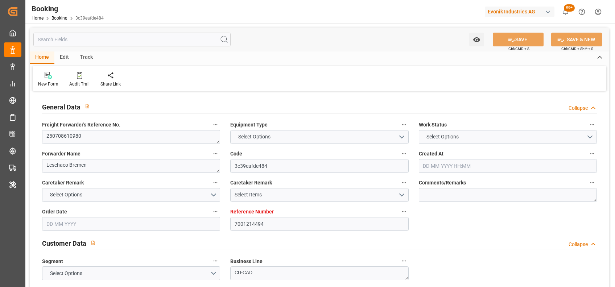
type input "ICL"
type input "Independent Container Line Limited"
type input "BEANR"
type input "USCHT"
type input "0"
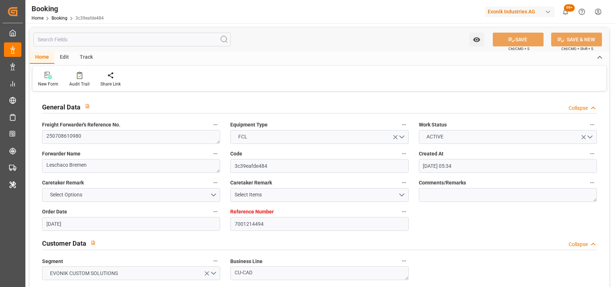
type input "[DATE] 05:34"
type input "[DATE]"
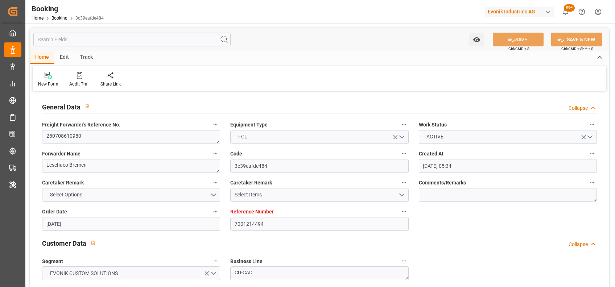
type input "[DATE]"
type input "[DATE] 00:00"
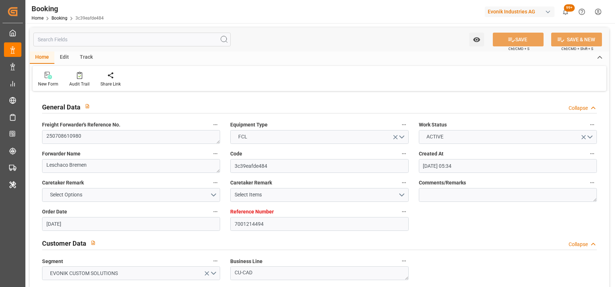
type input "[DATE] 00:00"
type input "[DATE]"
type input "[DATE] 10:06"
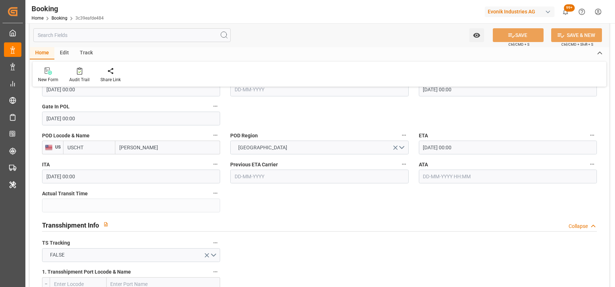
scroll to position [631, 0]
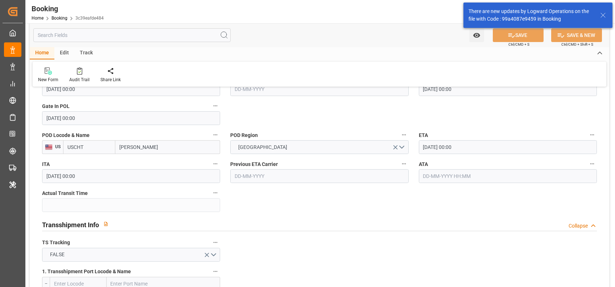
click at [427, 178] on input "text" at bounding box center [508, 176] width 178 height 14
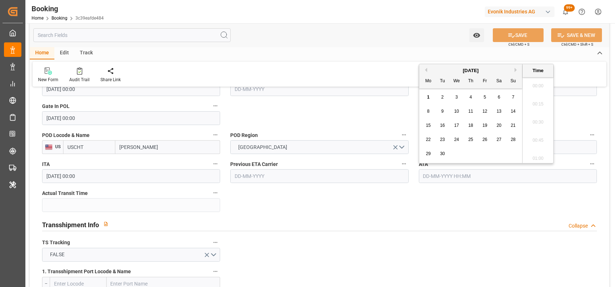
scroll to position [1071, 0]
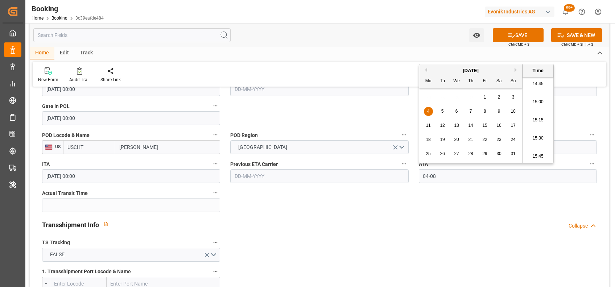
type input "[DATE] 00:00"
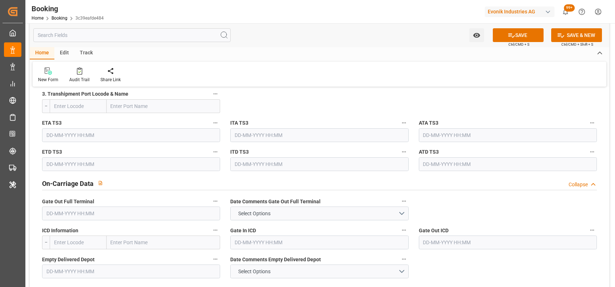
scroll to position [983, 0]
click at [62, 215] on input "text" at bounding box center [131, 213] width 178 height 14
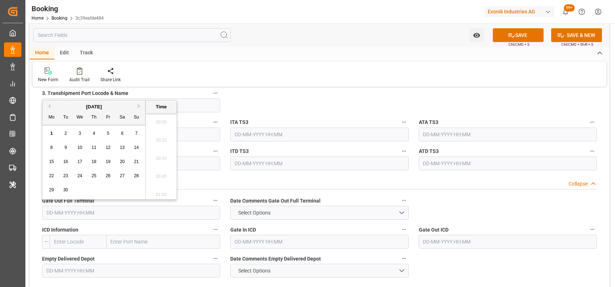
scroll to position [1071, 0]
type input "08-08-2025 00:00"
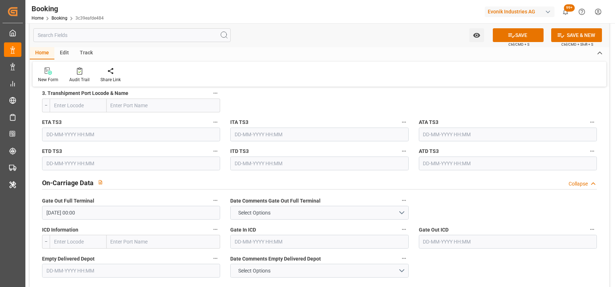
scroll to position [1004, 0]
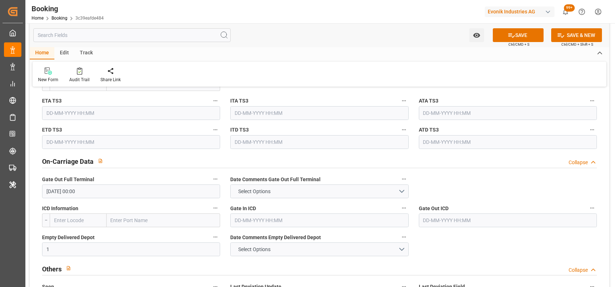
click at [54, 247] on input "1" at bounding box center [131, 249] width 178 height 14
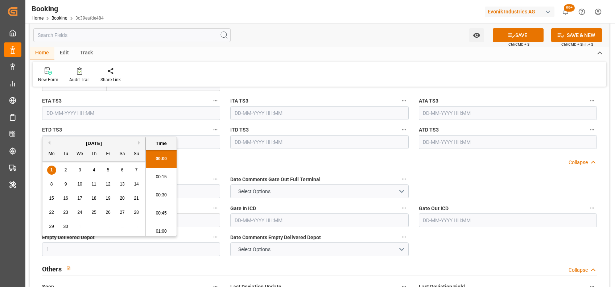
scroll to position [1071, 0]
type input "[DATE] 00:00"
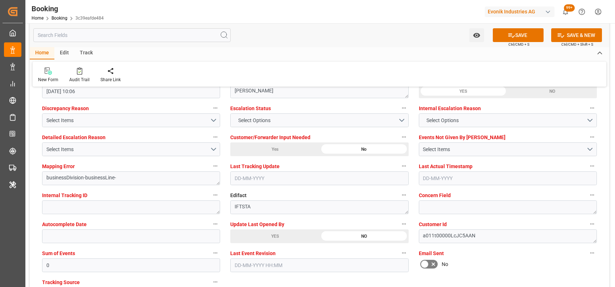
scroll to position [1349, 0]
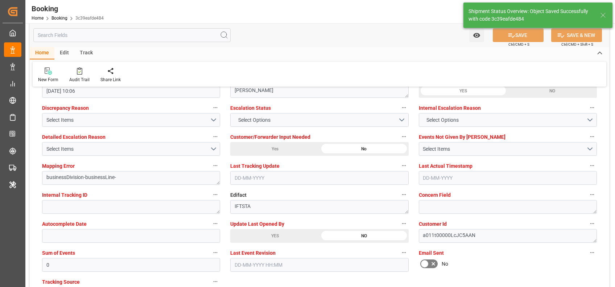
type input "12"
type input "01-09-2025 09:52"
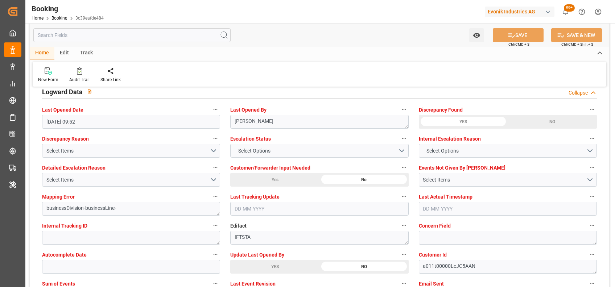
scroll to position [1318, 0]
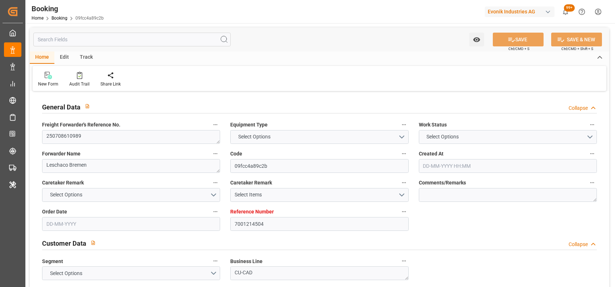
type input "7001214504"
type input "9298636"
type input "ICL"
type input "Independent Container Line Limited"
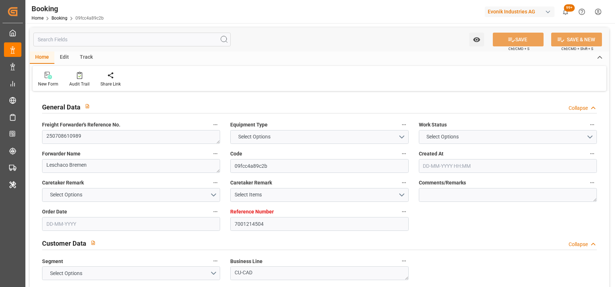
type input "BEANR"
type input "USCHT"
type input "[DATE] 05:37"
type input "[DATE]"
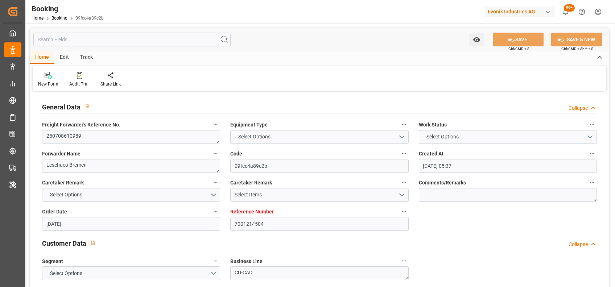
type input "[DATE]"
type input "[DATE] 00:00"
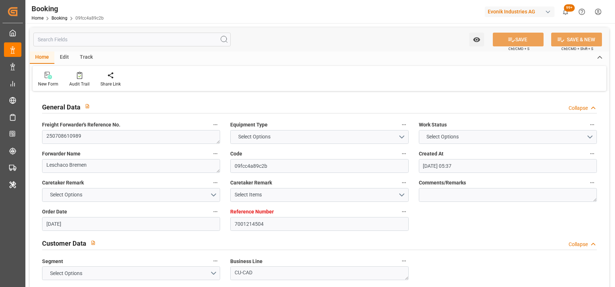
type input "[DATE] 00:00"
type input "[DATE]"
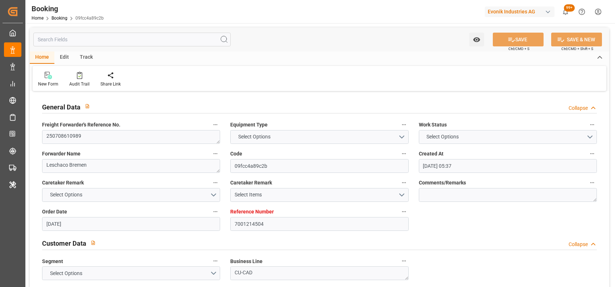
type input "[DATE] 10:06"
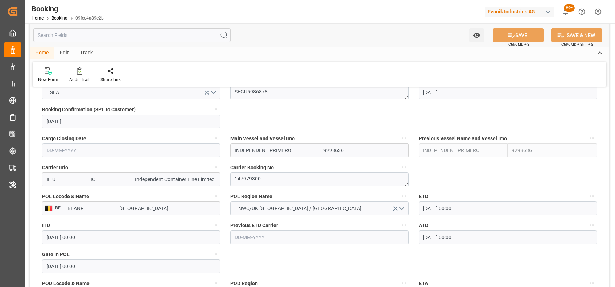
scroll to position [482, 0]
click at [256, 180] on textarea "147979300" at bounding box center [319, 180] width 178 height 14
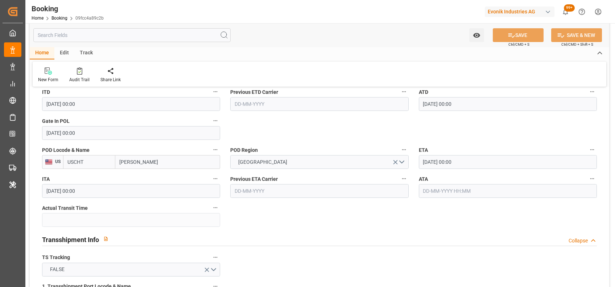
scroll to position [618, 0]
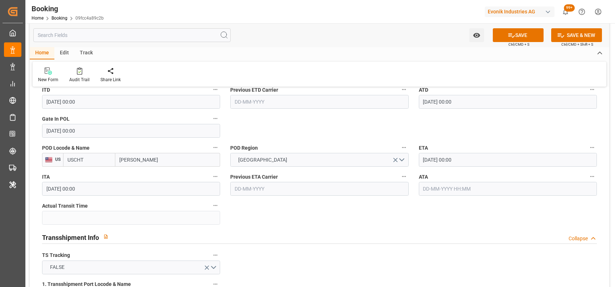
type textarea "0"
click at [429, 190] on input "text" at bounding box center [508, 189] width 178 height 14
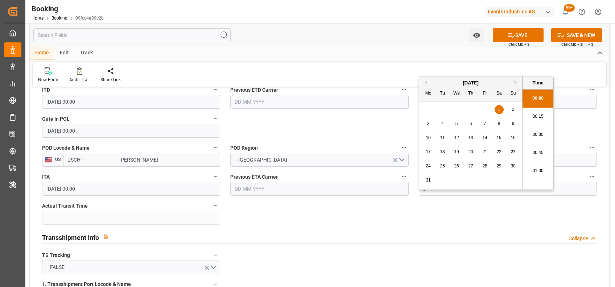
scroll to position [1071, 0]
type input "04-08-2025 00:00"
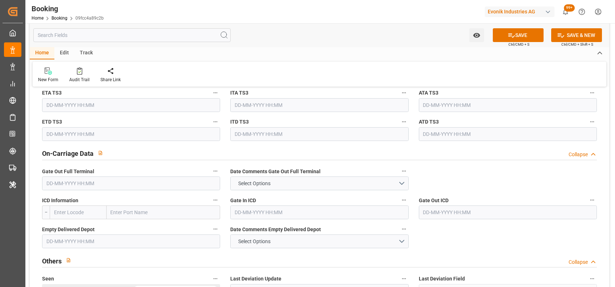
scroll to position [1015, 0]
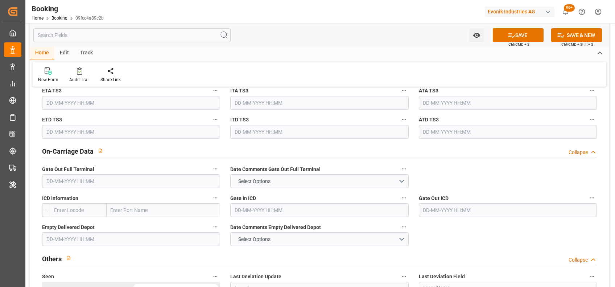
click at [77, 173] on label "Gate Out Full Terminal" at bounding box center [131, 169] width 178 height 10
click at [211, 173] on button "Gate Out Full Terminal" at bounding box center [215, 168] width 9 height 9
click at [90, 180] on div at bounding box center [307, 143] width 615 height 287
click at [85, 180] on input "text" at bounding box center [131, 181] width 178 height 14
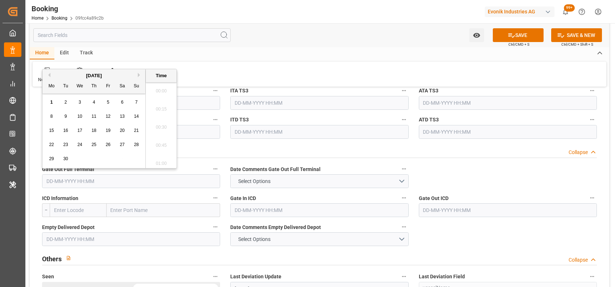
scroll to position [1071, 0]
type input "11-08-2025 00:00"
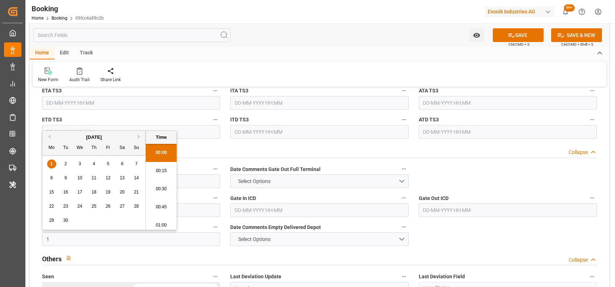
click at [53, 239] on input "text" at bounding box center [131, 239] width 178 height 14
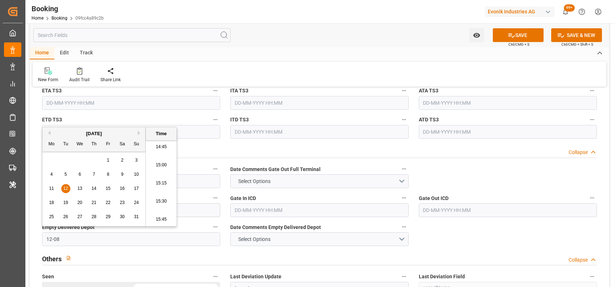
type input "12-08-2025 00:00"
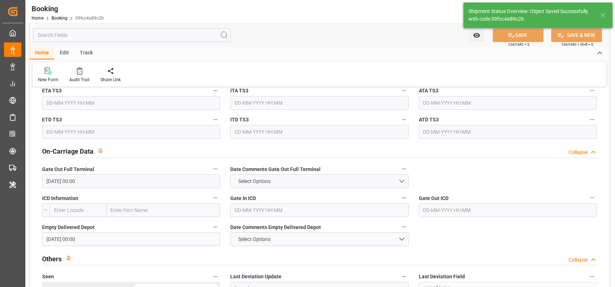
type input "12"
type input "01-09-2025 09:55"
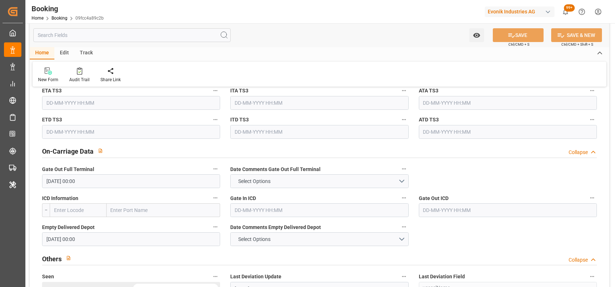
scroll to position [1198, 0]
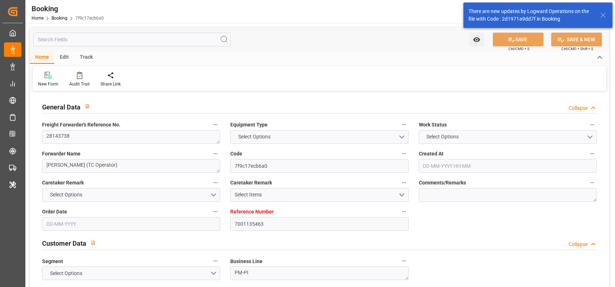
type input "7001135463"
type input "9778818"
type input "Hapag [PERSON_NAME]"
type input "Hapag [PERSON_NAME] Aktiengesellschaft"
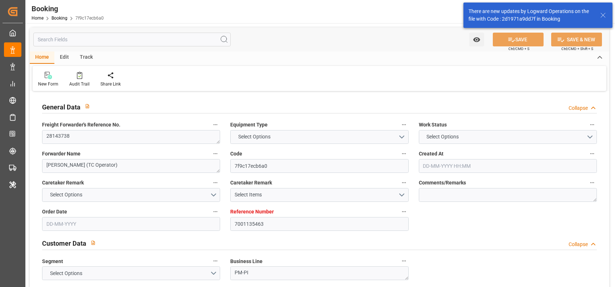
type input "NLRTM"
type input "CNNJG"
type input "CNSHG"
type input "0"
type input "-47"
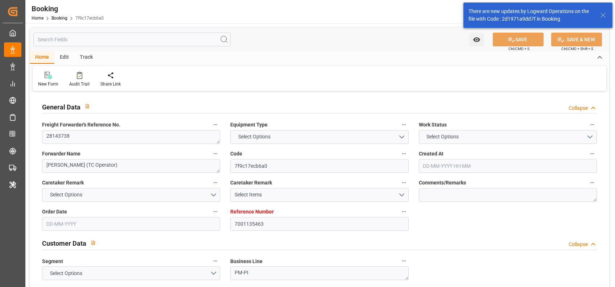
type input "NLRTM"
type input "CNNJI"
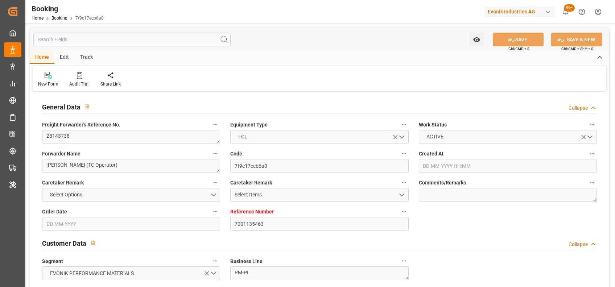
type input "07-04-2025 11:08"
type input "07-04-2025"
type input "01-08-2025"
type input "06-06-2025"
type input "06-06-2025 00:00"
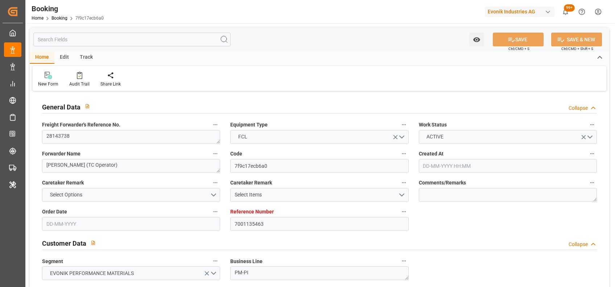
type input "06-06-2025 00:00"
type input "15-06-2025 00:00"
type input "15-06-2025 13:42"
type input "07-06-2025 21:42"
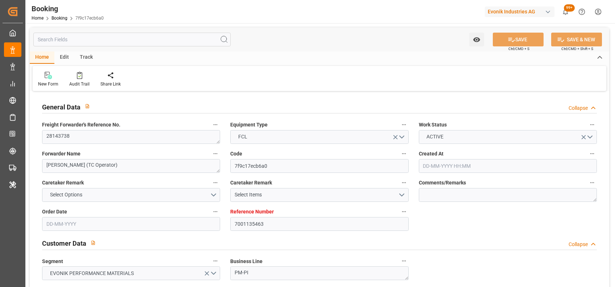
type input "09-08-2025 15:00"
type input "01-08-2025 00:00"
type input "01-08-2025"
type input "31-07-2025 01:00"
type input "28-07-2025 00:00"
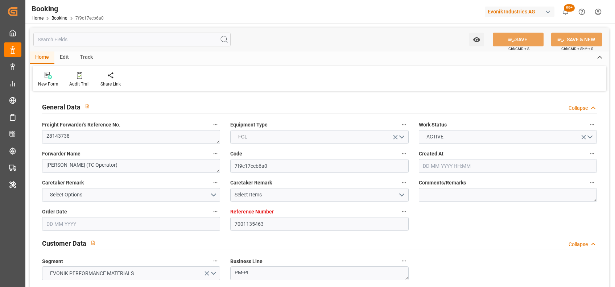
type input "31-07-2025 06:43"
type input "05-08-2025 00:00"
type input "30-07-2025 00:00"
type input "06-06-2025"
type input "01-09-2025 06:26"
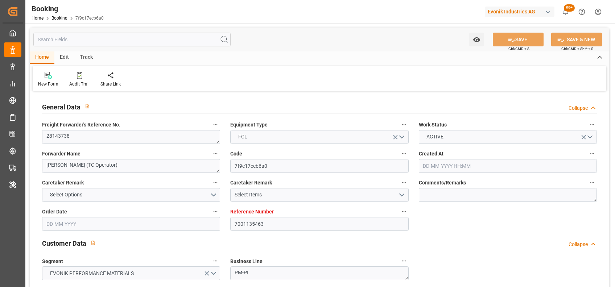
type input "31-08-2025"
type input "14-06-2025 23:01"
type input "15-06-2025 15:02"
type input "31-07-2025 16:00"
type input "31-07-2025 06:12"
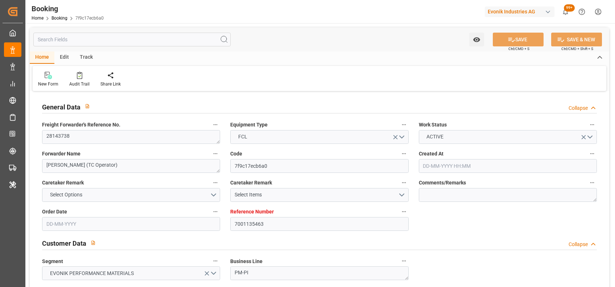
type input "31-07-2025 06:43"
type input "31-07-2025 01:00"
type input "31-07-2025 15:17"
type input "31-07-2025 12:58"
type input "05-08-2025 20:00"
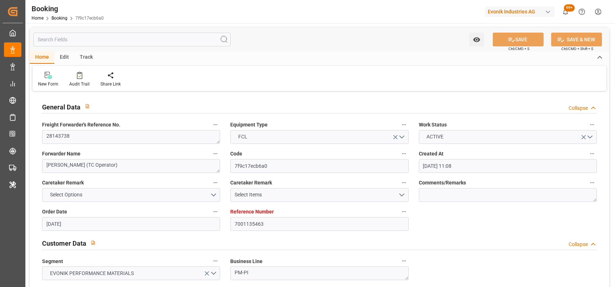
type input "30-07-2025 12:00"
type input "09-08-2025 15:00"
type input "10-08-2025 06:18"
type input "09-08-2025 15:00"
type input "06-08-2025 12:00"
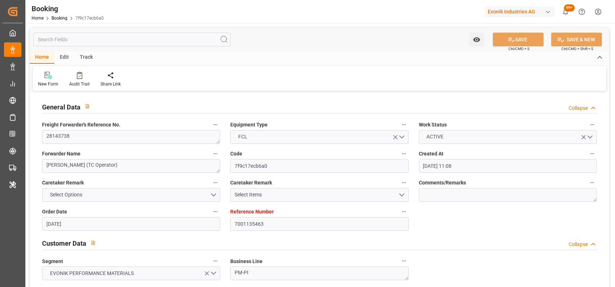
type input "13-08-2025 15:00"
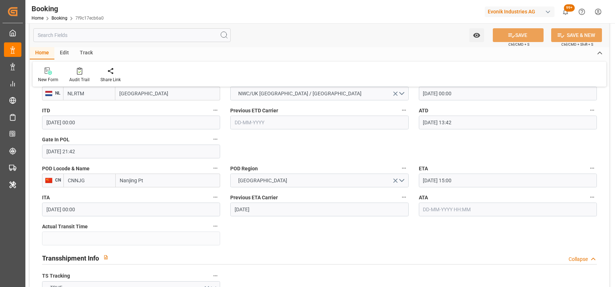
scroll to position [597, 0]
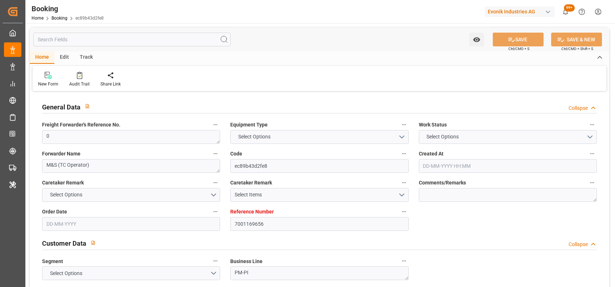
type input "7001169656"
type input "9778806"
type input "Hapag [PERSON_NAME]"
type input "Hapag [PERSON_NAME] Aktiengesellschaft"
type input "CNTAO"
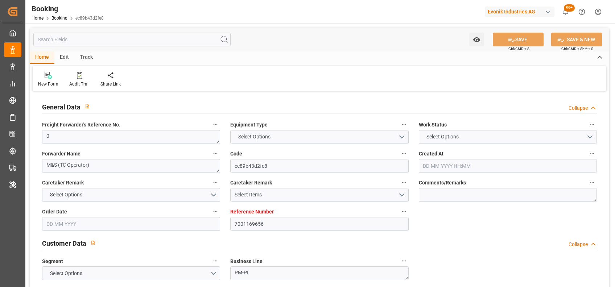
type input "0"
type input "[DATE] 09:51"
type input "[DATE]"
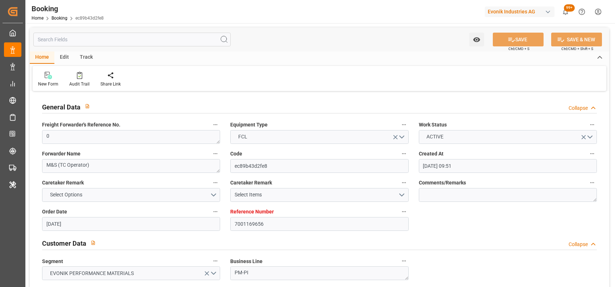
type input "[DATE] 00:00"
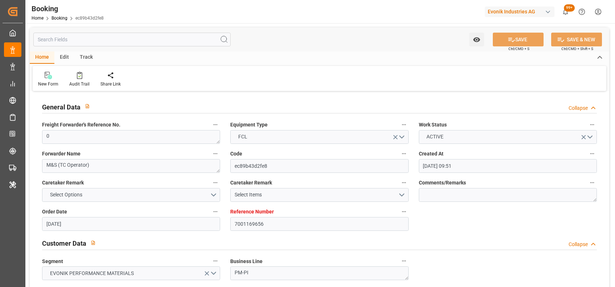
type input "[DATE] 06:52"
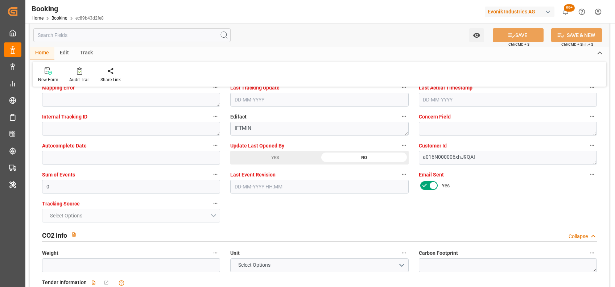
scroll to position [1435, 0]
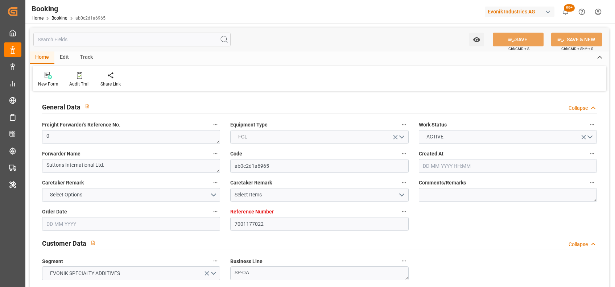
type input "7001177022"
type input "9321495"
type input "Hapag [PERSON_NAME]"
type input "Hapag [PERSON_NAME] Aktiengesellschaft"
type input "NLRTM"
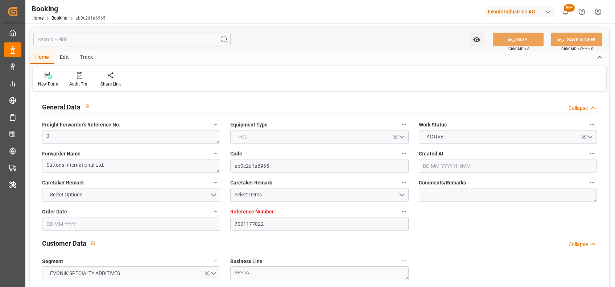
type input "CNSGH"
type input "0"
type input "[DATE] 06:52"
type input "[DATE]"
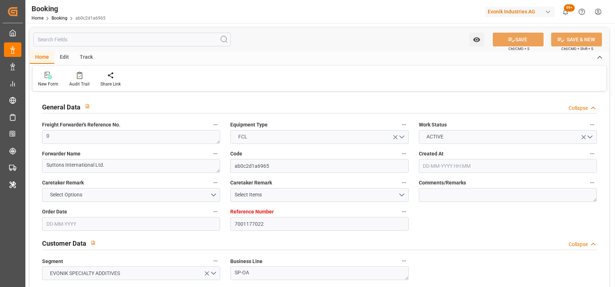
type input "[DATE]"
type input "[DATE] 00:00"
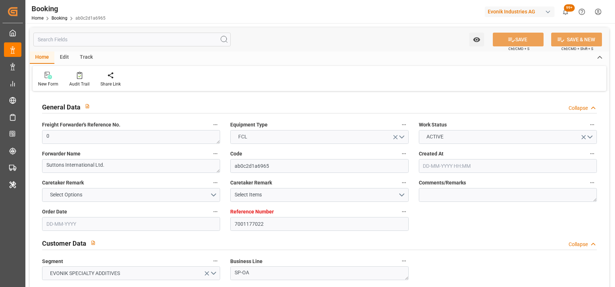
type input "[DATE]"
type input "29-08-2025 06:39"
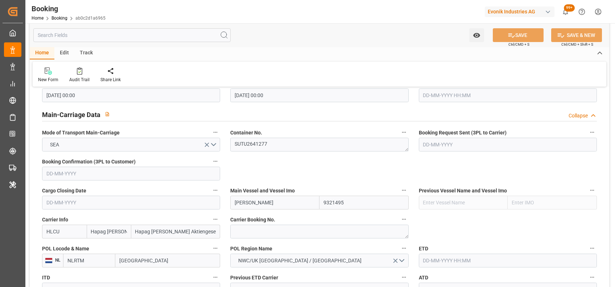
scroll to position [435, 0]
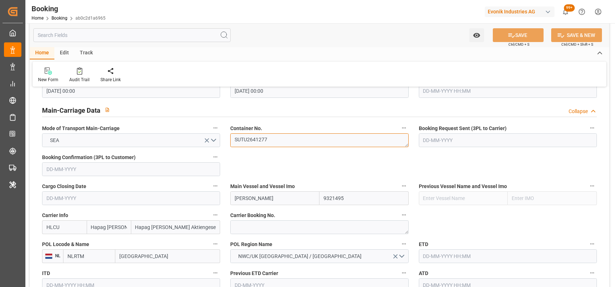
click at [259, 145] on textarea "SUTU2641277" at bounding box center [319, 140] width 178 height 14
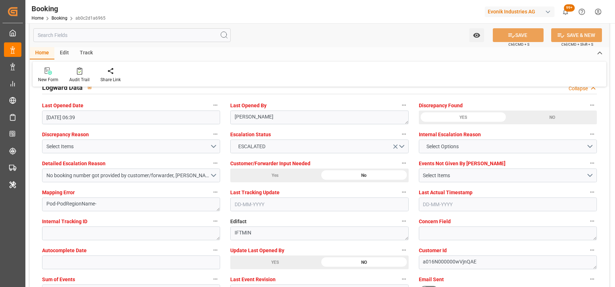
scroll to position [1360, 0]
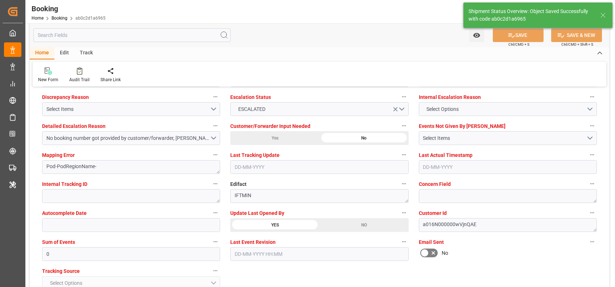
type textarea "[PERSON_NAME]"
type input "01-09-2025 10:07"
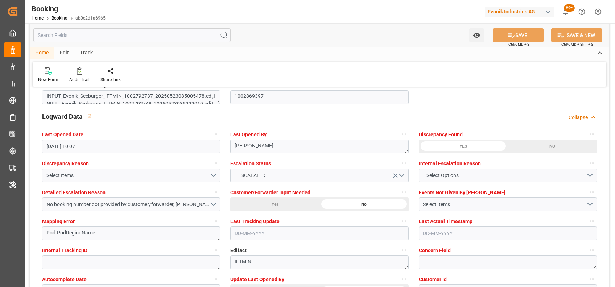
scroll to position [1293, 0]
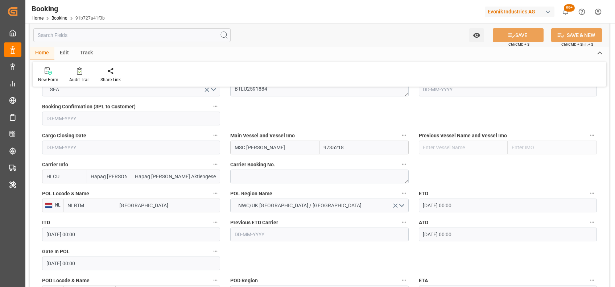
scroll to position [460, 0]
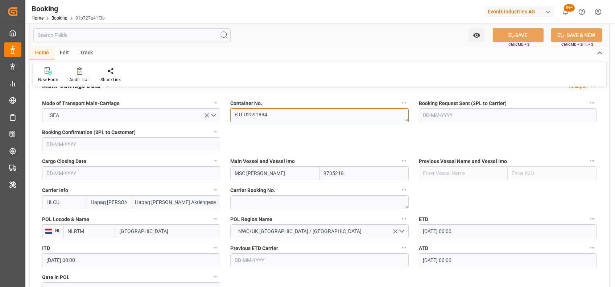
click at [259, 119] on textarea "BTLU2591884" at bounding box center [319, 115] width 178 height 14
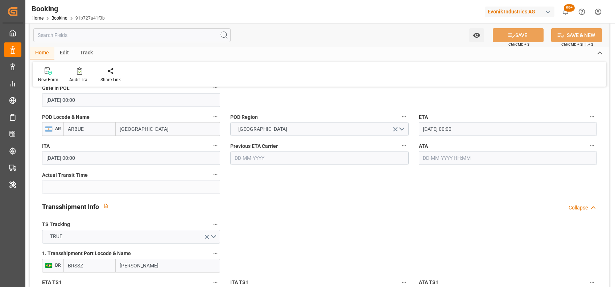
scroll to position [648, 0]
drag, startPoint x: 463, startPoint y: 158, endPoint x: 416, endPoint y: 130, distance: 54.8
click at [463, 158] on input "text" at bounding box center [508, 159] width 178 height 14
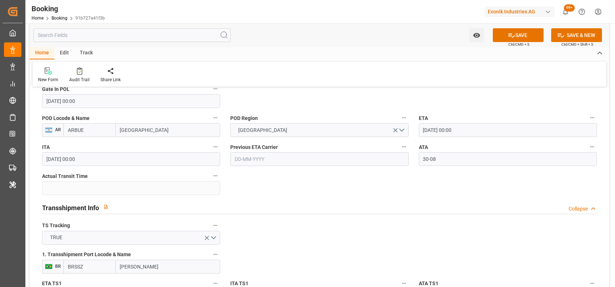
type input "[DATE] 00:00"
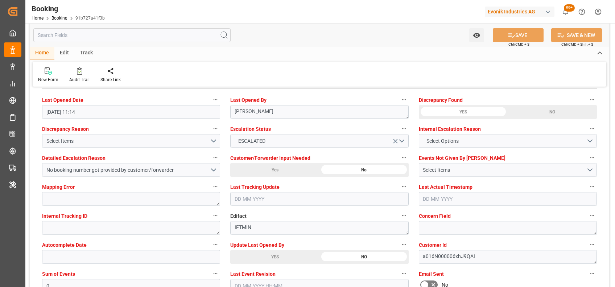
scroll to position [1307, 0]
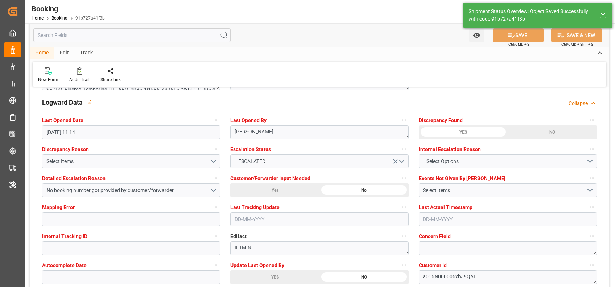
type textarea "[PERSON_NAME]"
type input "54"
type input "01-09-2025 10:14"
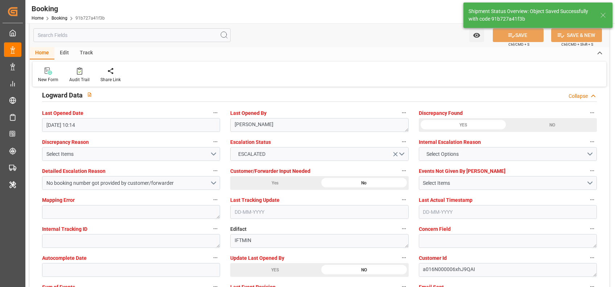
scroll to position [1314, 0]
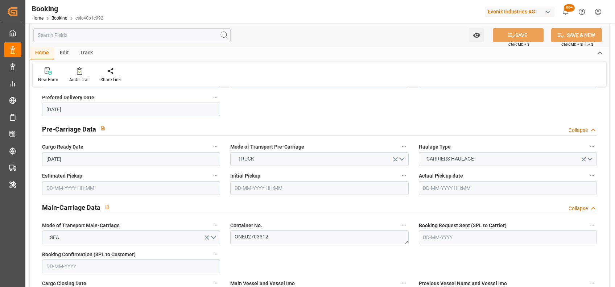
scroll to position [461, 0]
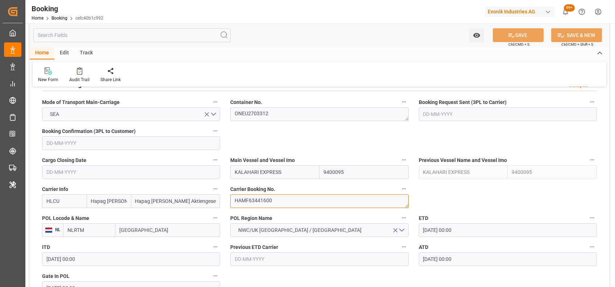
click at [267, 199] on textarea "HAMF63441600" at bounding box center [319, 201] width 178 height 14
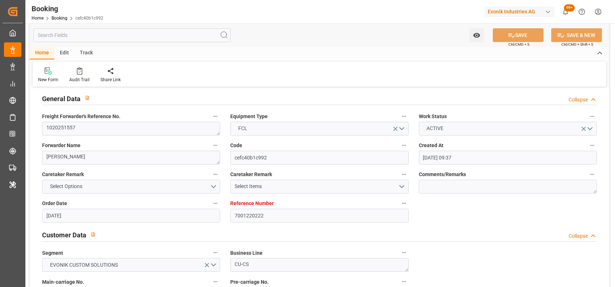
scroll to position [0, 0]
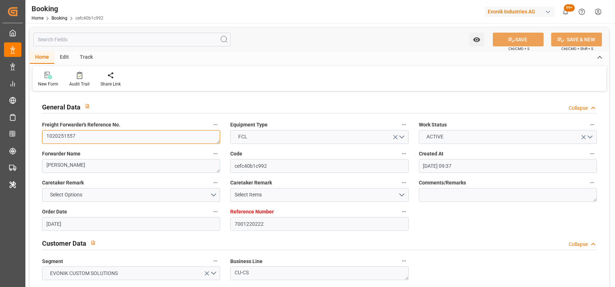
click at [74, 137] on textarea "1020251557" at bounding box center [131, 137] width 178 height 14
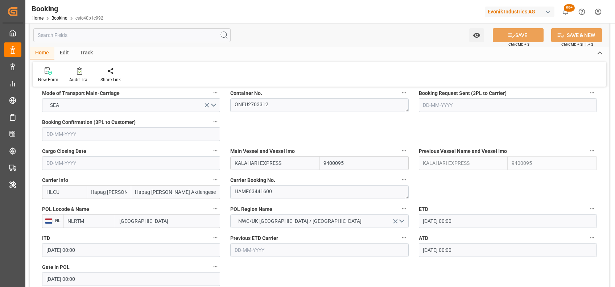
scroll to position [471, 0]
click at [67, 190] on input "HLCU" at bounding box center [64, 191] width 45 height 14
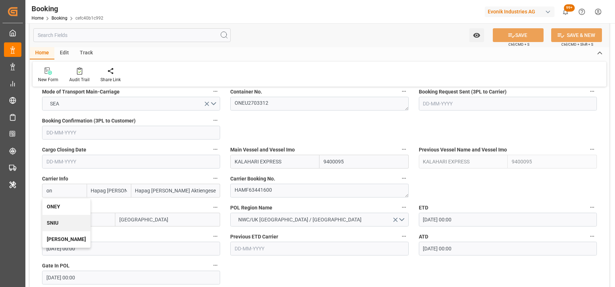
click at [53, 208] on b "ONEY" at bounding box center [53, 207] width 13 height 6
type input "ONEY"
type input "ONE"
type input "Ocean Network Express"
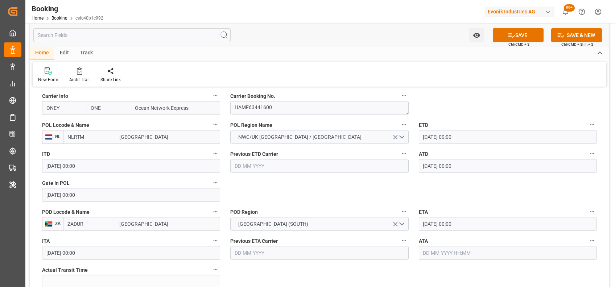
scroll to position [609, 0]
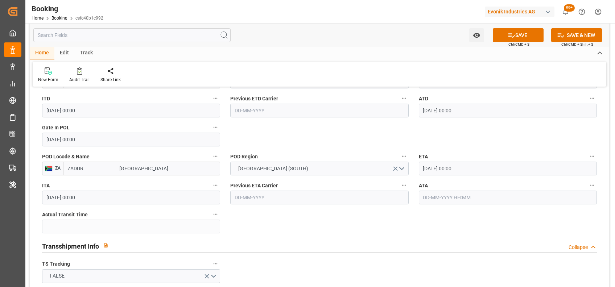
type input "ONEY"
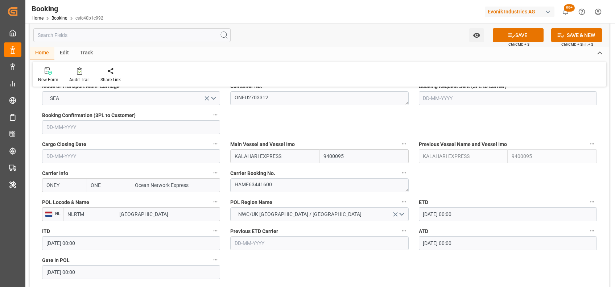
scroll to position [467, 0]
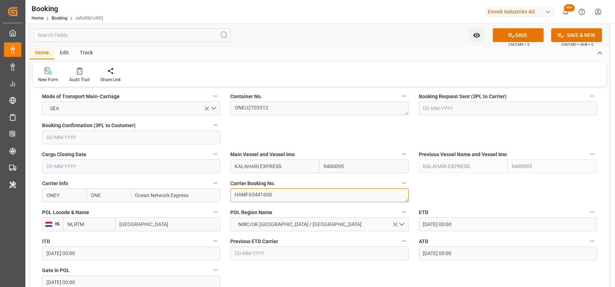
click at [276, 195] on textarea "HAMF63441600" at bounding box center [319, 195] width 178 height 14
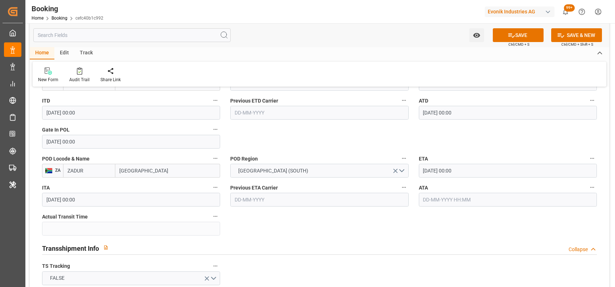
scroll to position [608, 0]
click at [475, 203] on input "text" at bounding box center [508, 199] width 178 height 14
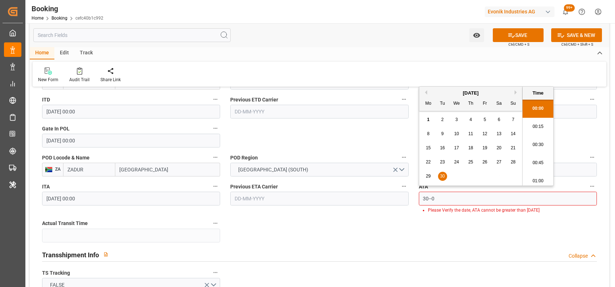
scroll to position [1107, 0]
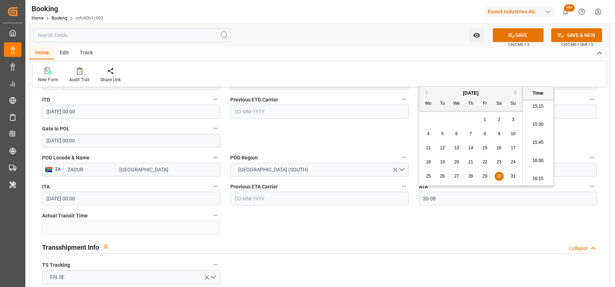
type input "[DATE] 00:00"
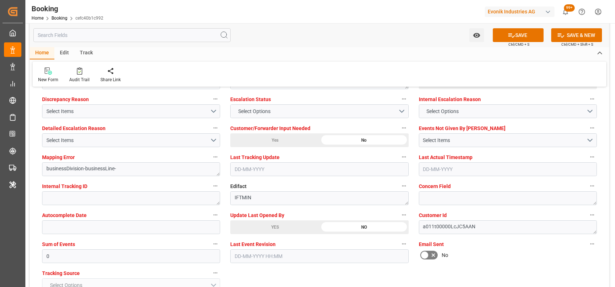
scroll to position [1360, 0]
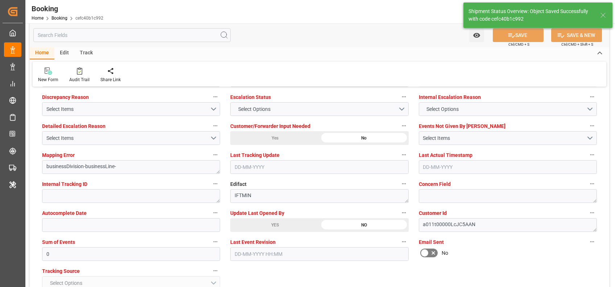
type textarea "NWC/UK North West Continent / UK_ZADUR_ONEY_CU-CS"
type textarea "[PERSON_NAME]"
type input "30"
type input "01-09-2025 10:19"
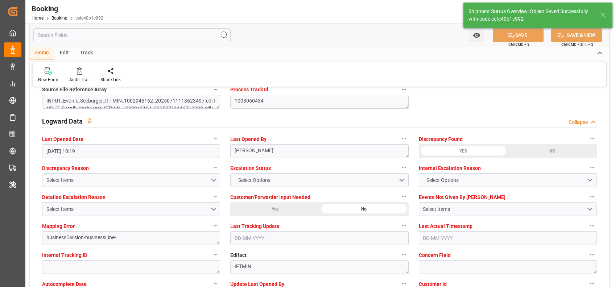
scroll to position [1288, 0]
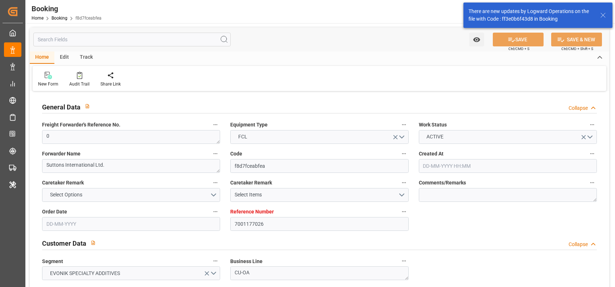
type input "23-05-2025 06:54"
type input "23-05-2025"
type input "08-09-2025"
type input "10-06-2025"
type input "06-06-2025 00:00"
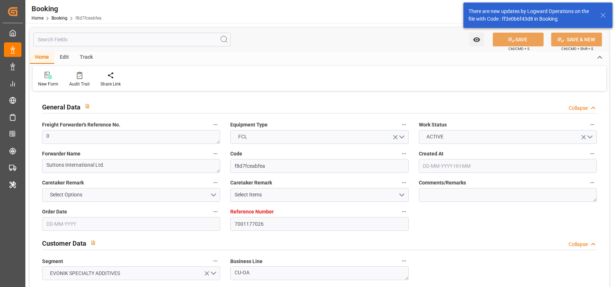
type input "10-06-2025 00:00"
type input "[DATE] 00:00"
type input "14-07-2025 00:00"
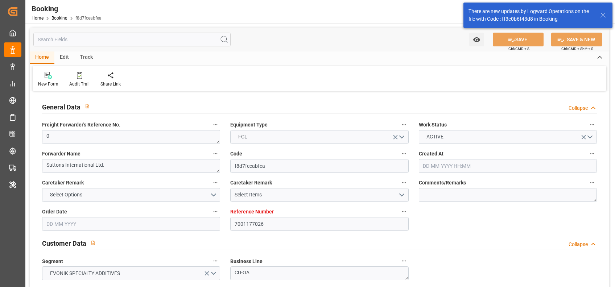
type input "[DATE] 00:00"
type input "13-08-2025"
type input "13-08-2025 06:07"
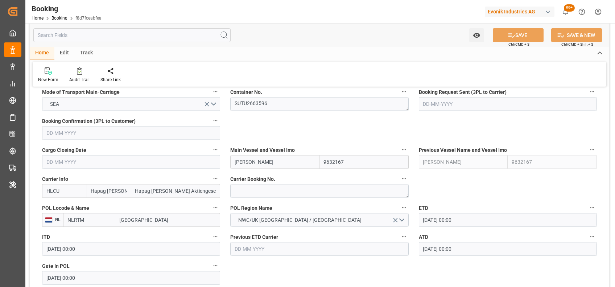
scroll to position [471, 0]
drag, startPoint x: 261, startPoint y: 96, endPoint x: 262, endPoint y: 110, distance: 14.5
click at [262, 110] on div "Container No. SUTU2663596" at bounding box center [319, 98] width 188 height 29
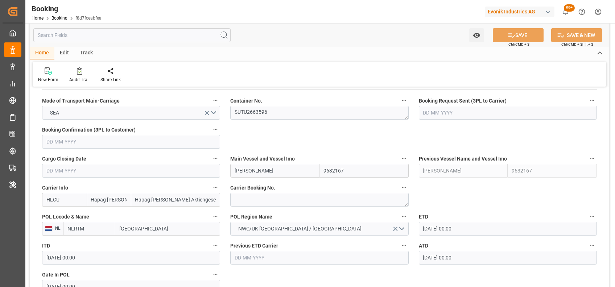
scroll to position [459, 0]
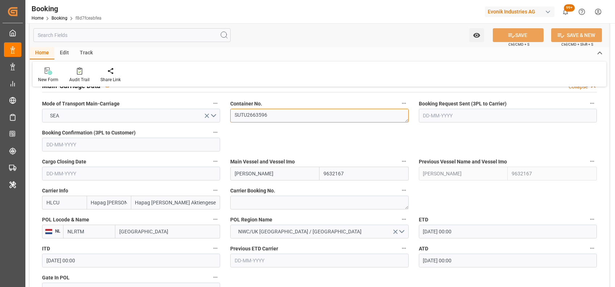
click at [252, 117] on textarea "SUTU2663596" at bounding box center [319, 116] width 178 height 14
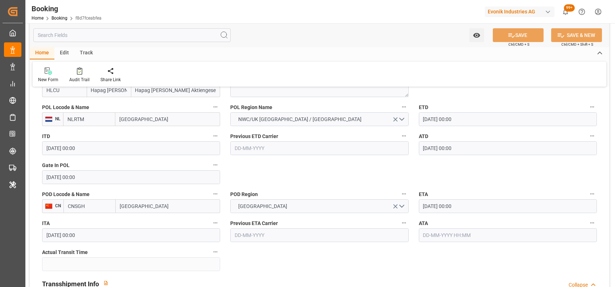
scroll to position [614, 0]
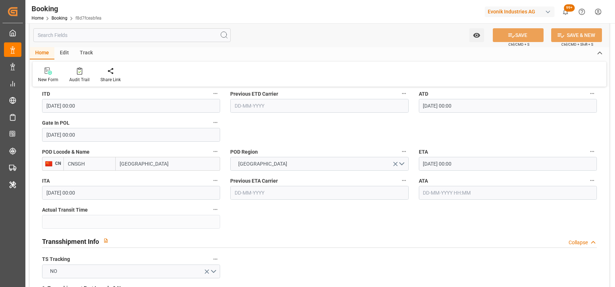
click at [427, 165] on input "[DATE] 00:00" at bounding box center [508, 164] width 178 height 14
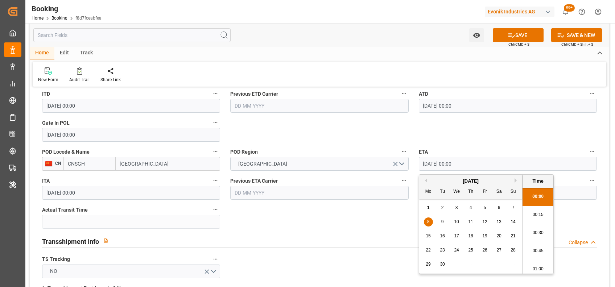
type input "[DATE] 00:00"
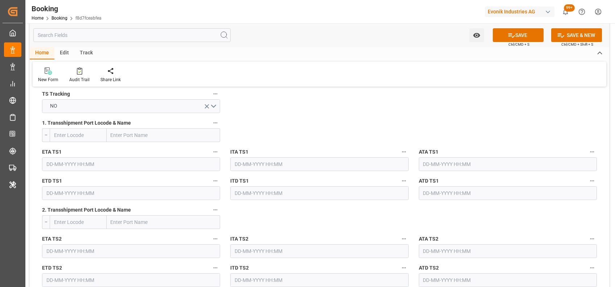
scroll to position [780, 0]
click at [209, 106] on icon "open menu" at bounding box center [207, 106] width 8 height 8
click at [209, 106] on button "Select Options" at bounding box center [131, 106] width 178 height 14
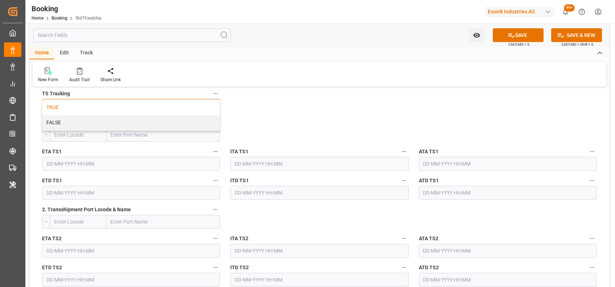
click at [174, 109] on div "TRUE" at bounding box center [130, 107] width 177 height 15
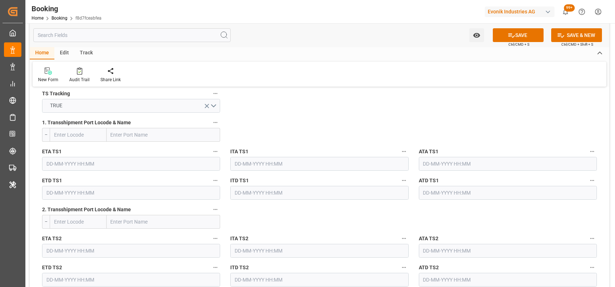
click at [133, 136] on input "text" at bounding box center [164, 135] width 114 height 14
type input "ningbo"
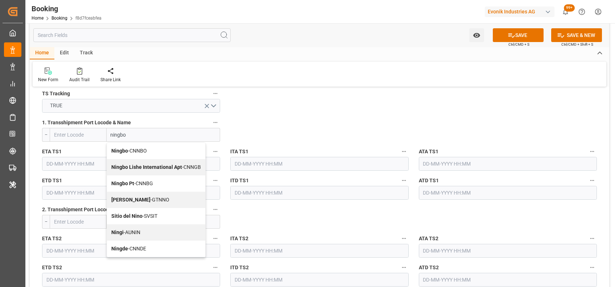
click at [124, 154] on div "Ningbo - CNNBO" at bounding box center [156, 151] width 98 height 16
type input "CNNBO"
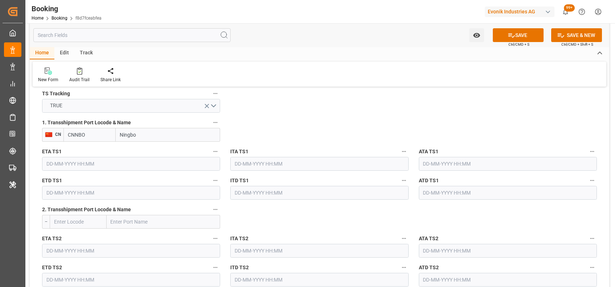
click at [92, 136] on input "CNNBO" at bounding box center [89, 135] width 52 height 14
click at [159, 137] on input "Ningbo" at bounding box center [168, 135] width 104 height 14
type input "Ningbo"
click at [147, 181] on span "Ningbo Pt - CNNBG" at bounding box center [141, 183] width 42 height 6
type input "CNNBG"
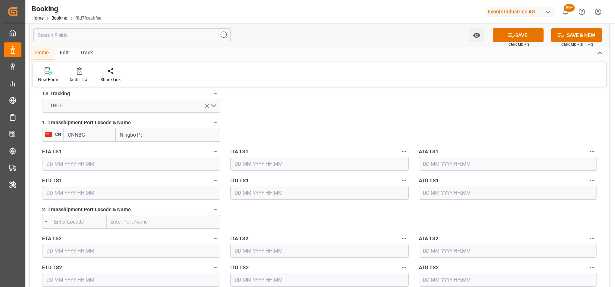
type input "Ningbo Pt"
click at [88, 163] on input "text" at bounding box center [131, 164] width 178 height 14
type input "02-09-2025 00:00"
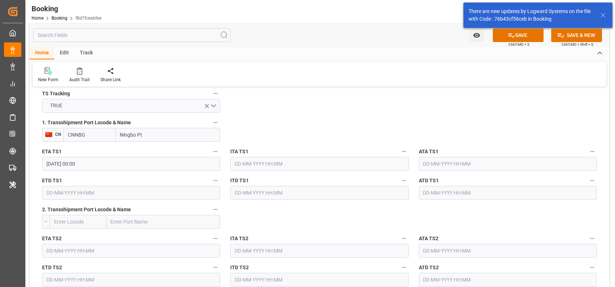
click at [47, 192] on input "text" at bounding box center [131, 193] width 178 height 14
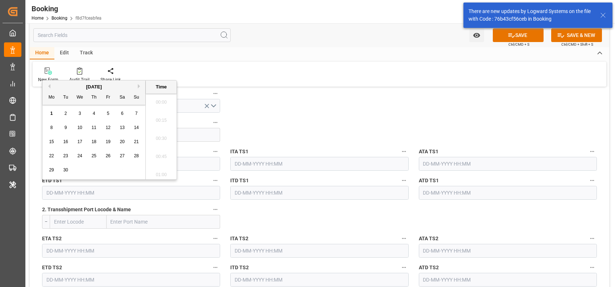
scroll to position [1126, 0]
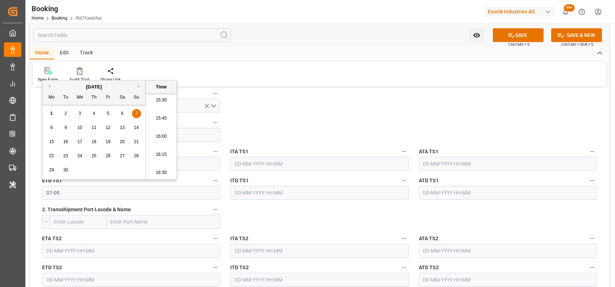
type input "07-09-2025 00:00"
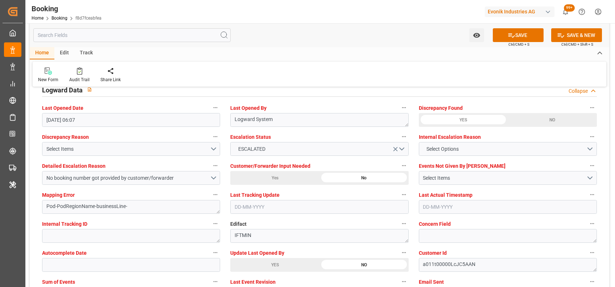
scroll to position [1335, 0]
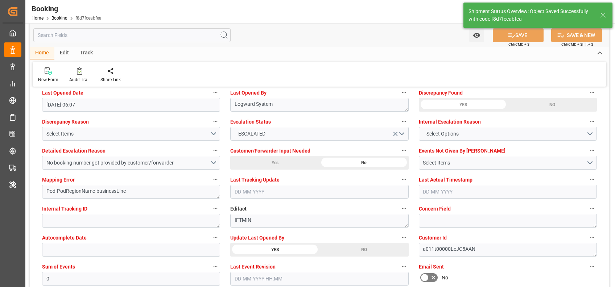
type textarea "[PERSON_NAME]"
type textarea "Yes"
type input "[DATE] 00:00"
type input "07-09-2025 00:00"
type input "01-09-2025 10:36"
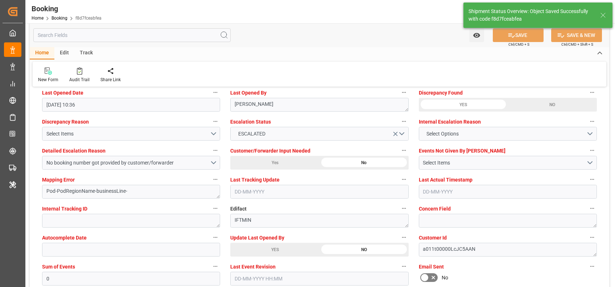
scroll to position [1313, 0]
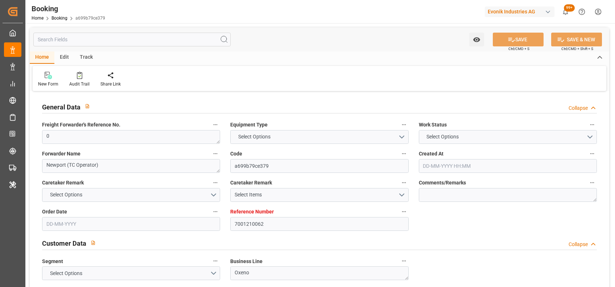
type input "7001210062"
type input "9632167"
type input "Hapag [PERSON_NAME]"
type input "Hapag [PERSON_NAME] Aktiengesellschaft"
type input "NLRTM"
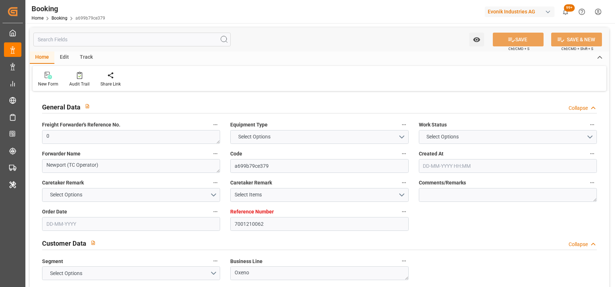
type input "CNSGH"
type input "0"
type input "[DATE] 13:12"
type input "[DATE]"
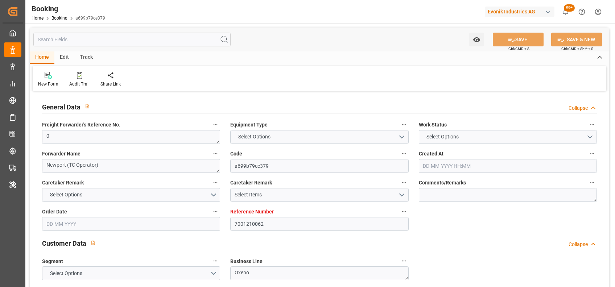
type input "[DATE]"
type input "[DATE] 00:00"
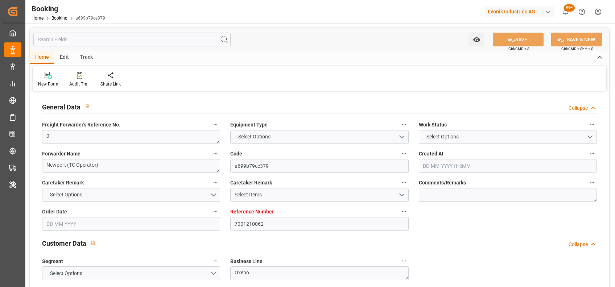
type input "[DATE] 00:00"
type input "[DATE]"
type input "[DATE] 12:49"
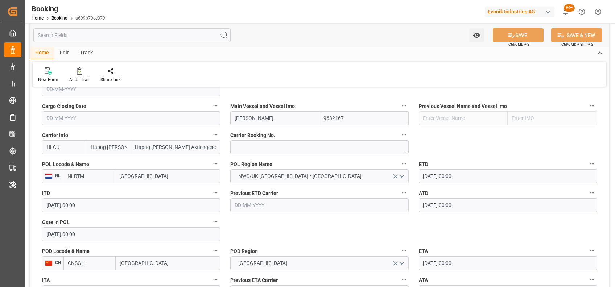
scroll to position [448, 0]
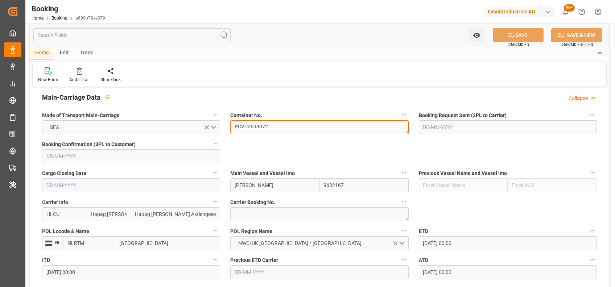
click at [271, 133] on textarea "PCVU2638072" at bounding box center [319, 127] width 178 height 14
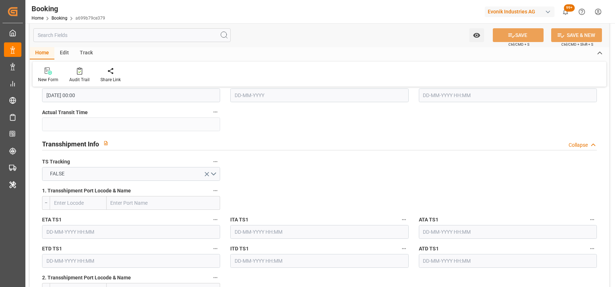
scroll to position [712, 0]
click at [139, 176] on button "FALSE" at bounding box center [131, 174] width 178 height 14
click at [61, 175] on span "FALSE" at bounding box center [57, 174] width 22 height 8
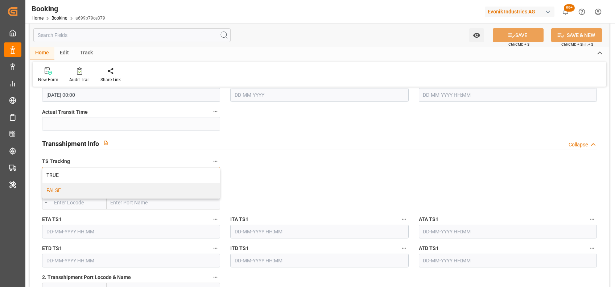
click at [61, 175] on div "TRUE" at bounding box center [130, 175] width 177 height 15
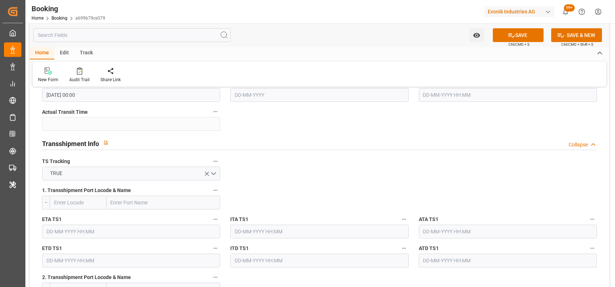
click at [125, 203] on input "text" at bounding box center [164, 203] width 114 height 14
paste input "[GEOGRAPHIC_DATA]"
type input "[GEOGRAPHIC_DATA]"
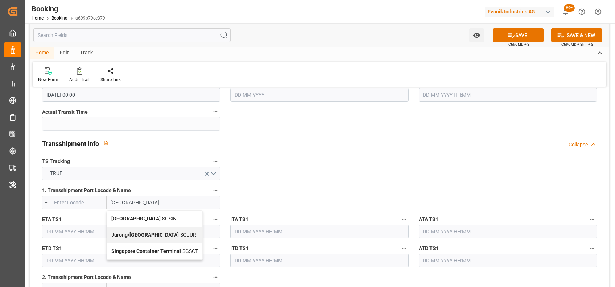
click at [137, 220] on span "Singapore - SGSIN" at bounding box center [143, 219] width 65 height 6
type input "SGSIN"
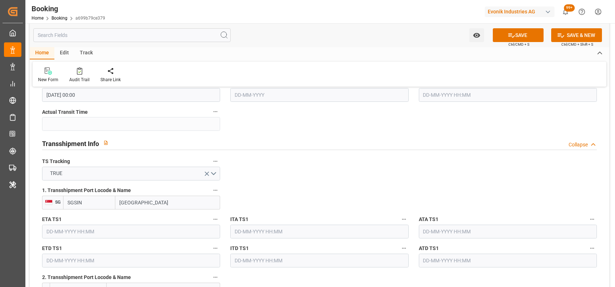
type input "[GEOGRAPHIC_DATA]"
click at [151, 232] on input "text" at bounding box center [131, 232] width 178 height 14
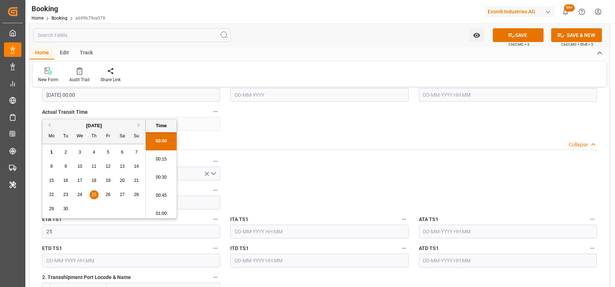
scroll to position [1126, 0]
type input "25-08-2025 00:00"
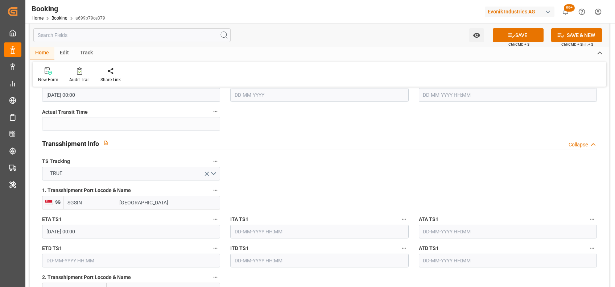
click at [138, 263] on input "text" at bounding box center [131, 261] width 178 height 14
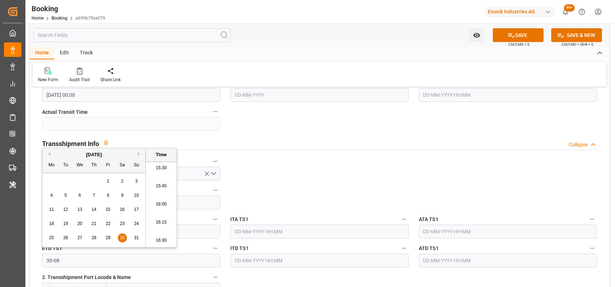
type input "[DATE] 00:00"
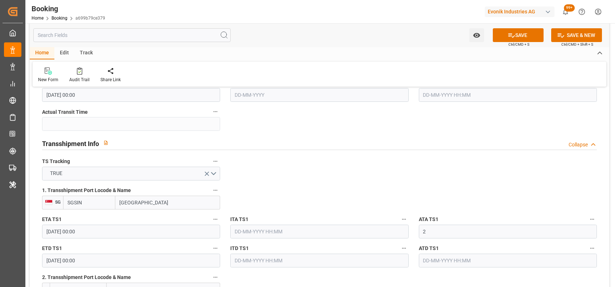
click at [464, 232] on input "2" at bounding box center [508, 232] width 178 height 14
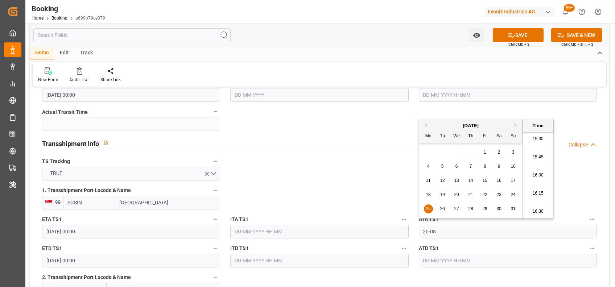
type input "25-08-2025 00:00"
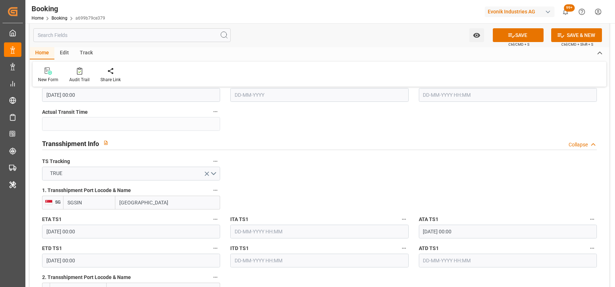
click at [429, 259] on input "text" at bounding box center [508, 261] width 178 height 14
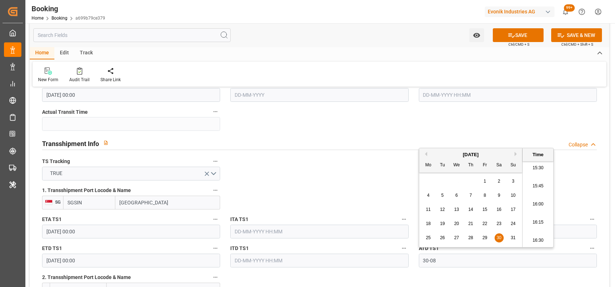
type input "[DATE] 00:00"
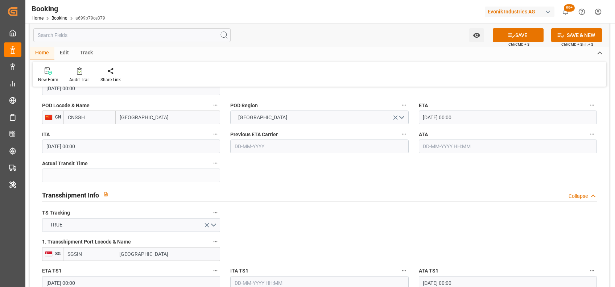
scroll to position [660, 0]
click at [428, 120] on input "01-09-2025 00:00" at bounding box center [508, 118] width 178 height 14
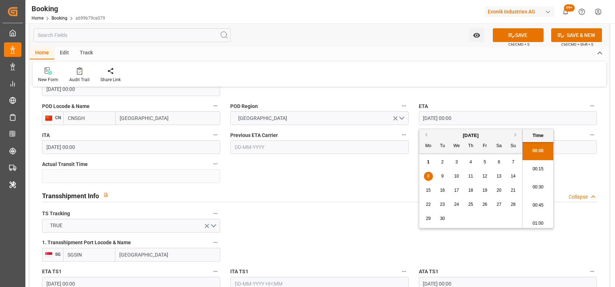
type input "08-09-2025 00:00"
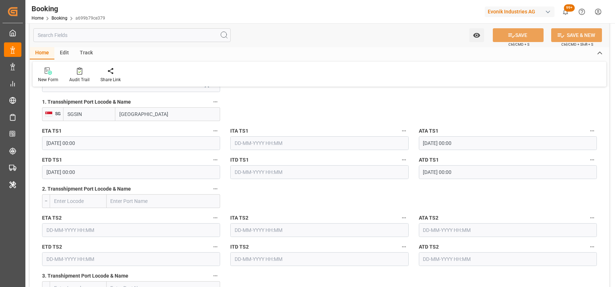
scroll to position [797, 0]
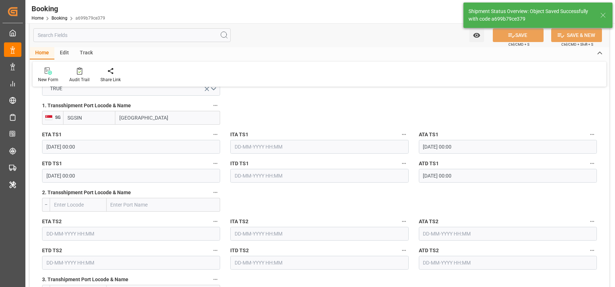
type textarea "[PERSON_NAME]"
type textarea "Yes"
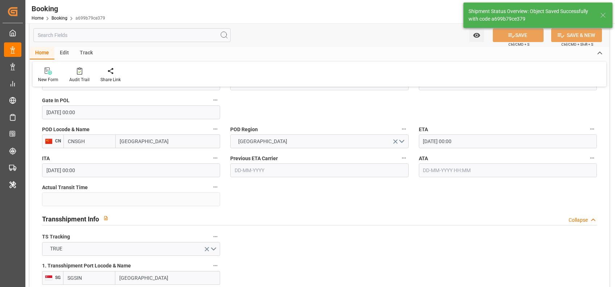
type input "25-08-2025 00:00"
type input "30-08-2025 00:00"
type input "01-09-2025 10:39"
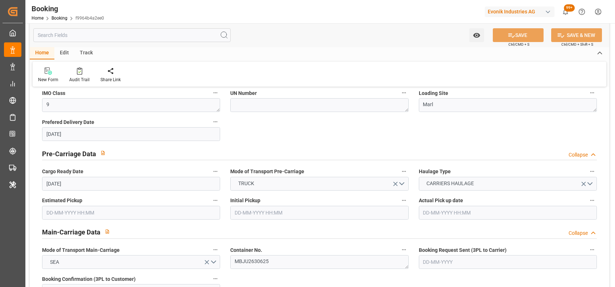
scroll to position [423, 0]
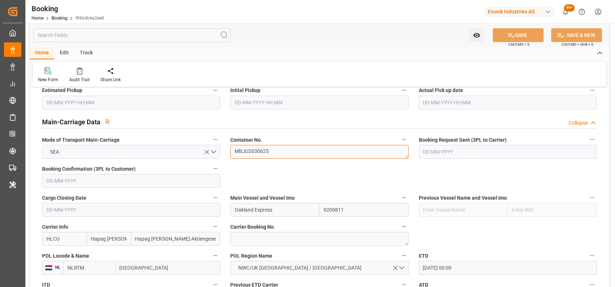
click at [271, 154] on textarea "MBJU2630625" at bounding box center [319, 152] width 178 height 14
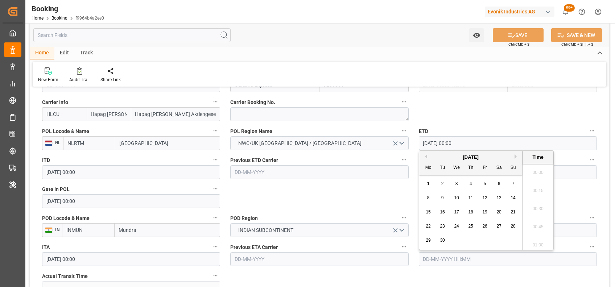
click at [431, 257] on input "text" at bounding box center [508, 259] width 178 height 14
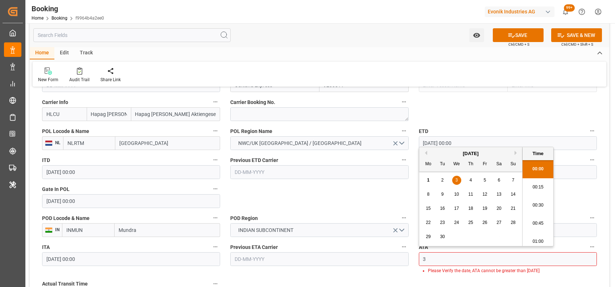
scroll to position [1126, 0]
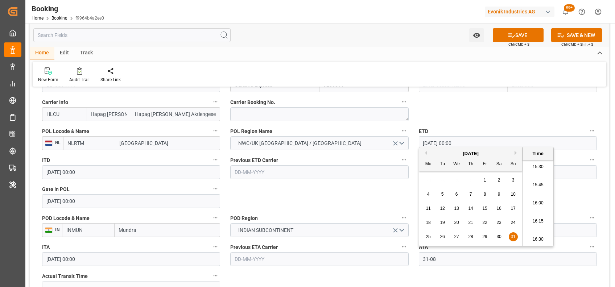
type input "31-08-2025 00:00"
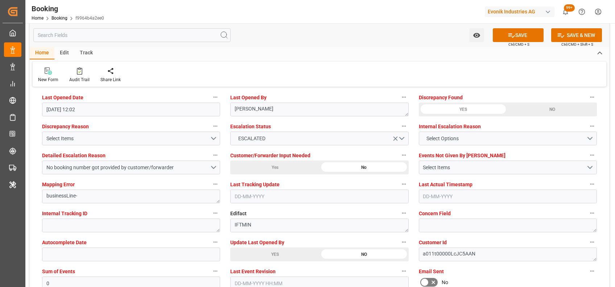
scroll to position [1331, 0]
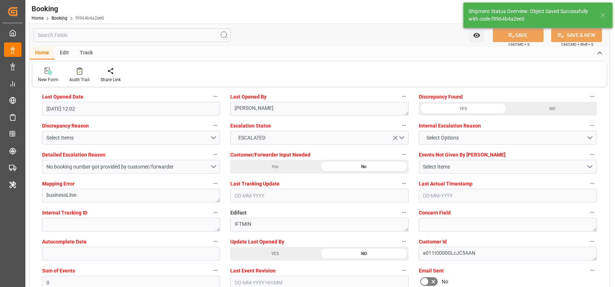
type input "44"
type input "01-09-2025 10:42"
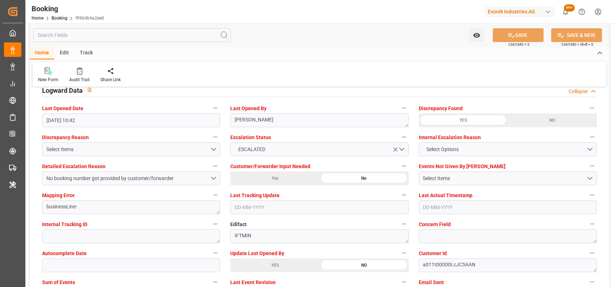
scroll to position [1297, 0]
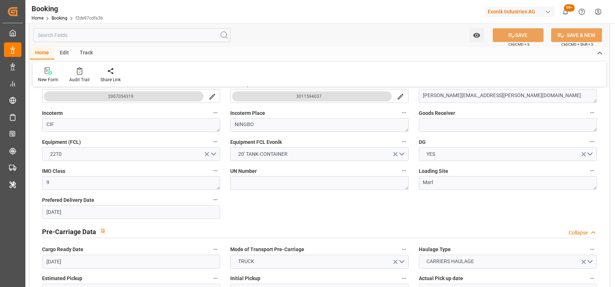
scroll to position [412, 0]
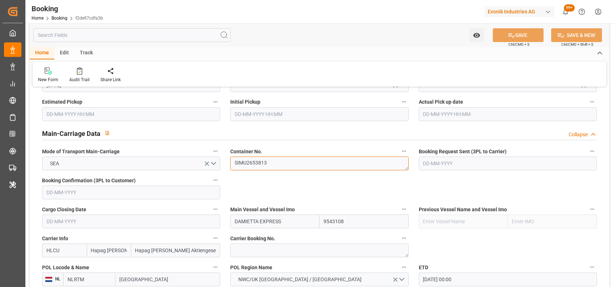
click at [258, 161] on textarea "SIMU2653813" at bounding box center [319, 164] width 178 height 14
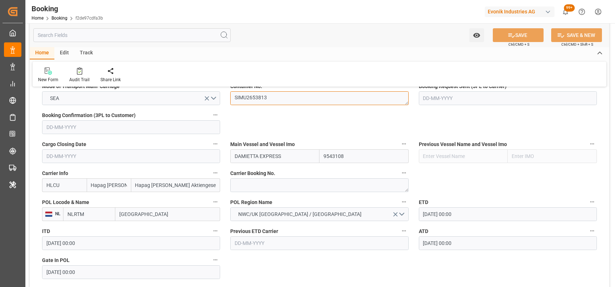
scroll to position [567, 0]
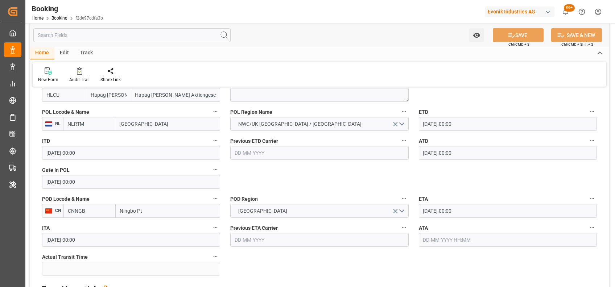
click at [434, 215] on input "text" at bounding box center [508, 240] width 178 height 14
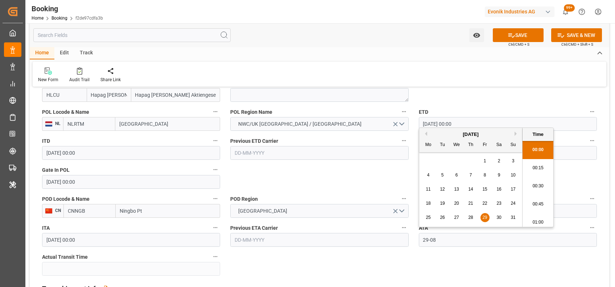
type input "[DATE] 00:00"
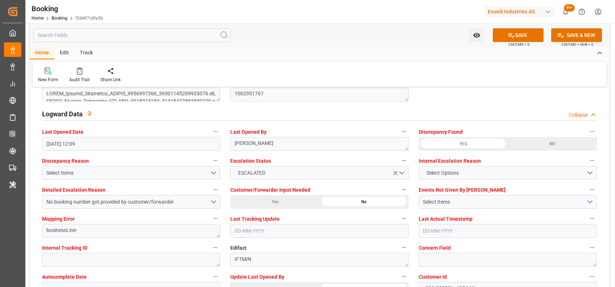
scroll to position [1297, 0]
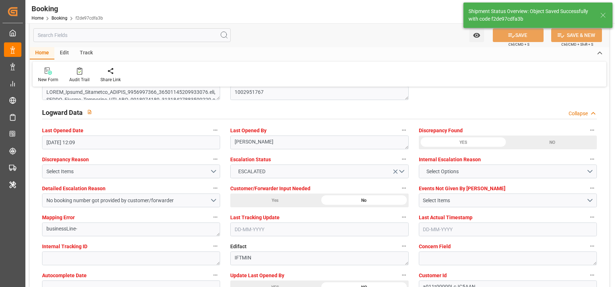
type textarea "[PERSON_NAME]"
type input "42"
type input "01-09-2025 10:44"
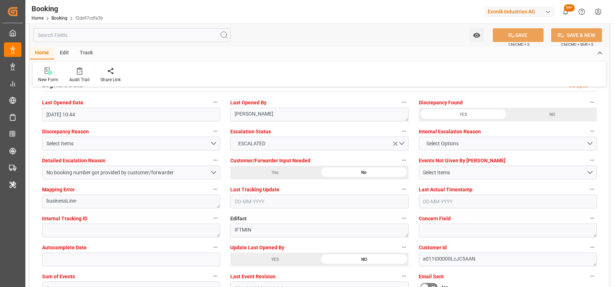
scroll to position [1327, 0]
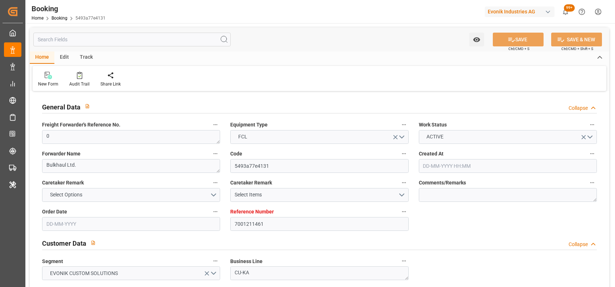
type input "7001211461"
type input "9632090"
type input "Maersk"
type input "Maersk Line AS"
type input "NLRTM"
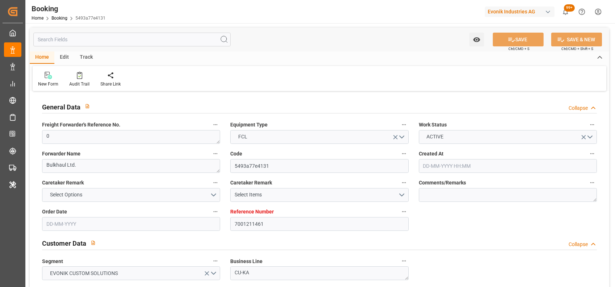
type input "IDJKT"
type input "MYTPP"
type input "0"
type input "02-07-2025 13:47"
type input "02-07-2025"
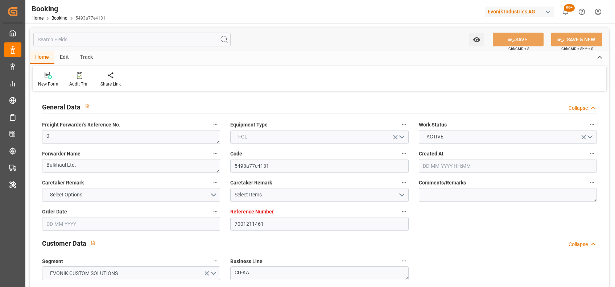
type input "15-09-2025"
type input "[DATE]"
type input "17-07-2025 00:00"
type input "21-07-2025 00:00"
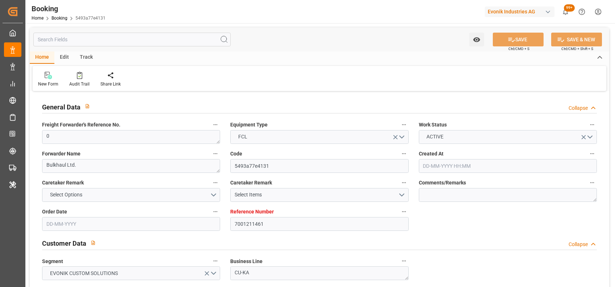
type input "21-07-2025 00:00"
type input "17-07-2025 00:00"
type input "[DATE] 00:00"
type input "15-09-2025 00:00"
type input "20-08-2025 00:00"
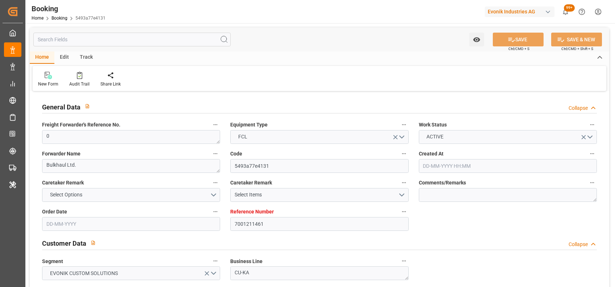
type input "20-08-2025 00:00"
type input "29-08-2025 00:00"
type input "28-08-2025 00:00"
type input "29-08-2025 00:00"
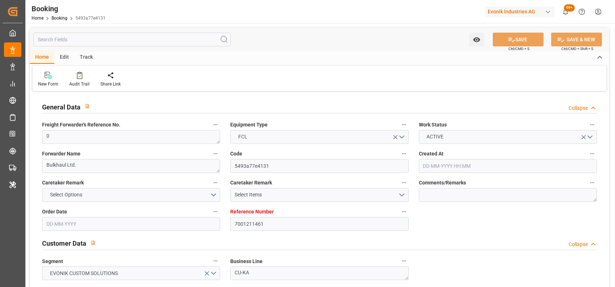
type input "[DATE]"
type input "29-08-2025 10:43"
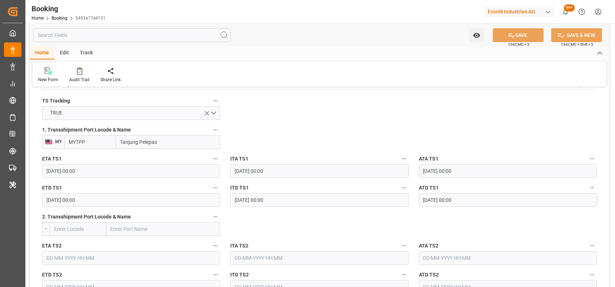
scroll to position [644, 0]
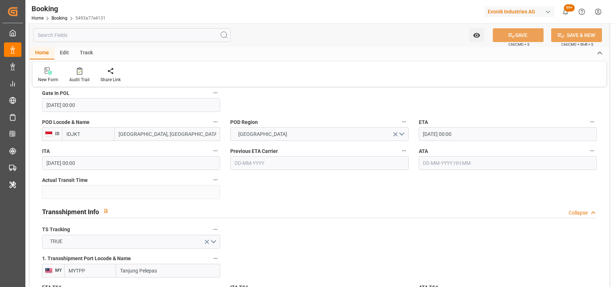
click at [435, 160] on input "text" at bounding box center [508, 163] width 178 height 14
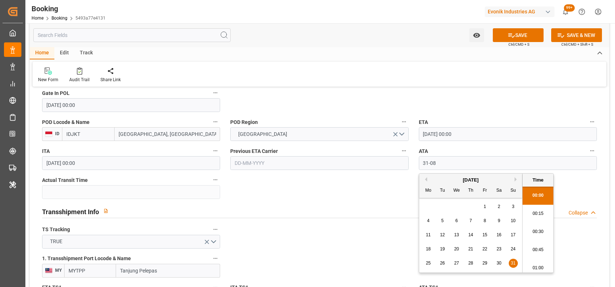
type input "31-08-2025 00:00"
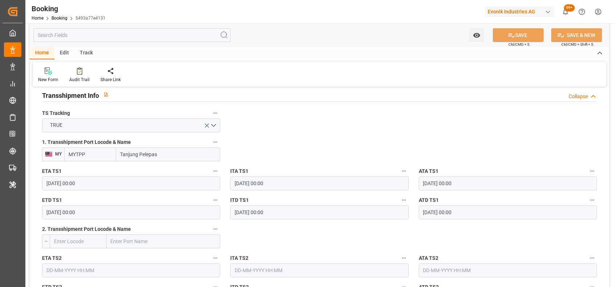
scroll to position [757, 0]
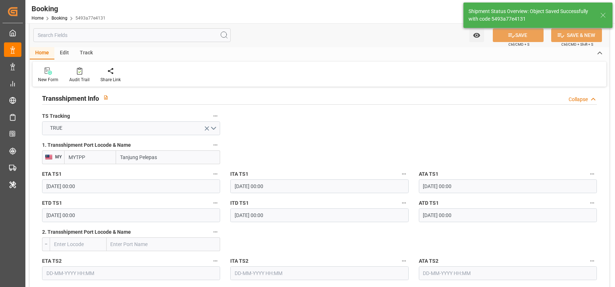
type textarea "[PERSON_NAME]"
type input "41"
type input "01-09-2025 10:57"
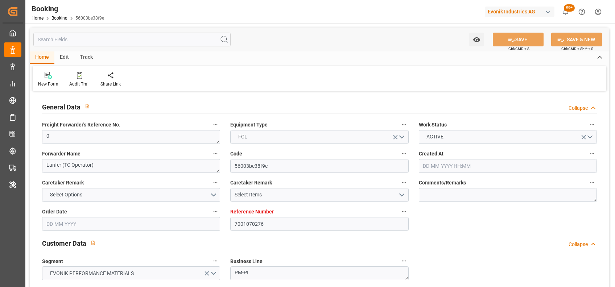
type input "7001070276"
type input "9605243"
type input "9723241"
type input "MSC"
type input "Mediterranean Shipping Company"
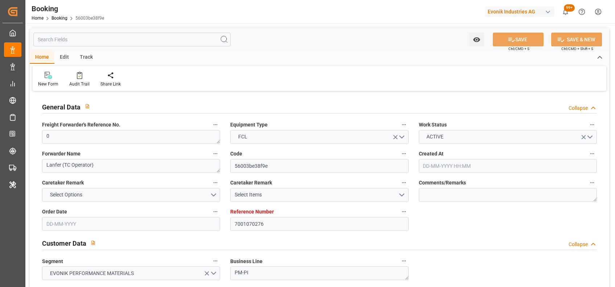
type input "NLRTM"
type input "INVTZ"
type input "INCOK"
type input "INVZJ"
type input "0"
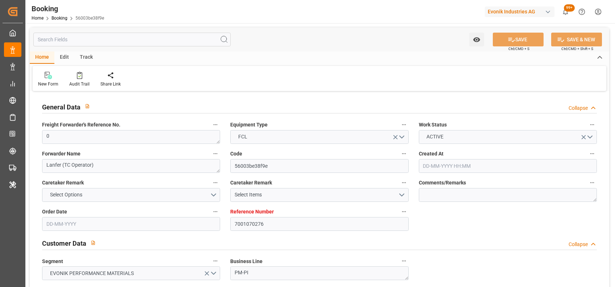
type input "-59"
type input "27-01-2025 14:49"
type input "27-01-2025"
type input "17-04-2025"
type input "21-02-2025"
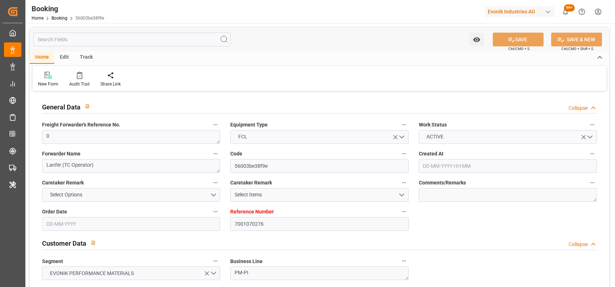
type input "21-02-2025 00:00"
type input "25-02-2025 00:00"
type input "05-04-2025 00:00"
type input "04-03-2025 00:00"
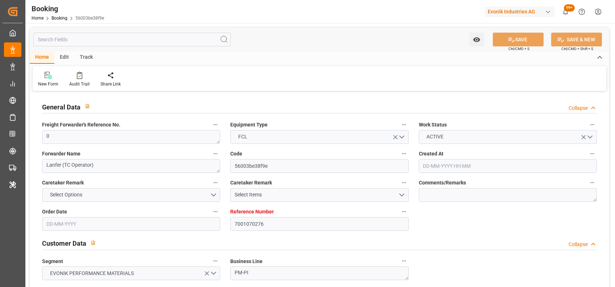
type input "01-03-2025"
type input "06-04-2025 00:00"
type input "01-03-2025 00:00"
type input "04-07-2025 00:00"
type input "17-04-2025 00:00"
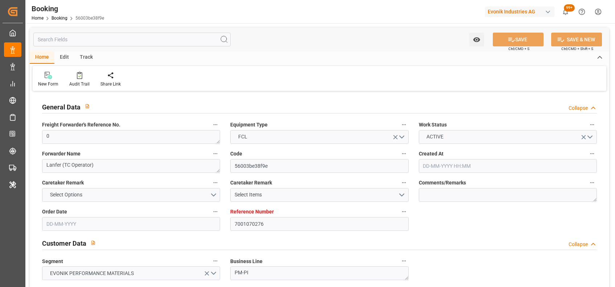
type input "03-06-2025"
type input "30-05-2025 00:00"
type input "11-03-2025 00:00"
type input "02-06-2025 00:00"
type input "10-06-2025 00:00"
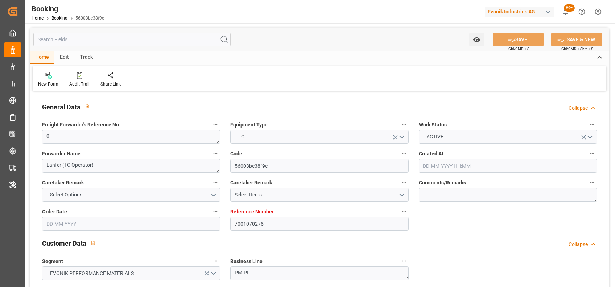
type input "12-03-2025 00:00"
type input "10-06-2025 00:00"
type input "16-06-2025 00:00"
type input "17-03-2025 00:00"
type input "16-06-2025 00:00"
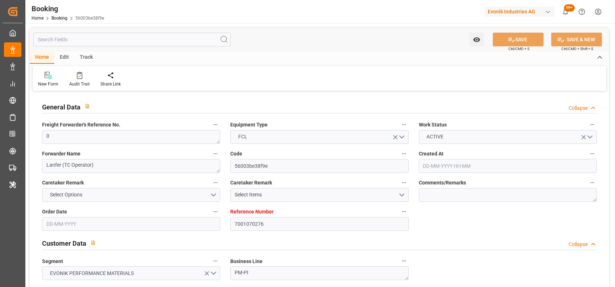
type input "27-06-2025 00:00"
type input "18-03-2025 00:00"
type input "27-06-2025 00:00"
type input "12-05-2025"
type input "29-08-2025 07:27"
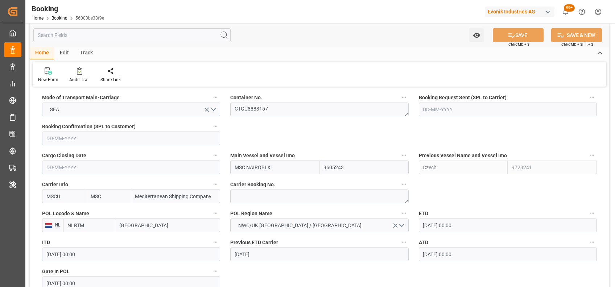
scroll to position [465, 0]
click at [250, 114] on textarea "CTGU8883157" at bounding box center [319, 110] width 178 height 14
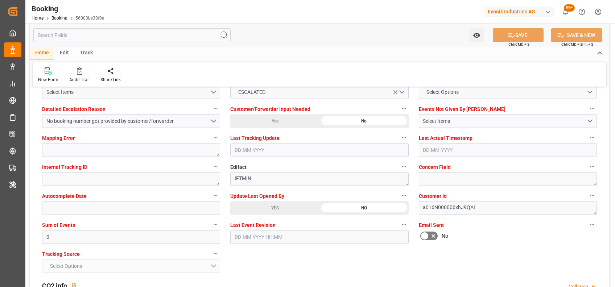
scroll to position [1378, 0]
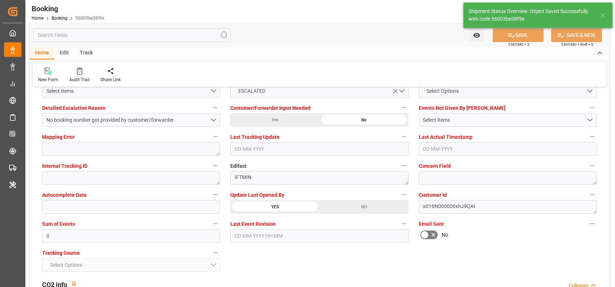
type textarea "[PERSON_NAME]"
type input "01-09-2025 11:03"
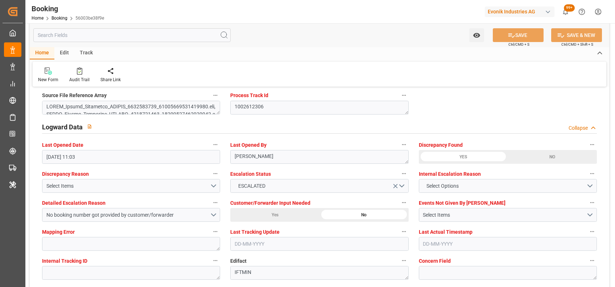
scroll to position [1282, 0]
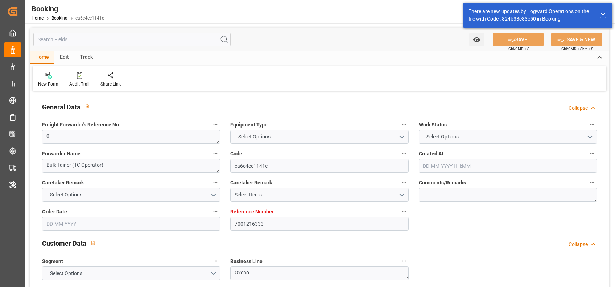
type input "7001216333"
type input "9254848"
type input "MSC"
type input "Mediterranean Shipping Company"
type input "BEANR"
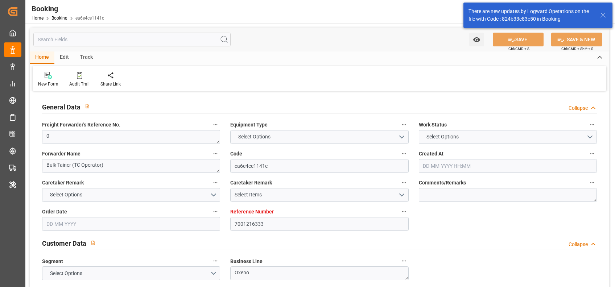
type input "TRIST"
type input "0"
type input "[DATE] 10:20"
type input "[DATE]"
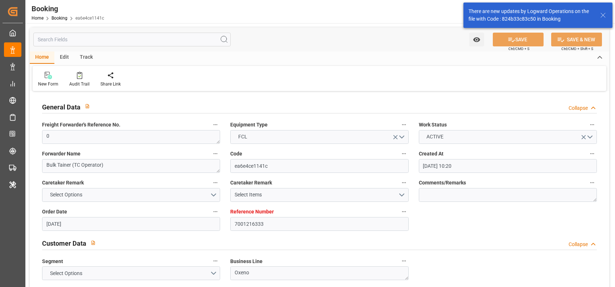
type input "[DATE]"
type input "[DATE] 00:00"
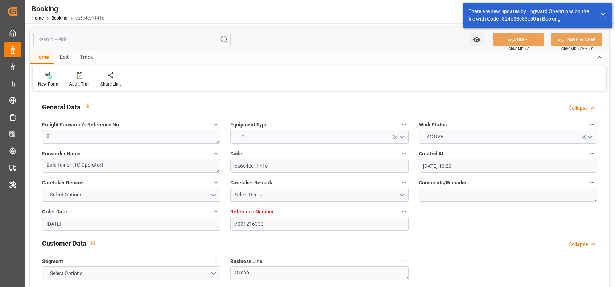
type input "[DATE] 00:00"
type input "19-08-2025"
type input "28-08-2025 12:24"
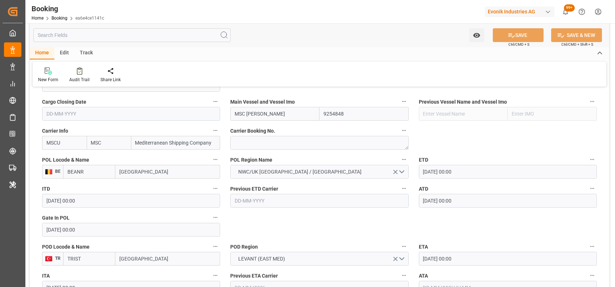
scroll to position [569, 0]
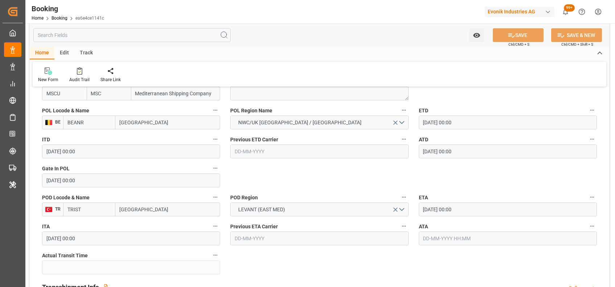
drag, startPoint x: 471, startPoint y: 211, endPoint x: 419, endPoint y: 204, distance: 52.6
click at [419, 204] on input "31-08-2025 00:00" at bounding box center [508, 210] width 178 height 14
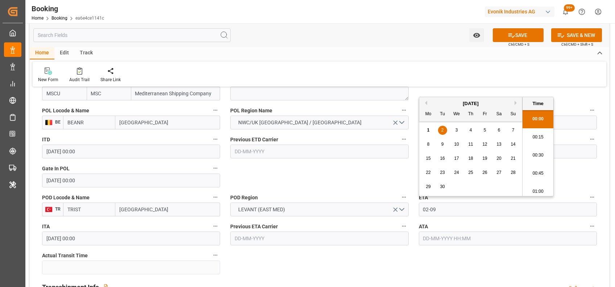
type input "02-09-2025 00:00"
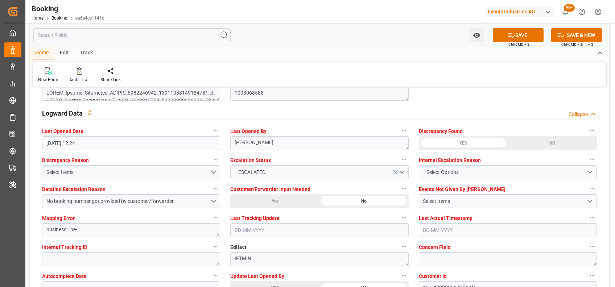
scroll to position [1297, 0]
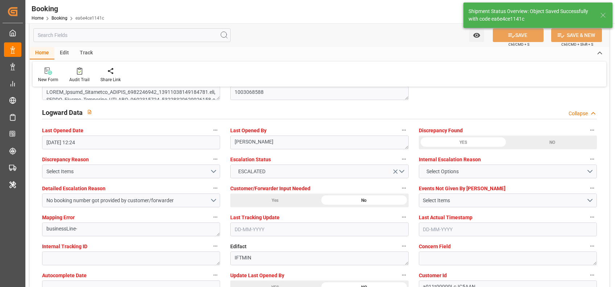
type textarea "[PERSON_NAME]"
type input "01-09-2025 11:10"
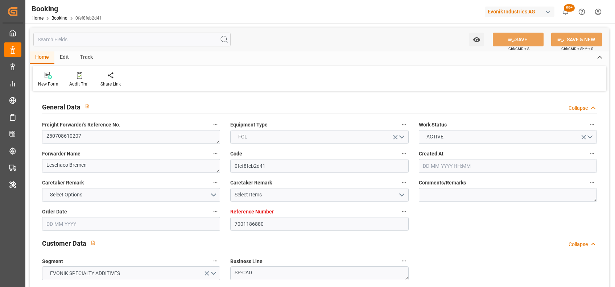
type input "7001186880"
type input "9944467"
type input "[PERSON_NAME]"
type input "[PERSON_NAME] Marine Transport Corp."
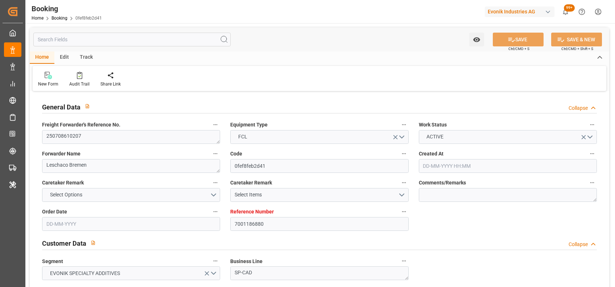
type input "BEANR"
type input "TWKHH"
type input "SGSIN"
type input "TWKHH"
type input "38"
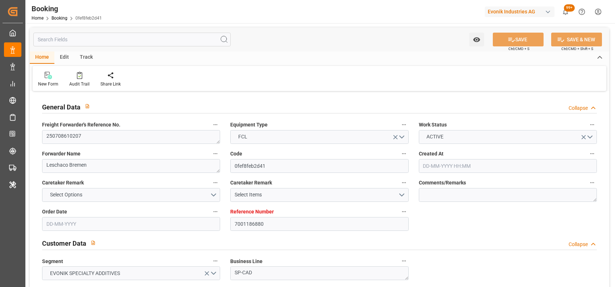
type input "0"
type input "BEANR"
type input "TWKHH"
type input "9684677"
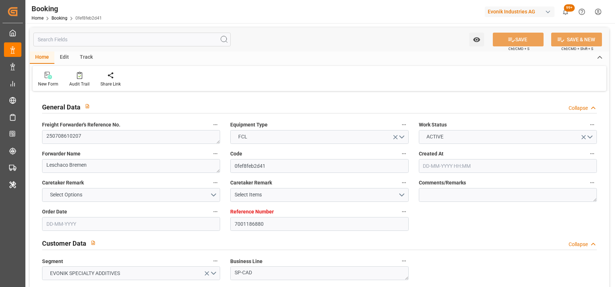
type input "04-06-2025 10:30"
type input "04-06-2025"
type input "02-09-2025"
type input "24-06-2025"
type input "05-06-2025"
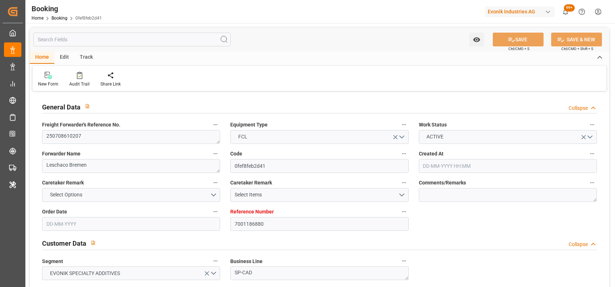
type input "08-07-2025"
type input "08-07-2025 05:30"
type input "08-07-2025 00:00"
type input "08-07-2025 05:55"
type input "30-06-2025 20:46"
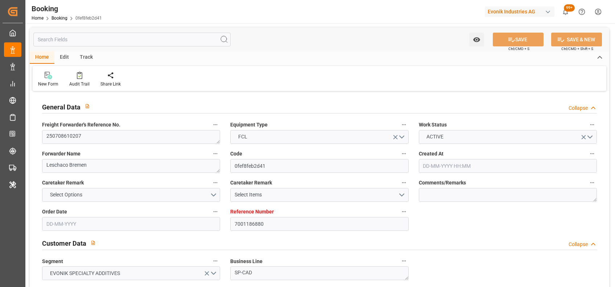
type input "28-08-2025 00:00"
type input "22-08-2025 00:00"
type input "10-08-2025 00:00"
type input "17-08-2025 00:00"
type input "13-08-2025 07:30"
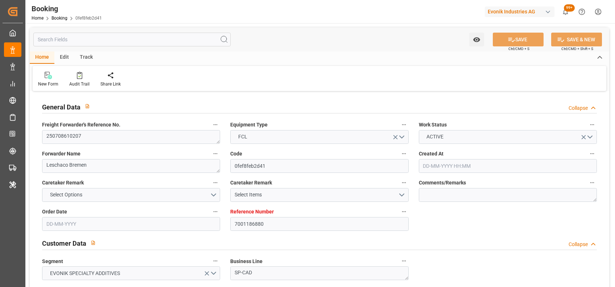
type input "20-08-2025 00:00"
type input "19-08-2025 00:00"
type input "20-08-2025 03:40"
type input "24-08-2025 00:00"
type input "23-08-2025 00:00"
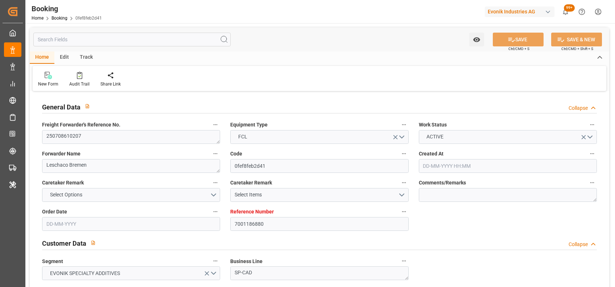
type input "24-08-2025 00:00"
type input "25-08-2025 00:00"
type input "24-08-2025 00:00"
type input "08-07-2025"
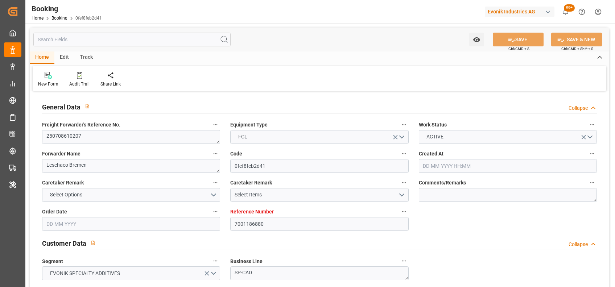
type input "31-08-2025 17:02"
type input "31-08-2025"
type input "26-06-2025 17:16"
type input "07-07-2025 21:06"
type input "08-07-2025 05:30"
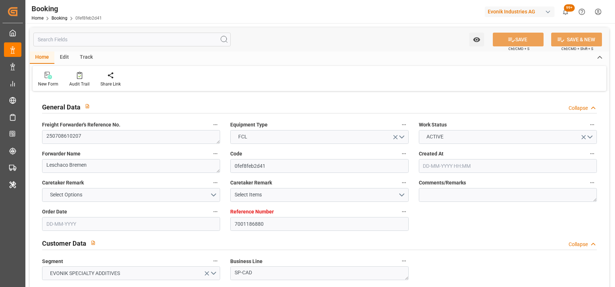
type input "08-07-2025 06:29"
type input "13-08-2025 06:08"
type input "13-08-2025 19:05"
type input "19-08-2025 19:02"
type input "20-08-2025 03:30"
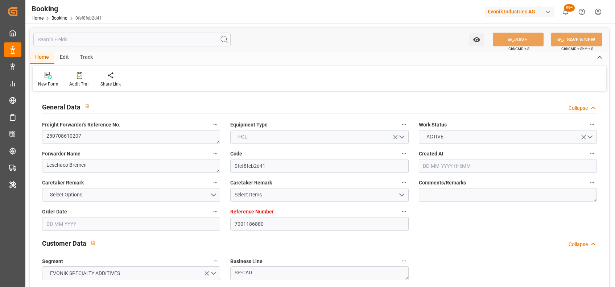
type input "20-08-2025 05:03"
type input "24-08-2025 07:00"
type input "24-08-2025 06:44"
type input "24-08-2025 20:19"
type input "24-08-2025 09:35"
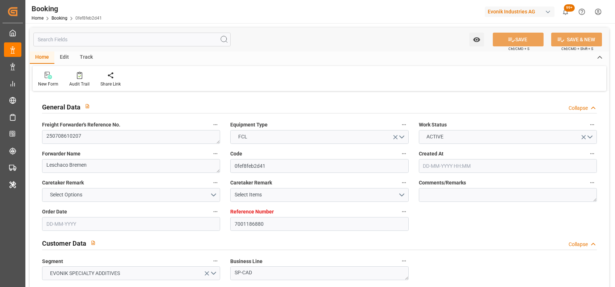
type input "28-08-2025 09:35"
type input "26-08-2025 20:00"
type input "13-08-2025 14:00"
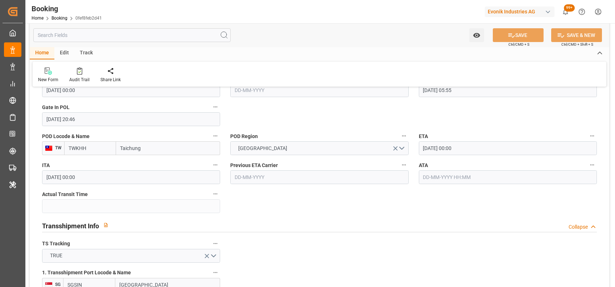
scroll to position [610, 0]
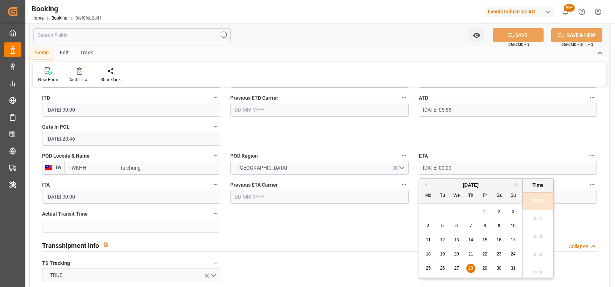
drag, startPoint x: 467, startPoint y: 163, endPoint x: 412, endPoint y: 163, distance: 55.4
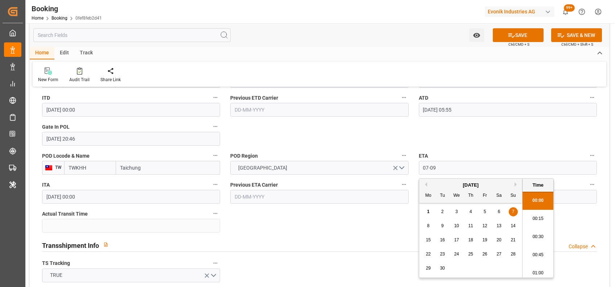
type input "07-09-2025 00:00"
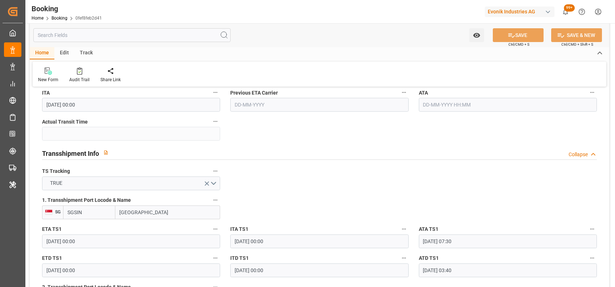
scroll to position [705, 0]
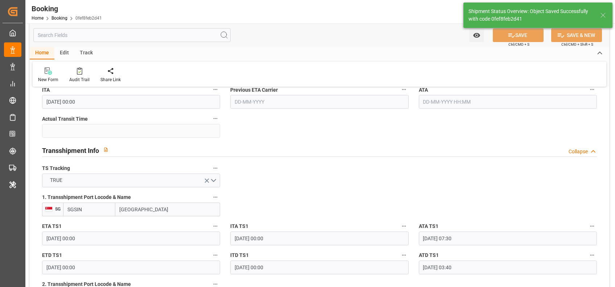
type textarea "[PERSON_NAME]"
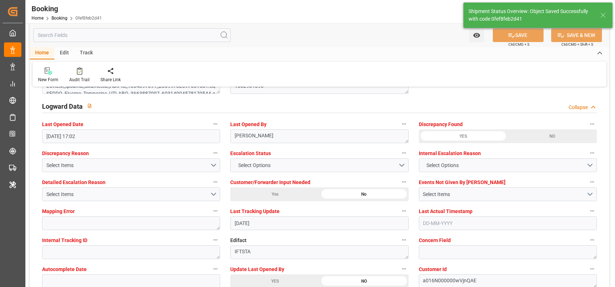
type input "01-09-2025 11:15"
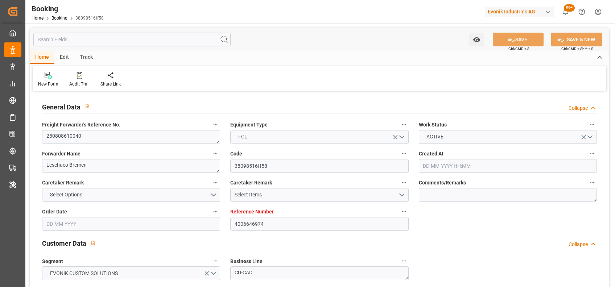
type input "4006646974"
type input "9395161"
type input "Yang Ming"
type input "Yang Ming Marine Transport Corp."
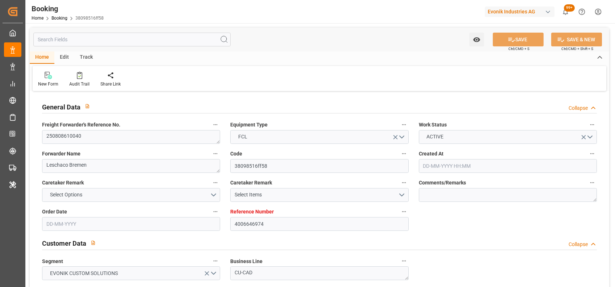
type input "DEHAM"
type input "VNCLI"
type input "VNCMT"
type input "0"
type input "DEHAM"
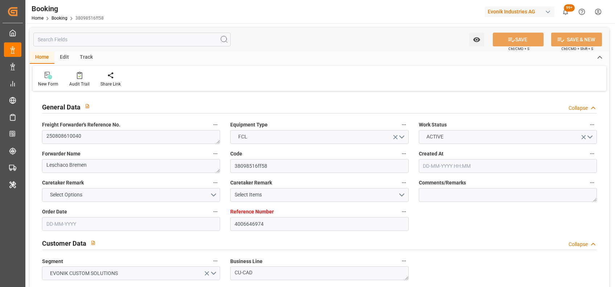
type input "18-07-2025 10:01"
type input "18-07-2025"
type input "22-09-2025"
type input "24-07-2025"
type input "12-08-2025"
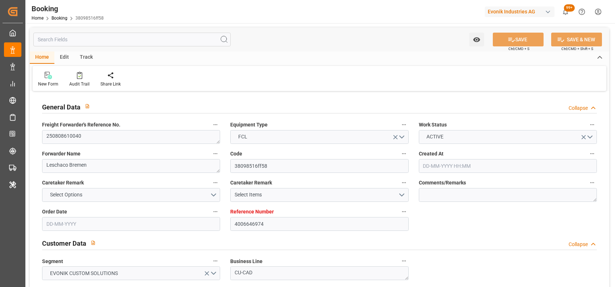
type input "20-08-2025 05:00"
type input "20-08-2025 00:00"
type input "20-08-2025 07:00"
type input "12-08-2025 01:07"
type input "01-09-2025 00:00"
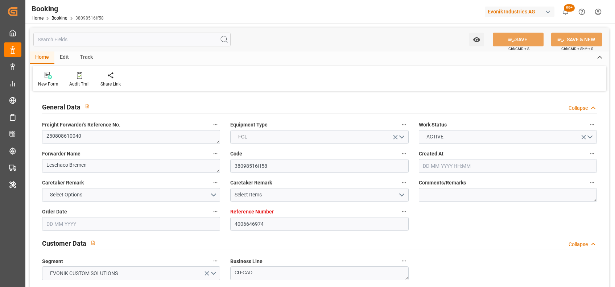
type input "01-09-2025 00:00"
type input "25-08-2025 00:00"
type input "27-08-2025 00:00"
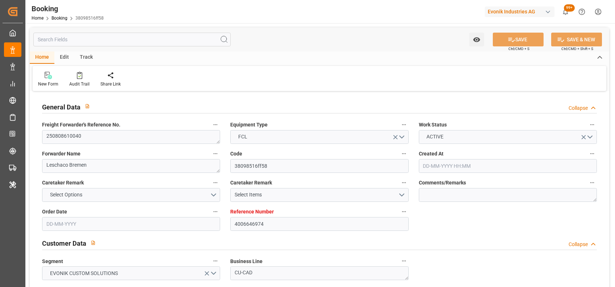
type input "12-08-2025"
type input "31-08-2025 12:28"
type input "31-08-2025"
type input "04-08-2025 07:53"
type input "19-08-2025 23:24"
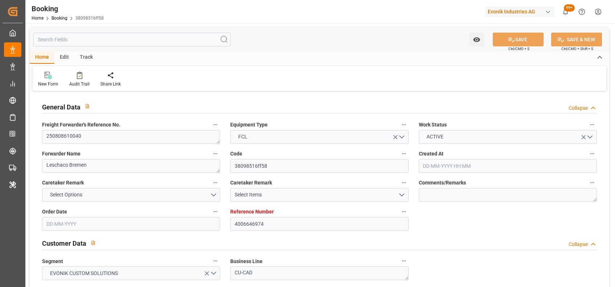
type input "20-08-2025 05:00"
type input "20-08-2025 07:58"
type input "30-09-2025 00:00"
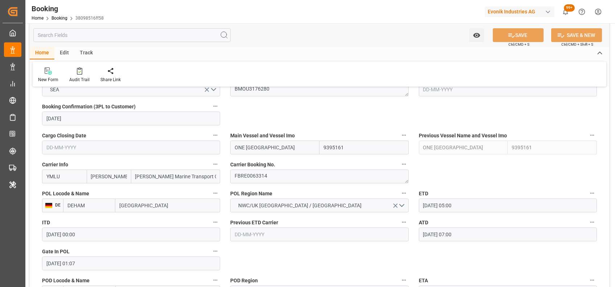
scroll to position [482, 0]
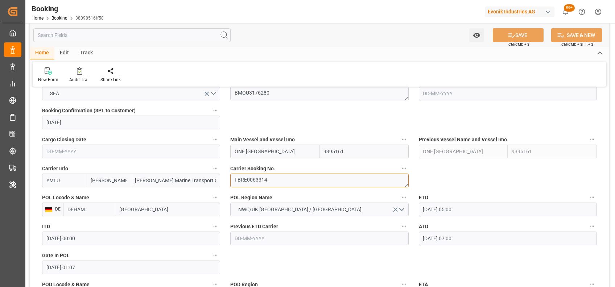
click at [264, 176] on textarea "FBRE0063314" at bounding box center [319, 181] width 178 height 14
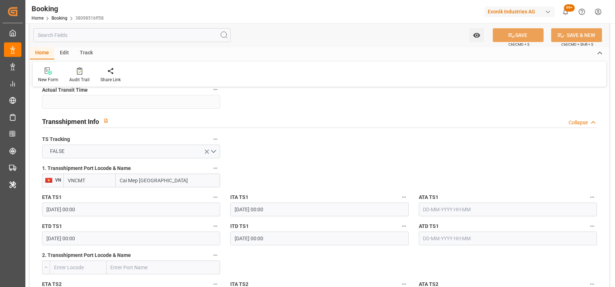
scroll to position [737, 0]
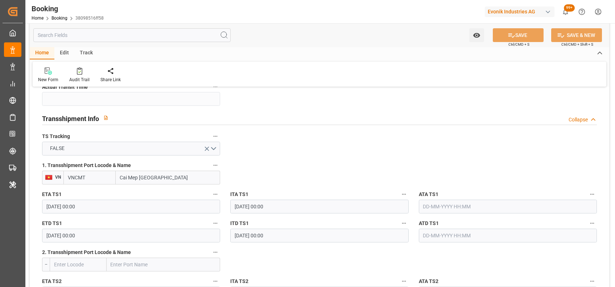
click at [88, 177] on input "VNCMT" at bounding box center [89, 178] width 52 height 14
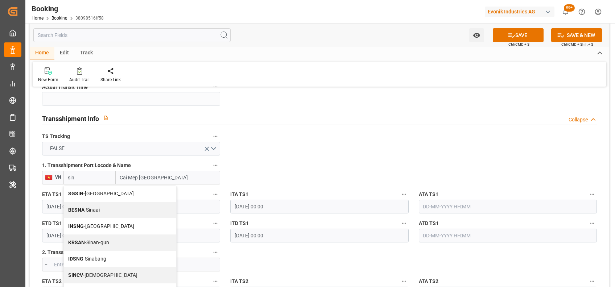
click at [89, 194] on span "SGSIN - Singapore" at bounding box center [101, 194] width 66 height 6
type input "SGSIN"
type input "[GEOGRAPHIC_DATA]"
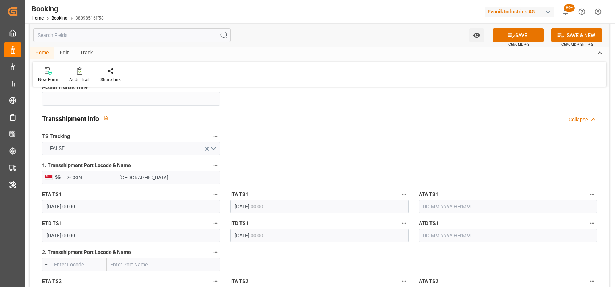
type input "SGSIN"
click at [58, 209] on input "25-08-2025 00:00" at bounding box center [131, 207] width 178 height 14
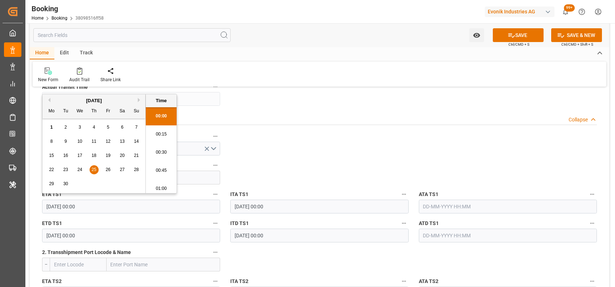
type input "25-09-2025 00:00"
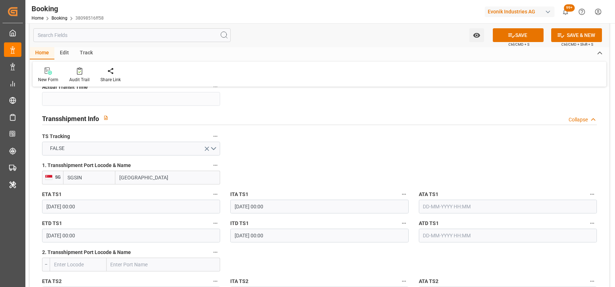
click at [59, 233] on input "27-08-2025 00:00" at bounding box center [131, 236] width 178 height 14
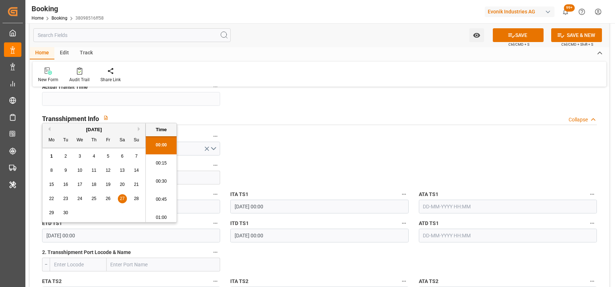
type input "27-09-2025 00:00"
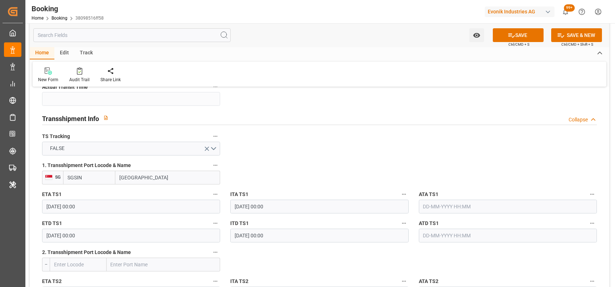
click at [215, 149] on button "FALSE" at bounding box center [131, 149] width 178 height 14
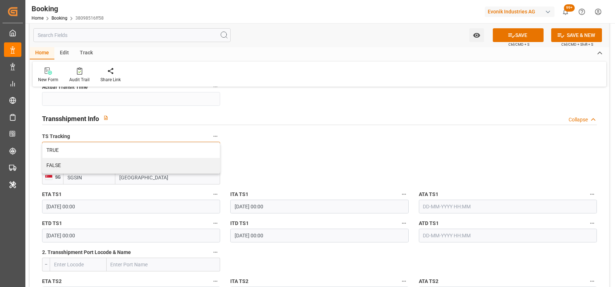
click at [215, 149] on div "TRUE" at bounding box center [130, 150] width 177 height 15
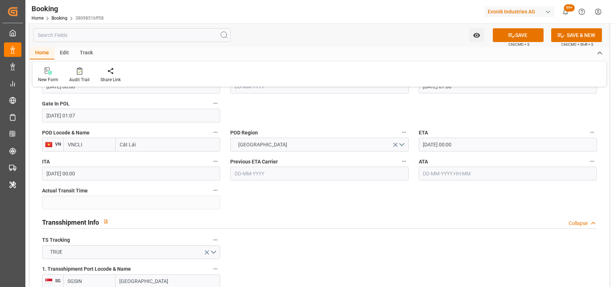
scroll to position [632, 0]
click at [426, 145] on input "[DATE] 00:00" at bounding box center [508, 146] width 178 height 14
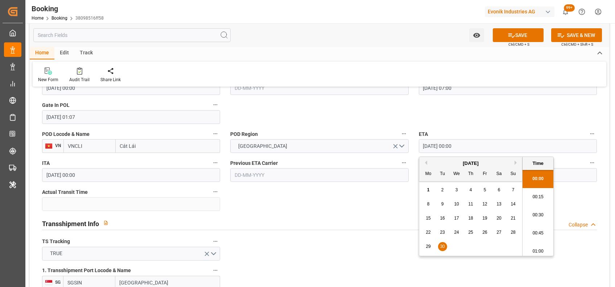
type input "30-09-2025 00:00"
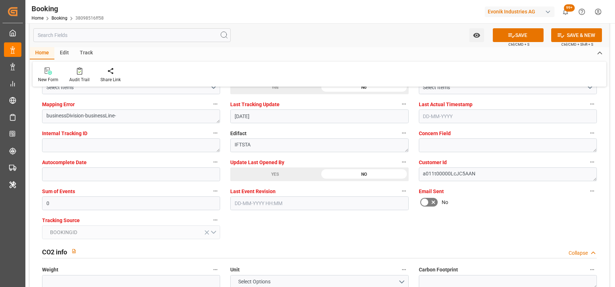
scroll to position [1411, 0]
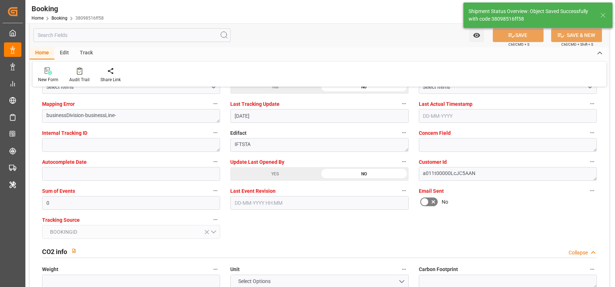
type textarea "[PERSON_NAME]"
type input "01-09-2025 11:26"
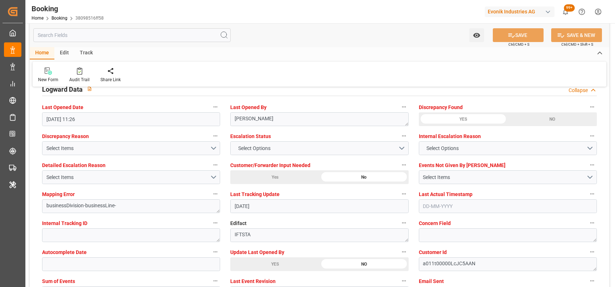
scroll to position [1322, 0]
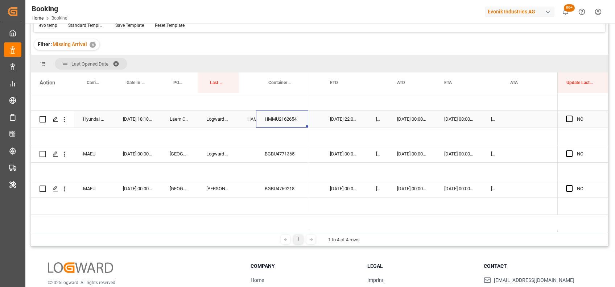
click at [279, 120] on div "HMMU2162654" at bounding box center [282, 119] width 52 height 17
click at [62, 123] on button "open menu" at bounding box center [65, 119] width 8 height 14
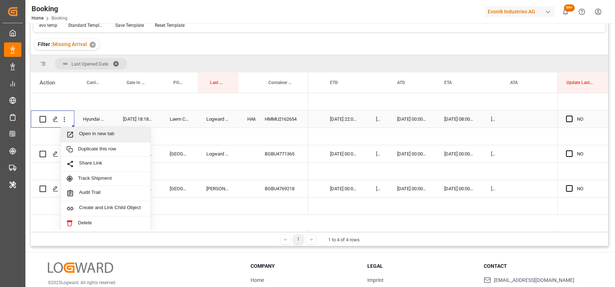
click at [81, 134] on span "Open in new tab" at bounding box center [112, 135] width 66 height 8
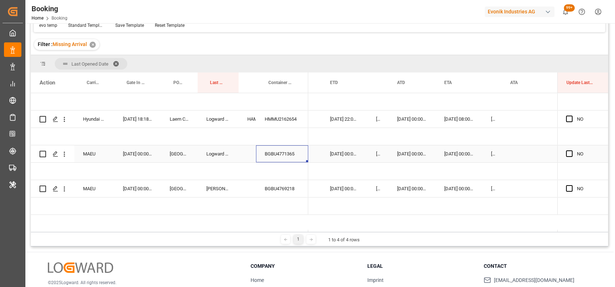
click at [272, 153] on div "BGBU4771365" at bounding box center [282, 153] width 52 height 17
click at [67, 153] on icon "open menu" at bounding box center [65, 154] width 8 height 8
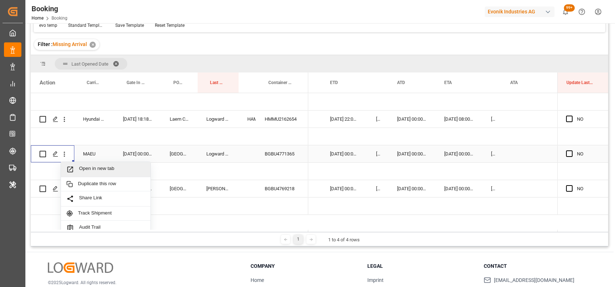
click at [87, 165] on div "Open in new tab" at bounding box center [106, 169] width 90 height 15
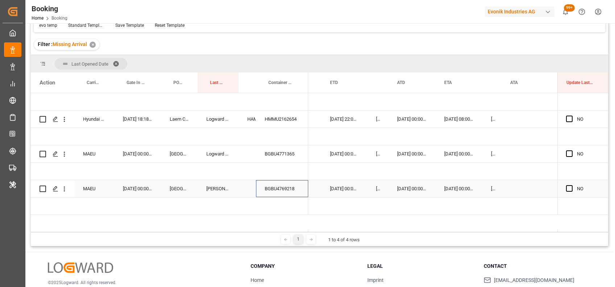
click at [285, 190] on div "BGBU4769218" at bounding box center [282, 188] width 52 height 17
click at [64, 191] on icon "open menu" at bounding box center [65, 189] width 8 height 8
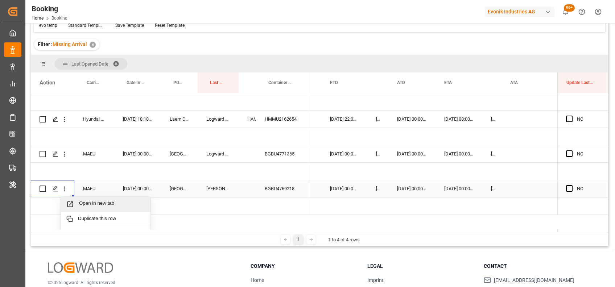
click at [128, 205] on span "Open in new tab" at bounding box center [112, 204] width 66 height 8
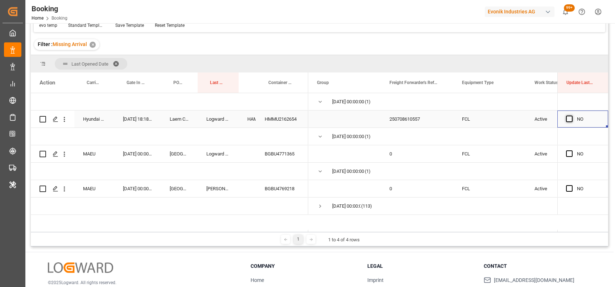
click at [567, 121] on span "Press SPACE to select this row." at bounding box center [569, 119] width 7 height 7
click at [571, 116] on input "Press SPACE to select this row." at bounding box center [571, 116] width 0 height 0
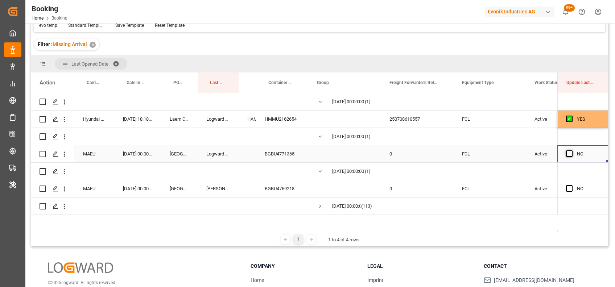
click at [567, 153] on span "Press SPACE to select this row." at bounding box center [569, 153] width 7 height 7
click at [571, 150] on input "Press SPACE to select this row." at bounding box center [571, 150] width 0 height 0
click at [566, 189] on span "Press SPACE to select this row." at bounding box center [569, 188] width 7 height 7
click at [571, 185] on input "Press SPACE to select this row." at bounding box center [571, 185] width 0 height 0
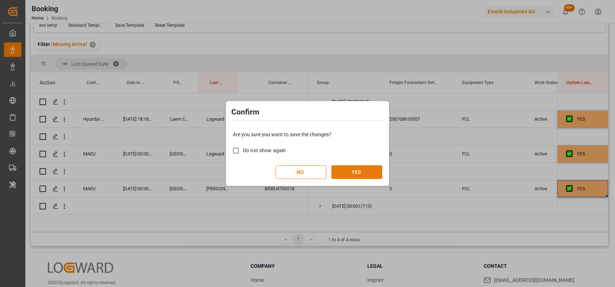
click at [362, 172] on button "YES" at bounding box center [356, 172] width 51 height 14
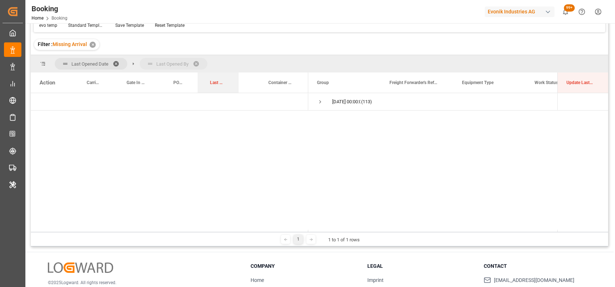
drag, startPoint x: 212, startPoint y: 79, endPoint x: 204, endPoint y: 68, distance: 13.4
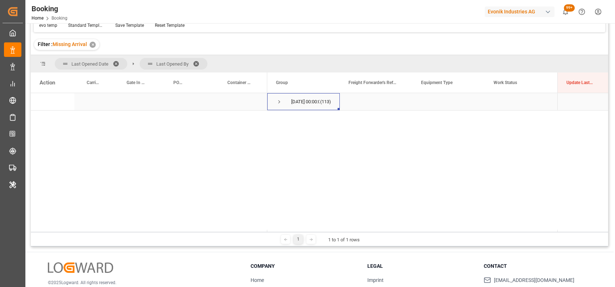
click at [279, 101] on span "Press SPACE to select this row." at bounding box center [279, 102] width 7 height 7
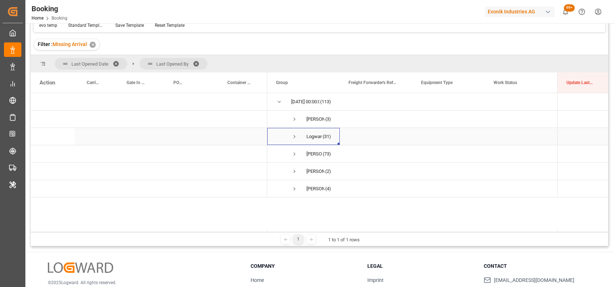
click at [293, 135] on span "Press SPACE to select this row." at bounding box center [294, 136] width 7 height 7
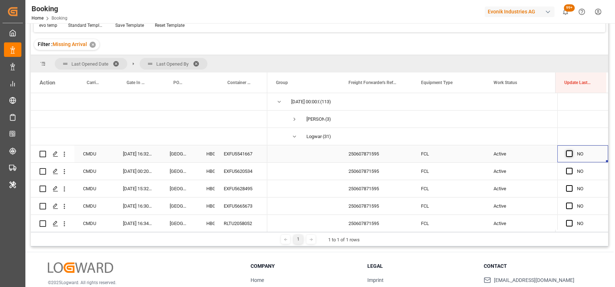
click at [567, 155] on span "Press SPACE to select this row." at bounding box center [569, 153] width 7 height 7
click at [571, 150] on input "Press SPACE to select this row." at bounding box center [571, 150] width 0 height 0
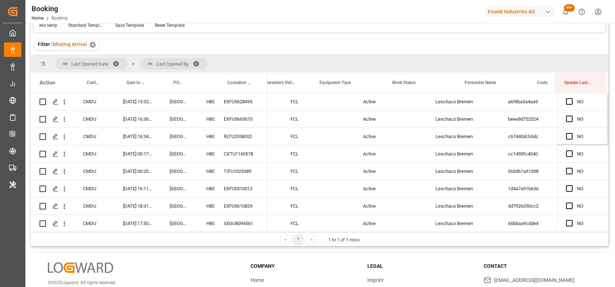
scroll to position [0, 130]
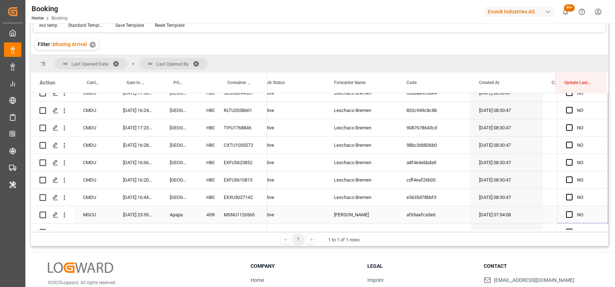
drag, startPoint x: 603, startPoint y: 161, endPoint x: 585, endPoint y: 217, distance: 59.4
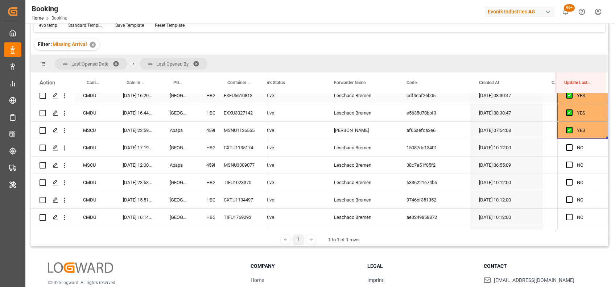
scroll to position [303, 0]
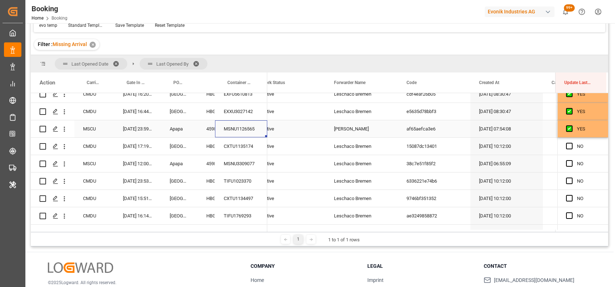
click at [241, 129] on div "MSNU1126565" at bounding box center [241, 128] width 52 height 17
click at [65, 132] on icon "open menu" at bounding box center [65, 129] width 8 height 8
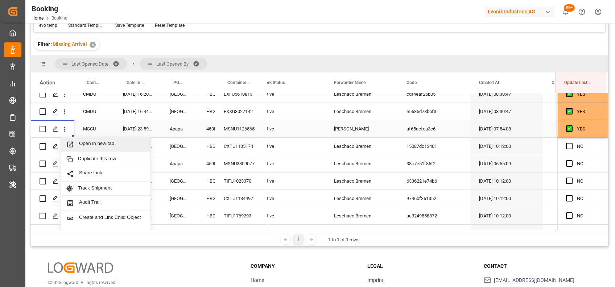
click at [85, 143] on span "Open in new tab" at bounding box center [112, 145] width 66 height 8
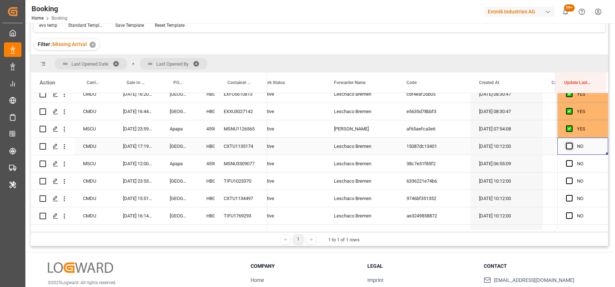
click at [569, 149] on span "Press SPACE to select this row." at bounding box center [569, 146] width 7 height 7
click at [571, 143] on input "Press SPACE to select this row." at bounding box center [571, 143] width 0 height 0
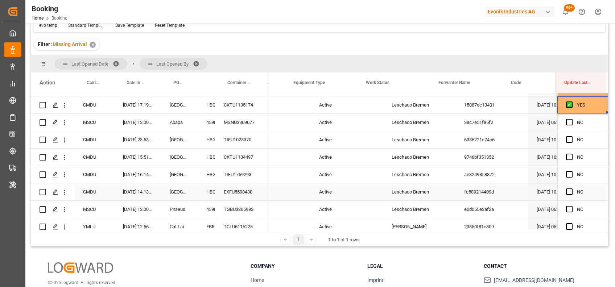
scroll to position [0, 0]
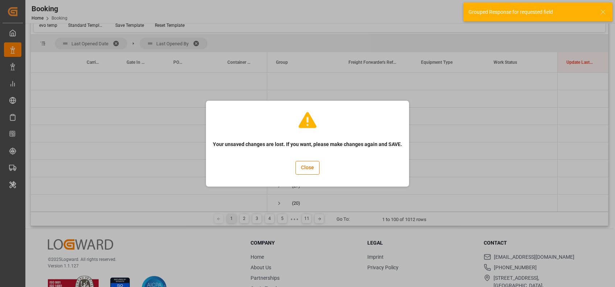
click at [424, 159] on div "Your unsaved changes are lost. If you want, please make changes again and SAVE.…" at bounding box center [307, 143] width 615 height 287
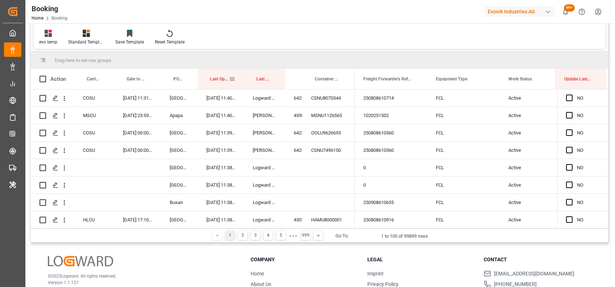
scroll to position [41, 0]
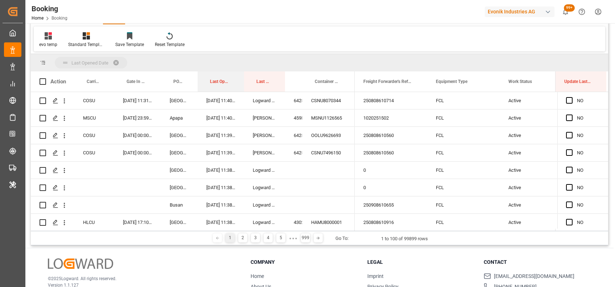
drag, startPoint x: 219, startPoint y: 85, endPoint x: 202, endPoint y: 67, distance: 24.6
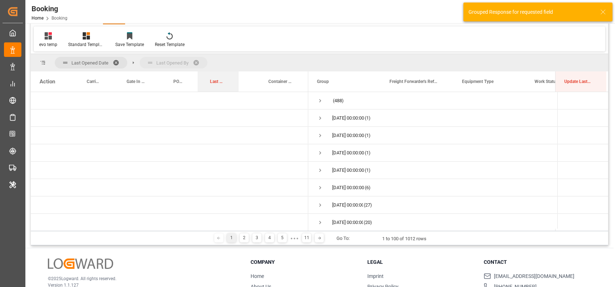
drag, startPoint x: 209, startPoint y: 82, endPoint x: 205, endPoint y: 65, distance: 17.8
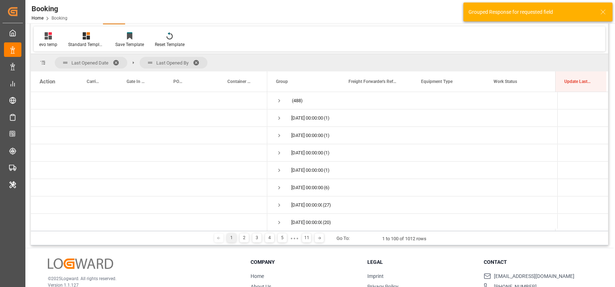
drag, startPoint x: 168, startPoint y: 65, endPoint x: 58, endPoint y: 59, distance: 110.4
click at [58, 59] on div "Last Opened Date Last Opened By" at bounding box center [131, 63] width 153 height 12
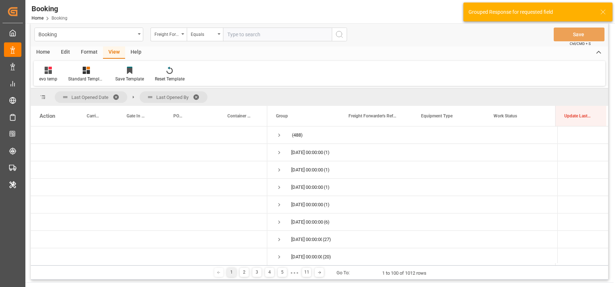
scroll to position [6, 0]
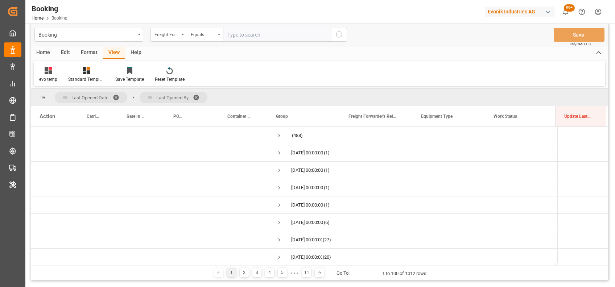
click at [83, 51] on div "Format" at bounding box center [89, 53] width 28 height 12
click at [48, 73] on icon at bounding box center [49, 70] width 7 height 7
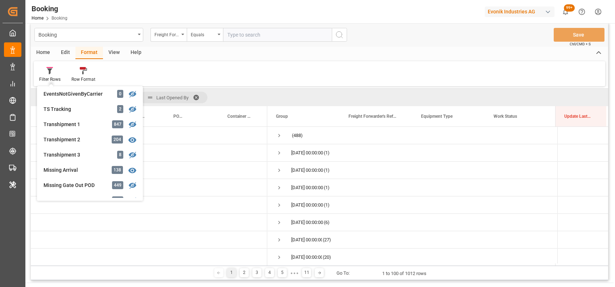
scroll to position [219, 0]
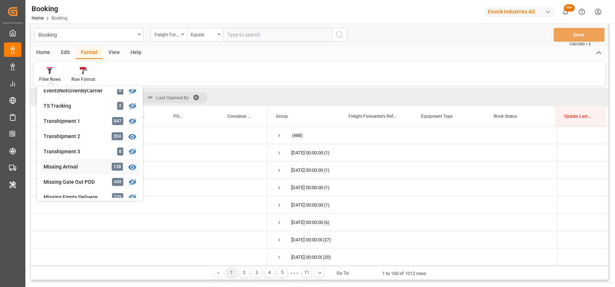
click at [67, 167] on div "Missing Arrival" at bounding box center [74, 167] width 63 height 8
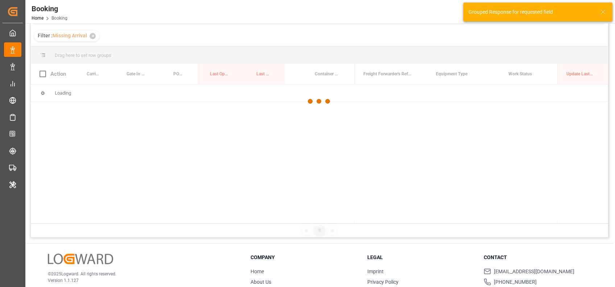
scroll to position [73, 0]
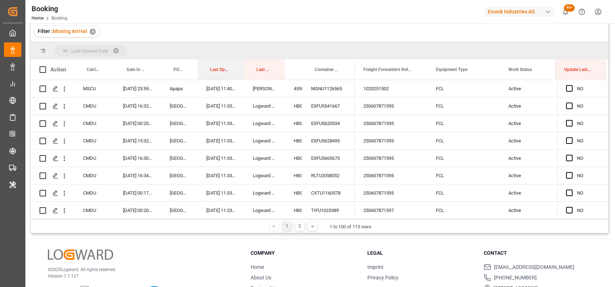
drag, startPoint x: 217, startPoint y: 67, endPoint x: 209, endPoint y: 54, distance: 15.3
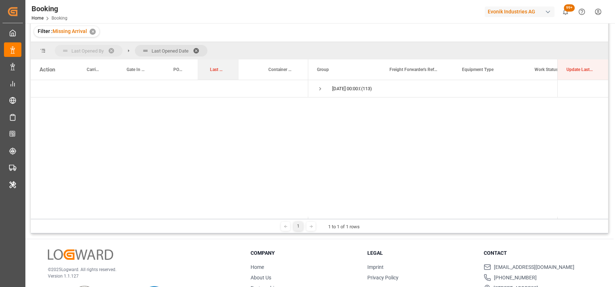
drag, startPoint x: 210, startPoint y: 72, endPoint x: 207, endPoint y: 58, distance: 14.1
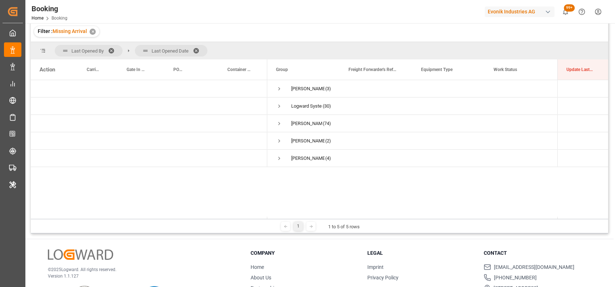
drag, startPoint x: 166, startPoint y: 49, endPoint x: 72, endPoint y: 49, distance: 93.5
click at [72, 49] on div "Last Opened By Last Opened Date" at bounding box center [131, 51] width 153 height 12
click at [110, 49] on span at bounding box center [114, 50] width 12 height 7
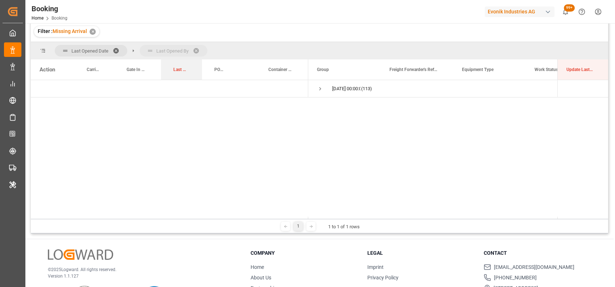
drag, startPoint x: 210, startPoint y: 69, endPoint x: 213, endPoint y: 54, distance: 15.1
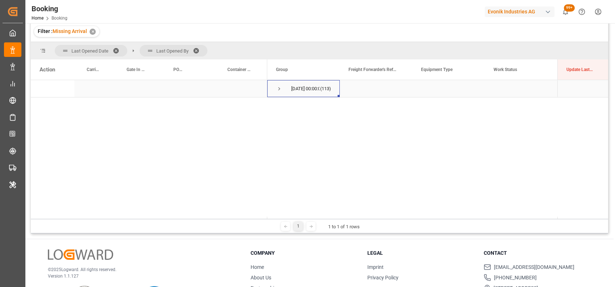
click at [278, 90] on span "Press SPACE to select this row." at bounding box center [279, 89] width 7 height 7
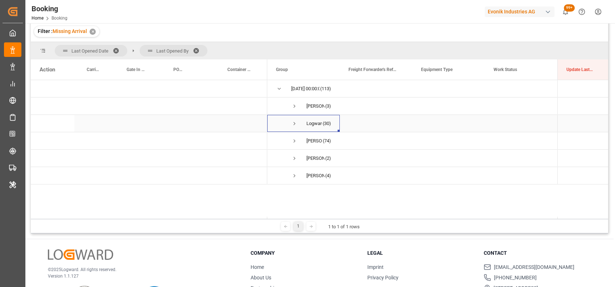
click at [294, 122] on span "Press SPACE to select this row." at bounding box center [294, 123] width 7 height 7
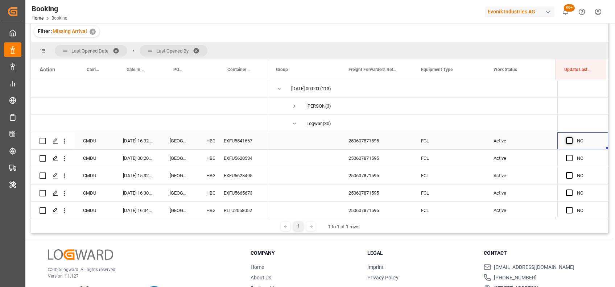
click at [567, 142] on span "Press SPACE to select this row." at bounding box center [569, 140] width 7 height 7
click at [571, 137] on input "Press SPACE to select this row." at bounding box center [571, 137] width 0 height 0
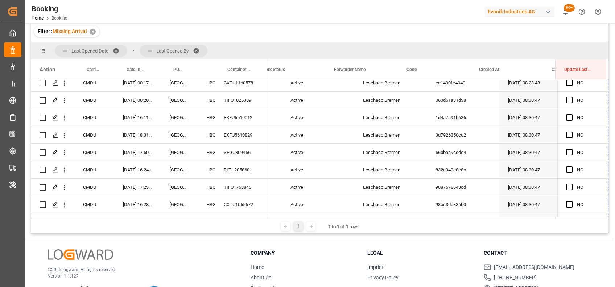
scroll to position [203, 0]
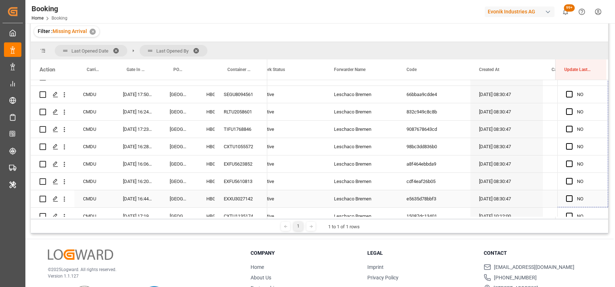
drag, startPoint x: 604, startPoint y: 147, endPoint x: 590, endPoint y: 194, distance: 48.8
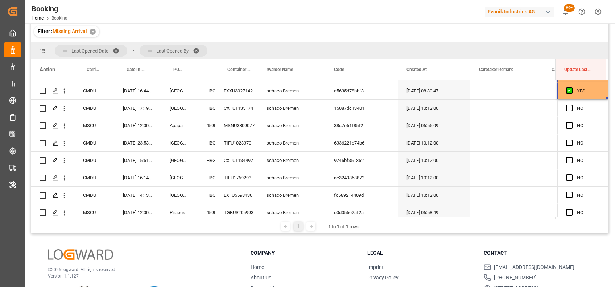
scroll to position [0, 333]
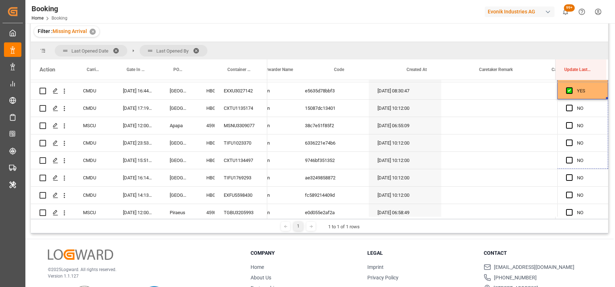
drag, startPoint x: 604, startPoint y: 97, endPoint x: 606, endPoint y: 186, distance: 88.4
click at [606, 186] on div "YES" at bounding box center [319, 148] width 577 height 137
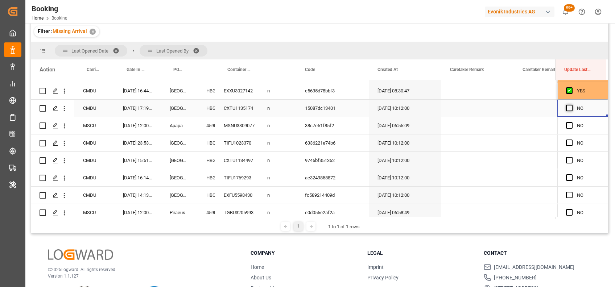
click at [567, 110] on span "Press SPACE to select this row." at bounding box center [569, 108] width 7 height 7
click at [571, 105] on input "Press SPACE to select this row." at bounding box center [571, 105] width 0 height 0
click at [566, 126] on span "Press SPACE to select this row." at bounding box center [569, 125] width 7 height 7
click at [571, 122] on input "Press SPACE to select this row." at bounding box center [571, 122] width 0 height 0
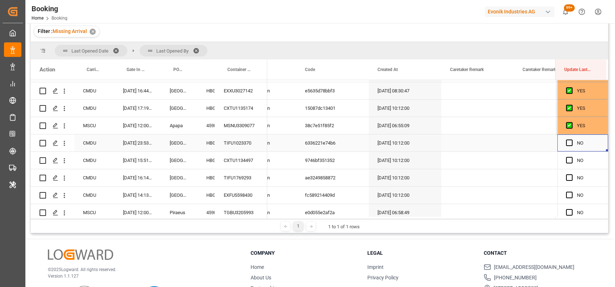
click at [566, 139] on div "Press SPACE to select this row." at bounding box center [571, 143] width 11 height 17
click at [568, 169] on div "NO" at bounding box center [582, 177] width 51 height 17
click at [566, 162] on span "Press SPACE to select this row." at bounding box center [569, 160] width 7 height 7
click at [571, 157] on input "Press SPACE to select this row." at bounding box center [571, 157] width 0 height 0
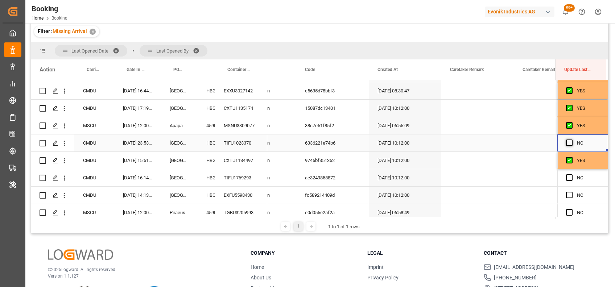
click at [569, 141] on span "Press SPACE to select this row." at bounding box center [569, 143] width 7 height 7
click at [571, 140] on input "Press SPACE to select this row." at bounding box center [571, 140] width 0 height 0
click at [567, 178] on span "Press SPACE to select this row." at bounding box center [569, 177] width 7 height 7
click at [571, 174] on input "Press SPACE to select this row." at bounding box center [571, 174] width 0 height 0
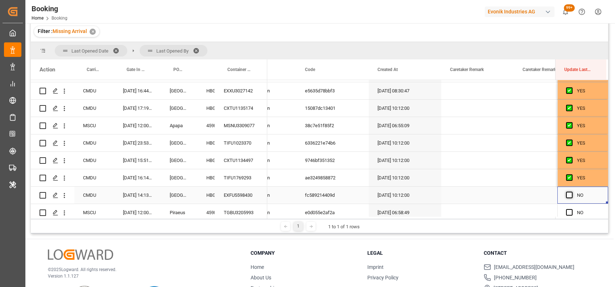
click at [566, 194] on span "Press SPACE to select this row." at bounding box center [569, 195] width 7 height 7
click at [571, 192] on input "Press SPACE to select this row." at bounding box center [571, 192] width 0 height 0
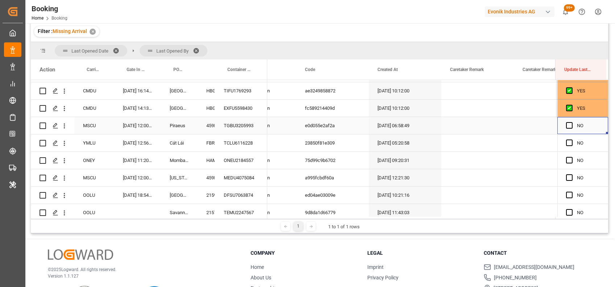
click at [567, 128] on div "Press SPACE to select this row." at bounding box center [571, 125] width 11 height 17
click at [568, 145] on span "Press SPACE to select this row." at bounding box center [569, 143] width 7 height 7
click at [571, 140] on input "Press SPACE to select this row." at bounding box center [571, 140] width 0 height 0
click at [566, 125] on span "Press SPACE to select this row." at bounding box center [569, 125] width 7 height 7
click at [571, 122] on input "Press SPACE to select this row." at bounding box center [571, 122] width 0 height 0
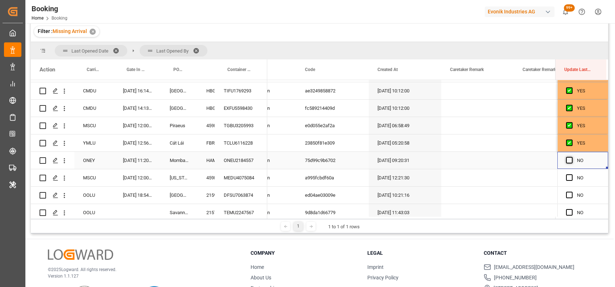
click at [566, 161] on span "Press SPACE to select this row." at bounding box center [569, 160] width 7 height 7
click at [571, 157] on input "Press SPACE to select this row." at bounding box center [571, 157] width 0 height 0
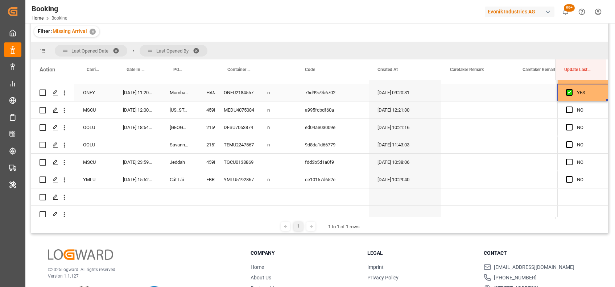
scroll to position [470, 0]
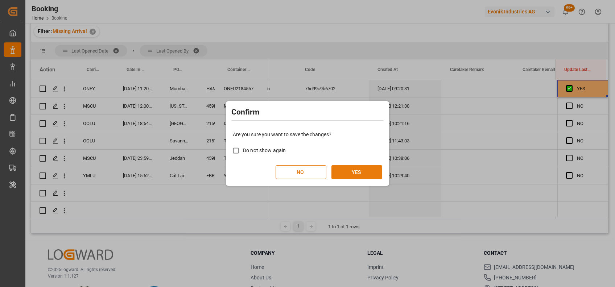
click at [351, 170] on button "YES" at bounding box center [356, 172] width 51 height 14
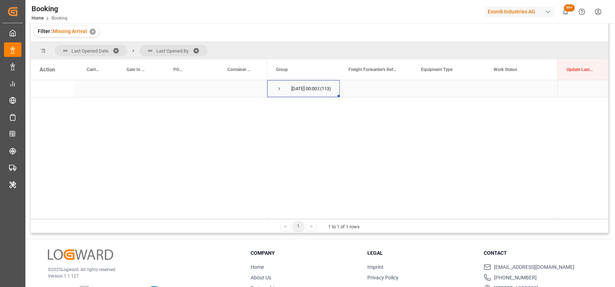
click at [278, 90] on span "Press SPACE to select this row." at bounding box center [279, 89] width 7 height 7
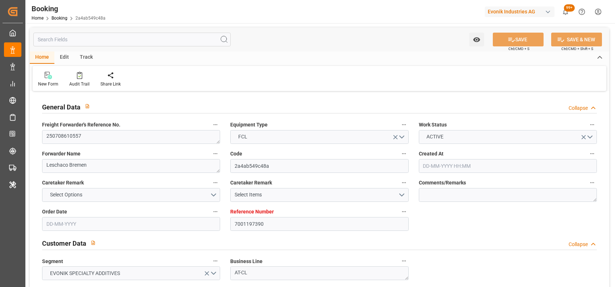
type input "7001197390"
type input "9792682"
type input "Hyundai"
type input "Hyundai Merchant Marine [DOMAIN_NAME]."
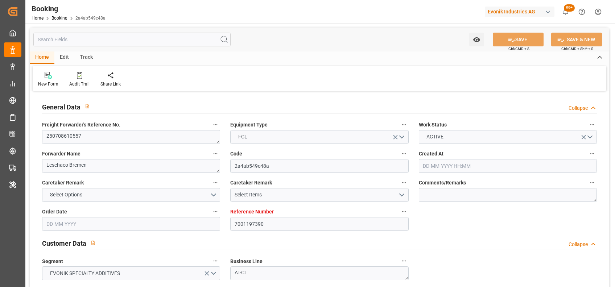
type input "BEANR"
type input "THLCH"
type input "0"
type input "BEANR"
type input "THLCH"
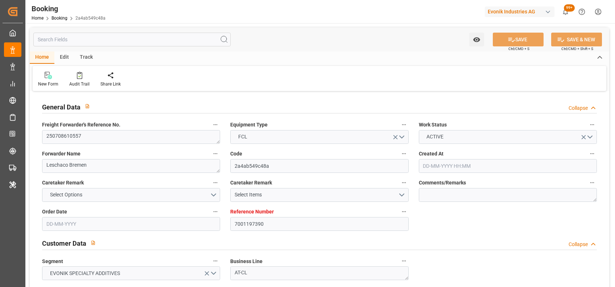
type input "9792682"
type input "[DATE] 09:51"
type input "[DATE]"
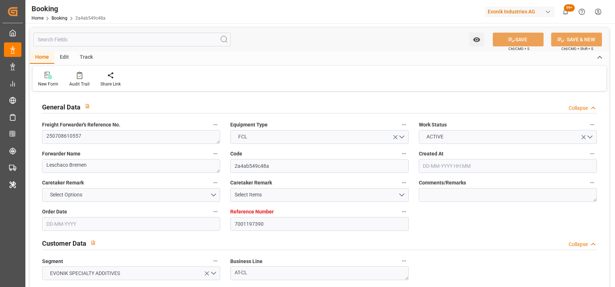
type input "[DATE]"
type input "[DATE] 22:00"
type input "[DATE] 00:00"
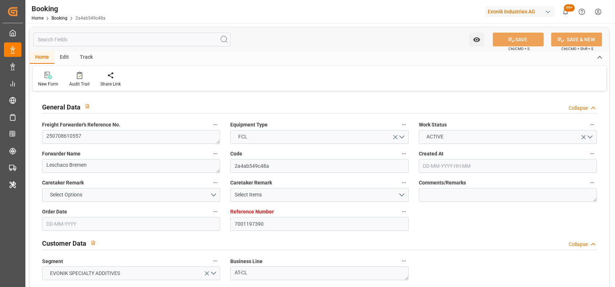
type input "17-07-2025 18:18"
type input "30-08-2025 08:00"
type input "23-08-2025 00:00"
type input "22-07-2025"
type input "22-07-2025 22:42"
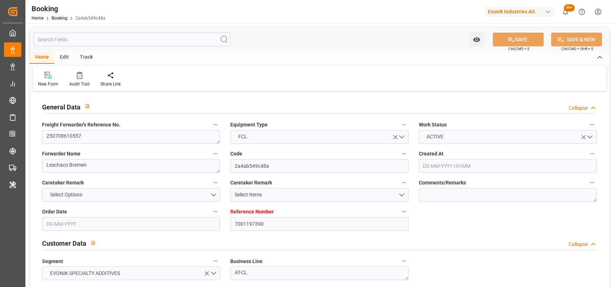
type input "22-07-2025"
type input "09-07-2025 07:46"
type input "17-07-2025 17:00"
type input "22-07-2025 13:15"
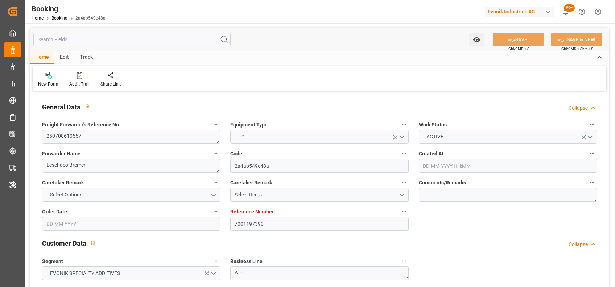
type input "21-07-2025 22:15"
type input "21-07-2025 16:53"
type input "22-07-2025 22:00"
type input "30-08-2025 08:00"
type input "30-08-2025 23:24"
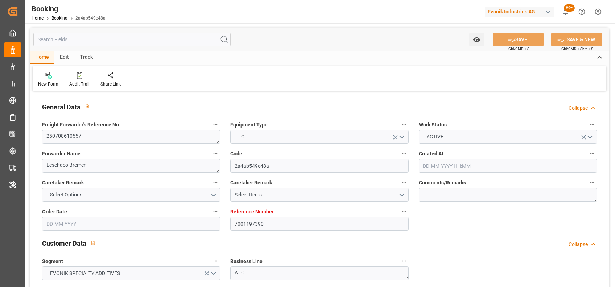
type input "30-08-2025 17:57"
type input "23-08-2025 21:57"
type input "04-09-2025 00:57"
type input "28-08-2025 04:57"
type input "03-09-2025 23:24"
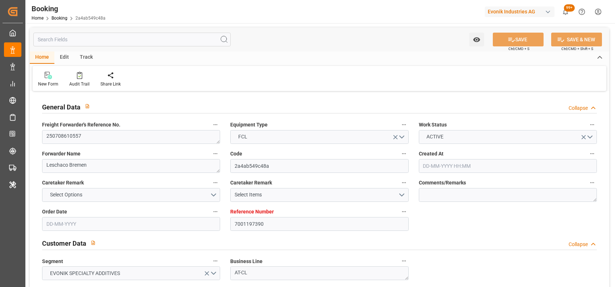
type input "04-09-2025 13:57"
type input "28-08-2025 17:57"
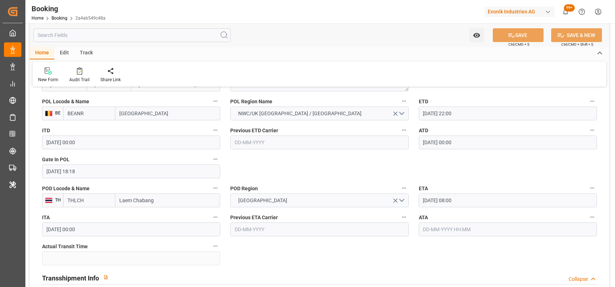
scroll to position [638, 0]
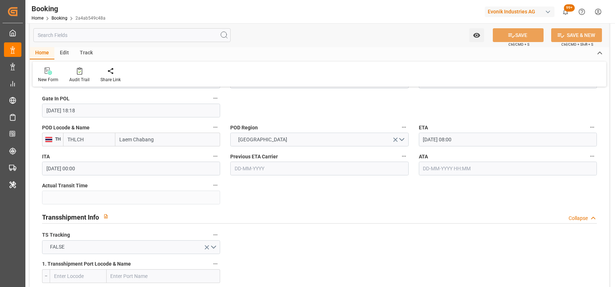
click at [482, 171] on input "text" at bounding box center [508, 169] width 178 height 14
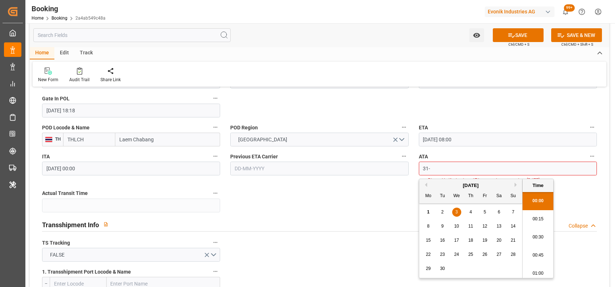
scroll to position [1198, 0]
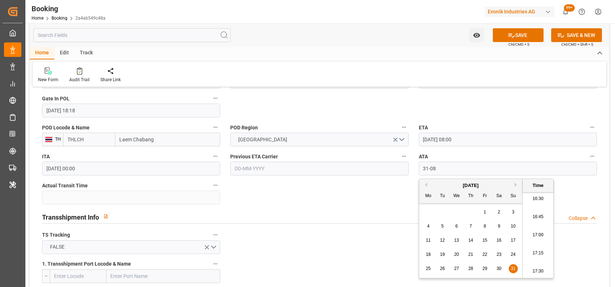
type input "31-08-2025 00:00"
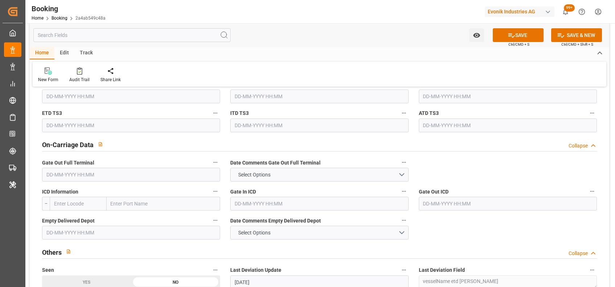
scroll to position [1078, 0]
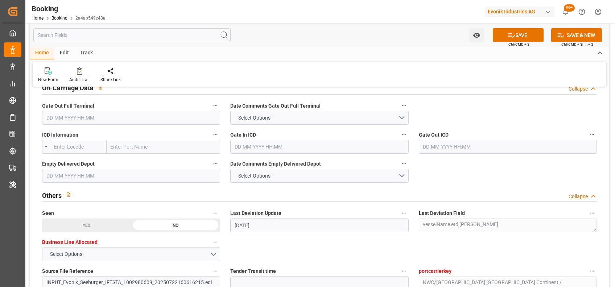
click at [72, 114] on input "text" at bounding box center [131, 118] width 178 height 14
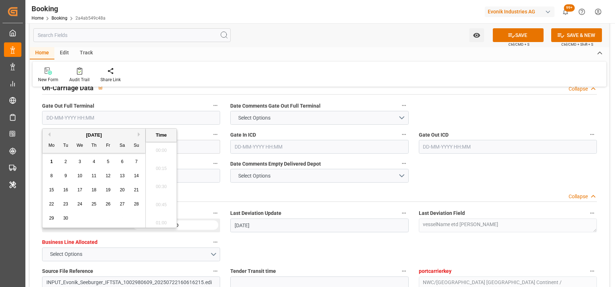
scroll to position [1198, 0]
type input "[DATE] 00:00"
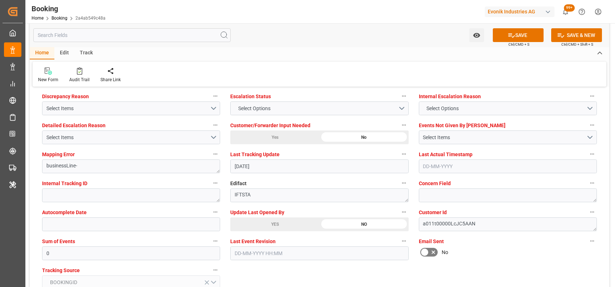
scroll to position [1362, 0]
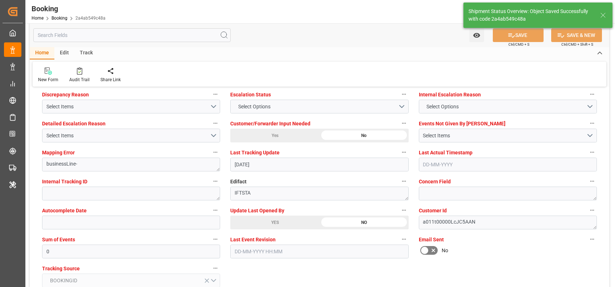
type textarea "[PERSON_NAME]"
type input "40"
type input "01-09-2025 11:32"
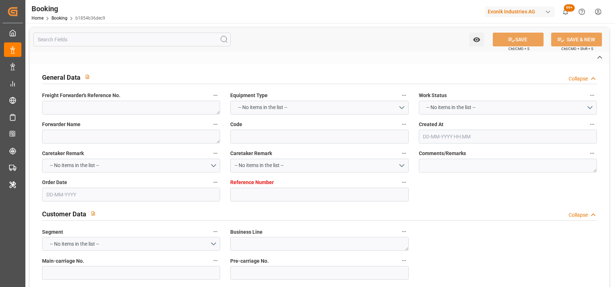
type textarea "0"
type textarea "[PERSON_NAME] (TC Operator)"
type input "b1854b36dec9"
type input "7001215178"
type textarea "CU-OA"
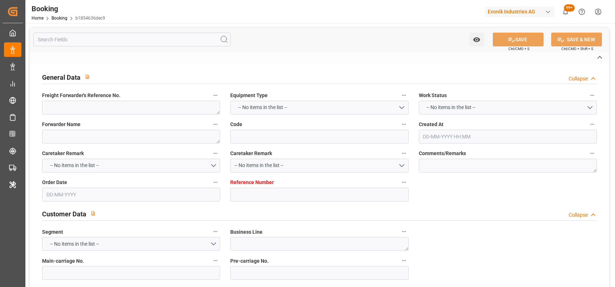
type input "7001215177"
type textarea "[EMAIL_ADDRESS][DOMAIN_NAME]"
type textarea "CIF"
type textarea "[GEOGRAPHIC_DATA]"
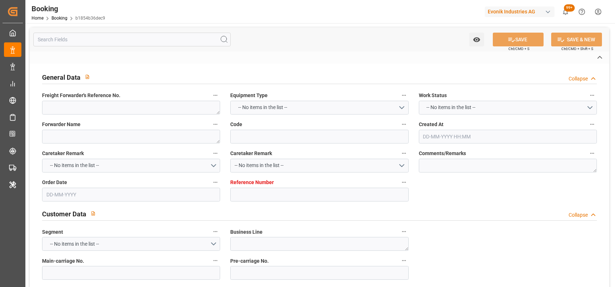
type textarea "BGBU4771365"
type input "[PERSON_NAME]"
type input "MAEU"
type input "[GEOGRAPHIC_DATA]"
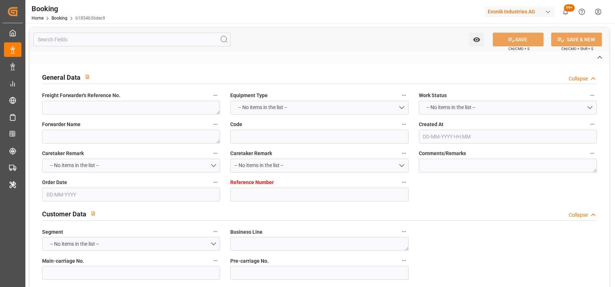
type input "[GEOGRAPHIC_DATA]"
type textarea "vesselName etd [PERSON_NAME]"
type textarea "INPUT_Evonik_Seeburger_IFTMIN_1003011750_20250801094946938.edi"
type textarea "NWC/[GEOGRAPHIC_DATA] [GEOGRAPHIC_DATA] Continent / [GEOGRAPHIC_DATA]-OA"
type textarea "INPUT_Evonik_Seeburger_IFTMIN_1002928750_20250707123908026.edi,INPUT_Evonik_See…"
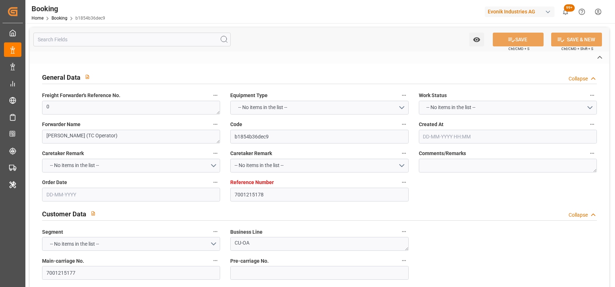
type textarea "1003011750"
type textarea "Logward System"
type textarea "businessDivision-businessLine-"
type textarea "IFTMIN"
type textarea "a011t00000LcJC5AAN"
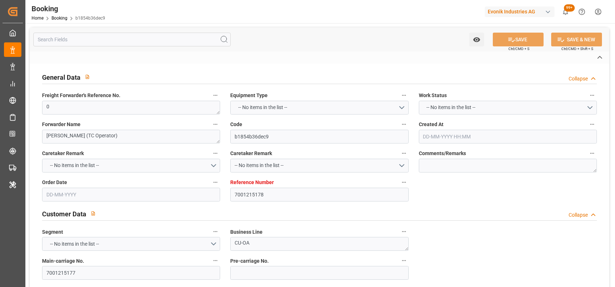
type textarea "No"
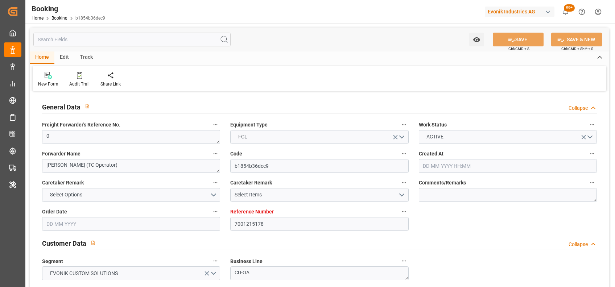
type input "7001215178"
type input "9632179"
type input "Maersk"
type input "Maersk Line AS"
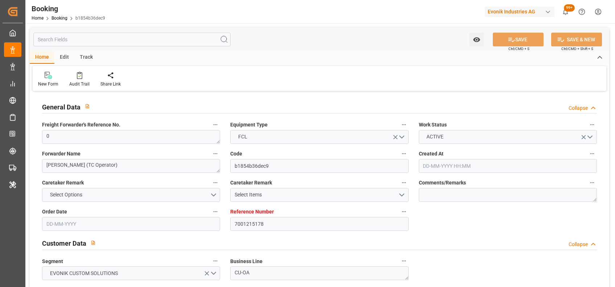
type input "NLRTM"
type input "SGSIN"
type input "0"
type input "[DATE] 10:40"
type input "[DATE]"
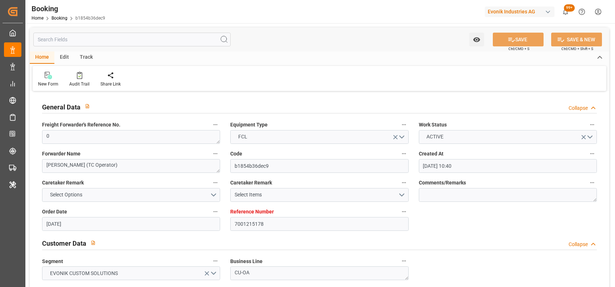
type input "[DATE]"
type input "[DATE] 00:00"
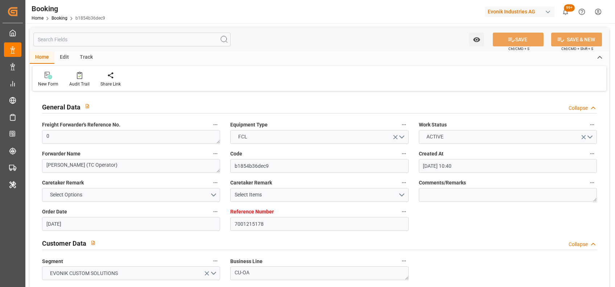
type input "[DATE] 00:00"
type input "[DATE]"
type input "[DATE] 07:51"
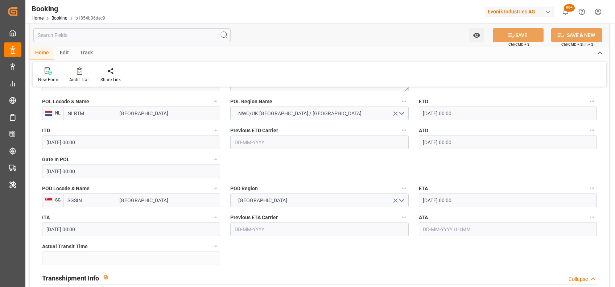
scroll to position [578, 0]
click at [445, 224] on input "text" at bounding box center [508, 229] width 178 height 14
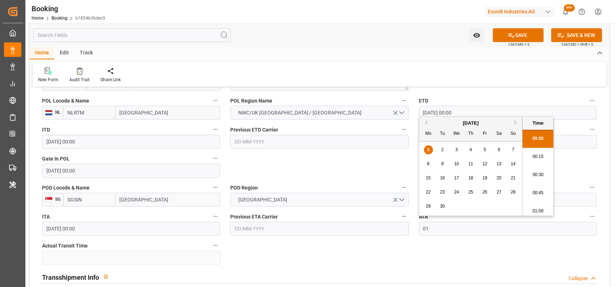
scroll to position [1198, 0]
type input "[DATE] 00:00"
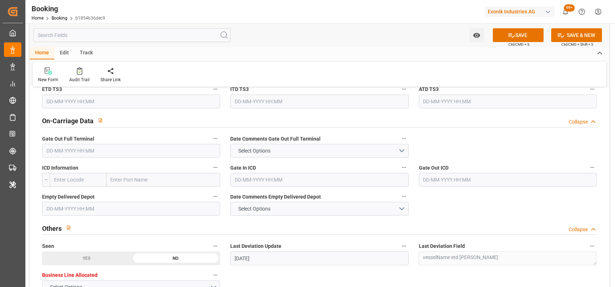
scroll to position [1045, 0]
click at [84, 149] on input "text" at bounding box center [131, 150] width 178 height 14
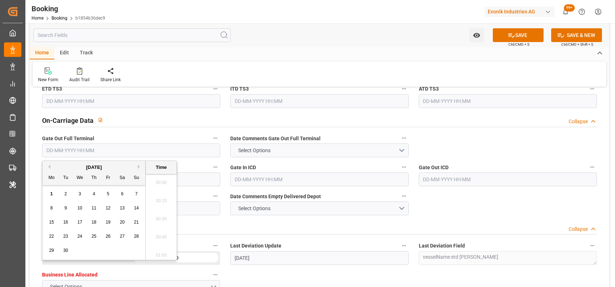
scroll to position [1198, 0]
type input "01-09-2025 00:00"
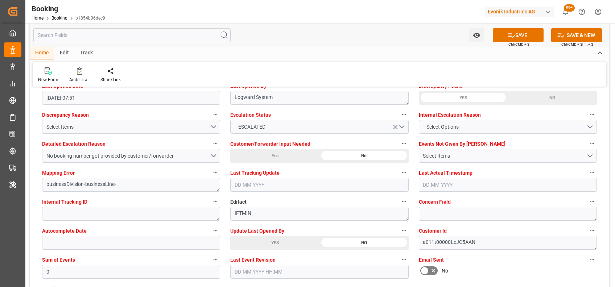
scroll to position [1347, 0]
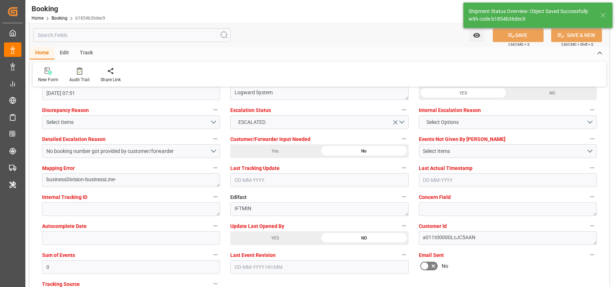
type textarea "[PERSON_NAME]"
type input "36"
type input "01-09-2025 11:36"
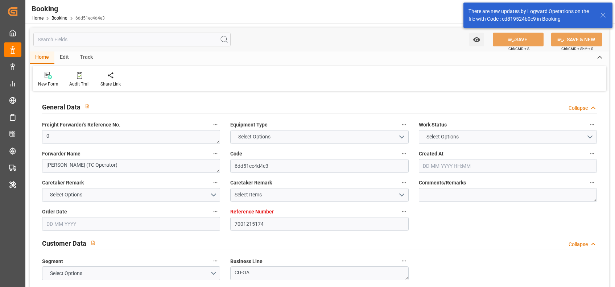
type textarea "0"
type textarea "[PERSON_NAME] (TC Operator)"
type input "6dd51ec4d4e3"
type input "7001215174"
type textarea "CU-OA"
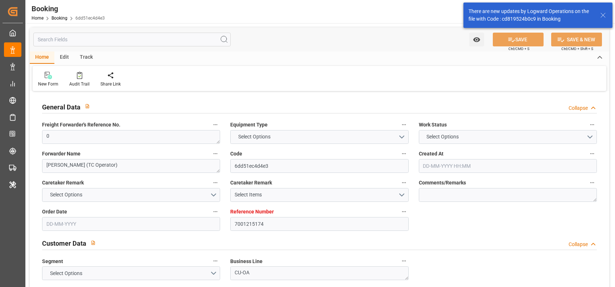
type input "7001215173"
type textarea "[EMAIL_ADDRESS][DOMAIN_NAME]"
type textarea "CIF"
type textarea "SINGAPORE"
type textarea "Darmstadt"
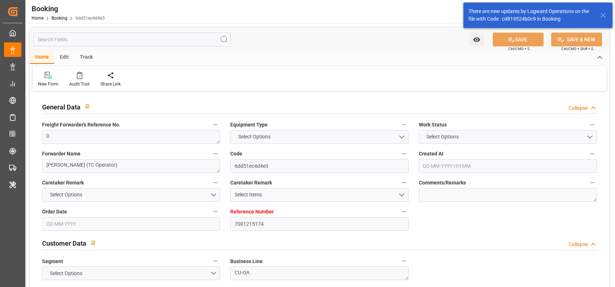
type textarea "BGBU4769218"
type input "MATHILDE MAERSK"
type input "MAEU"
type input "Rotterdam"
type input "Singapore"
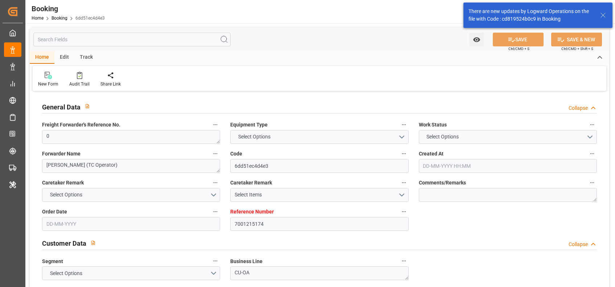
type textarea "vesselName etd [PERSON_NAME]"
type textarea "INPUT_Evonik_Seeburger_IFTMIN_1003005343_20250730165852563.edi"
type textarea "NWC/UK North West Continent / UK_SGSIN_MAEU_CU-OA"
type textarea "INPUT_Evonik_Seeburger_IFTMIN_1002928741_20250707123628321.edi,INPUT_Evonik_See…"
type textarea "1003005343"
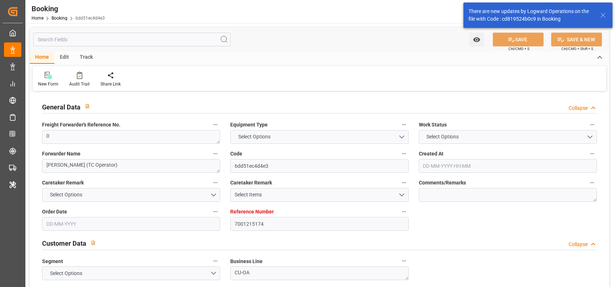
type textarea "Shashidhar Mm"
type textarea "businessDivision-businessLine-"
type textarea "IFTMIN"
type textarea "a011t00000LcJC5AAN"
type textarea "No"
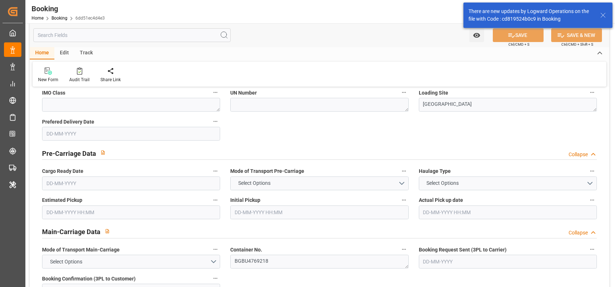
type input "7001215174"
type input "9632179"
type input "Maersk"
type input "Maersk Line AS"
type input "NLRTM"
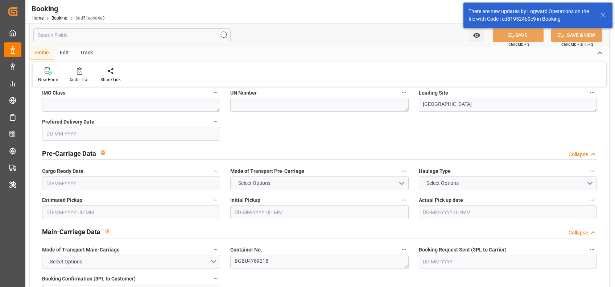
type input "SGSIN"
type input "0"
type input "07-07-2025 10:37"
type input "07-07-2025"
type input "13-08-2025"
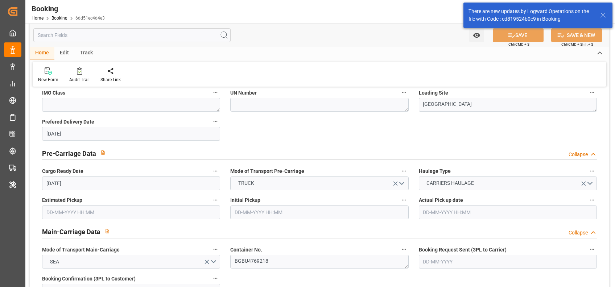
type input "14-07-2025"
type input "27-07-2025 00:00"
type input "21-07-2025 00:00"
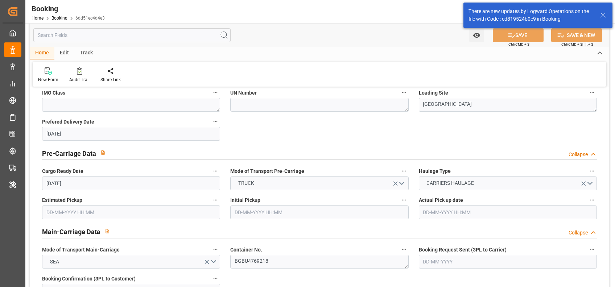
type input "30-08-2025 00:00"
type input "30-07-2025"
type input "04-08-2025 09:40"
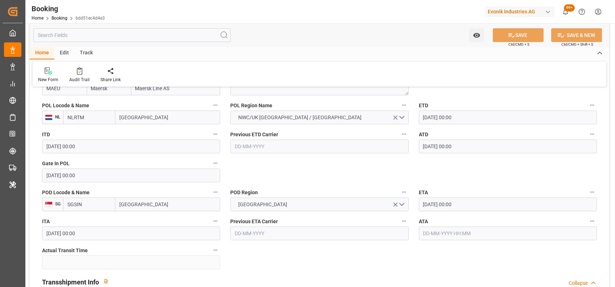
scroll to position [574, 0]
click at [451, 232] on input "text" at bounding box center [508, 233] width 178 height 14
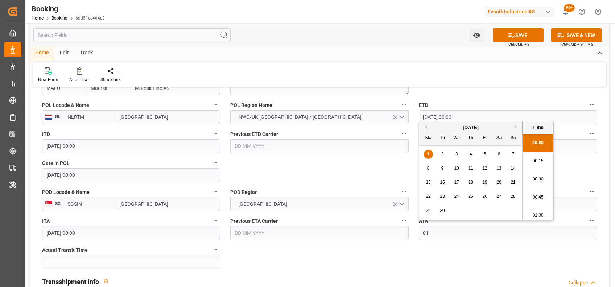
scroll to position [1198, 0]
type input "01-09-2025 00:00"
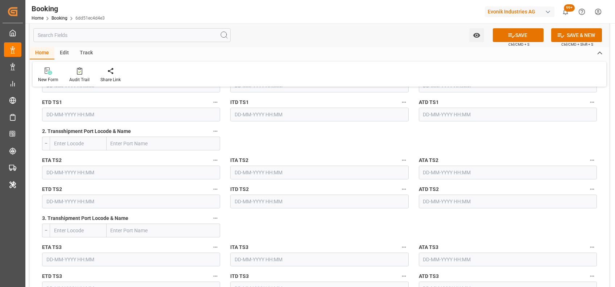
scroll to position [996, 0]
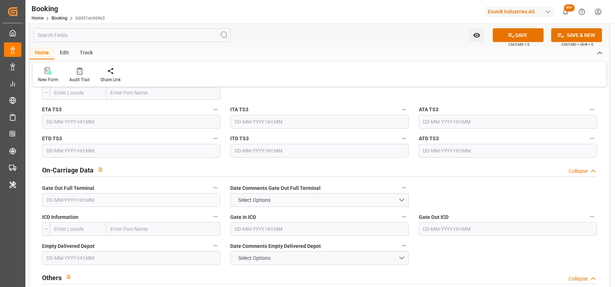
click at [162, 200] on input "text" at bounding box center [131, 200] width 178 height 14
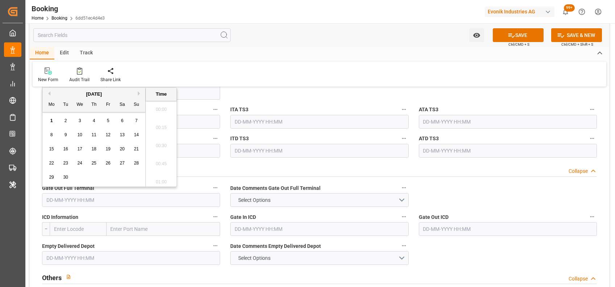
scroll to position [1198, 0]
type input "01-09-2025 00:00"
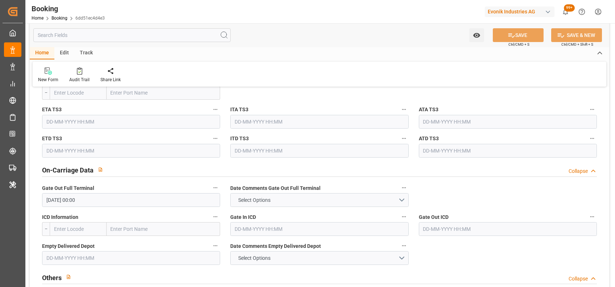
scroll to position [1103, 0]
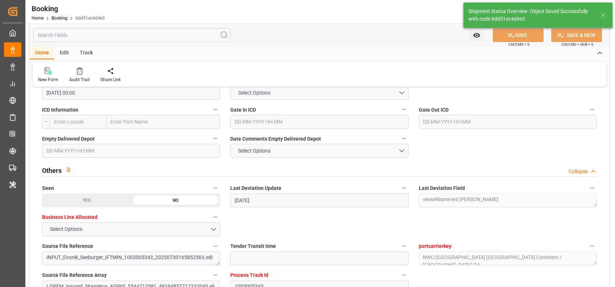
type textarea "[PERSON_NAME]"
type input "36"
type input "01-09-2025 11:37"
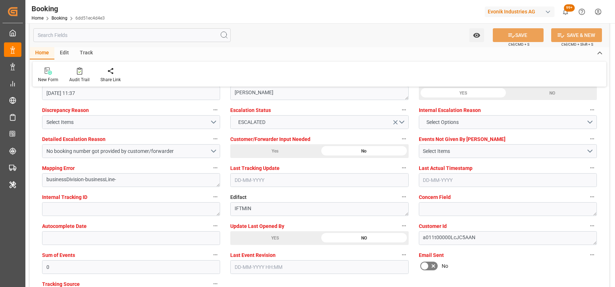
scroll to position [1333, 0]
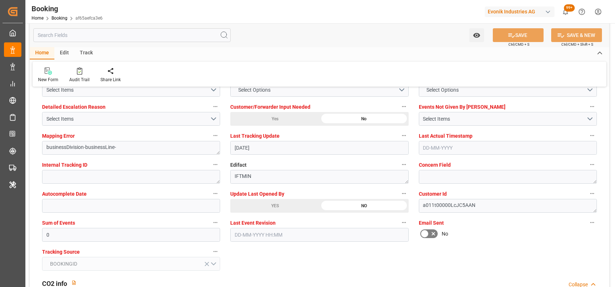
scroll to position [1380, 0]
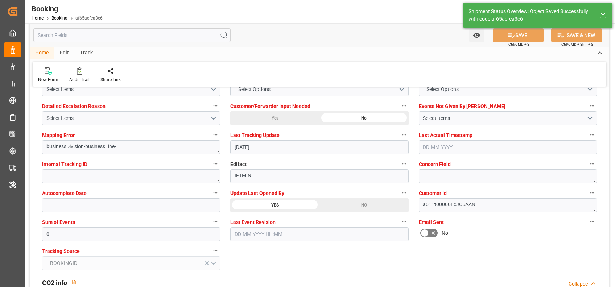
type textarea "[PERSON_NAME]"
type input "[DATE] 11:40"
